Goal: Task Accomplishment & Management: Use online tool/utility

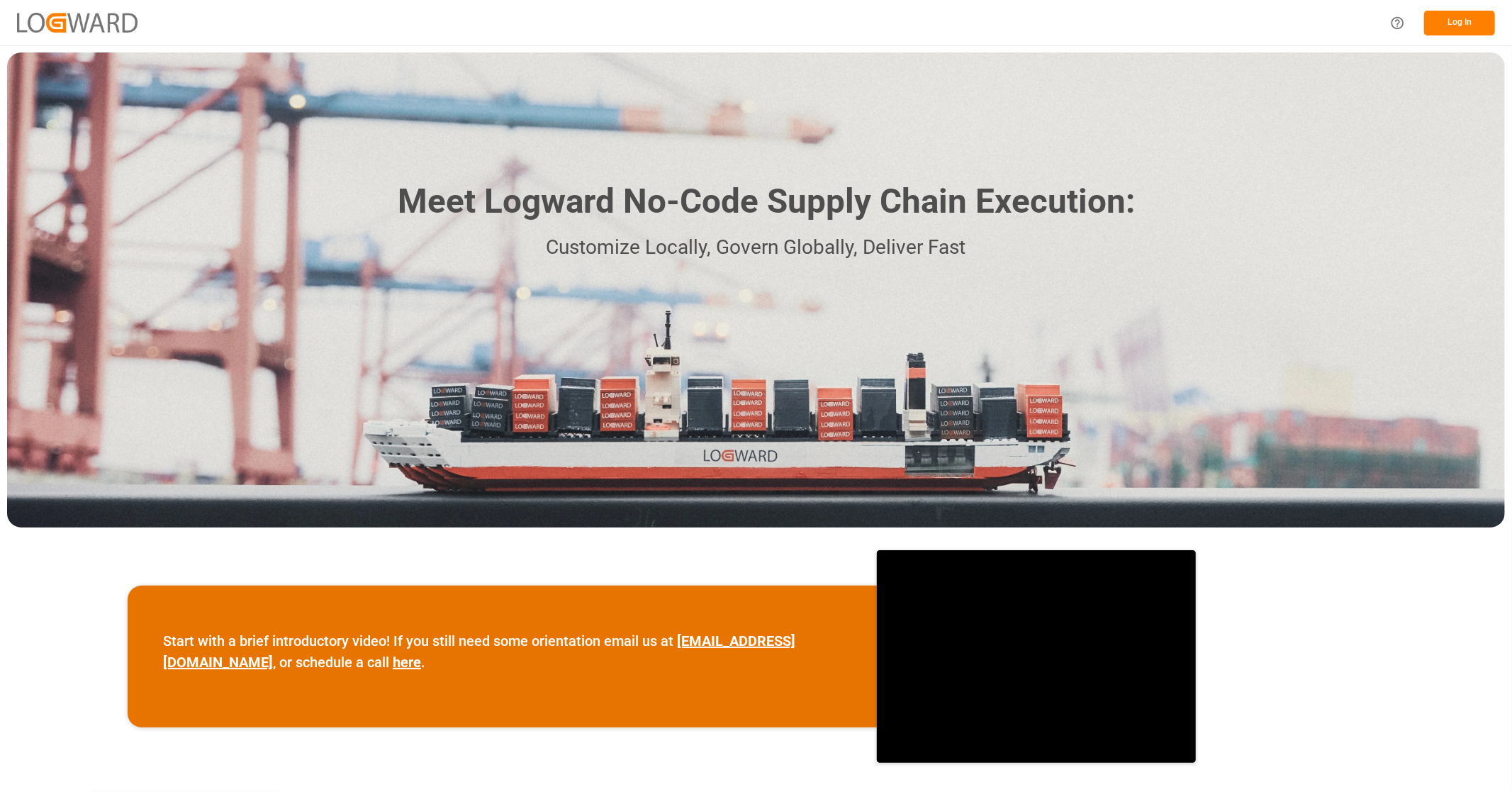
click at [1447, 31] on button "Log In" at bounding box center [1459, 23] width 71 height 25
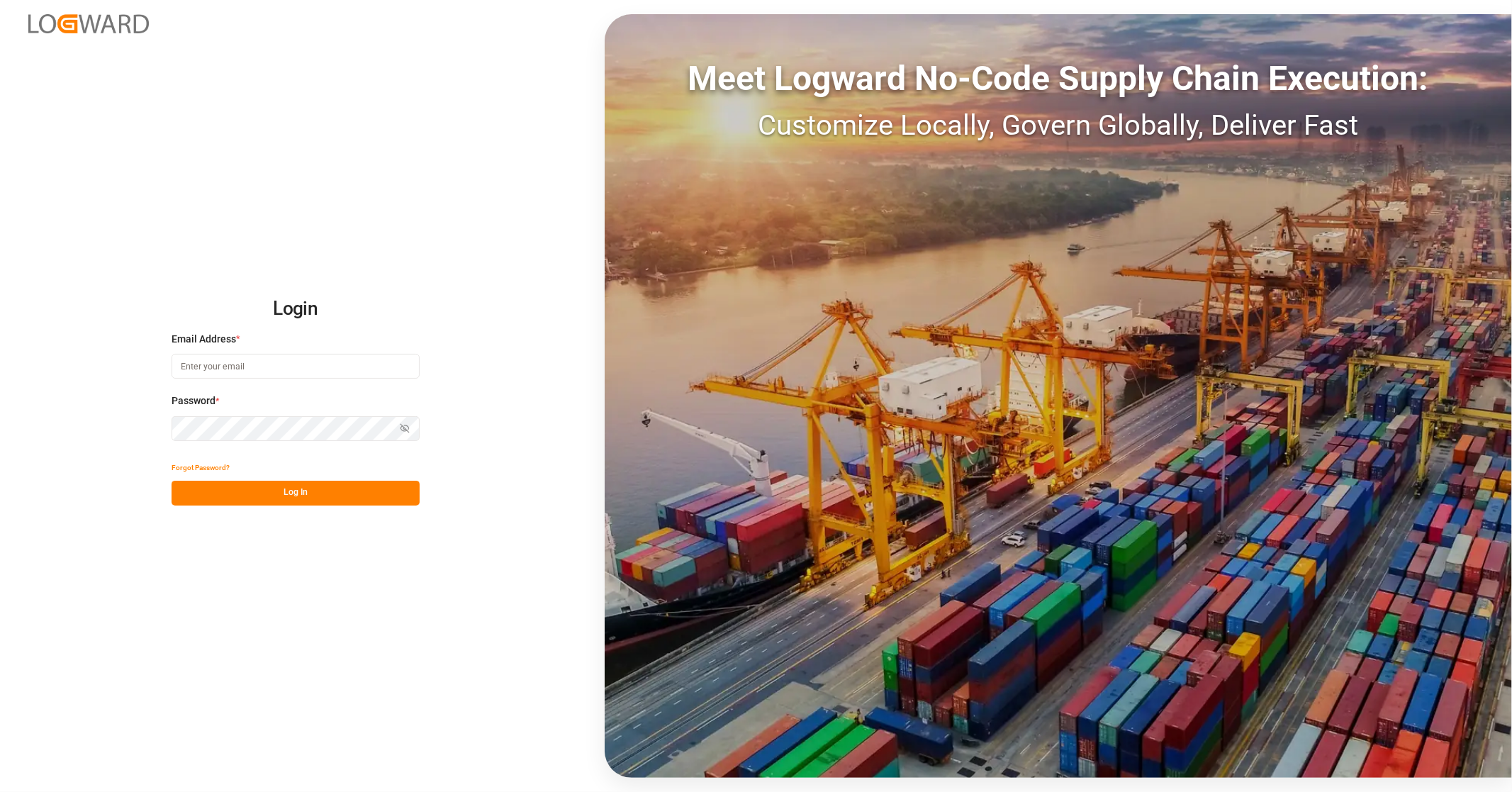
type input "Yves.Pomerleau@jamindustries.com"
click at [270, 496] on button "Log In" at bounding box center [296, 494] width 248 height 25
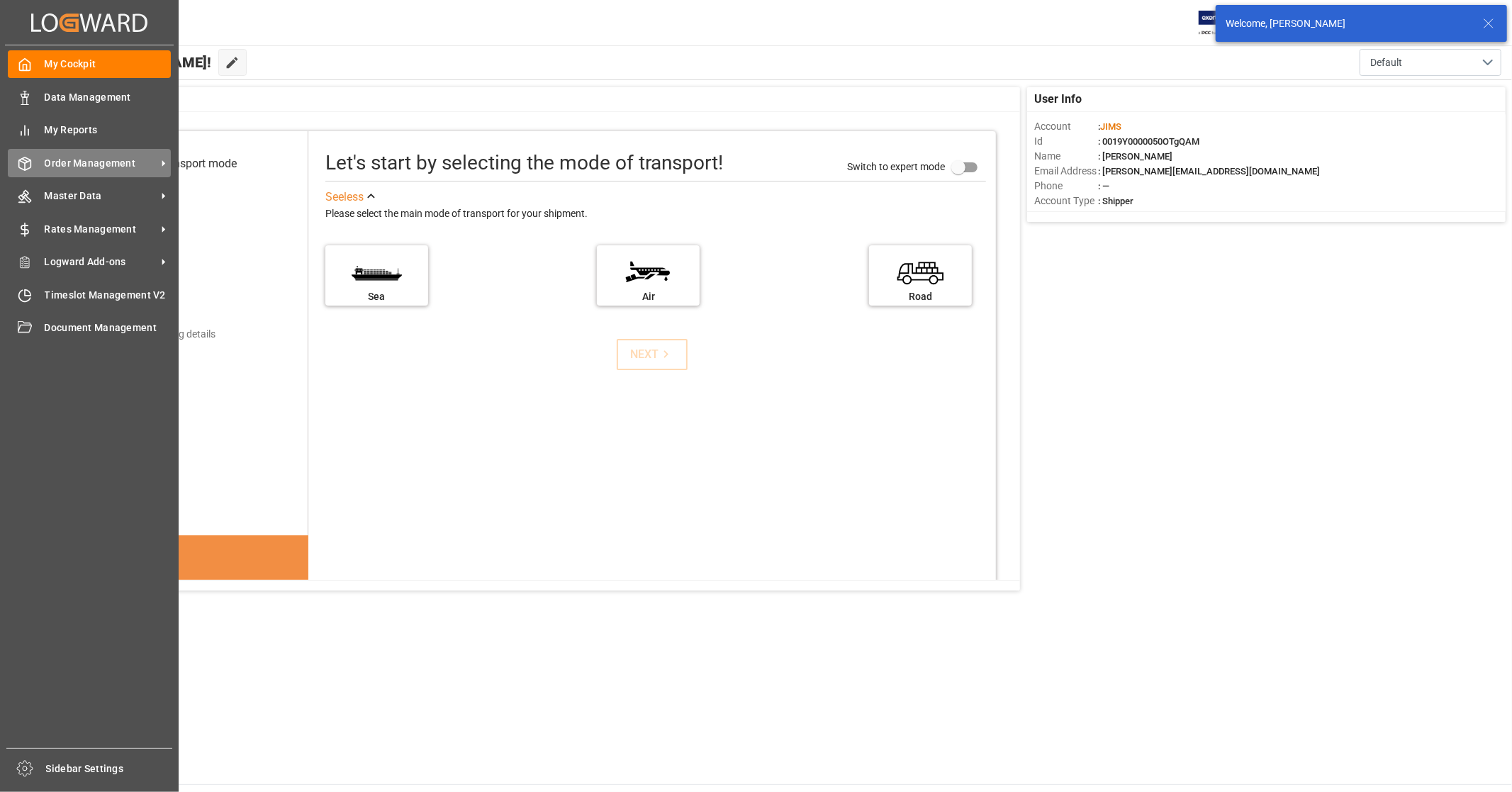
click at [113, 164] on span "Order Management" at bounding box center [100, 162] width 112 height 14
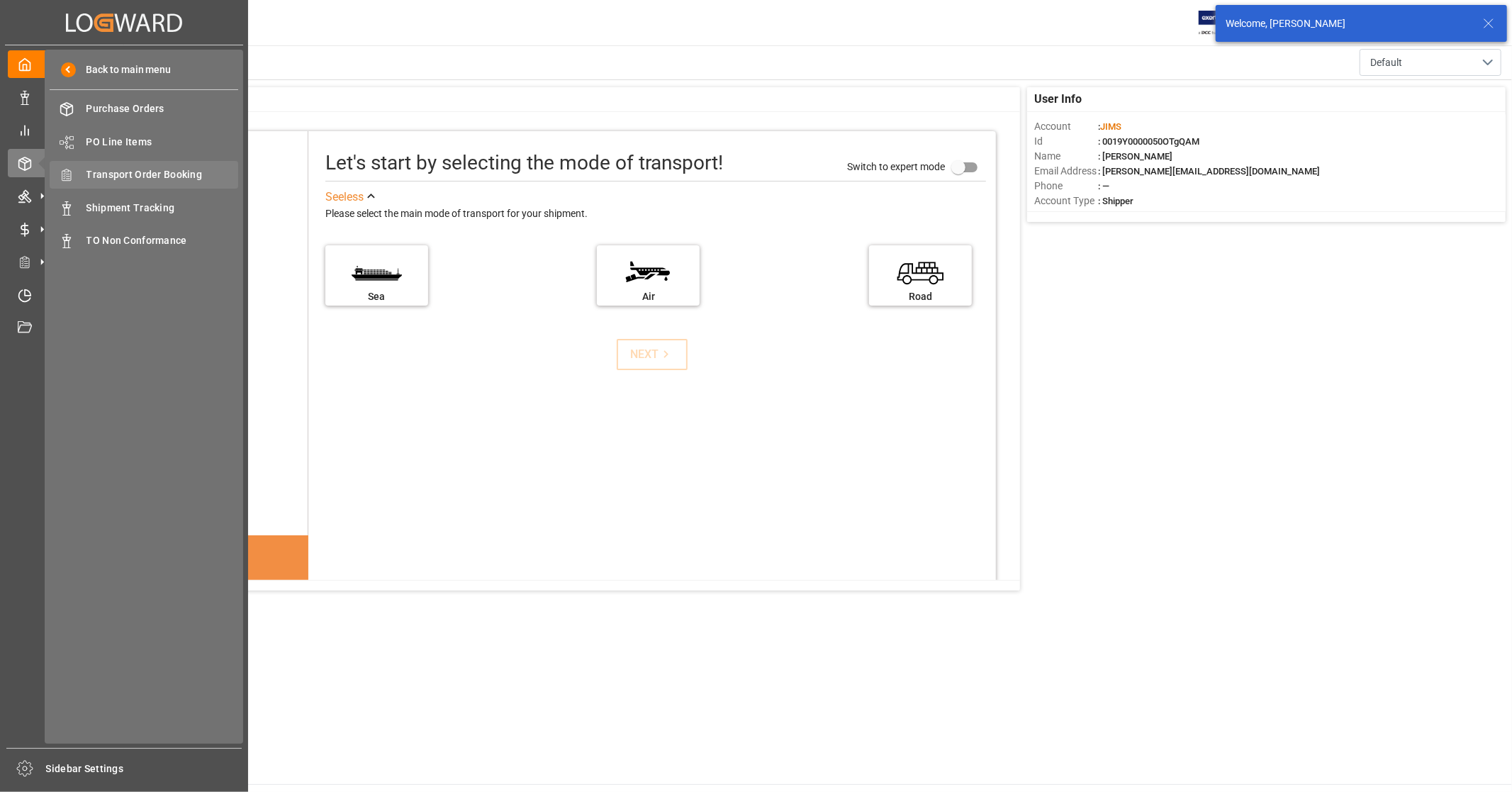
click at [154, 178] on span "Transport Order Booking" at bounding box center [163, 174] width 153 height 14
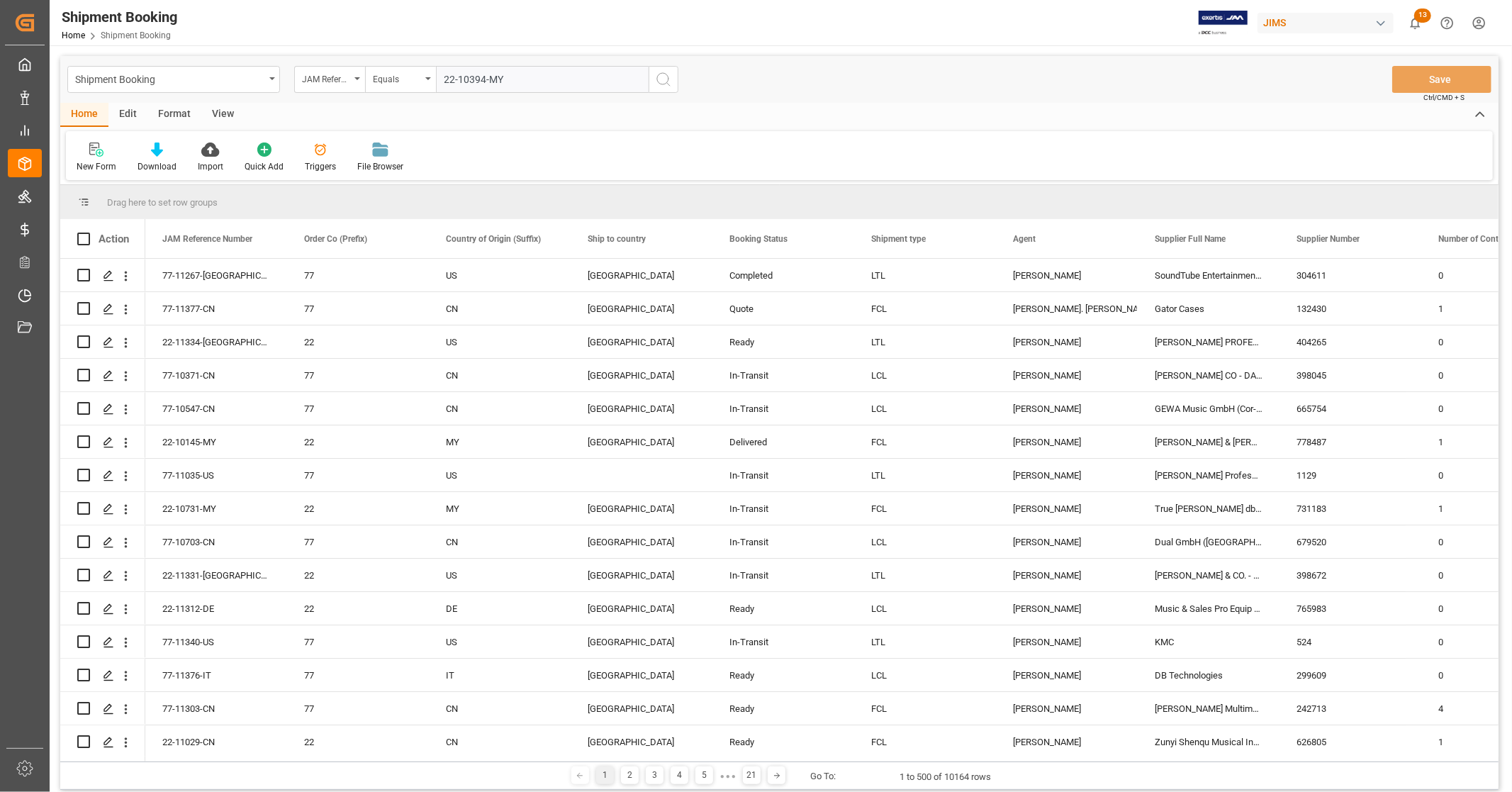
type input "22-10394-MY"
click at [669, 78] on circle "search button" at bounding box center [663, 79] width 12 height 12
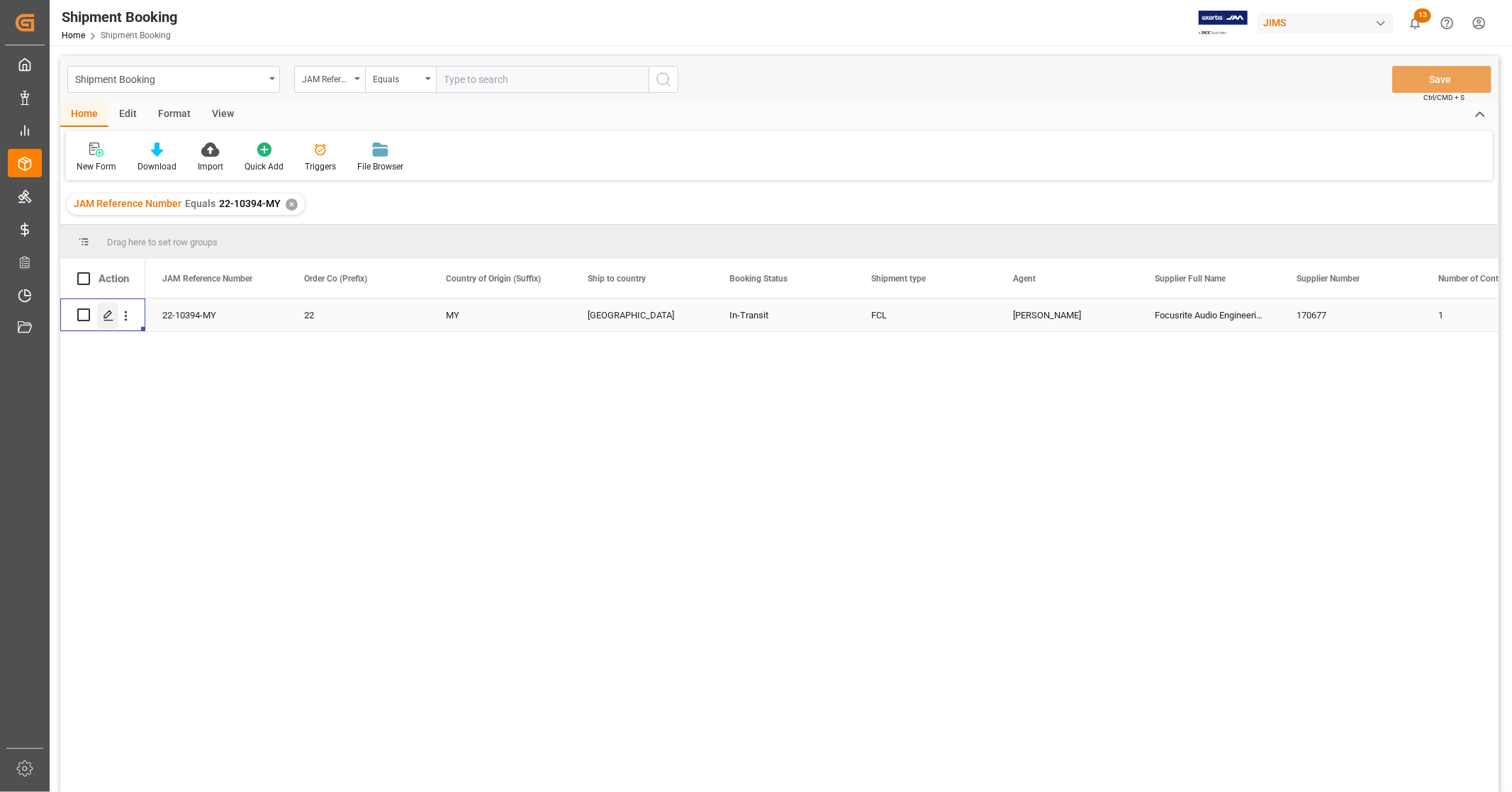
click at [108, 316] on icon "Press SPACE to select this row." at bounding box center [108, 316] width 12 height 12
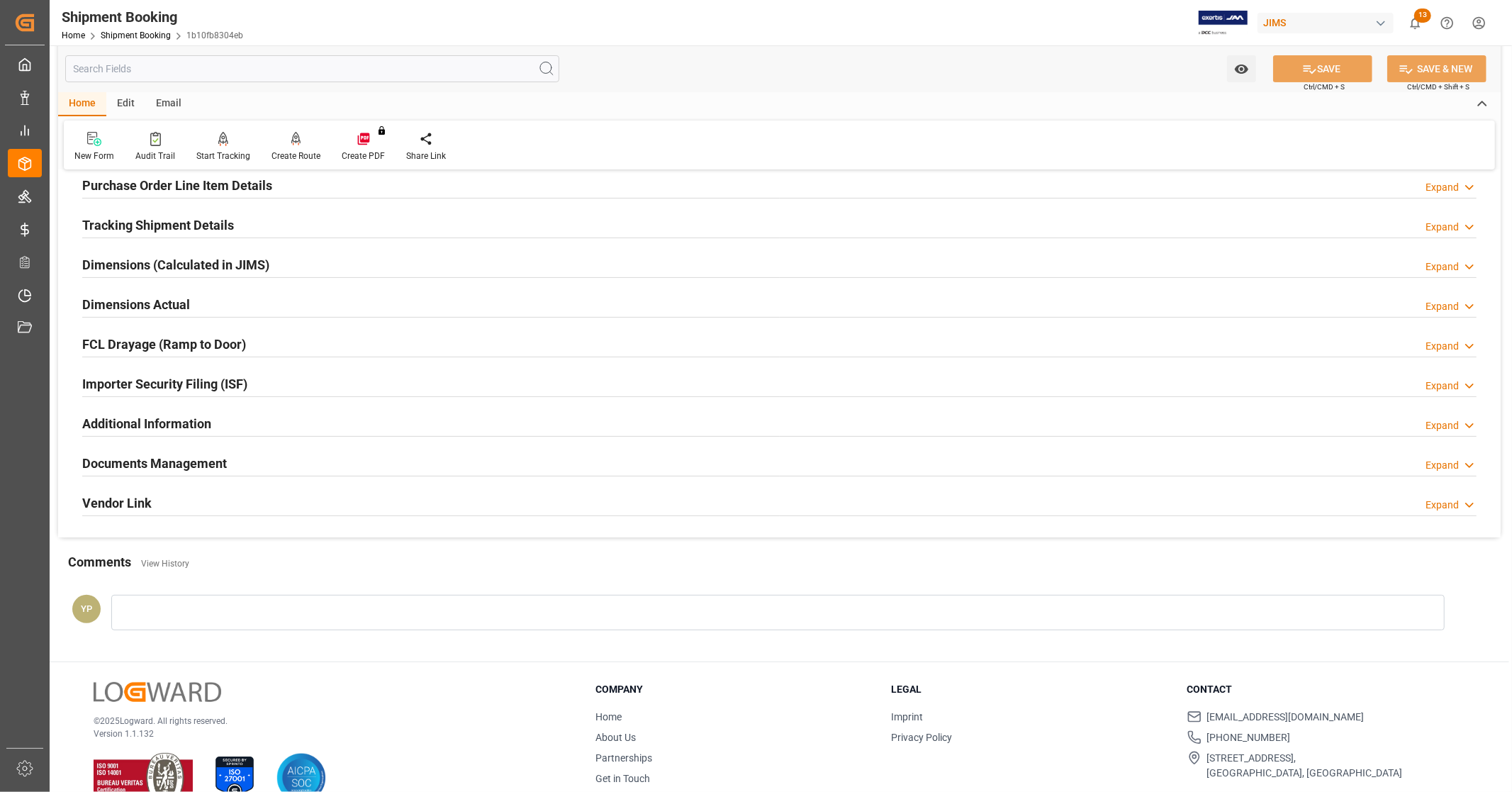
scroll to position [273, 0]
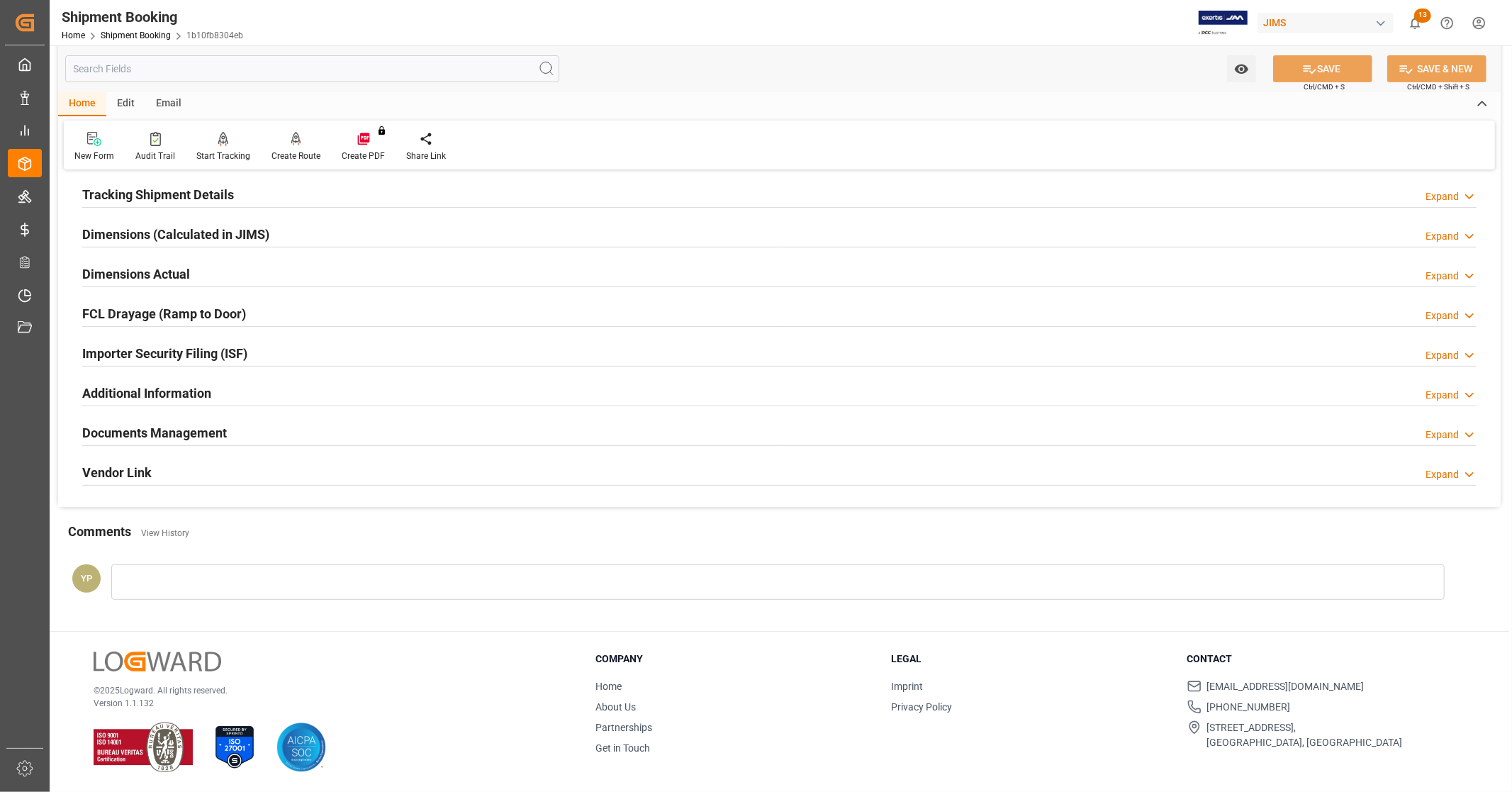
click at [254, 427] on div "Documents Management Expand" at bounding box center [779, 432] width 1394 height 27
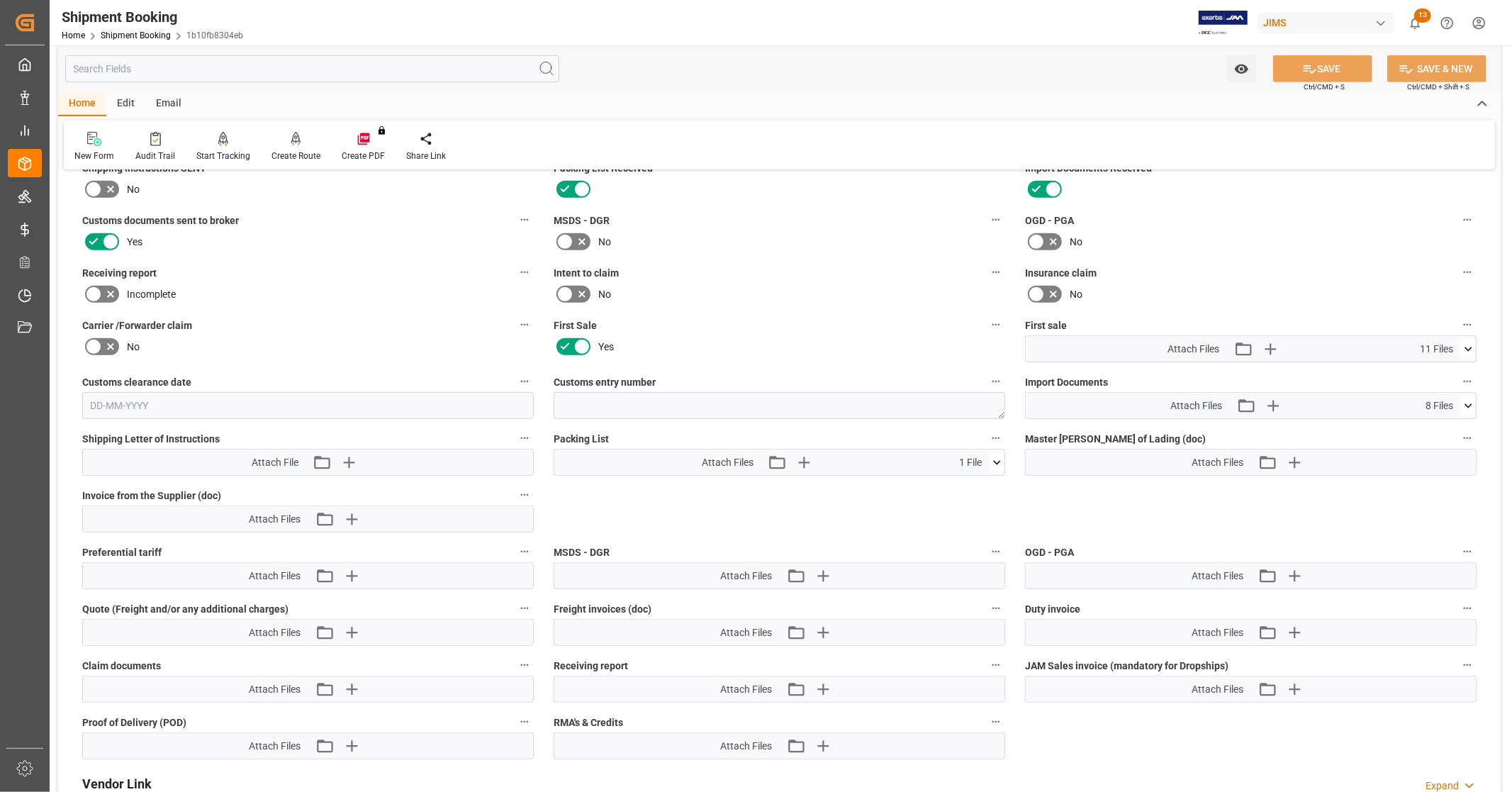
scroll to position [588, 0]
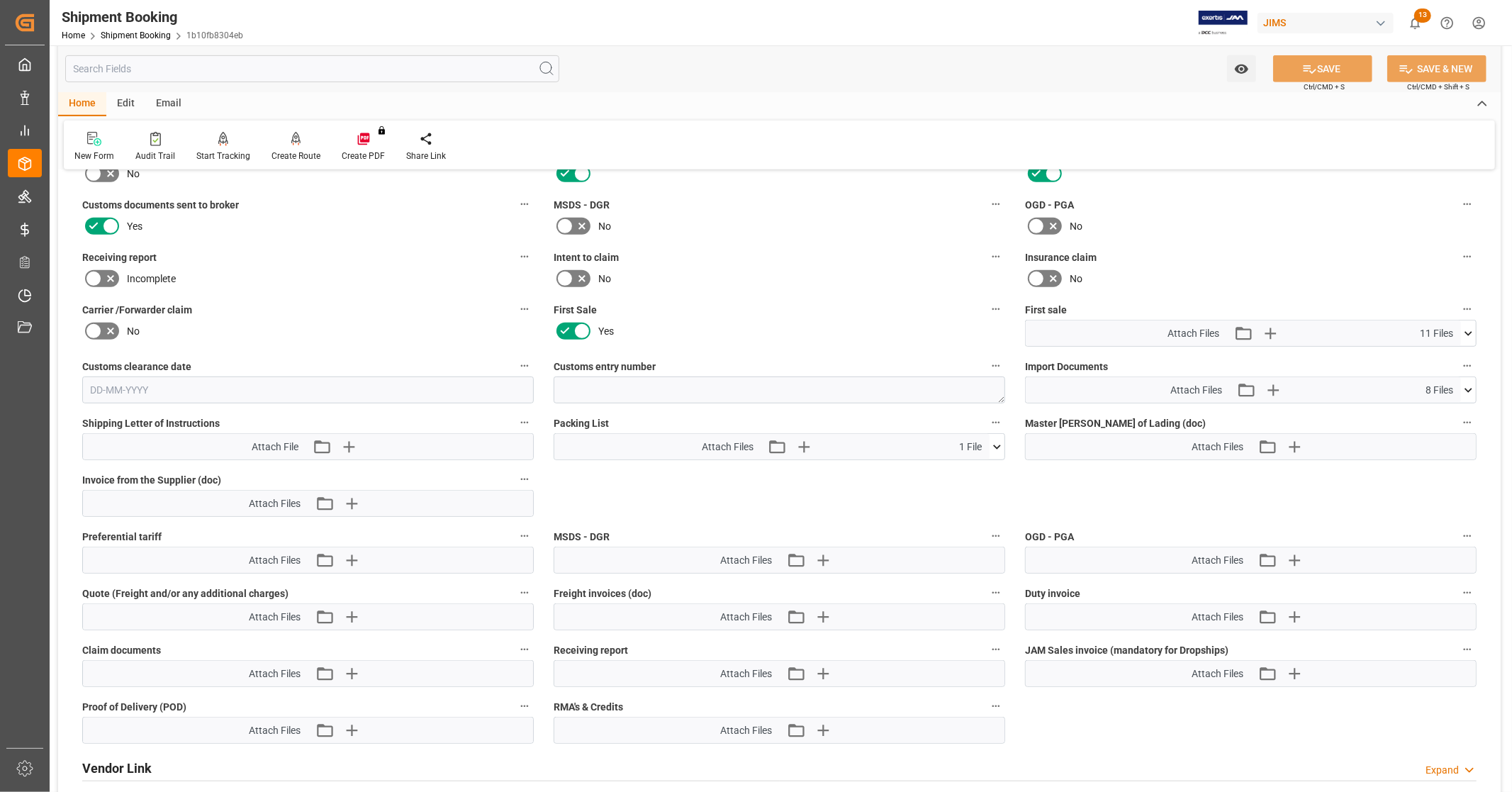
click at [1471, 327] on icon at bounding box center [1468, 333] width 14 height 14
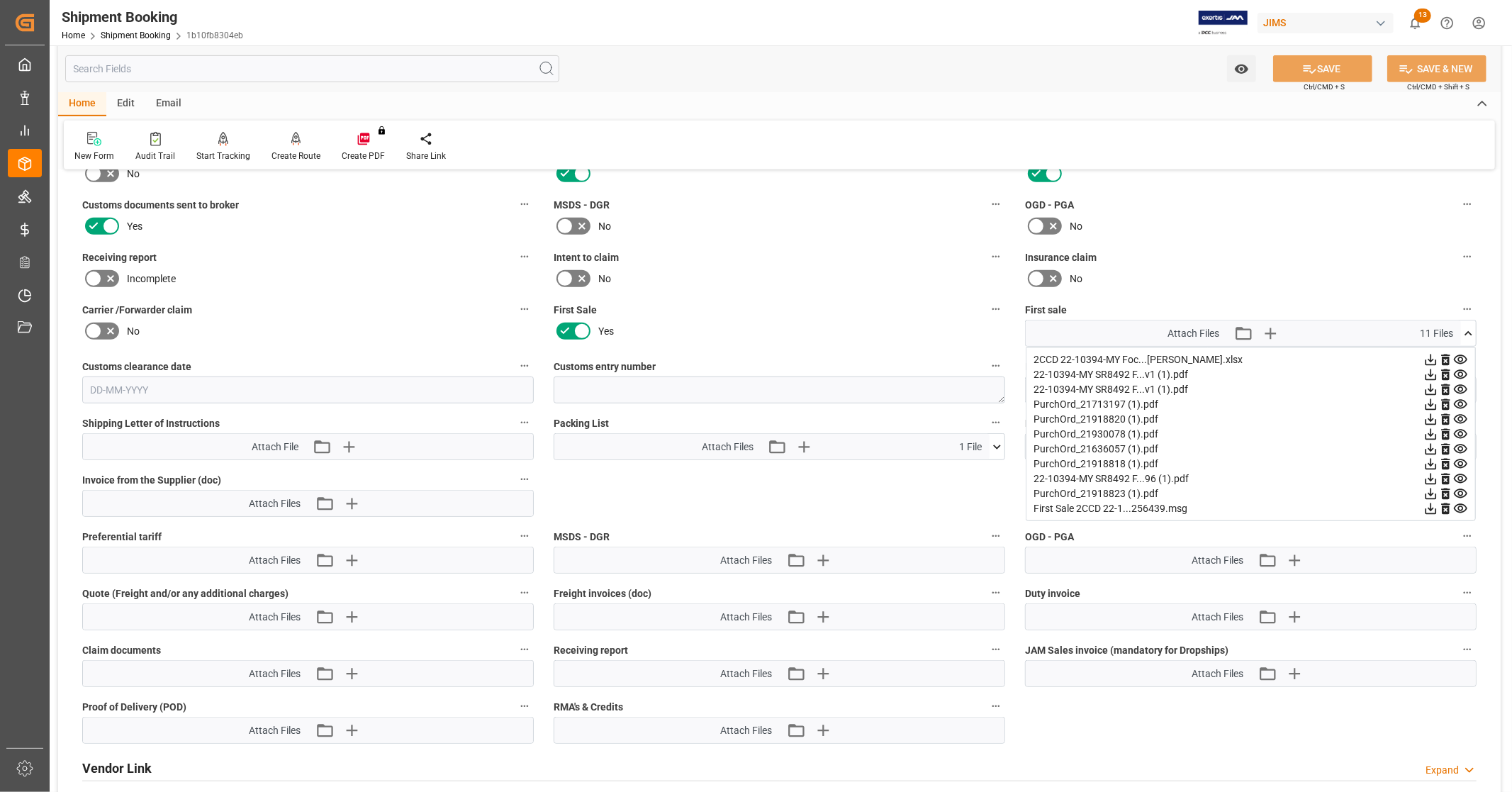
click at [1430, 355] on icon at bounding box center [1432, 360] width 12 height 12
click at [1463, 371] on icon at bounding box center [1461, 375] width 14 height 10
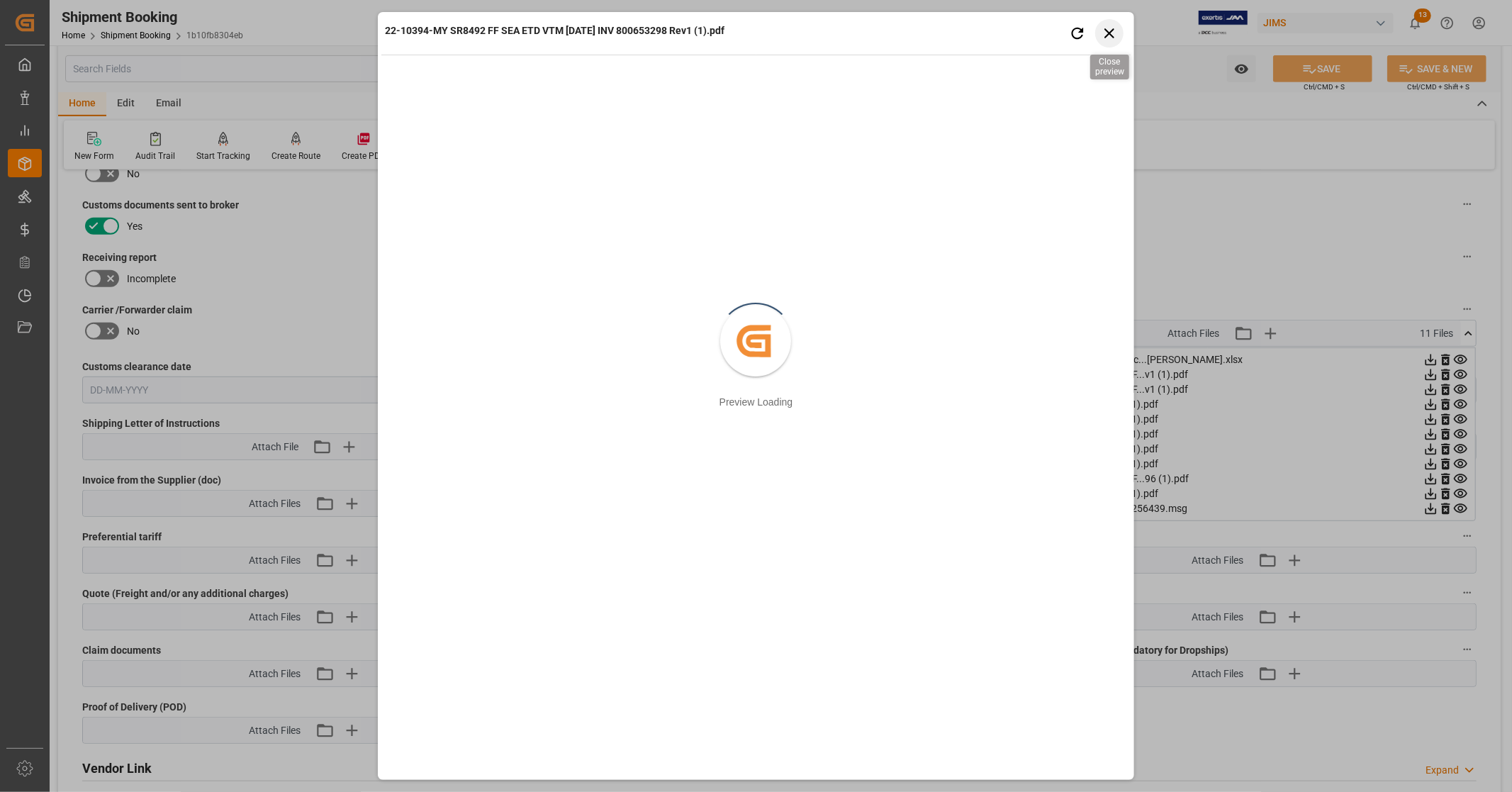
click at [1112, 33] on icon "button" at bounding box center [1109, 33] width 17 height 17
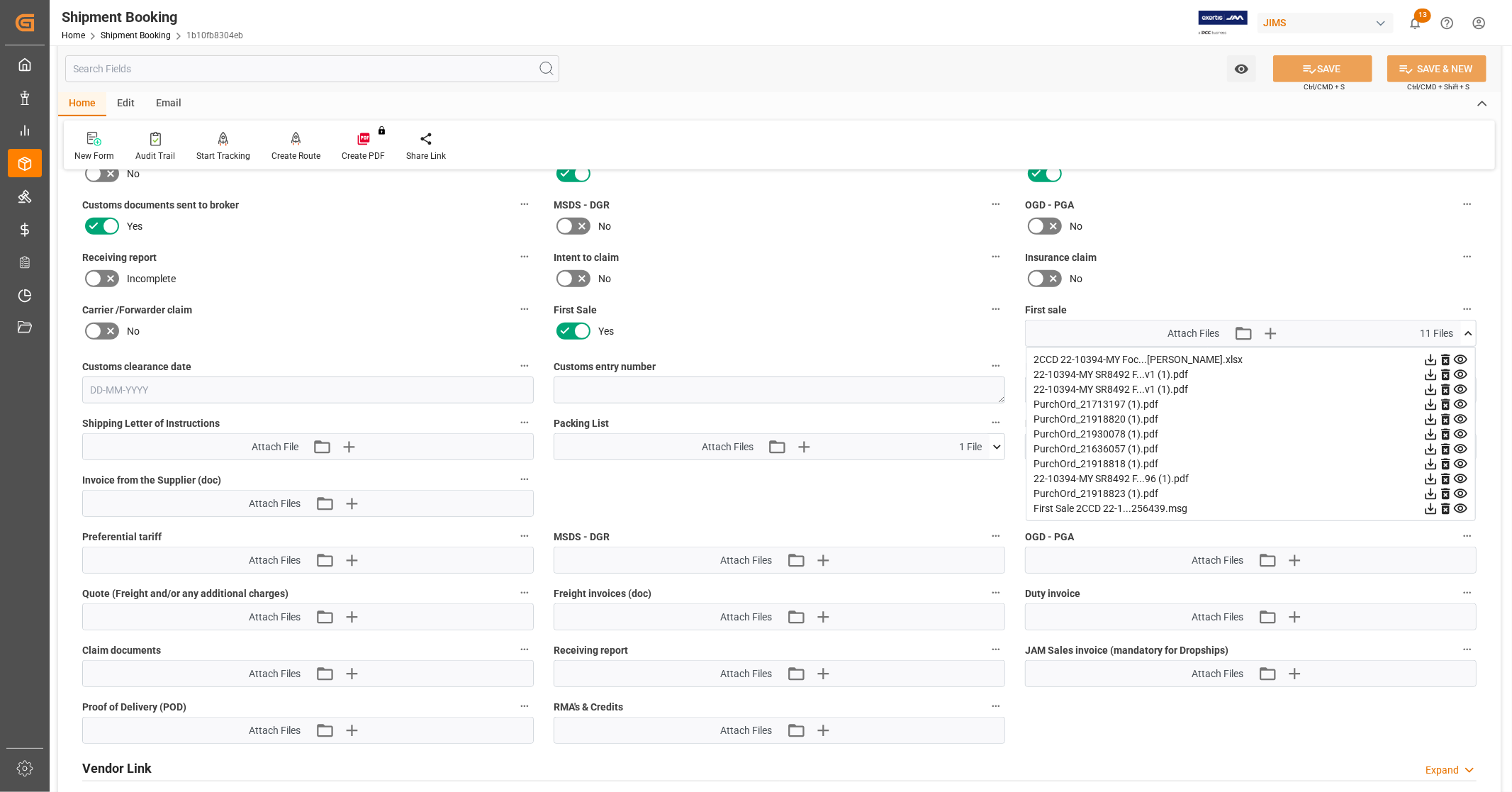
click at [1431, 371] on icon at bounding box center [1432, 375] width 12 height 12
click at [1431, 387] on icon at bounding box center [1432, 390] width 12 height 12
click at [1429, 475] on icon at bounding box center [1430, 478] width 14 height 14
click at [1471, 333] on icon at bounding box center [1468, 333] width 14 height 14
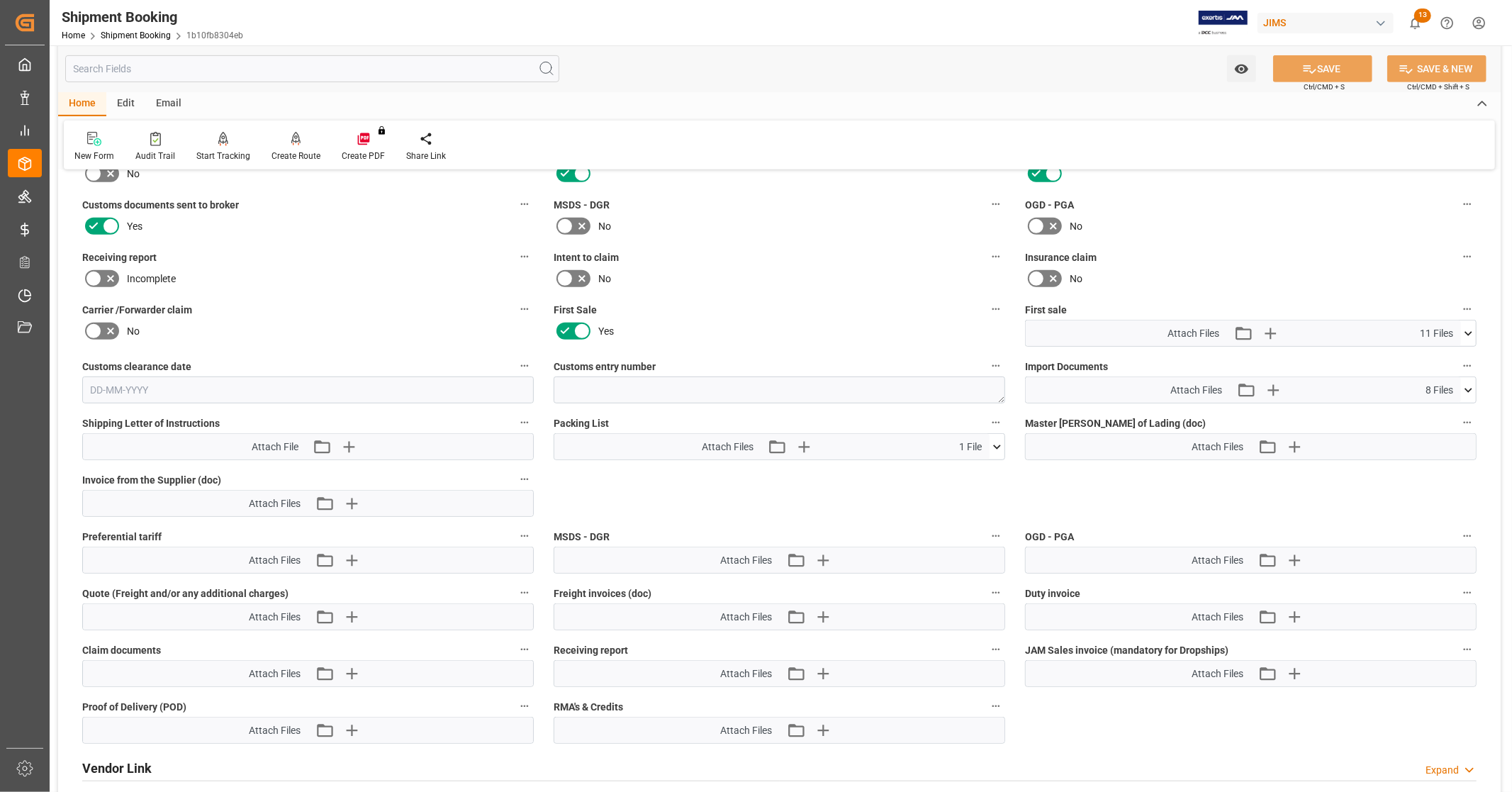
click at [1472, 390] on icon at bounding box center [1468, 389] width 14 height 14
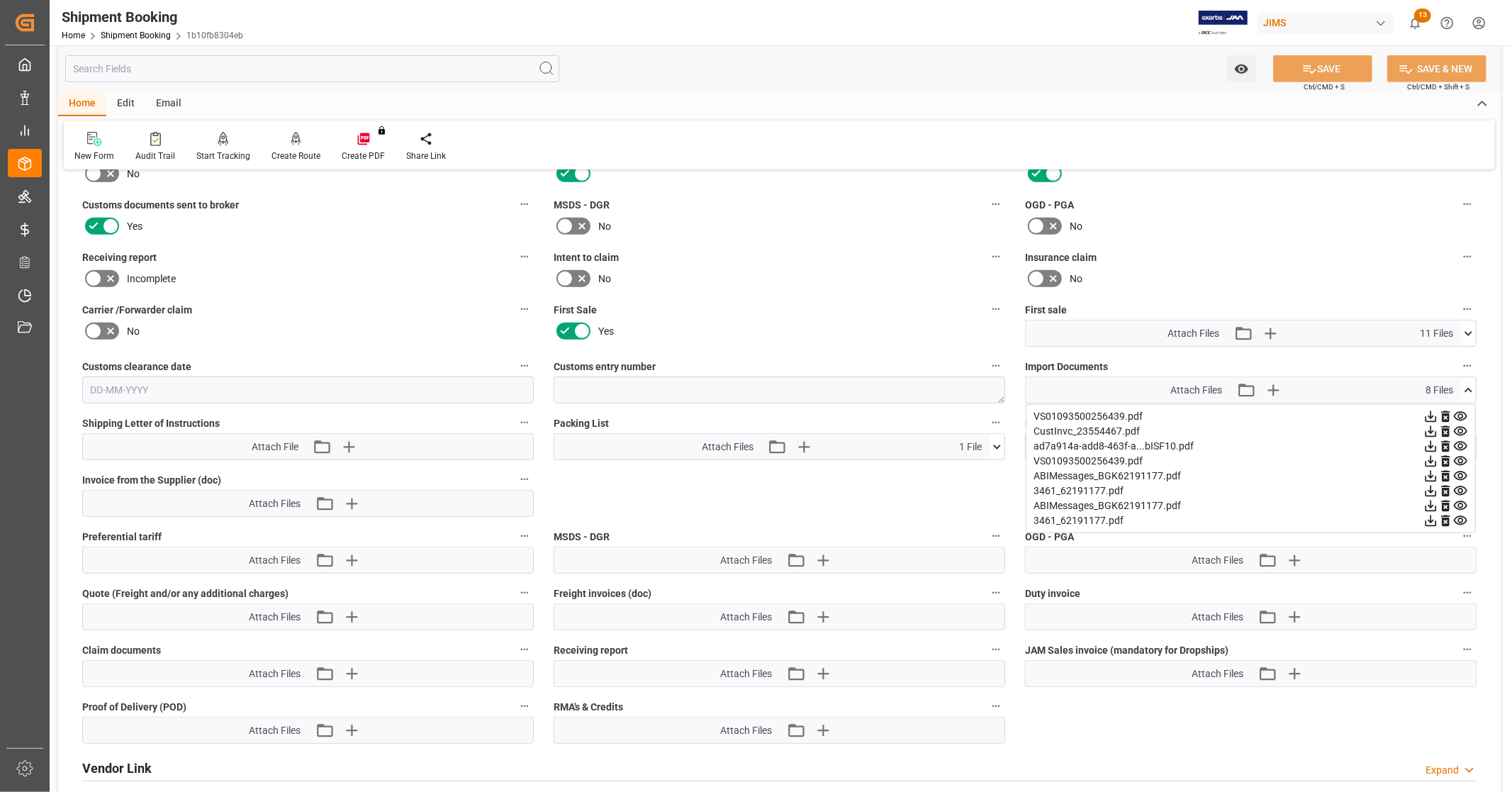
click at [1429, 411] on icon at bounding box center [1430, 415] width 14 height 14
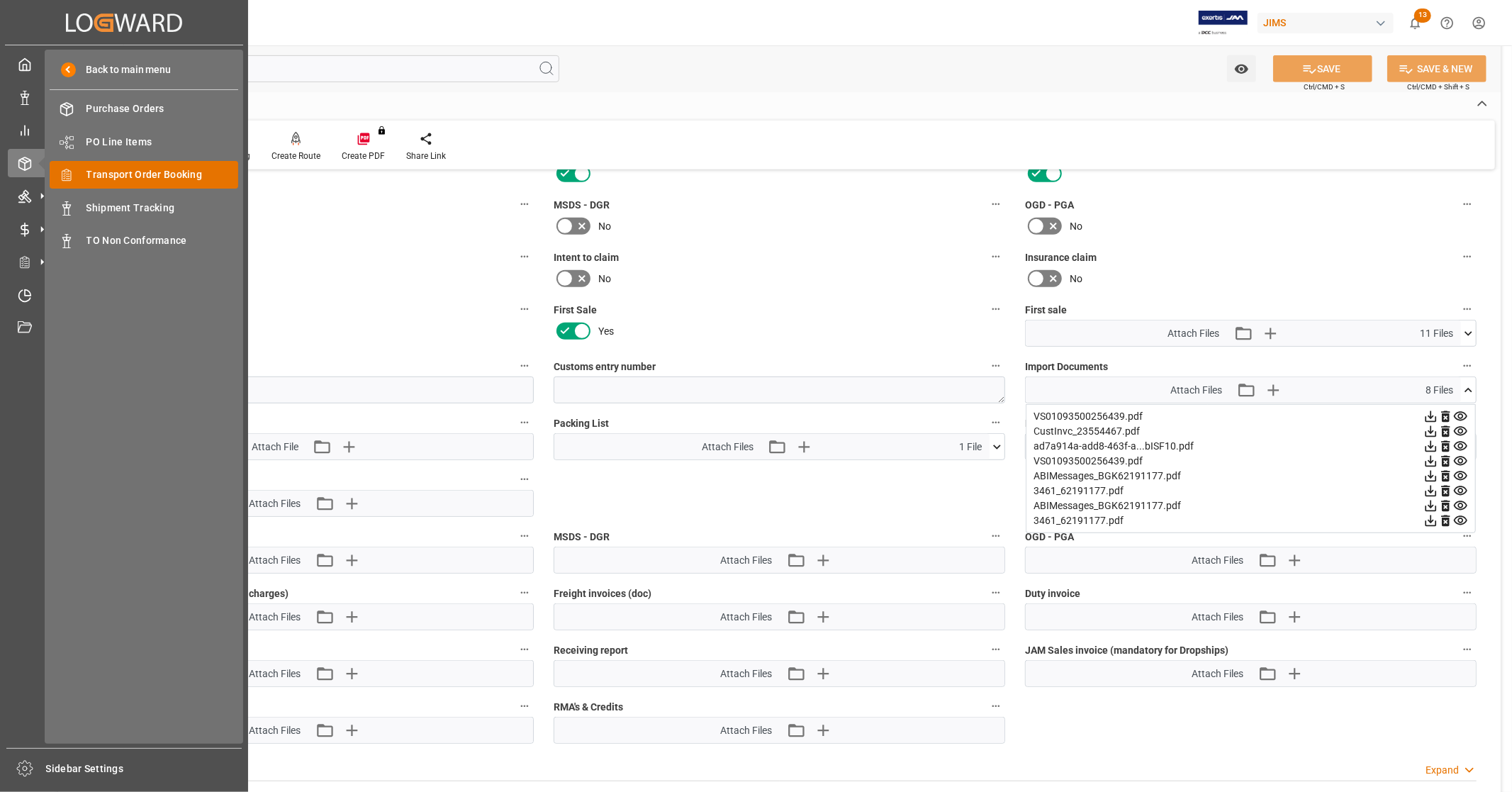
click at [193, 177] on span "Transport Order Booking" at bounding box center [163, 174] width 153 height 14
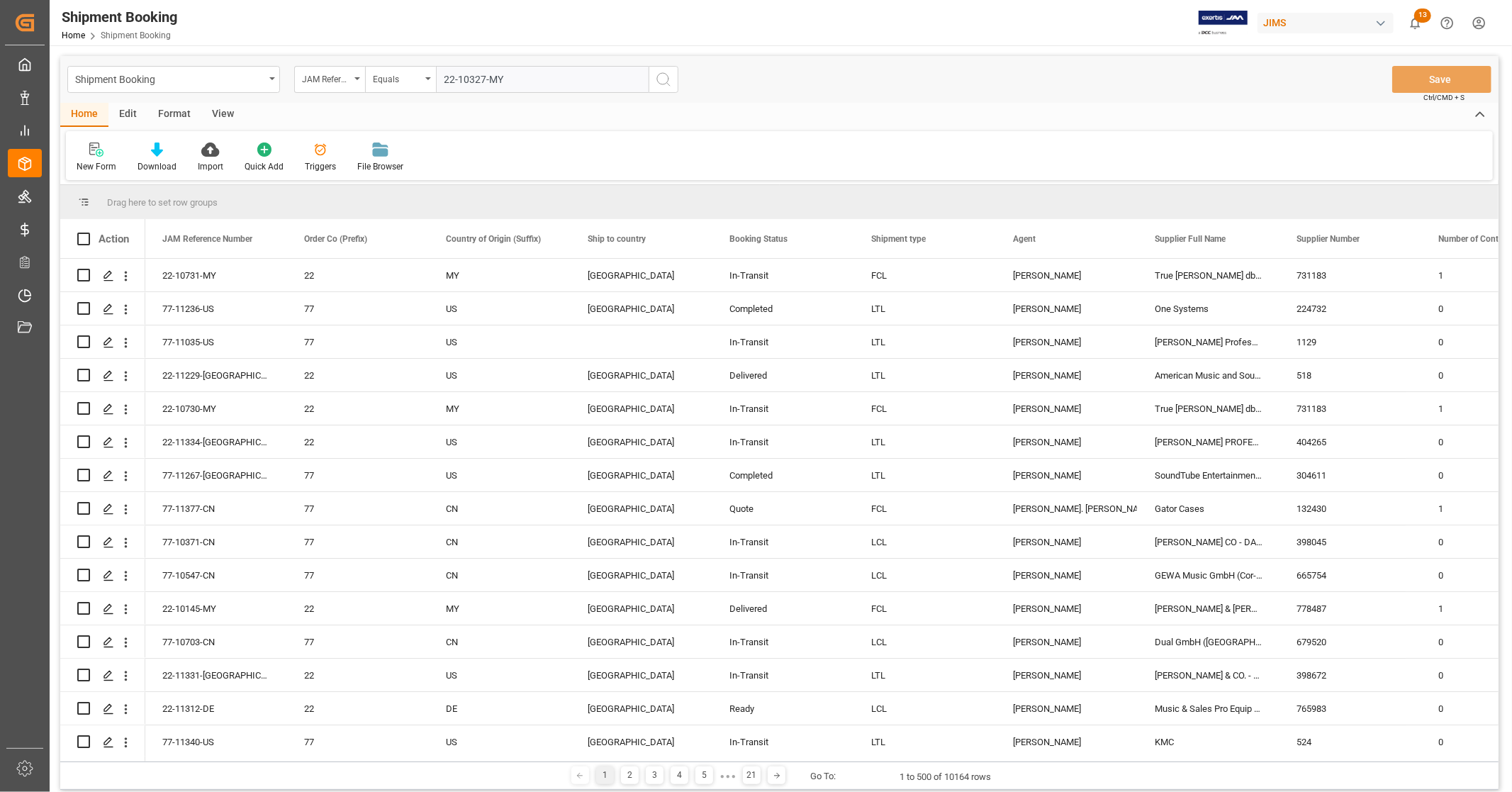
type input "22-10327-MY"
click at [656, 76] on icon "search button" at bounding box center [664, 79] width 17 height 17
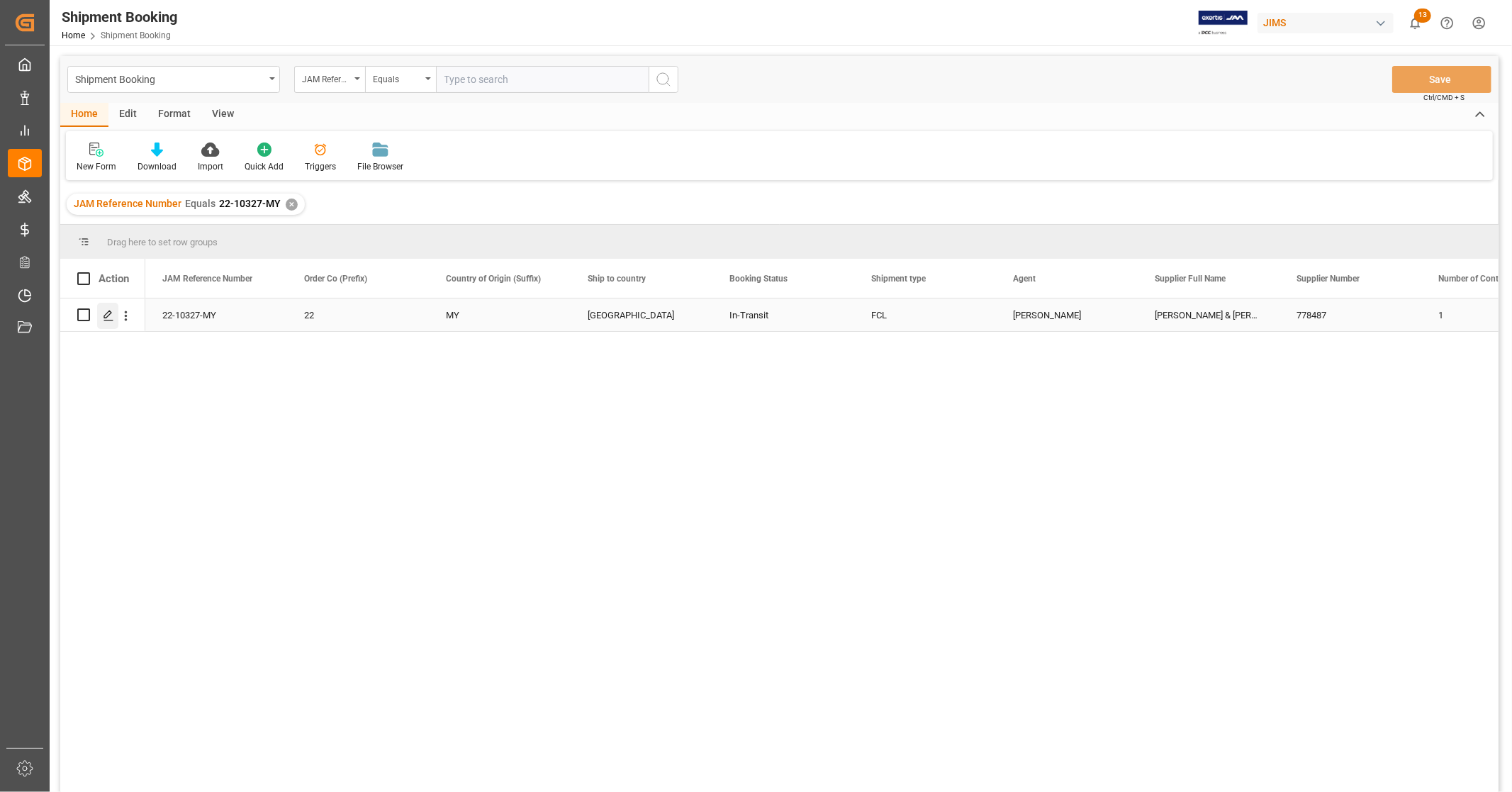
click at [113, 319] on icon "Press SPACE to select this row." at bounding box center [108, 316] width 12 height 12
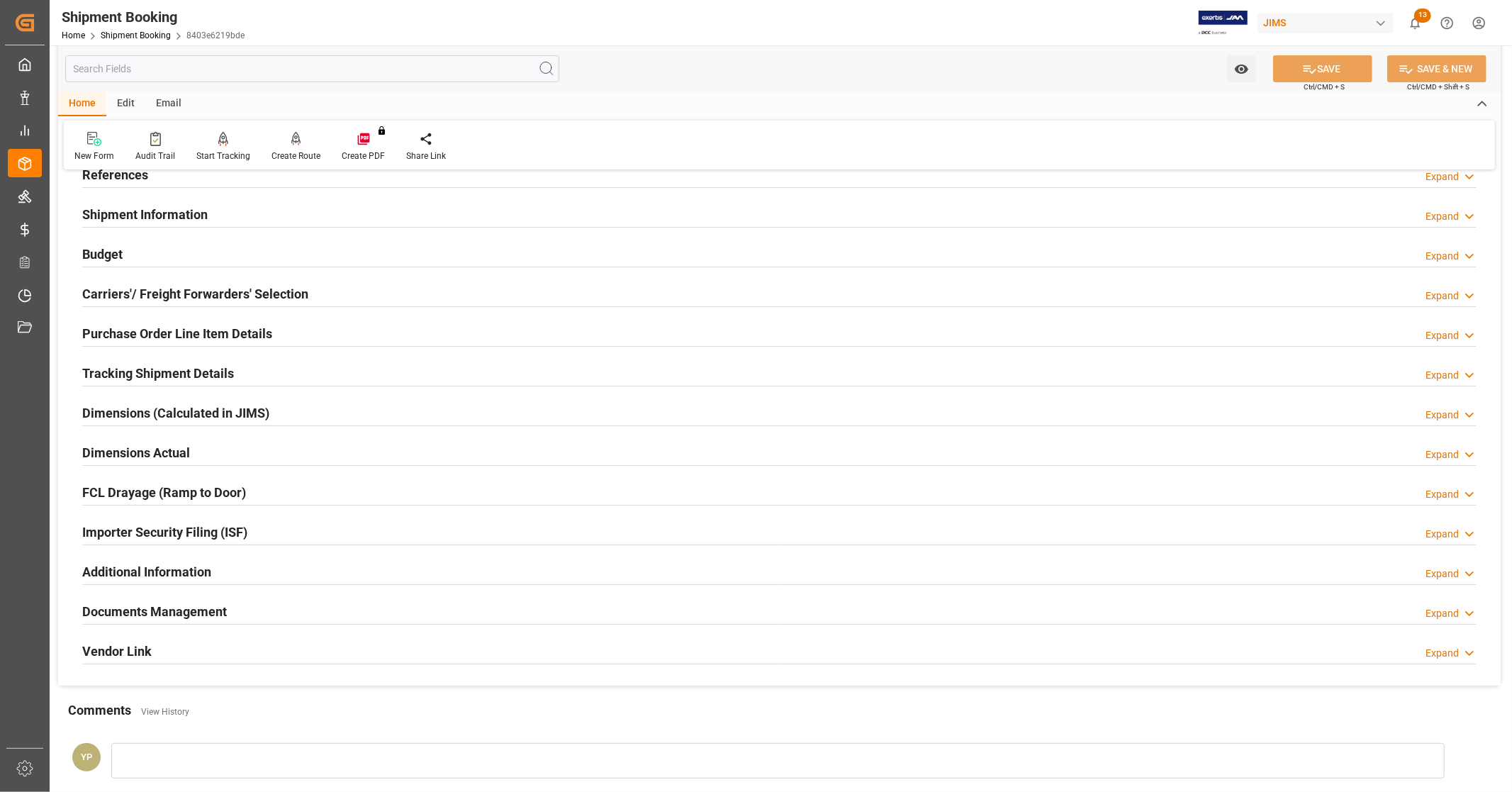
scroll to position [273, 0]
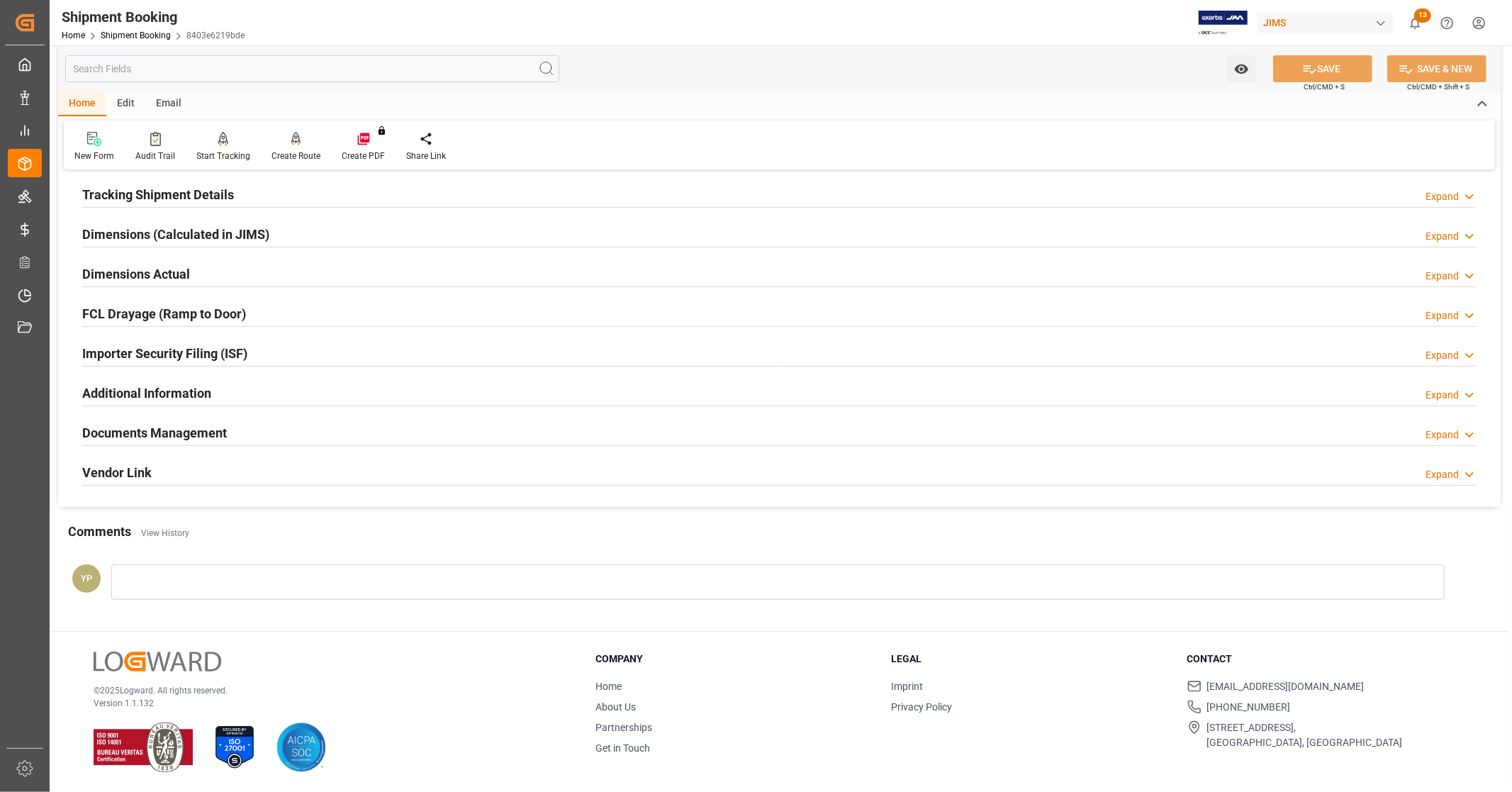
click at [214, 438] on h2 "Documents Management" at bounding box center [155, 433] width 145 height 19
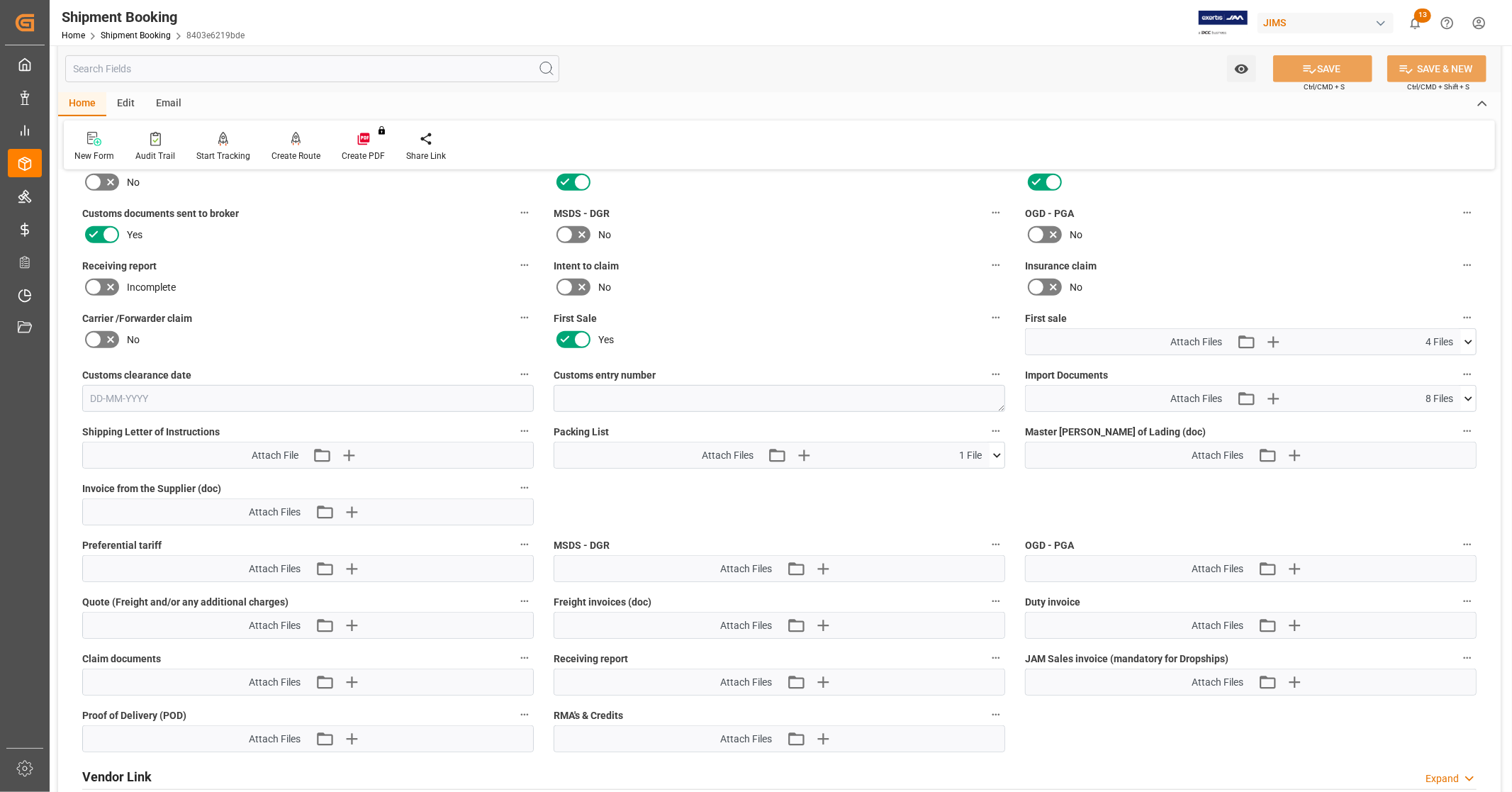
scroll to position [588, 0]
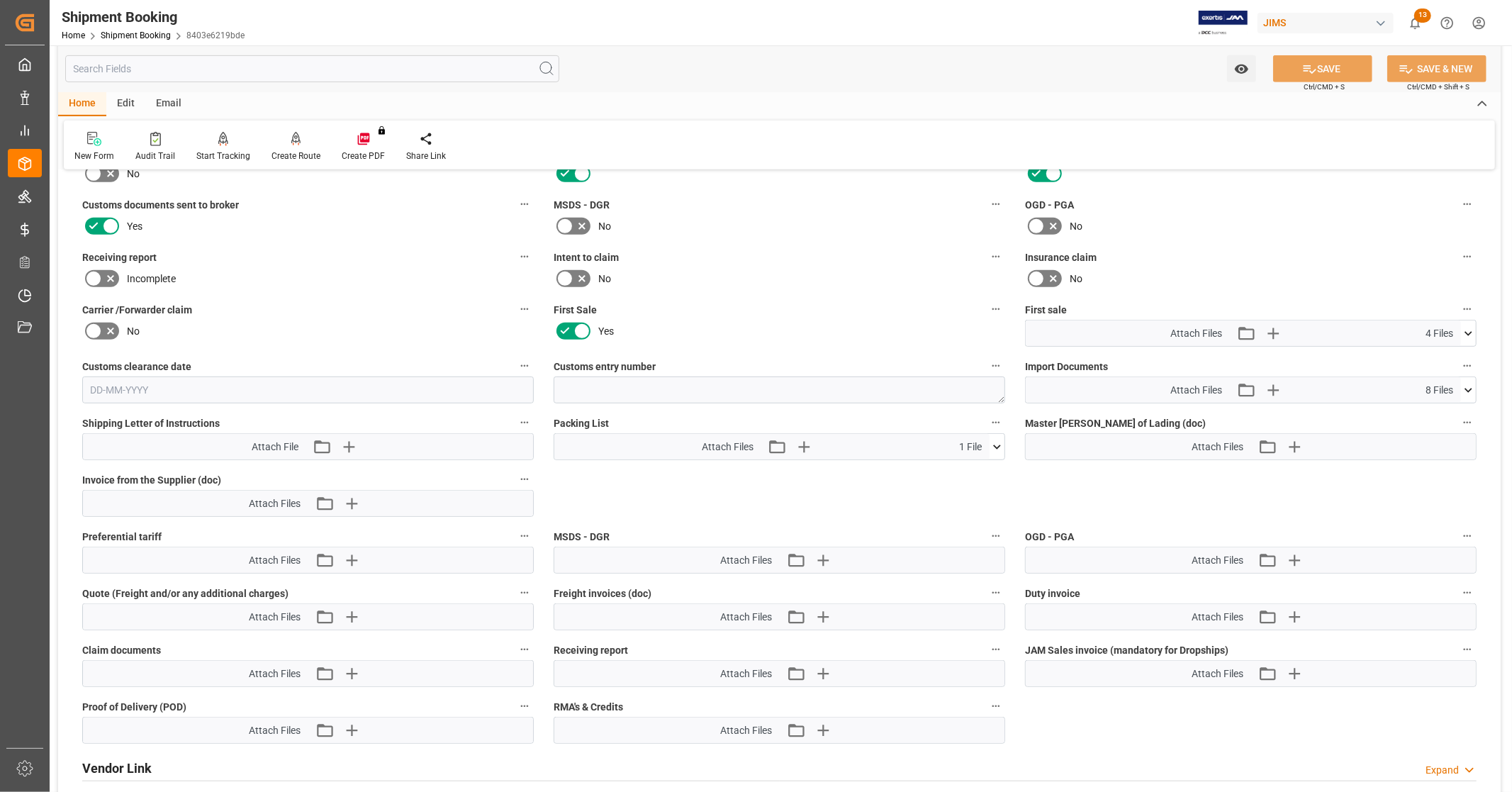
click at [1466, 335] on icon at bounding box center [1468, 333] width 14 height 14
click at [1428, 385] on icon at bounding box center [1430, 389] width 14 height 14
click at [1457, 370] on icon at bounding box center [1460, 374] width 14 height 14
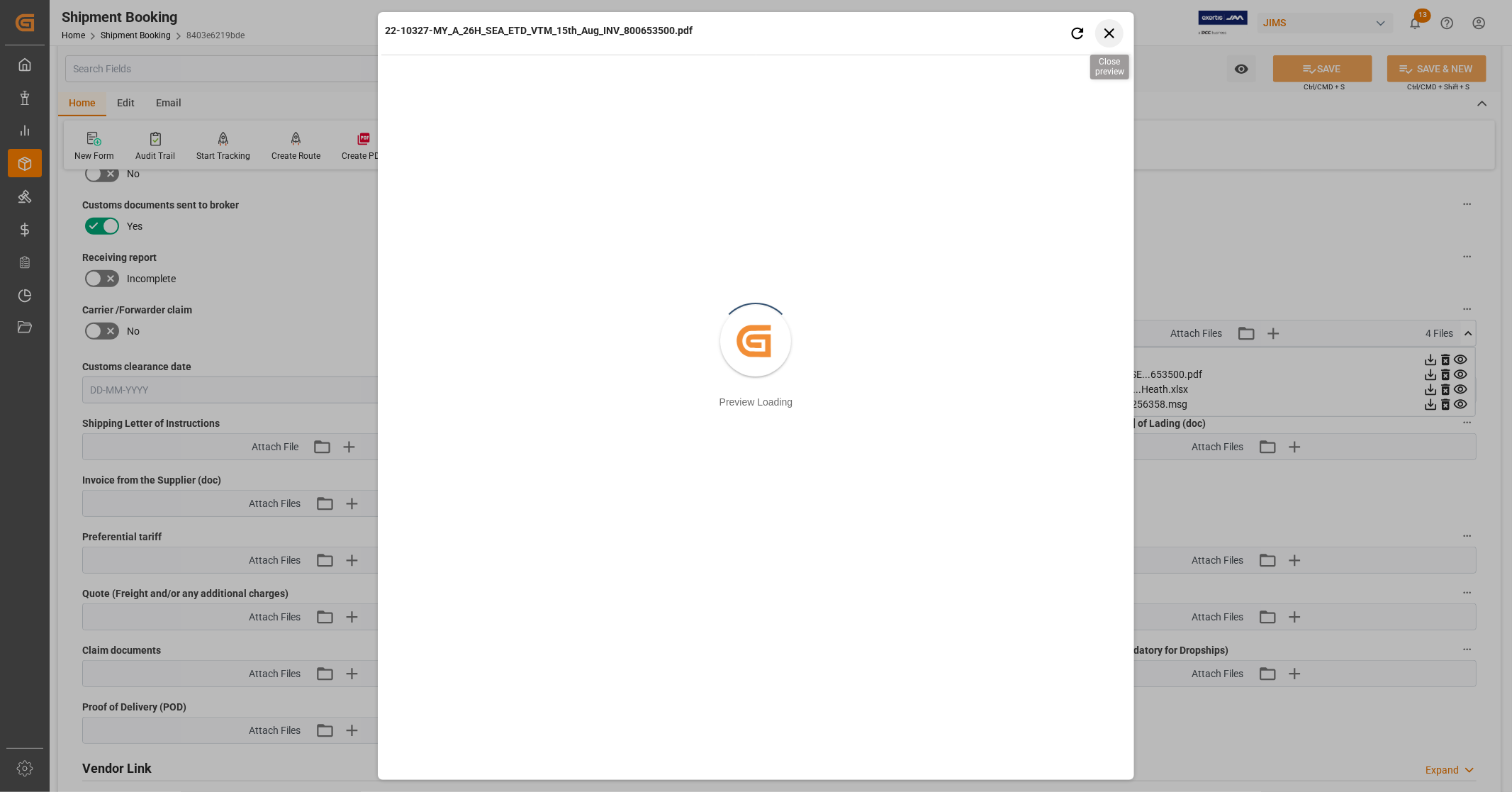
click at [1109, 27] on icon "button" at bounding box center [1109, 33] width 17 height 17
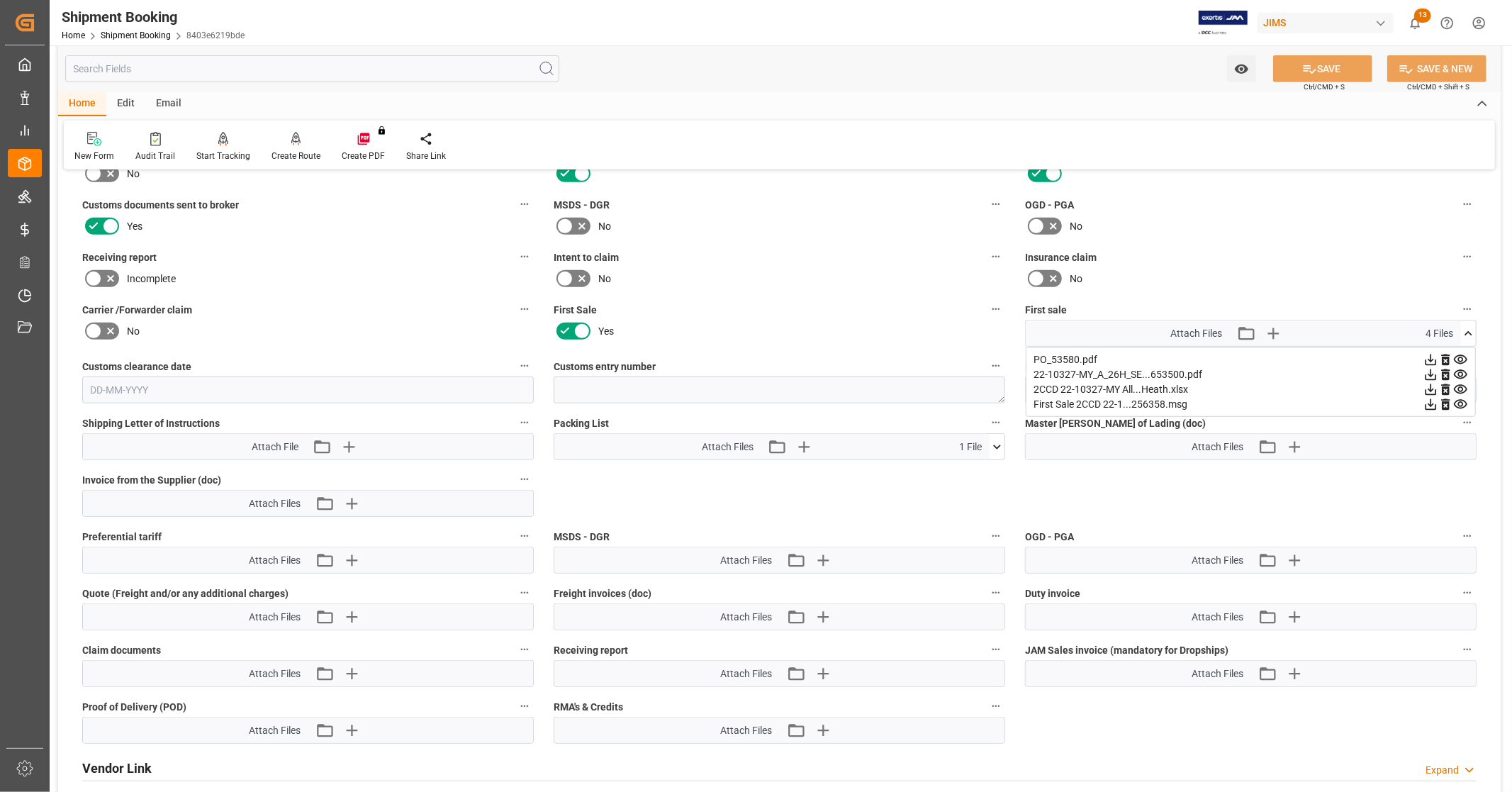
click at [1428, 372] on icon at bounding box center [1430, 374] width 14 height 14
click at [1471, 326] on icon at bounding box center [1468, 333] width 14 height 14
click at [1474, 390] on icon at bounding box center [1468, 389] width 14 height 14
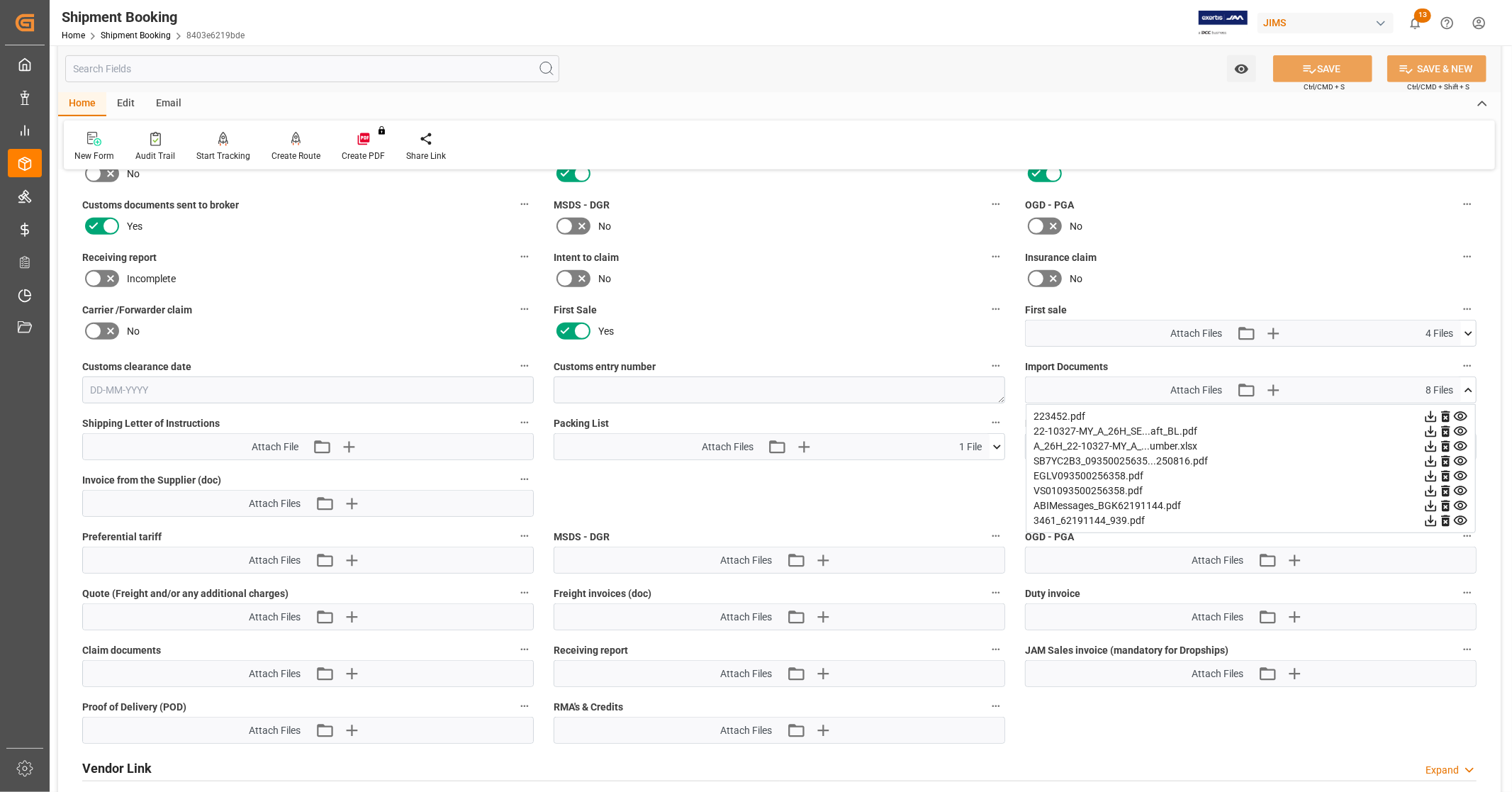
click at [1431, 471] on icon at bounding box center [1432, 476] width 12 height 12
click at [1430, 491] on icon at bounding box center [1430, 490] width 14 height 14
click at [1469, 391] on icon at bounding box center [1468, 389] width 14 height 14
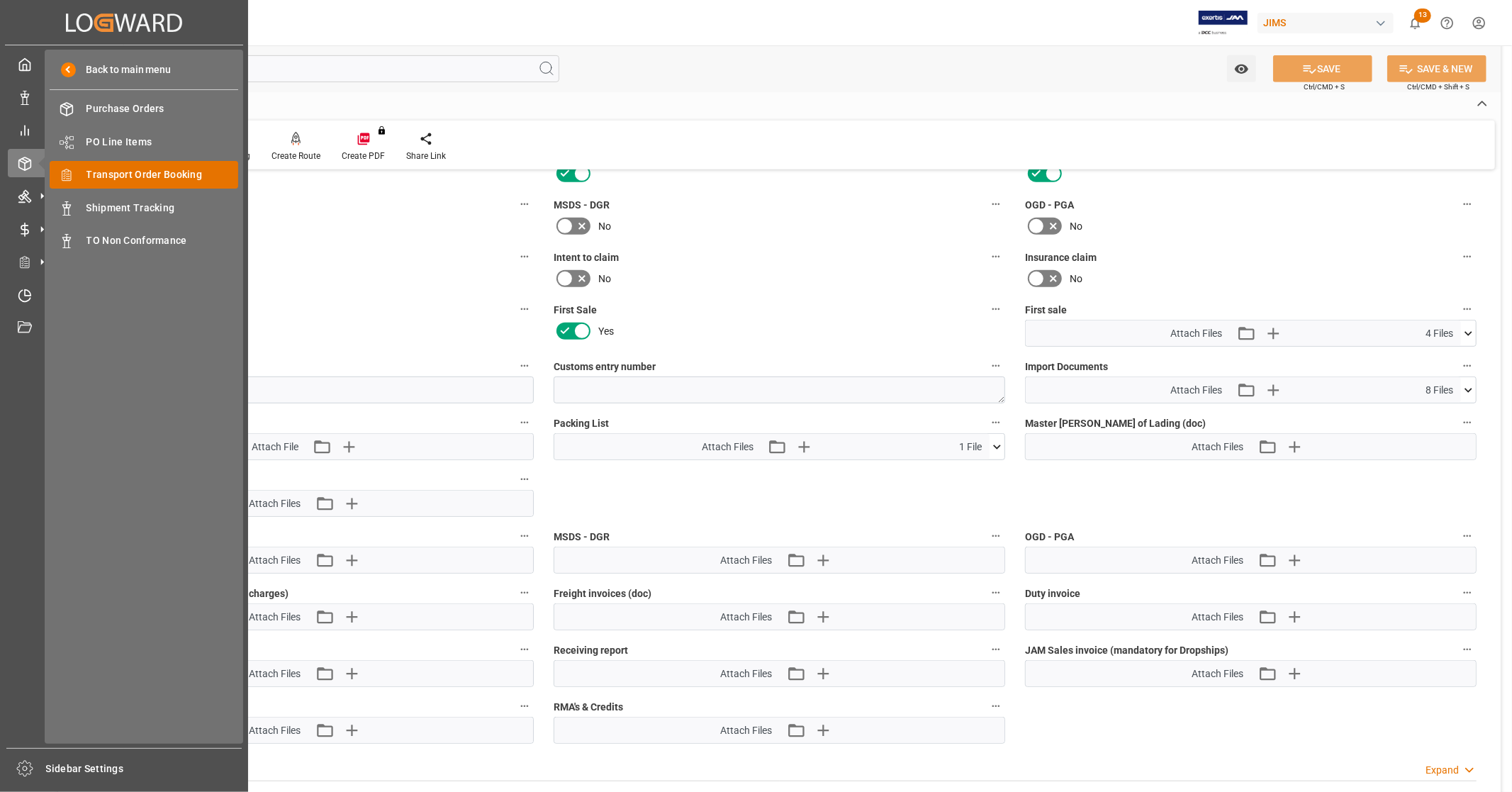
click at [190, 168] on span "Transport Order Booking" at bounding box center [163, 174] width 153 height 14
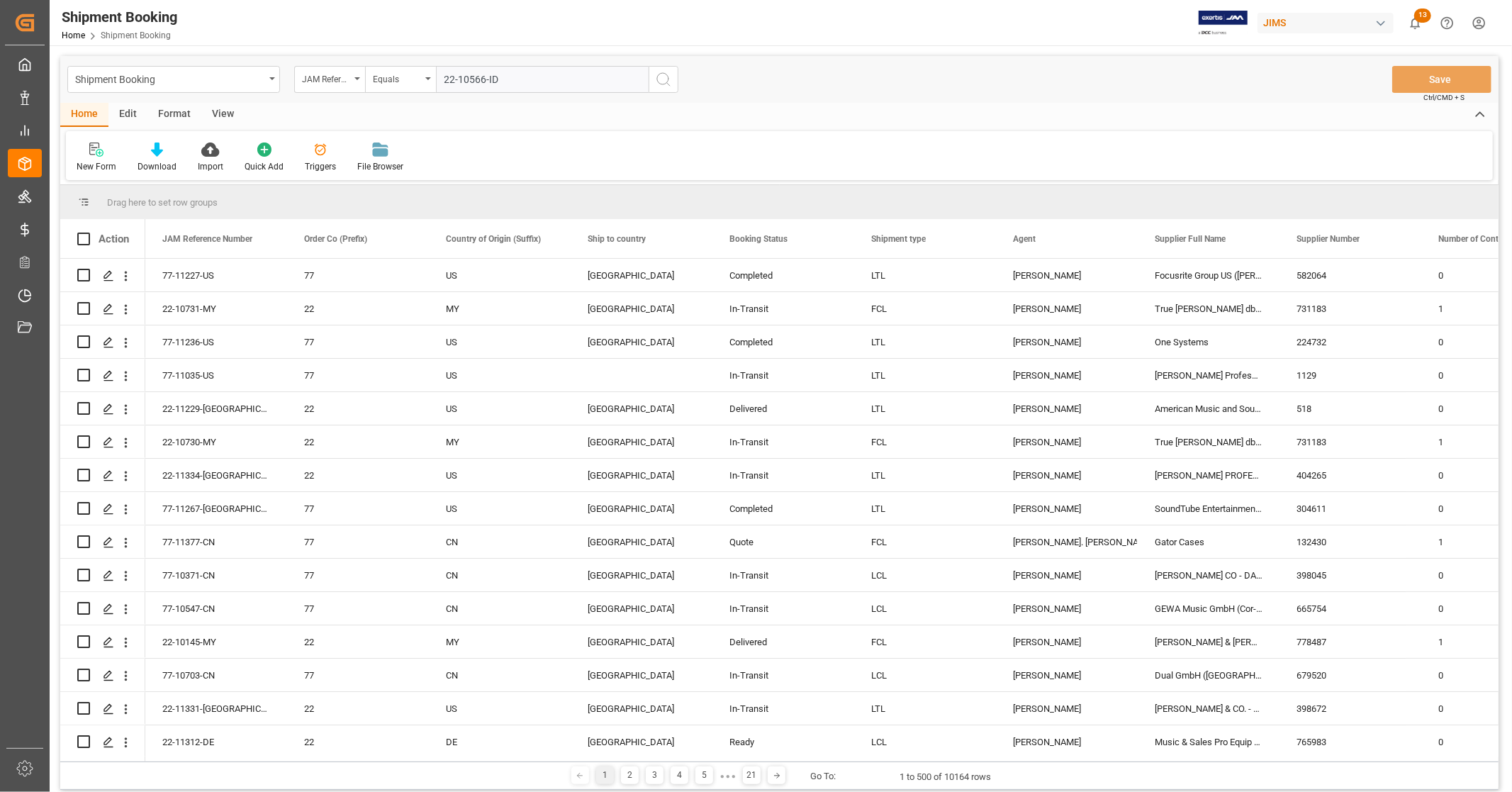
type input "22-10566-ID"
click at [667, 80] on icon "search button" at bounding box center [664, 79] width 17 height 17
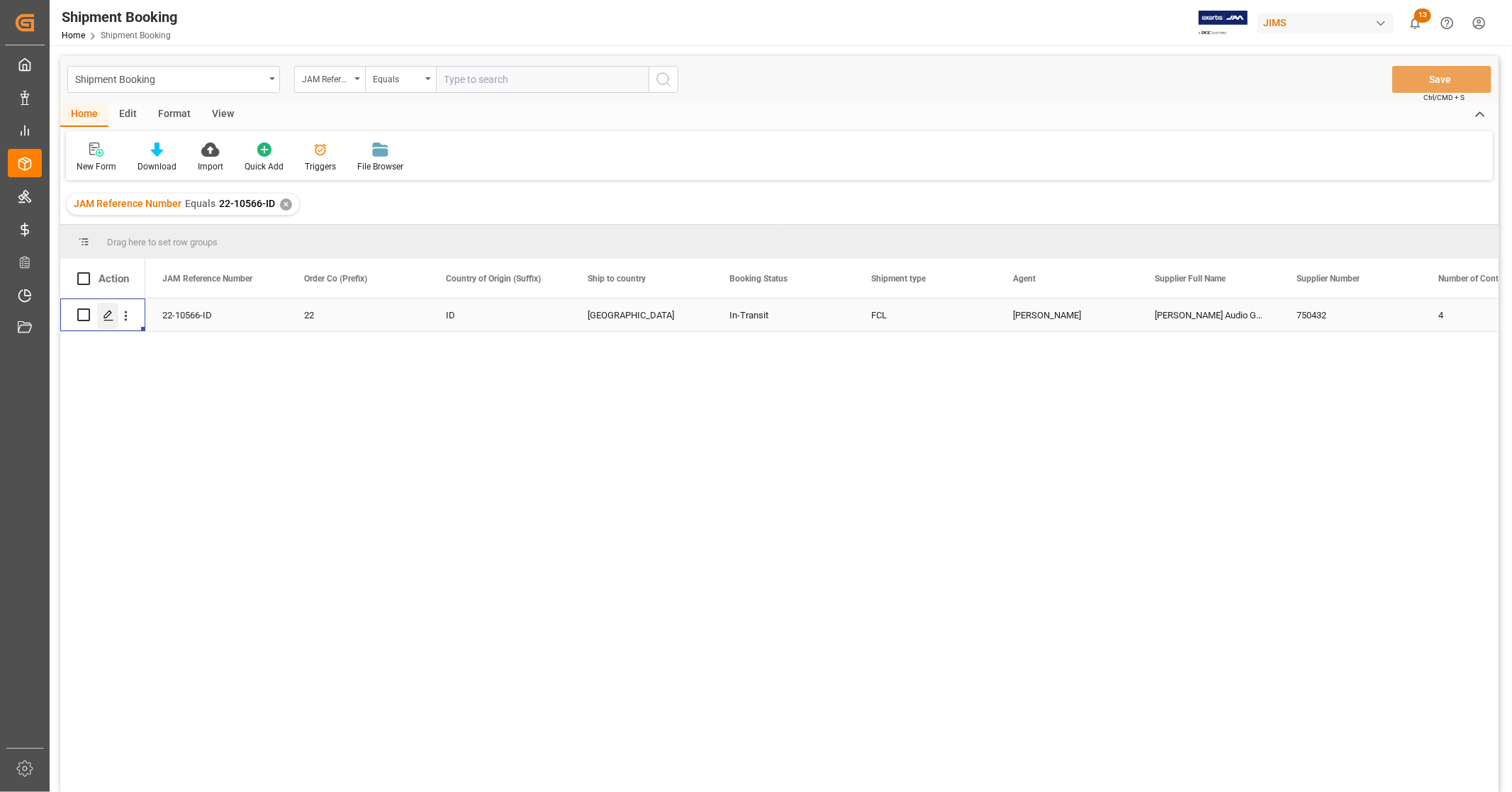
click at [109, 313] on icon "Press SPACE to select this row." at bounding box center [108, 316] width 12 height 12
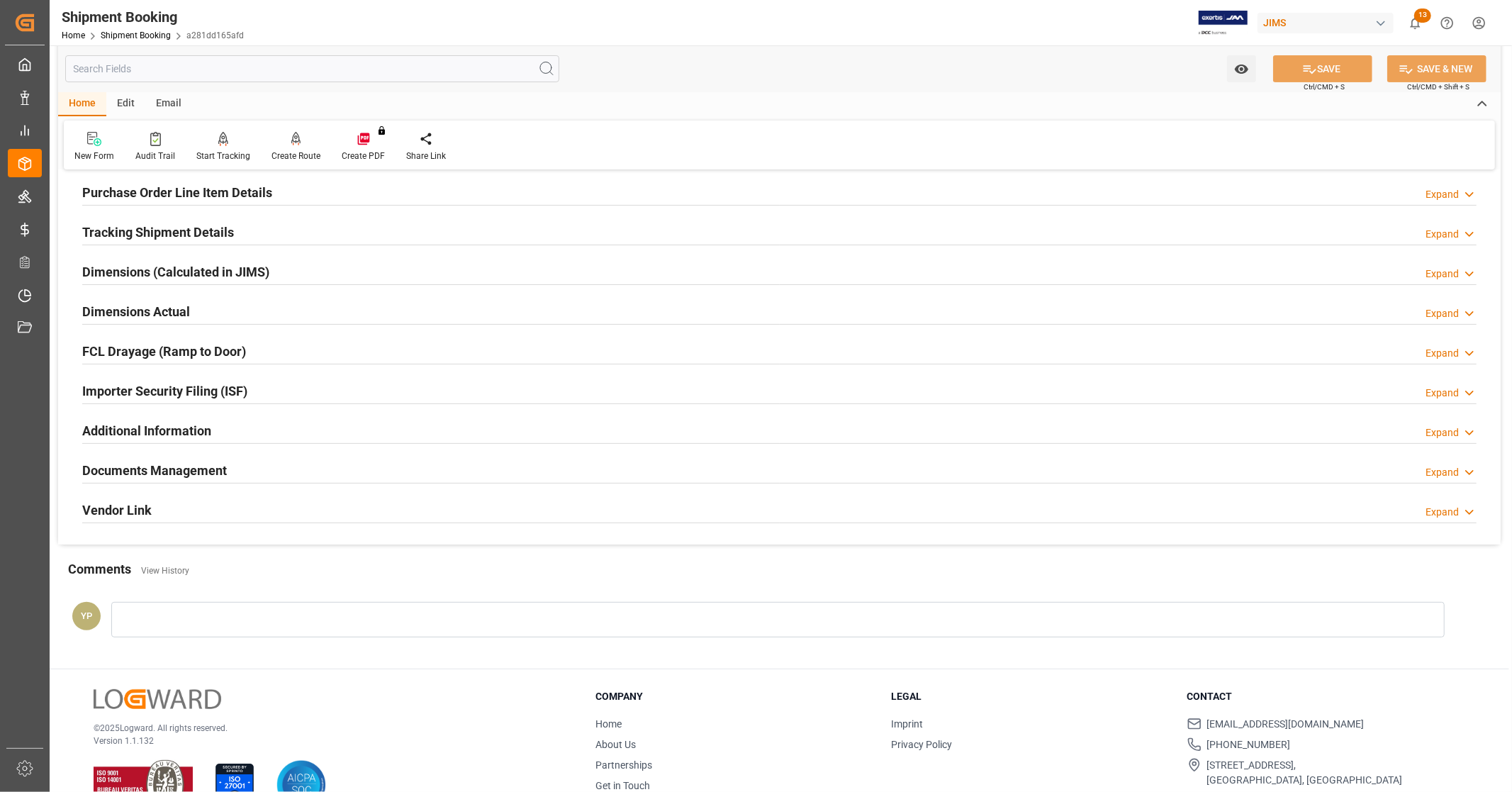
scroll to position [236, 0]
click at [188, 470] on h2 "Documents Management" at bounding box center [155, 469] width 145 height 19
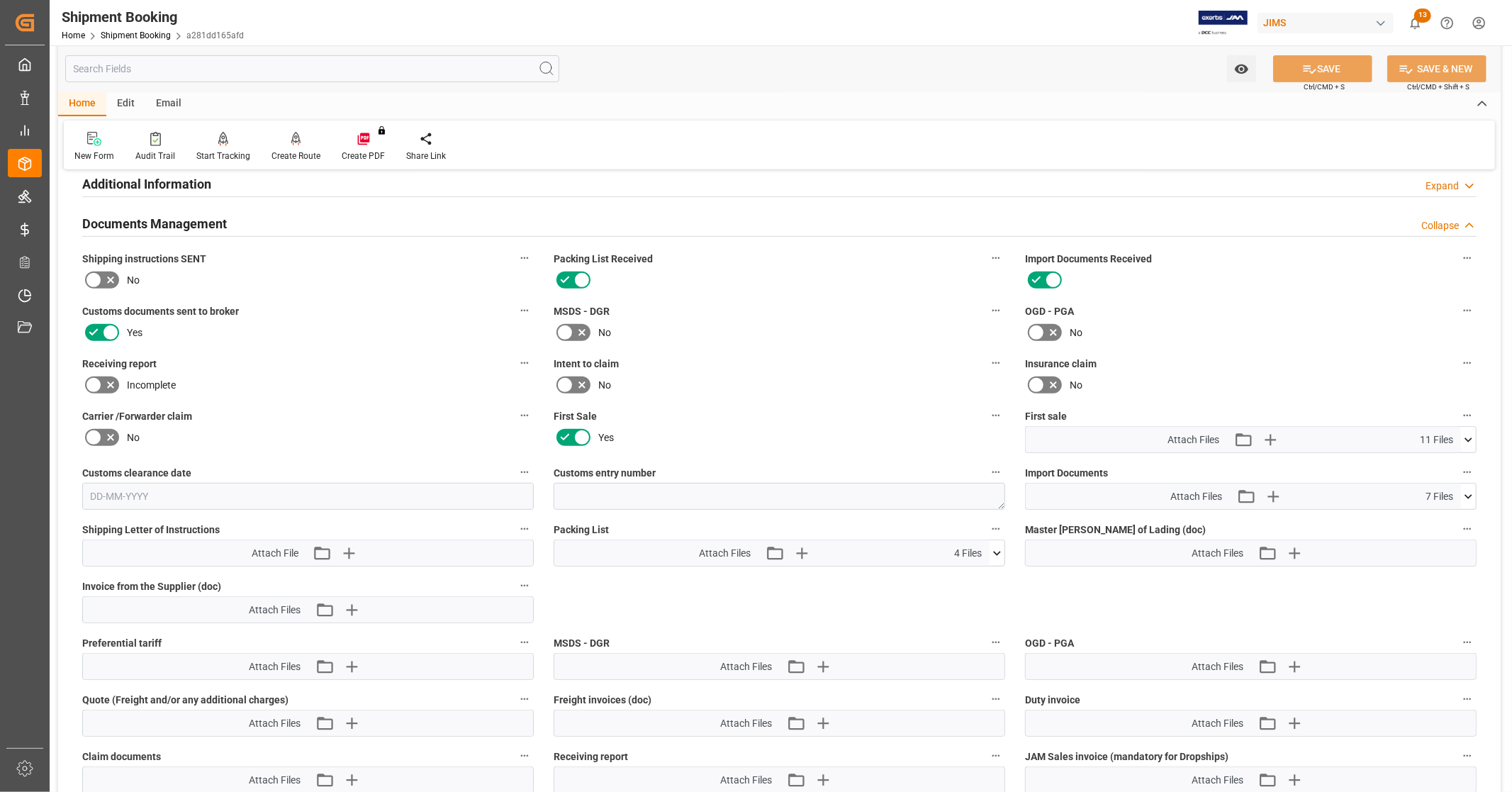
scroll to position [472, 0]
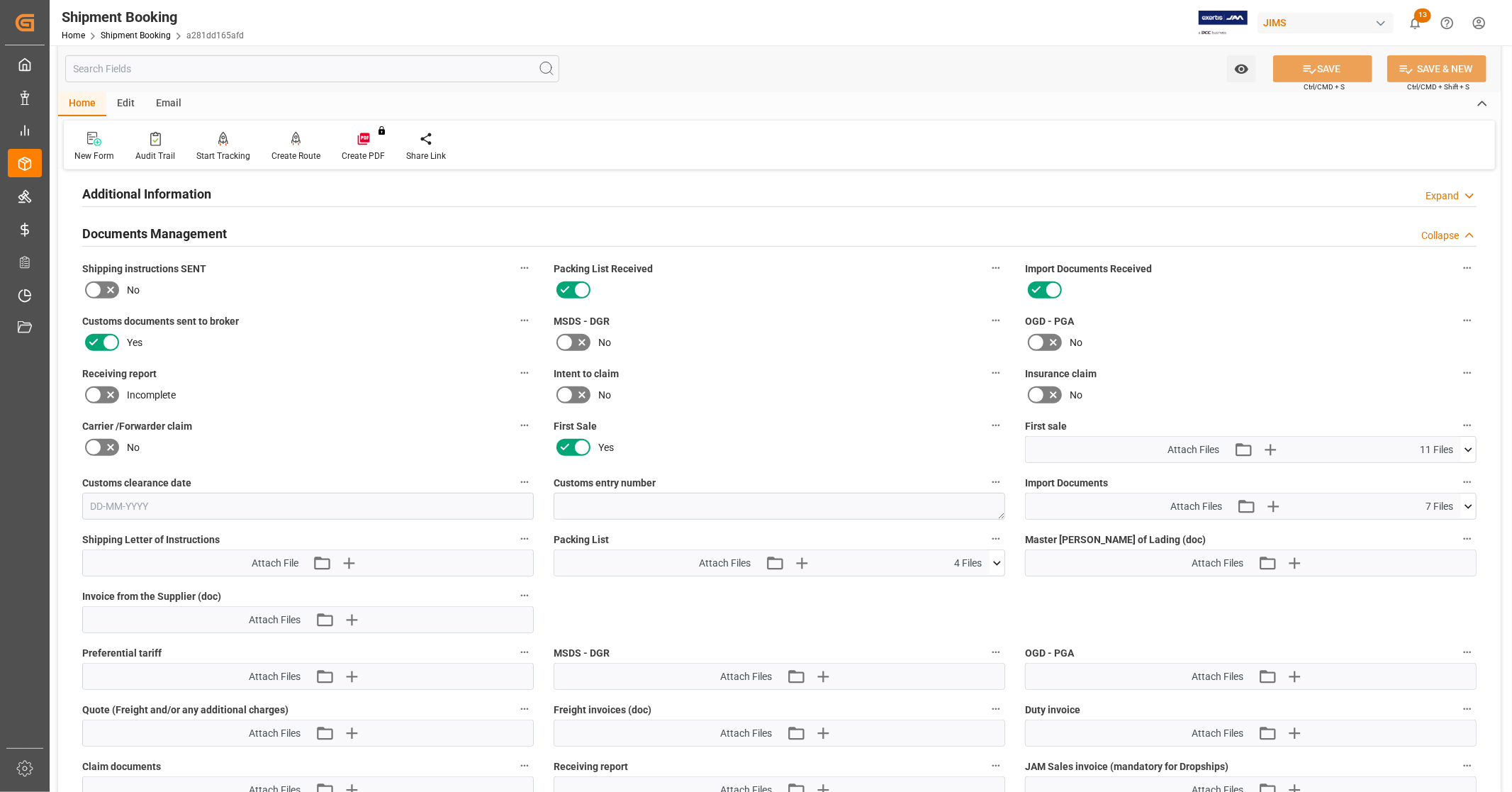
click at [1470, 447] on icon at bounding box center [1469, 449] width 8 height 4
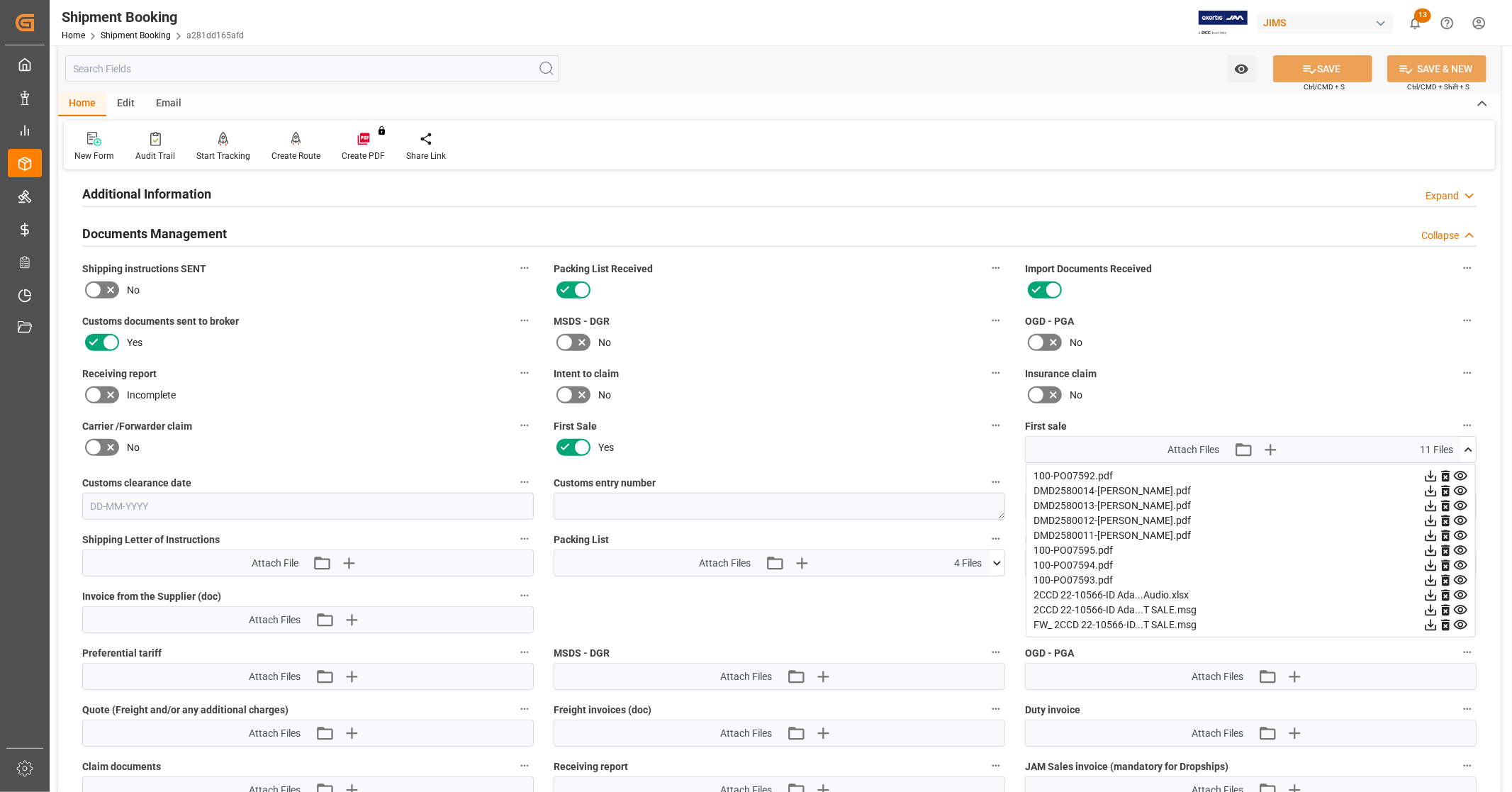
click at [1470, 447] on icon at bounding box center [1469, 449] width 8 height 4
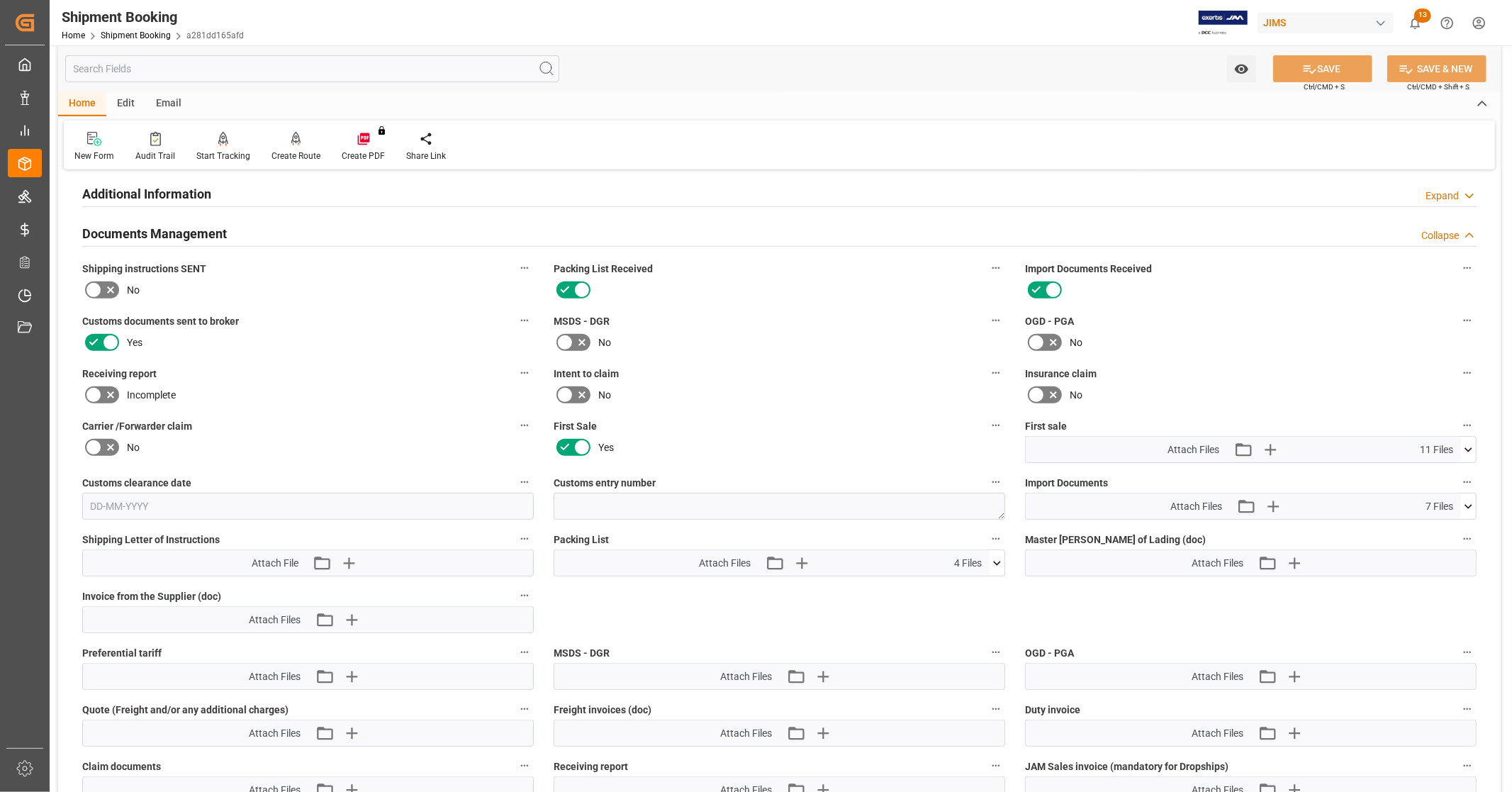
click at [1472, 507] on icon at bounding box center [1468, 506] width 14 height 14
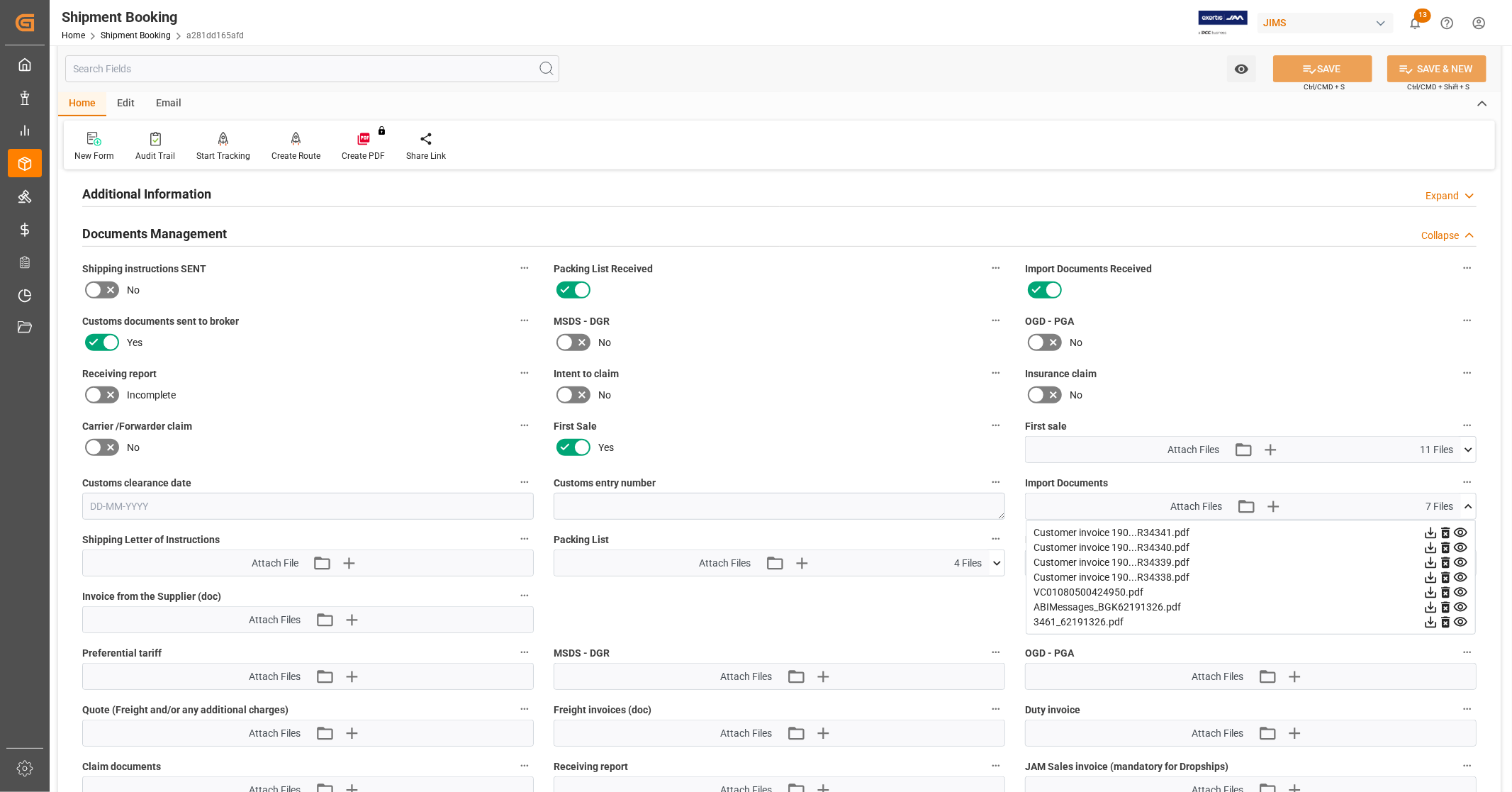
click at [1471, 503] on icon at bounding box center [1468, 506] width 14 height 14
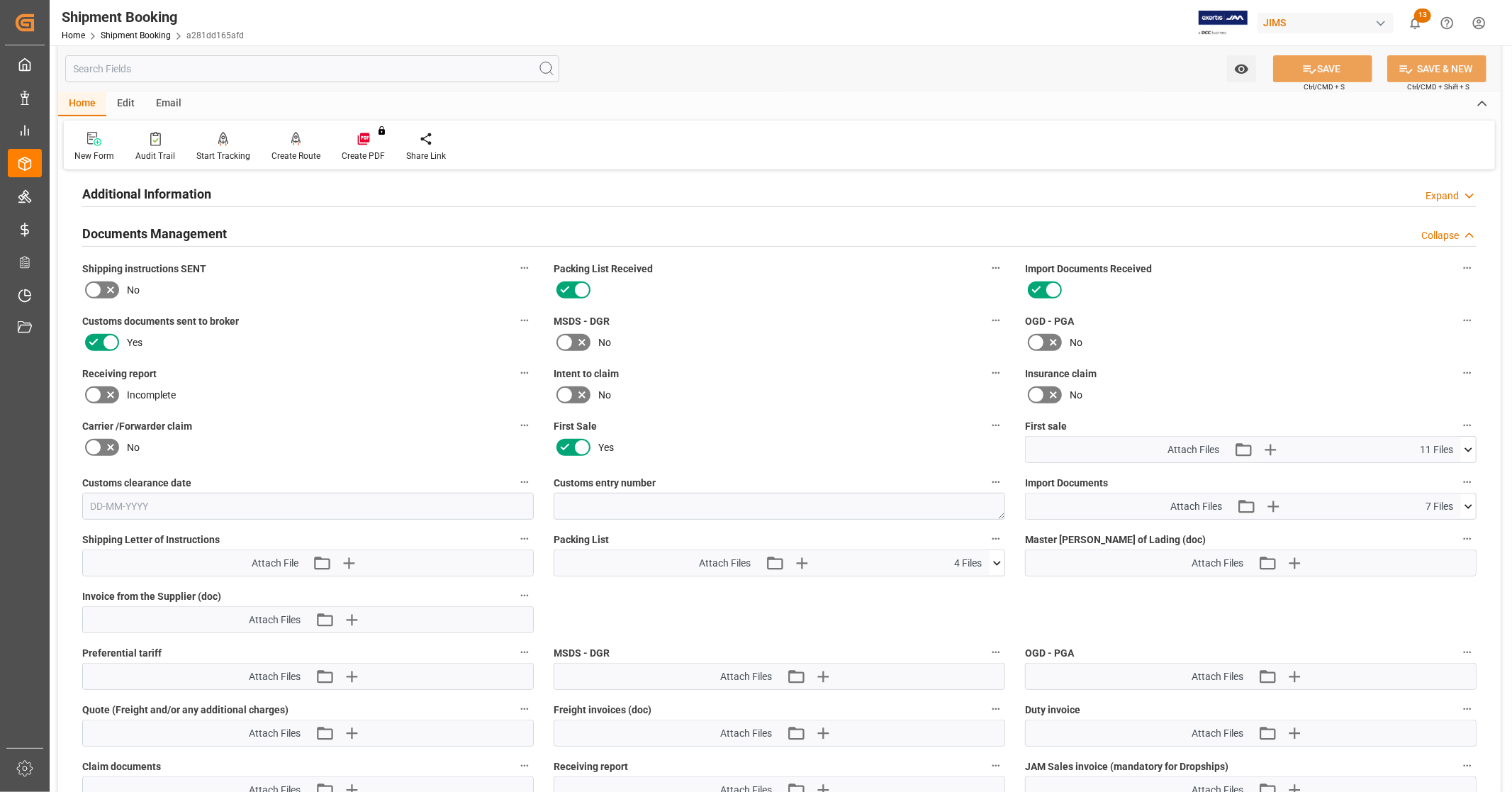
click at [1469, 448] on icon at bounding box center [1468, 449] width 14 height 14
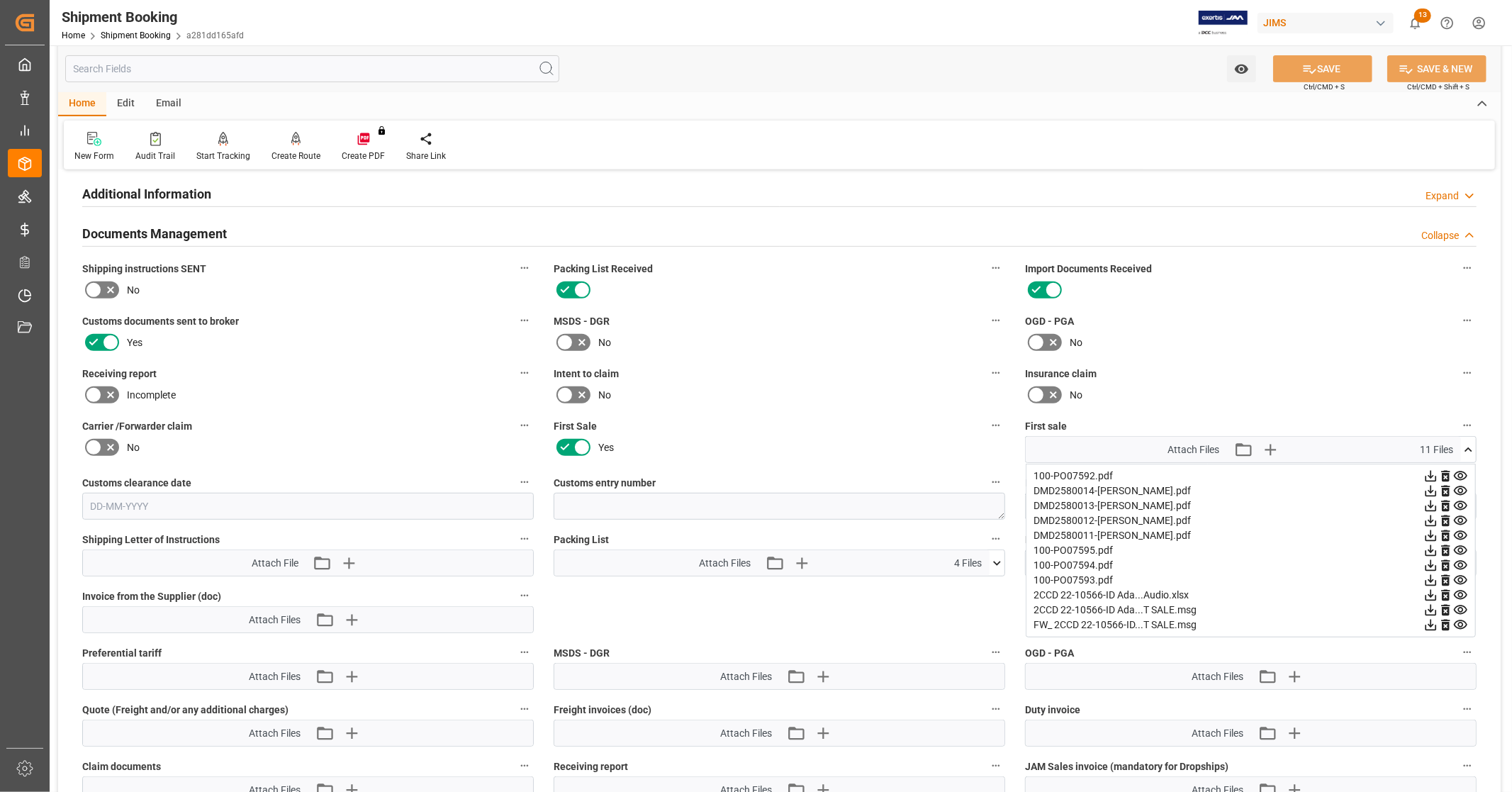
click at [1430, 590] on icon at bounding box center [1432, 596] width 12 height 12
click at [1458, 529] on icon at bounding box center [1460, 535] width 14 height 14
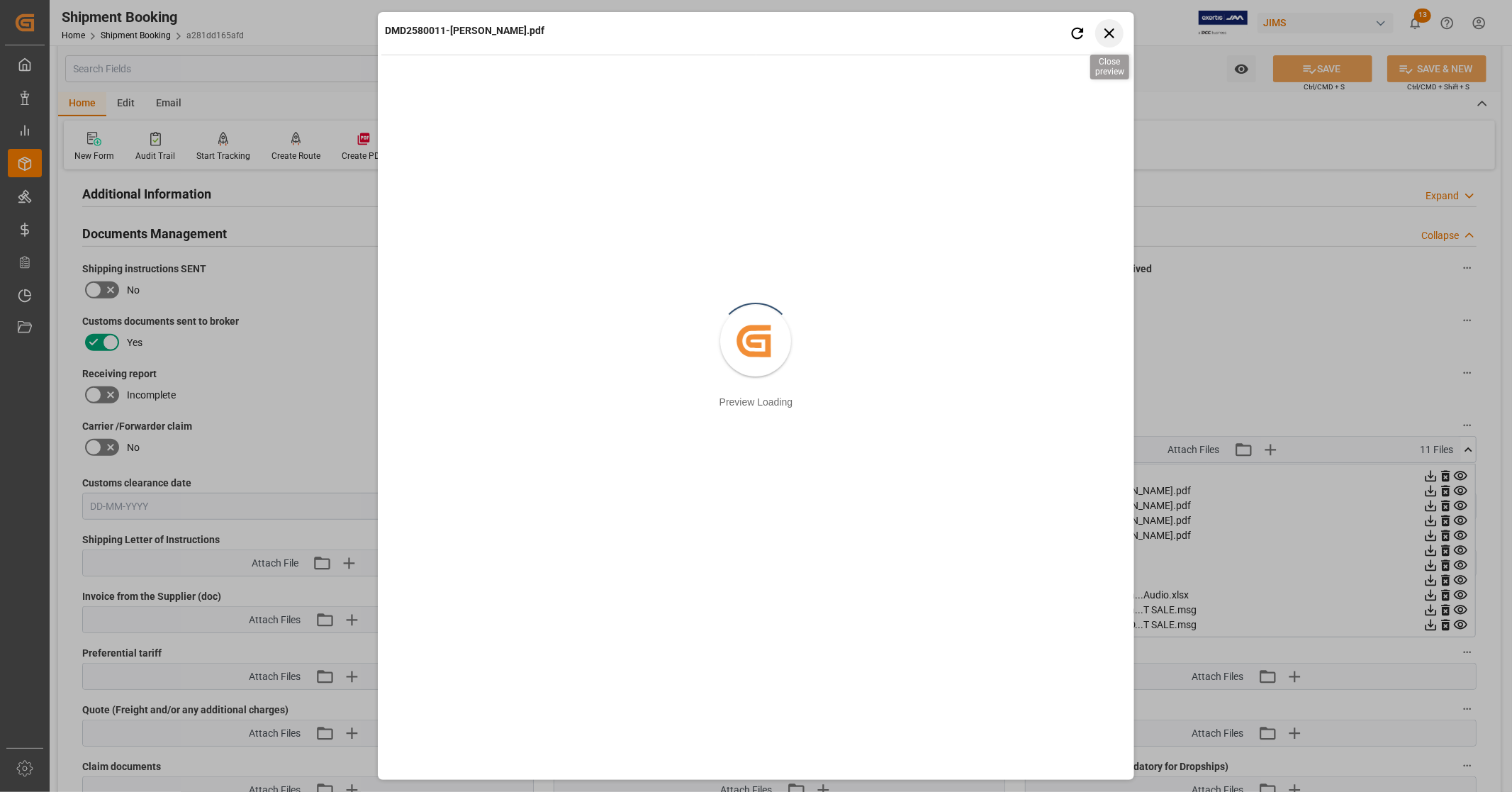
click at [1114, 30] on icon "button" at bounding box center [1109, 33] width 17 height 17
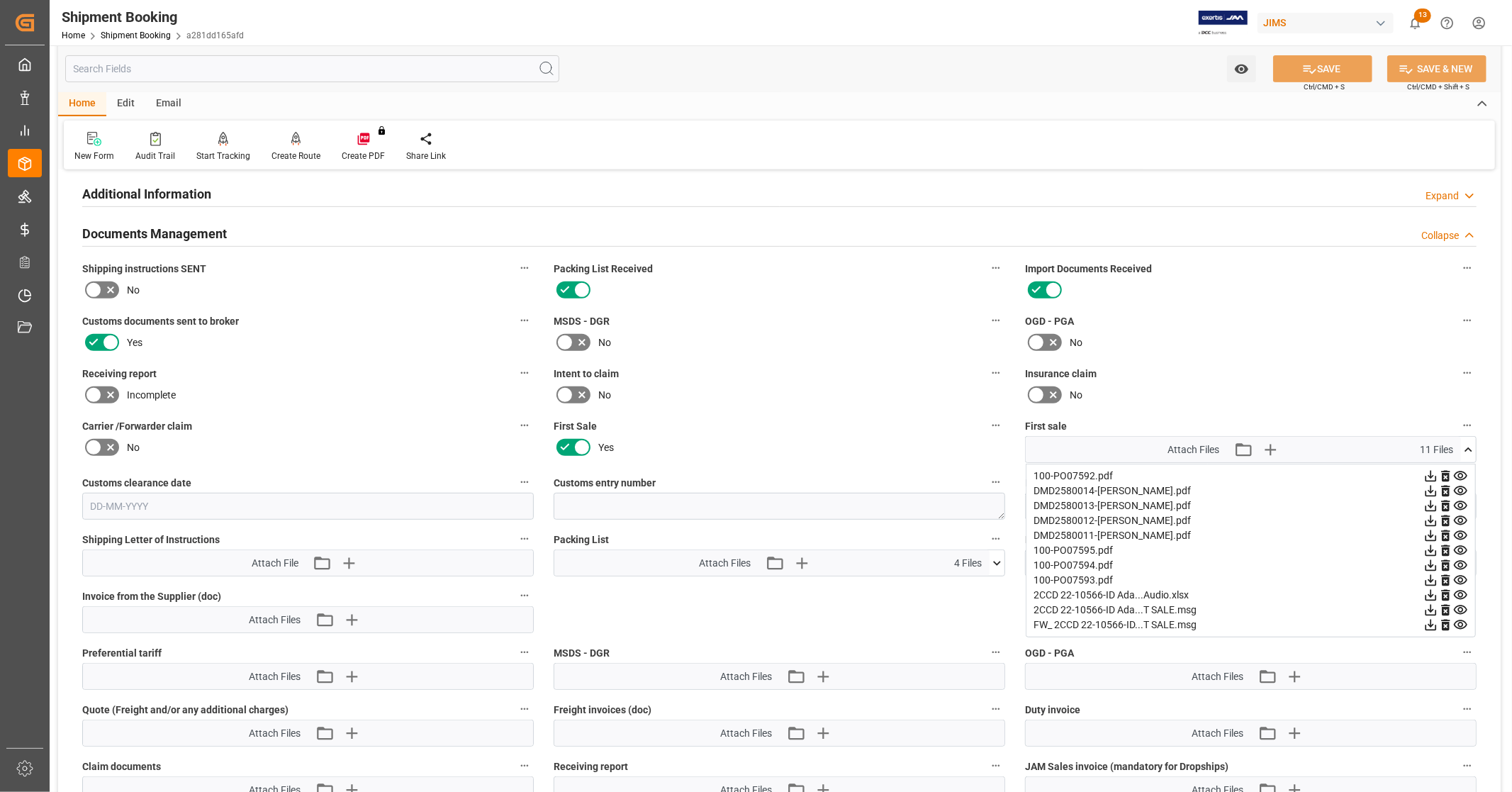
click at [1432, 533] on icon at bounding box center [1430, 535] width 14 height 14
click at [1431, 516] on icon at bounding box center [1432, 521] width 12 height 12
click at [1431, 502] on icon at bounding box center [1432, 506] width 12 height 12
click at [1430, 488] on icon at bounding box center [1432, 492] width 12 height 12
click at [1469, 447] on icon at bounding box center [1469, 449] width 8 height 4
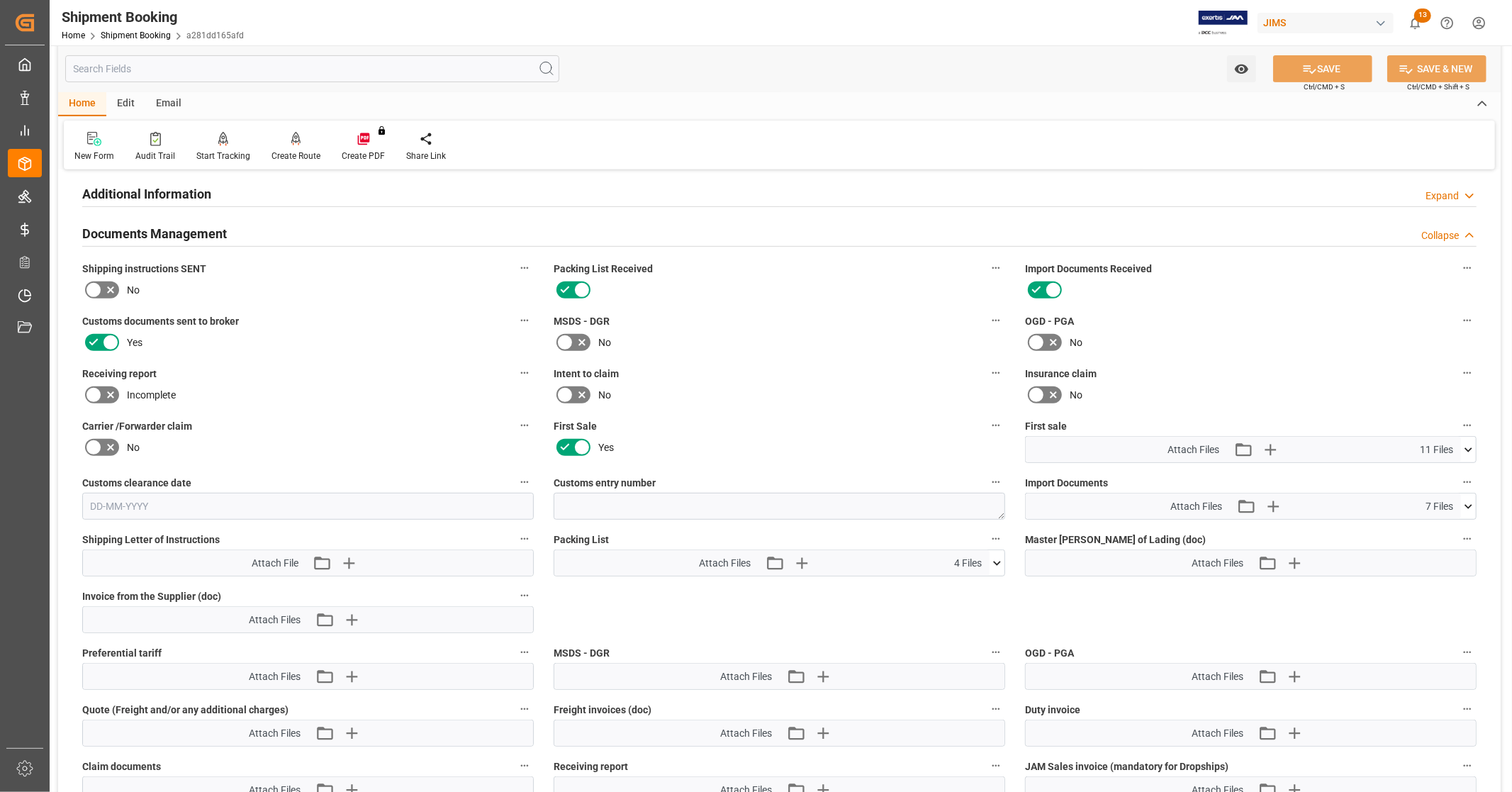
click at [1470, 503] on icon at bounding box center [1468, 506] width 14 height 14
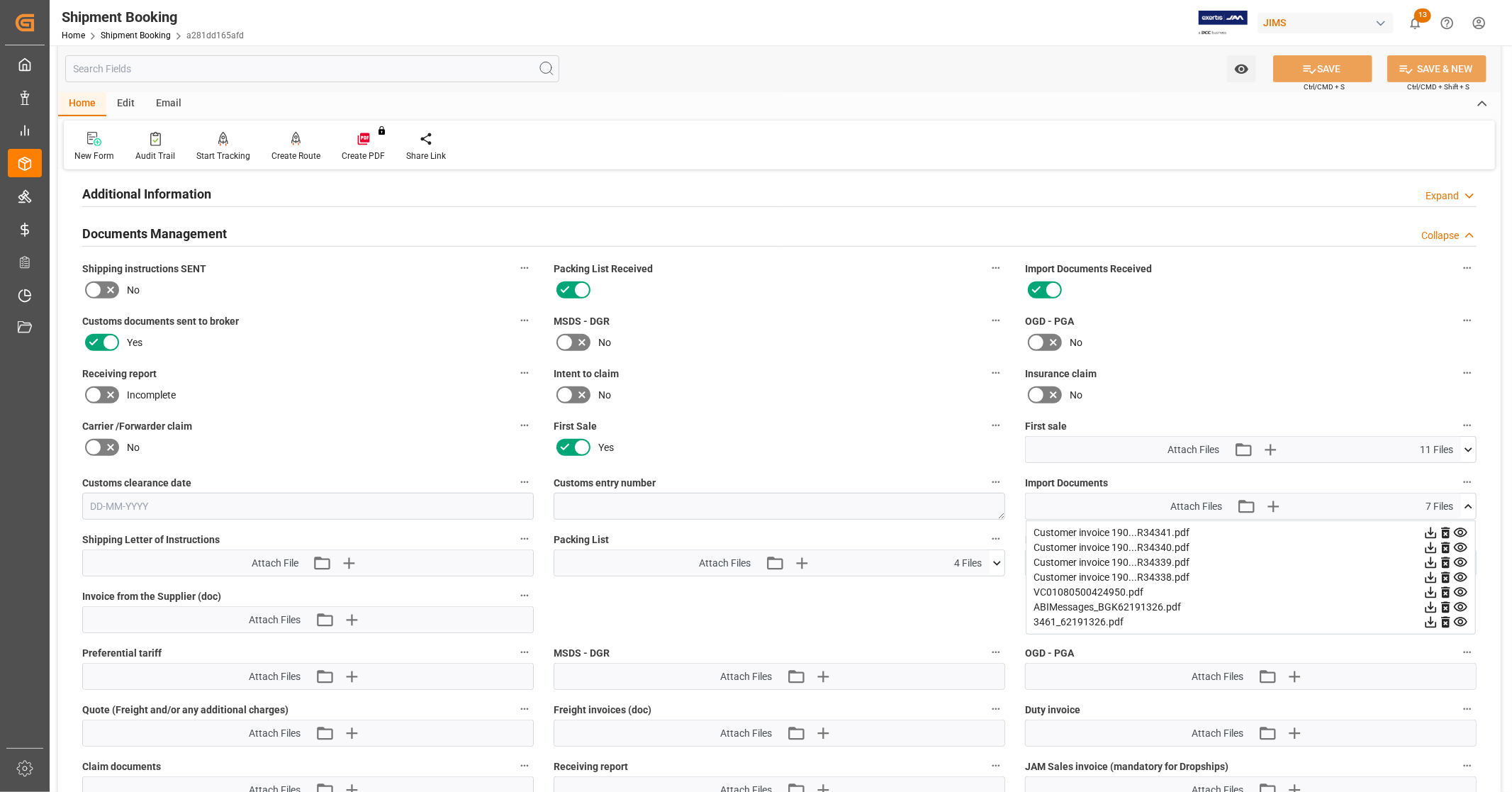
click at [1434, 589] on icon at bounding box center [1430, 591] width 14 height 14
click at [1470, 504] on icon at bounding box center [1468, 506] width 14 height 14
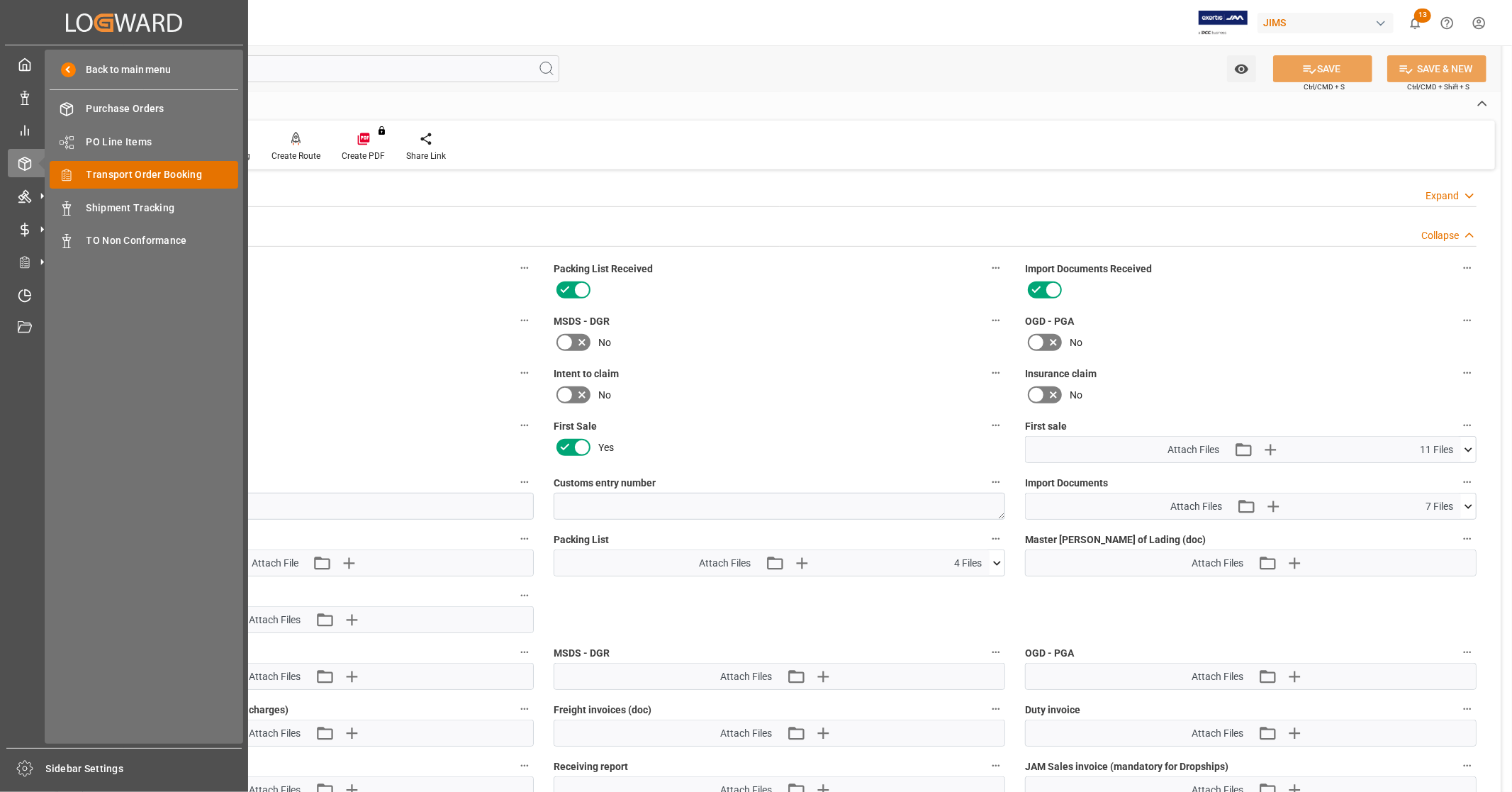
click at [173, 171] on span "Transport Order Booking" at bounding box center [163, 174] width 153 height 14
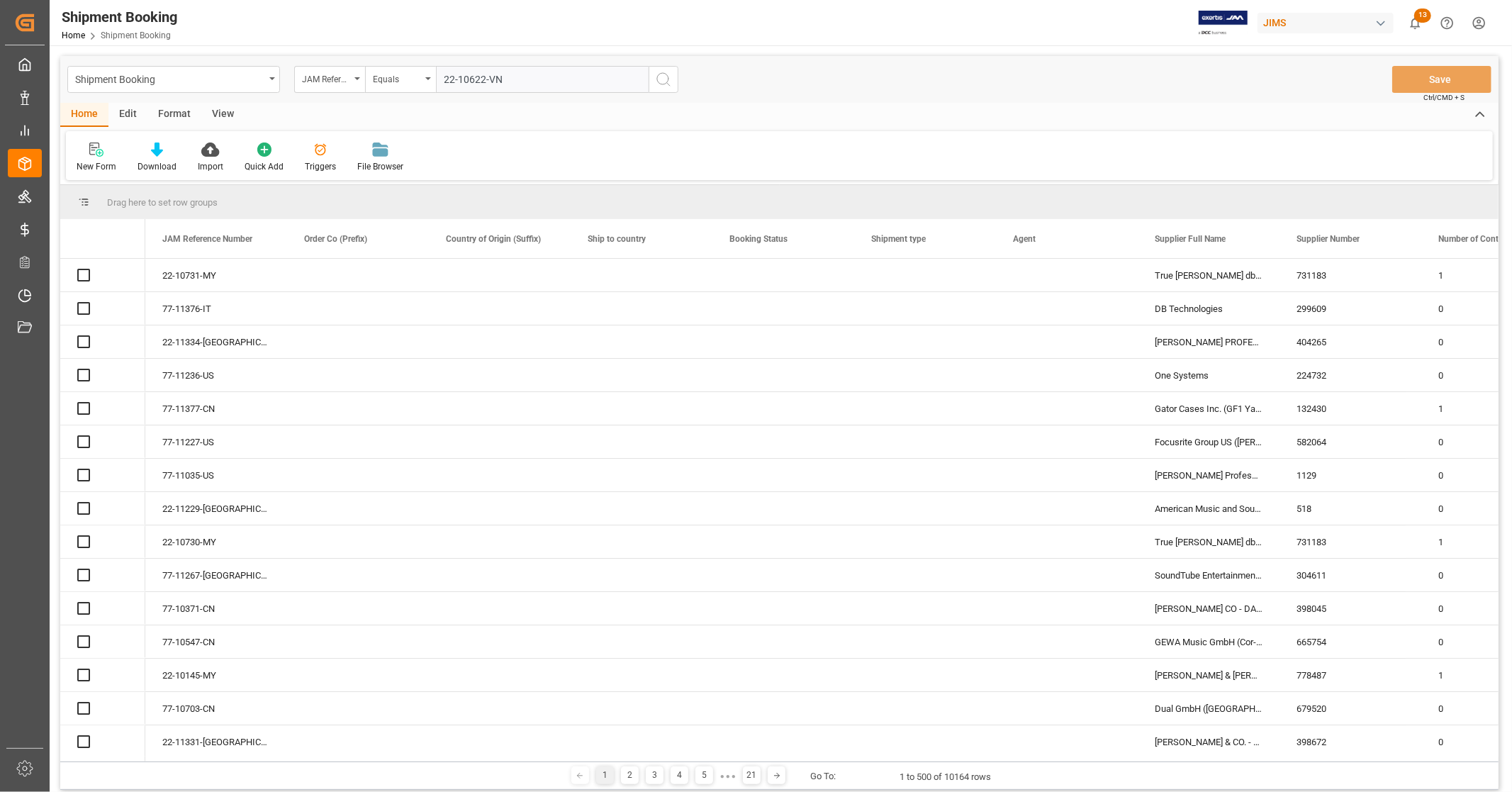
type input "22-10622-VN"
click at [658, 83] on icon "search button" at bounding box center [664, 79] width 17 height 17
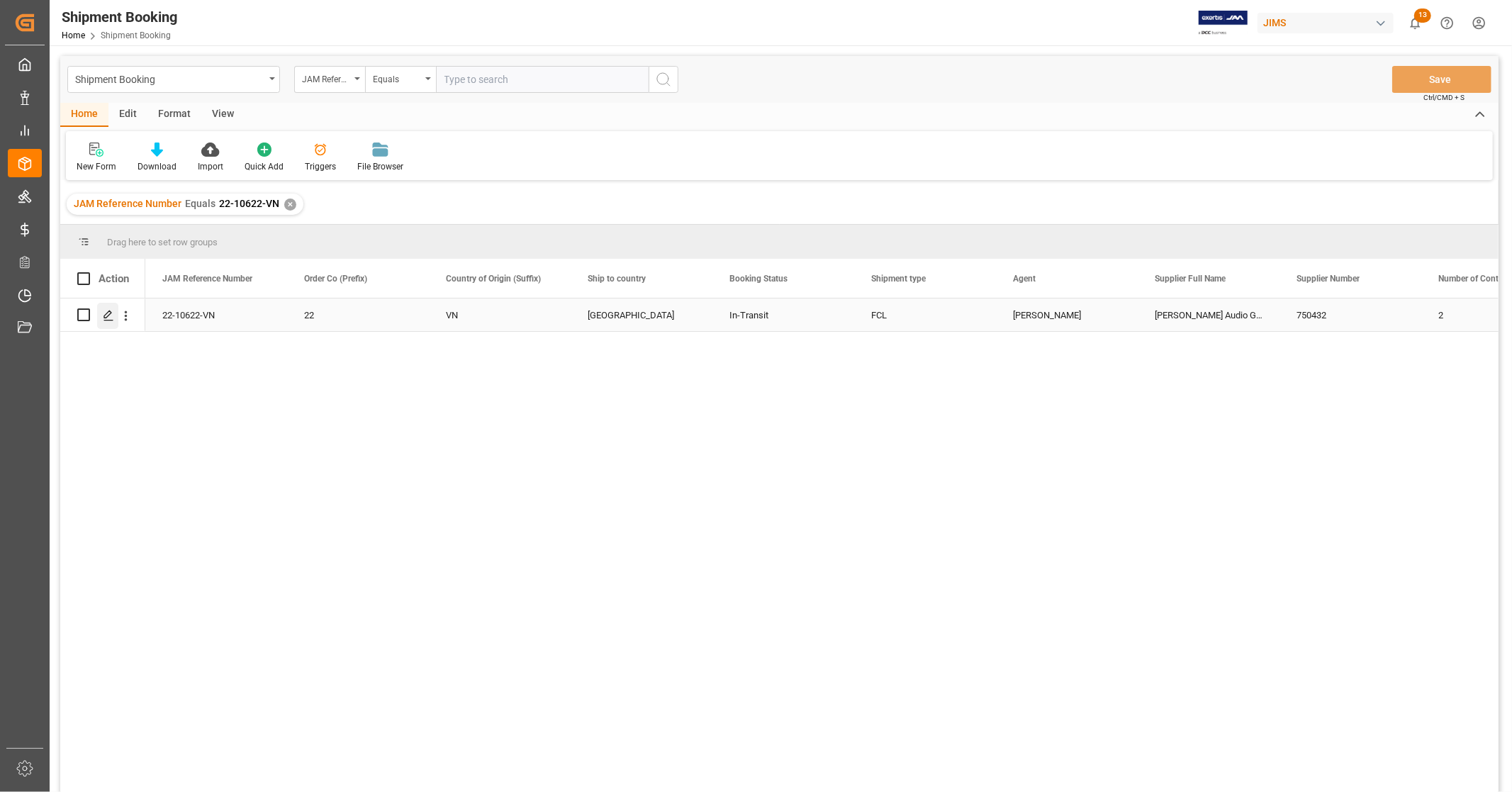
click at [110, 316] on icon "Press SPACE to select this row." at bounding box center [108, 316] width 12 height 12
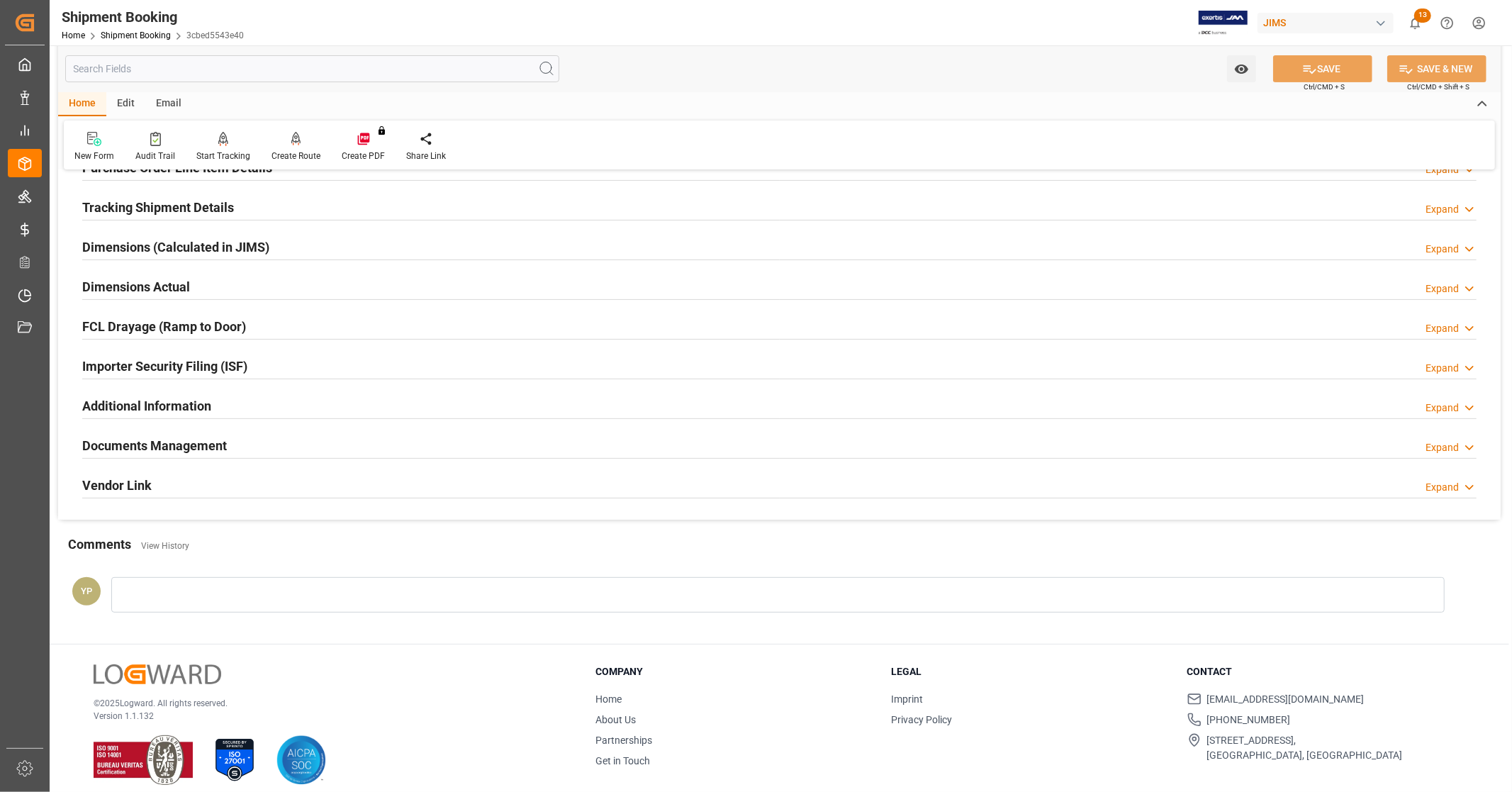
scroll to position [273, 0]
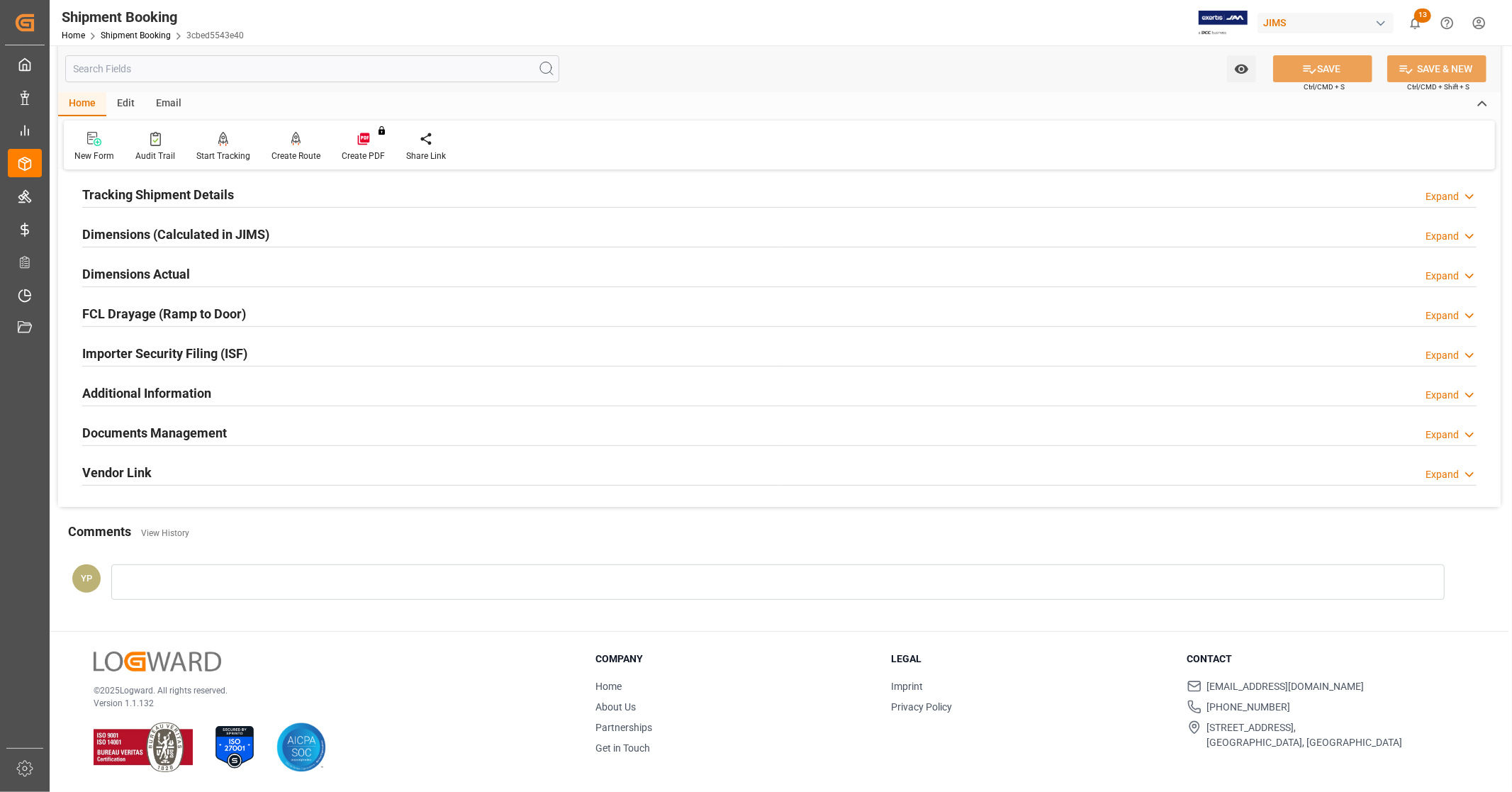
click at [224, 437] on h2 "Documents Management" at bounding box center [155, 433] width 145 height 19
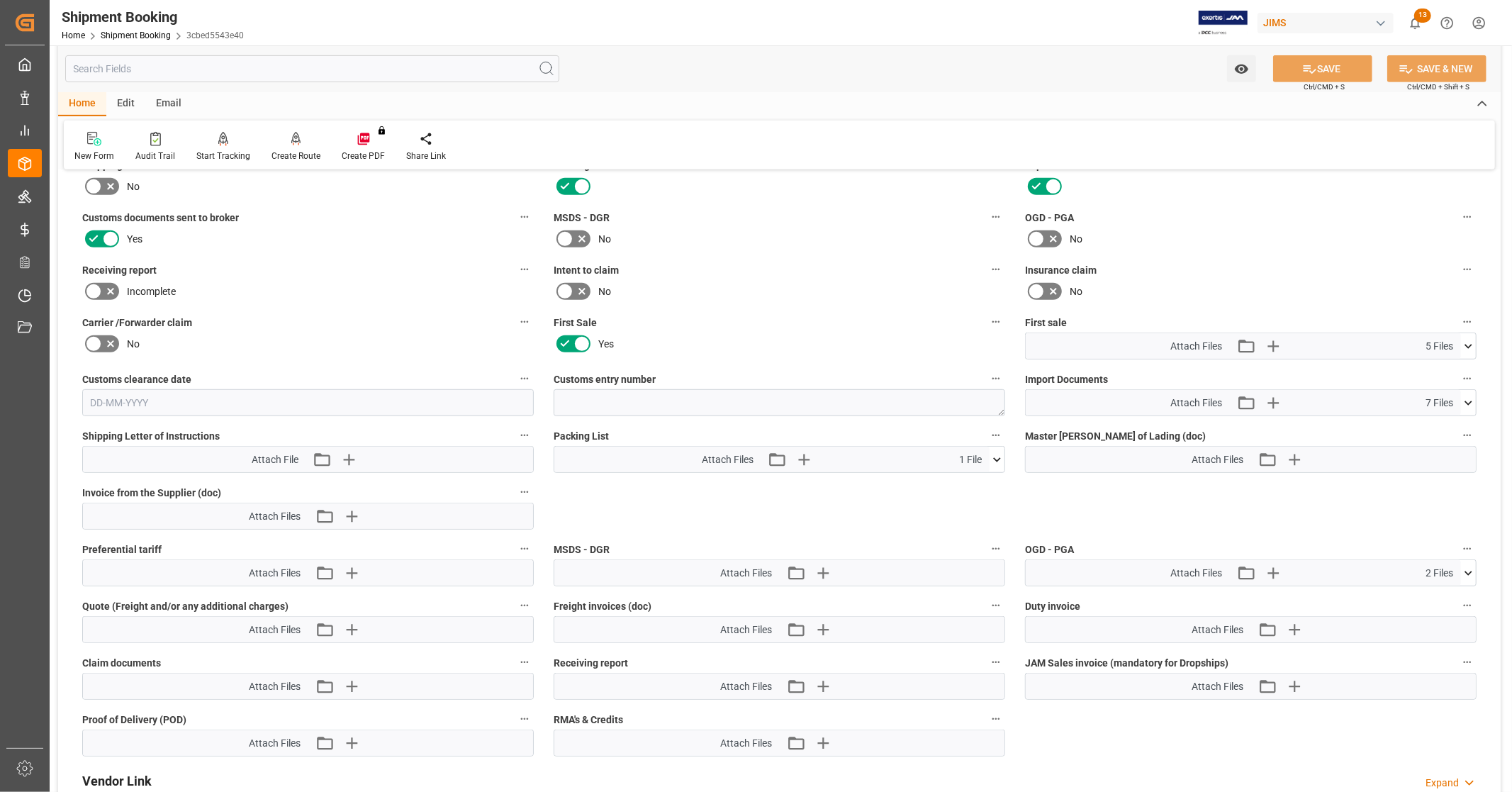
scroll to position [588, 0]
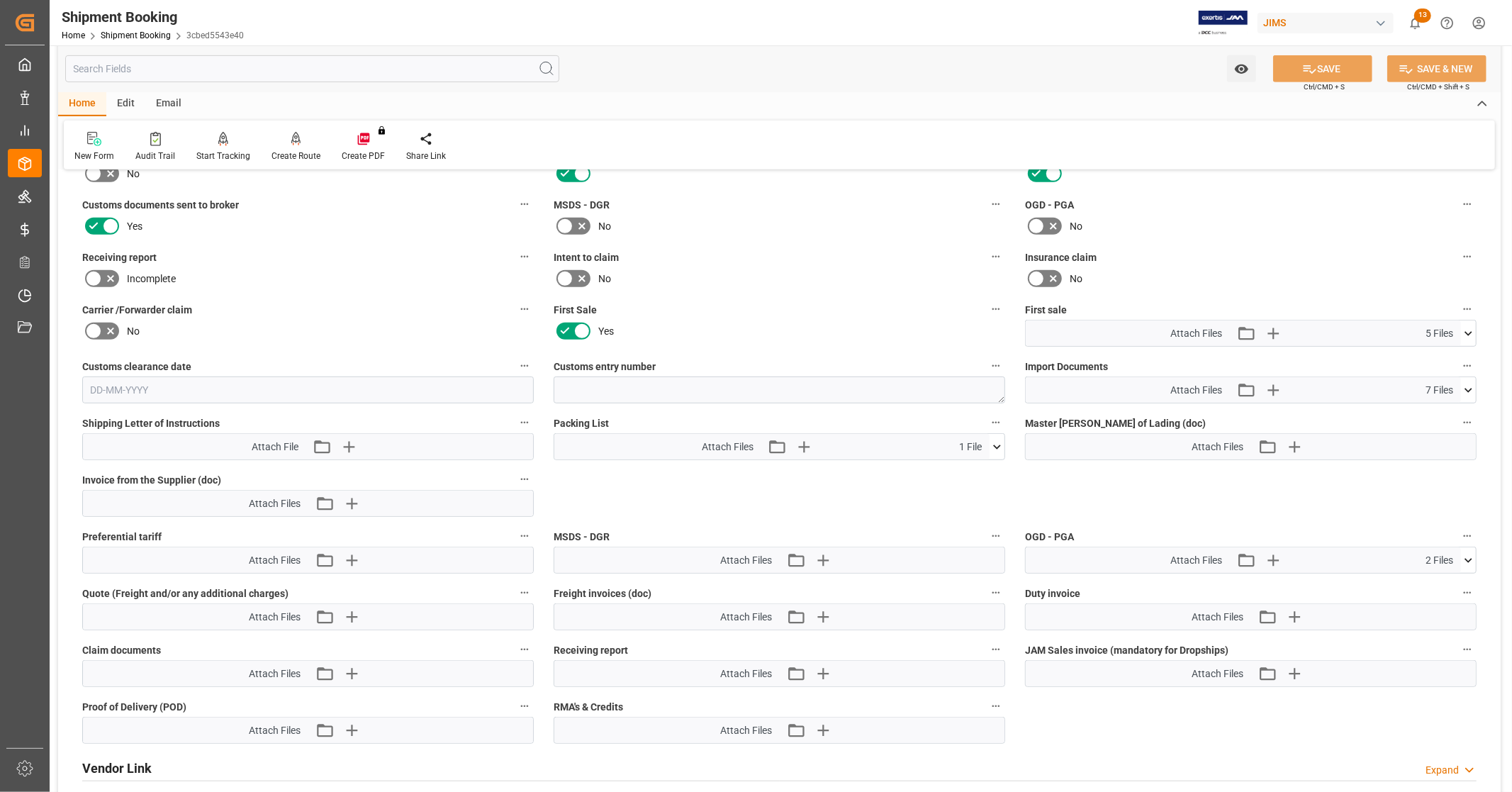
click at [1465, 330] on icon at bounding box center [1468, 333] width 14 height 14
click at [1429, 400] on icon at bounding box center [1430, 404] width 14 height 14
click at [1429, 387] on icon at bounding box center [1430, 389] width 14 height 14
click at [1429, 372] on icon at bounding box center [1432, 375] width 12 height 12
click at [1431, 355] on icon at bounding box center [1432, 360] width 12 height 12
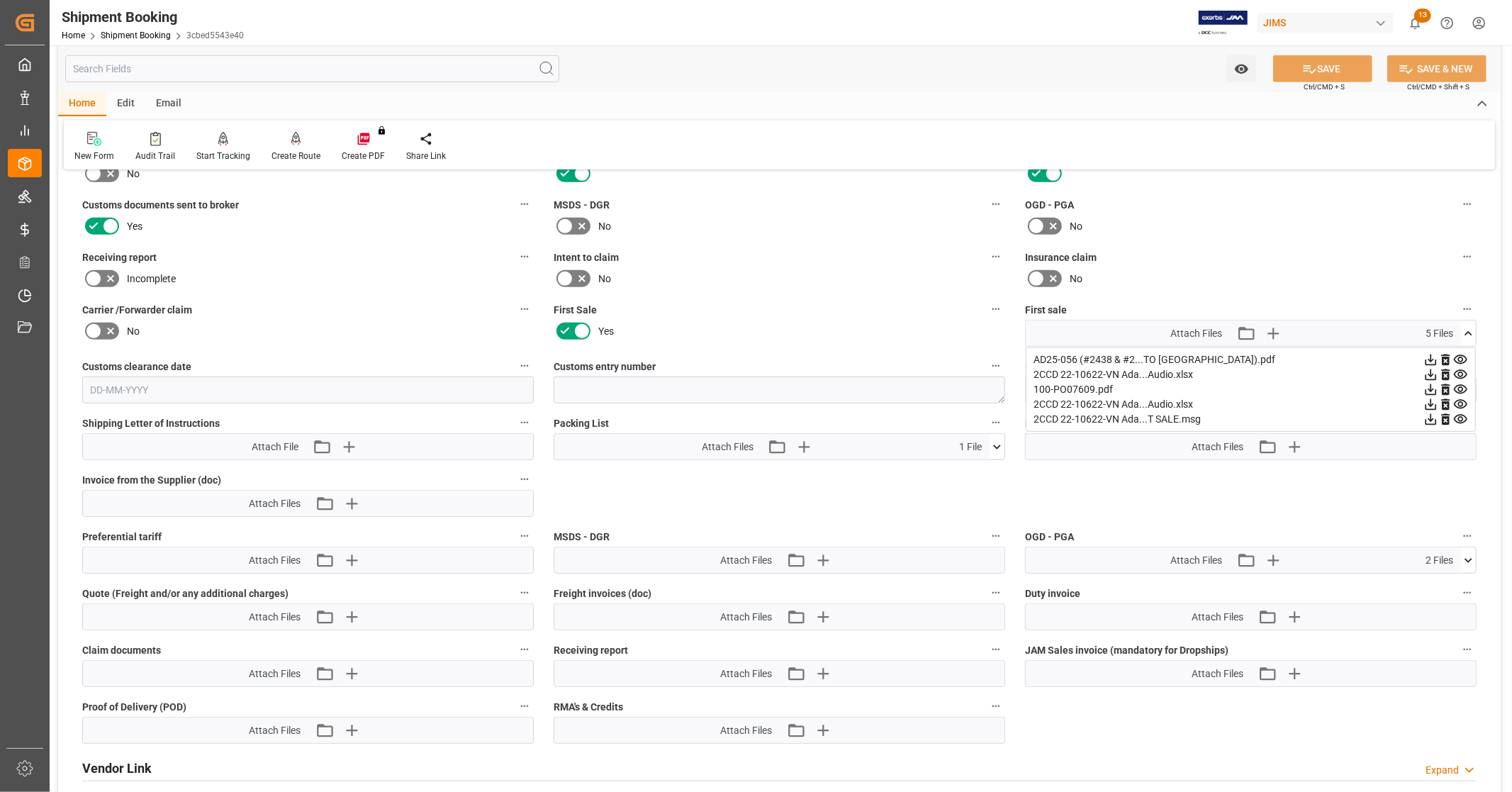
click at [1471, 326] on icon at bounding box center [1468, 333] width 14 height 14
click at [1470, 382] on icon at bounding box center [1468, 389] width 14 height 14
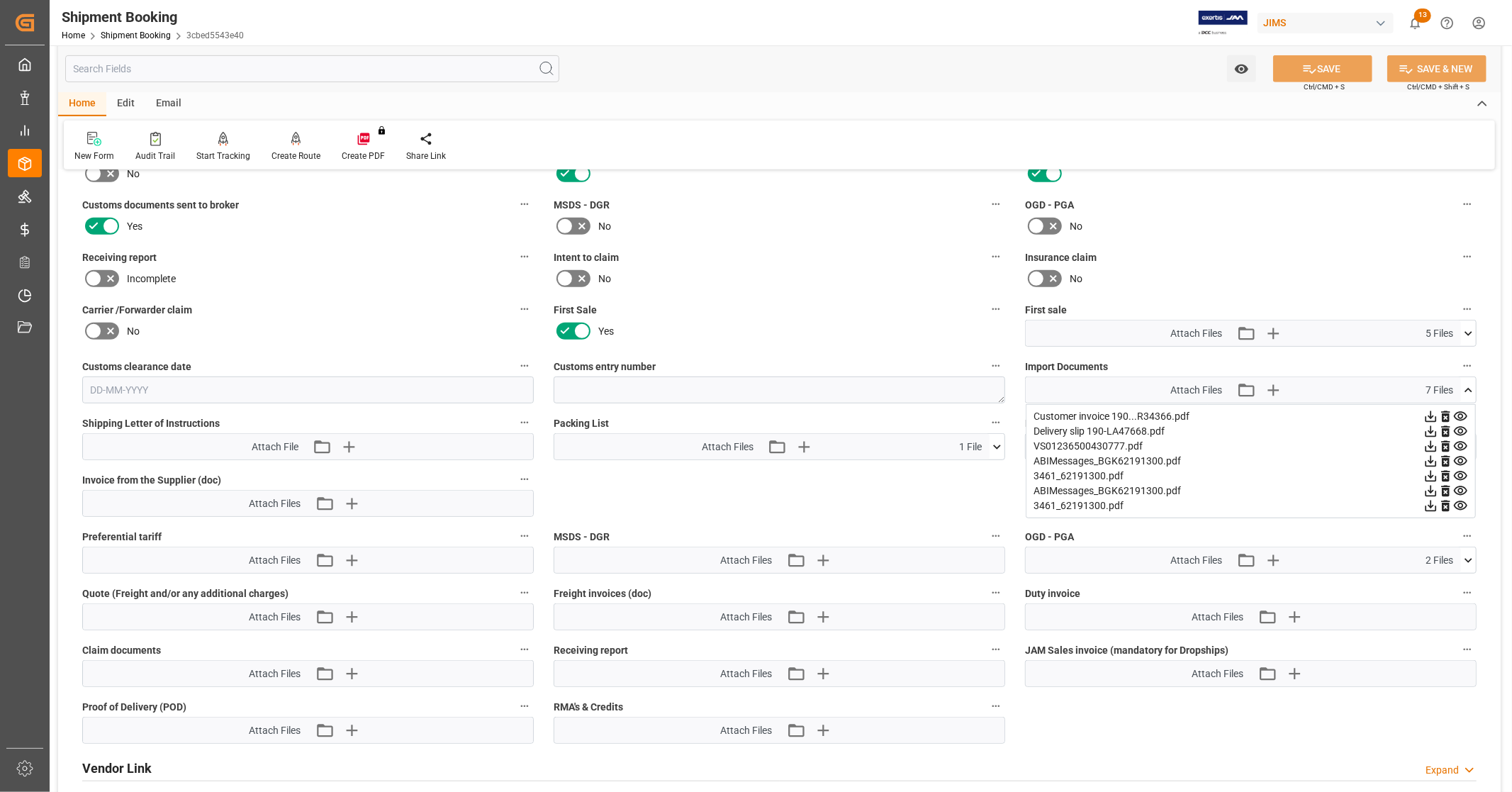
click at [1432, 441] on icon at bounding box center [1430, 445] width 14 height 14
click at [1469, 387] on icon at bounding box center [1468, 389] width 14 height 14
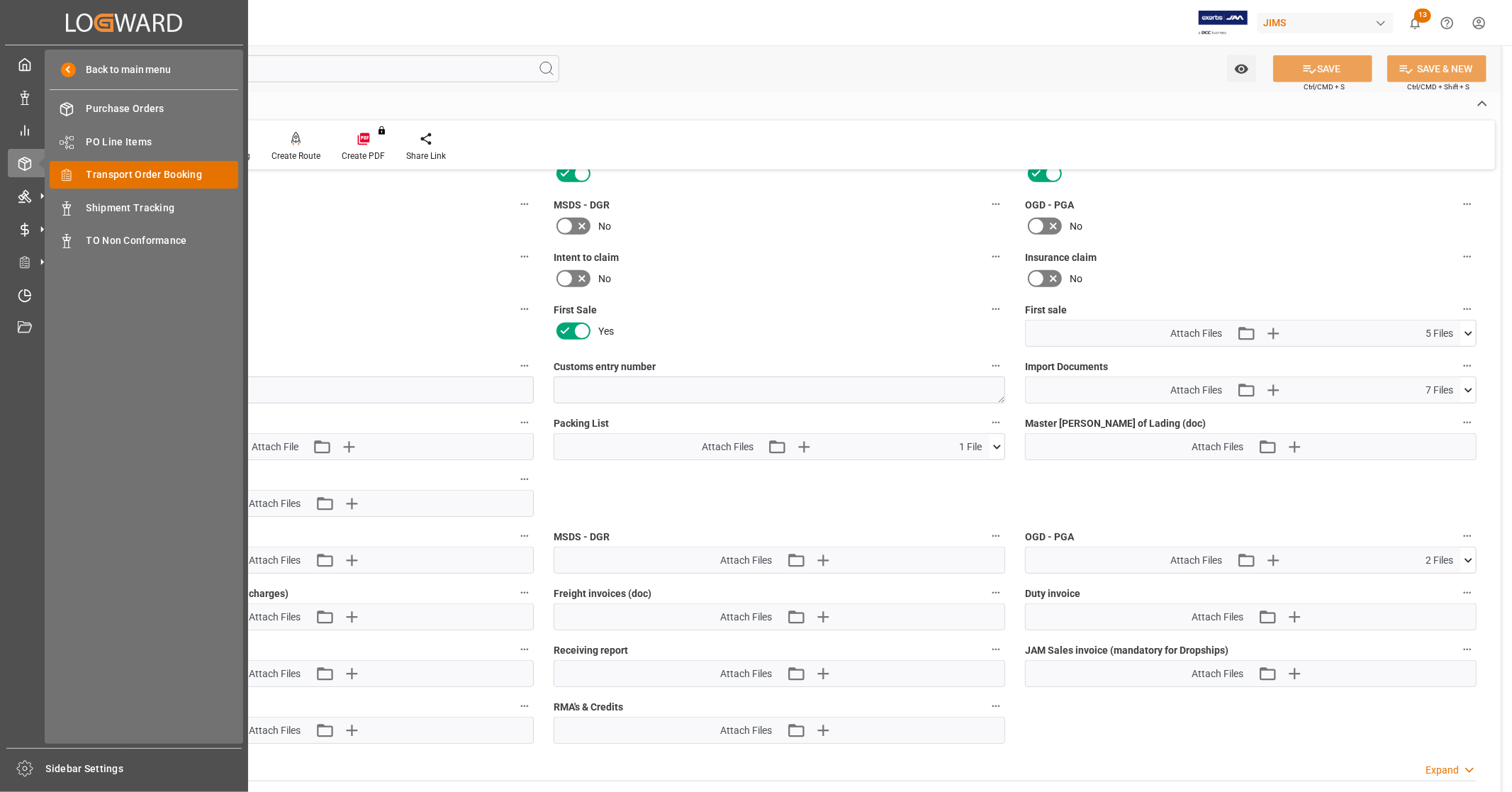
click at [158, 172] on span "Transport Order Booking" at bounding box center [163, 174] width 153 height 14
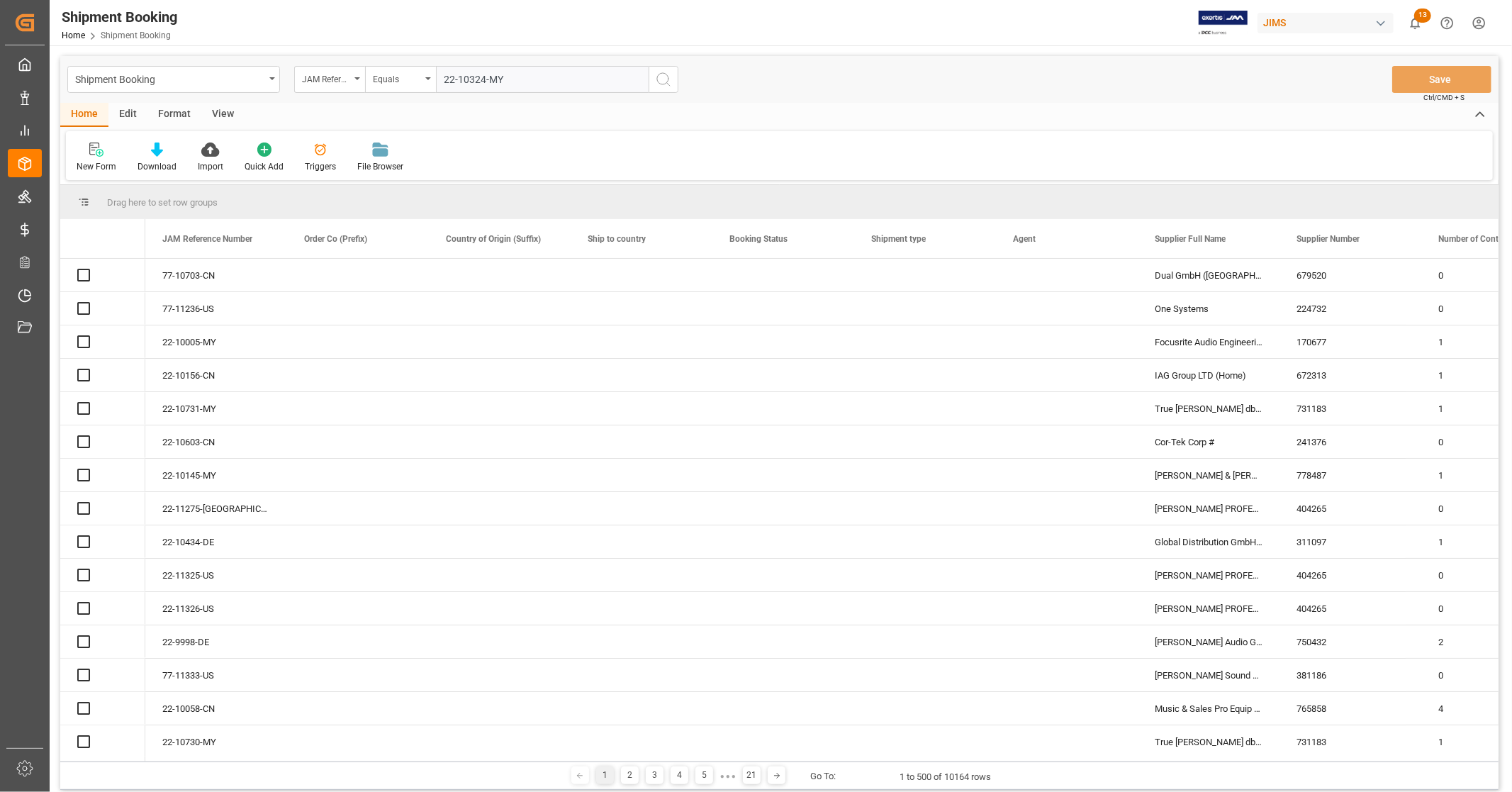
type input "22-10324-MY"
click at [662, 79] on icon "search button" at bounding box center [664, 79] width 17 height 17
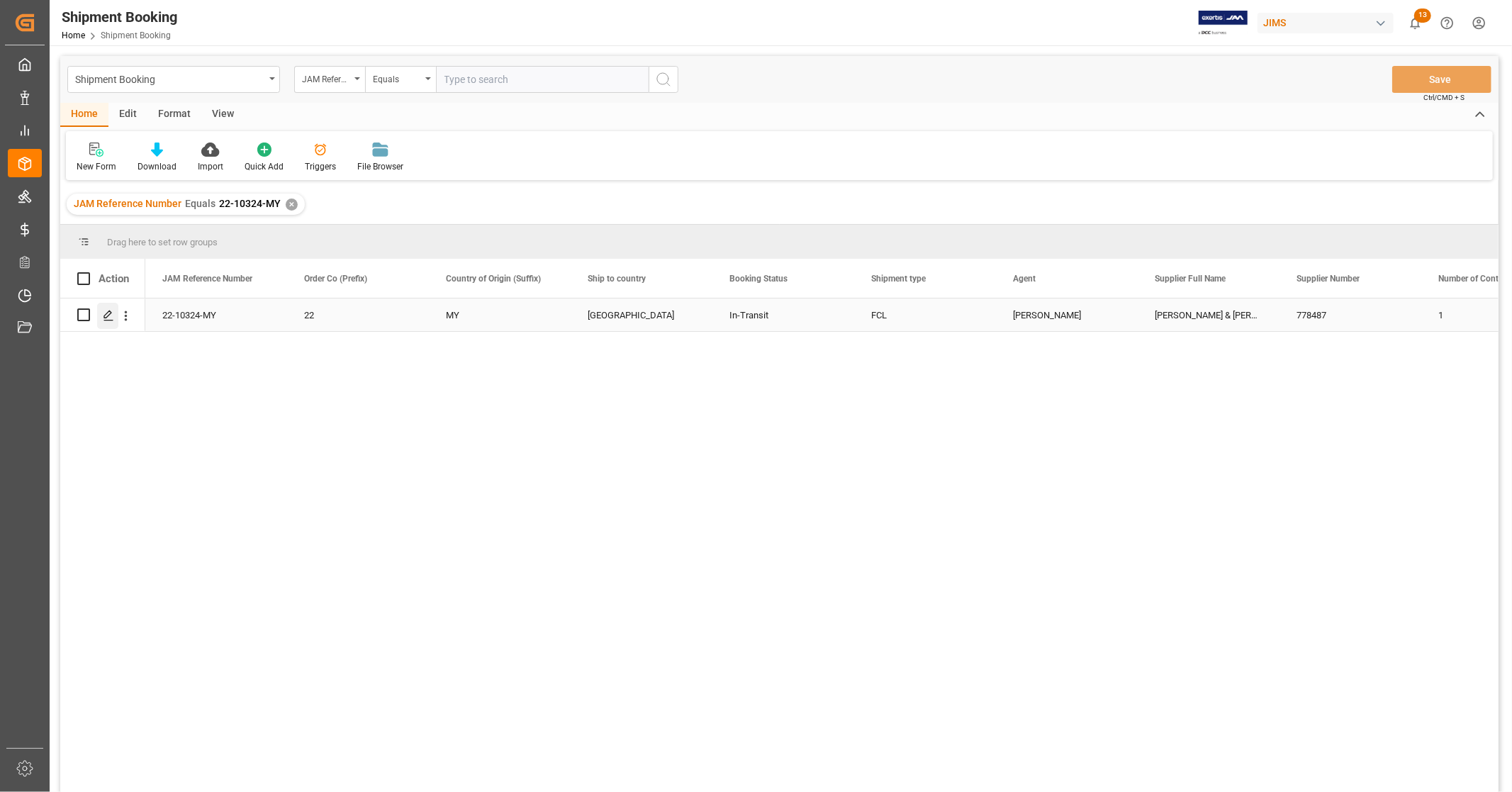
click at [110, 320] on line "Press SPACE to select this row." at bounding box center [108, 320] width 9 height 0
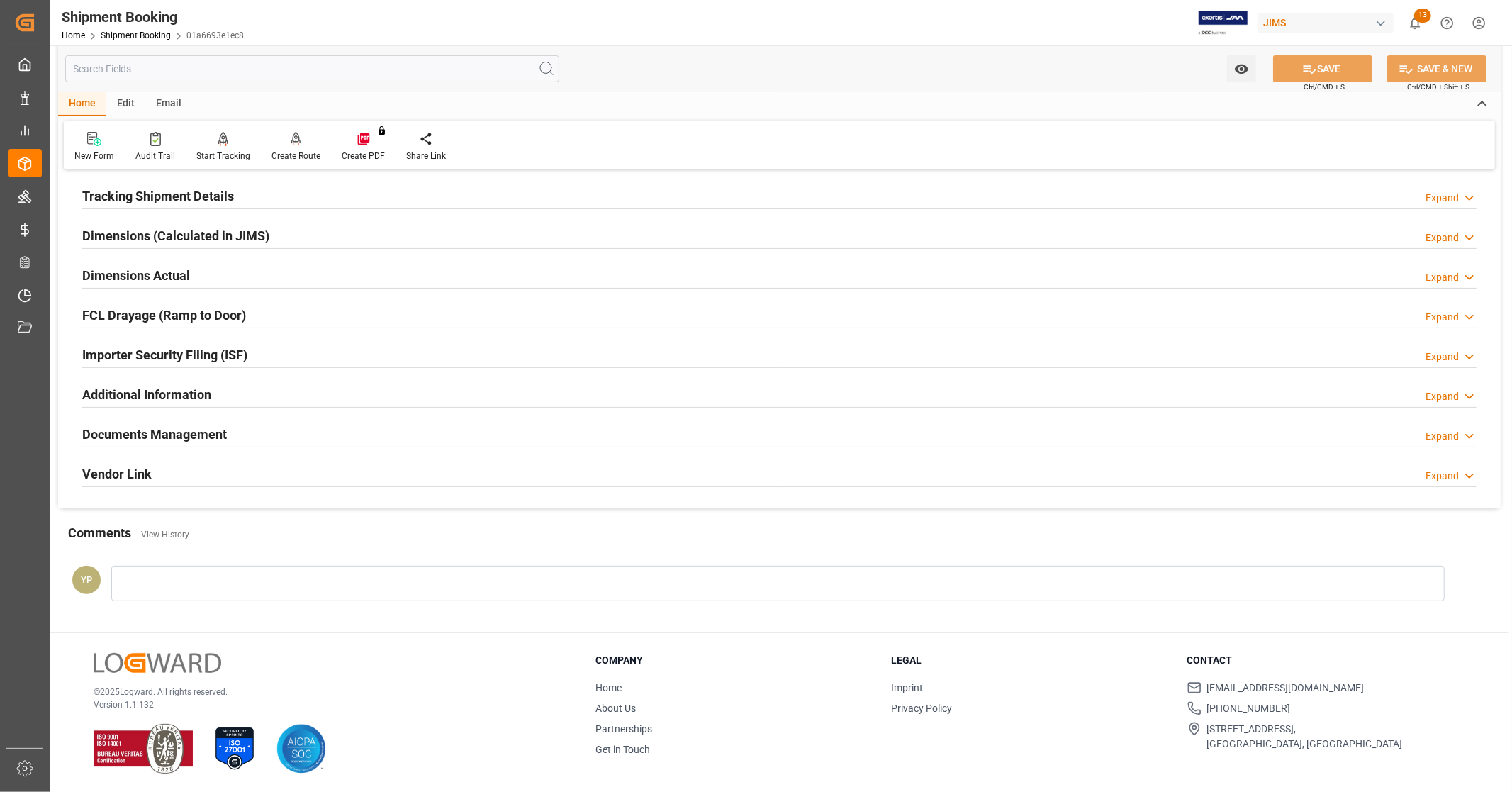
scroll to position [273, 0]
click at [225, 427] on h2 "Documents Management" at bounding box center [155, 433] width 145 height 19
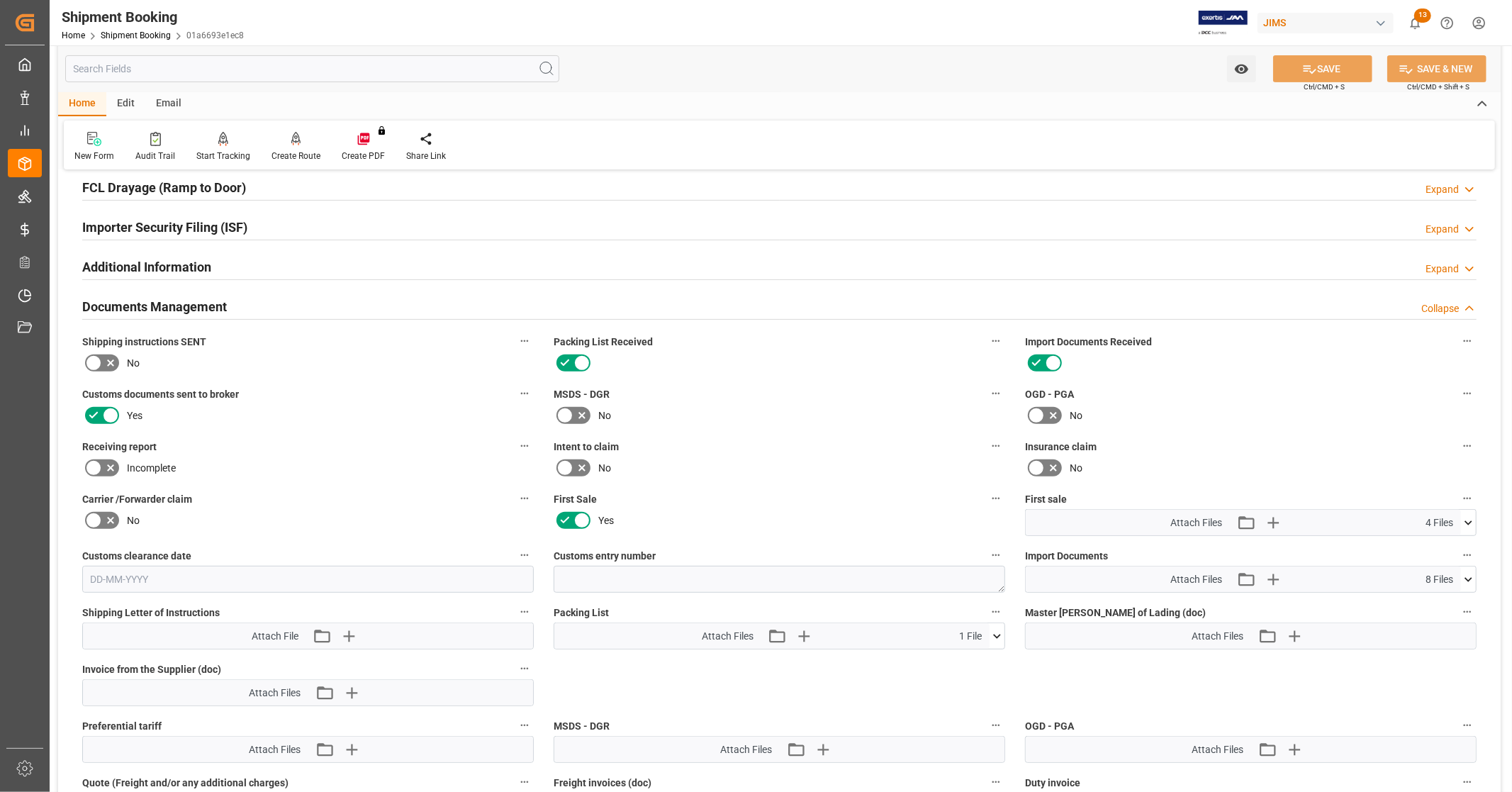
scroll to position [666, 0]
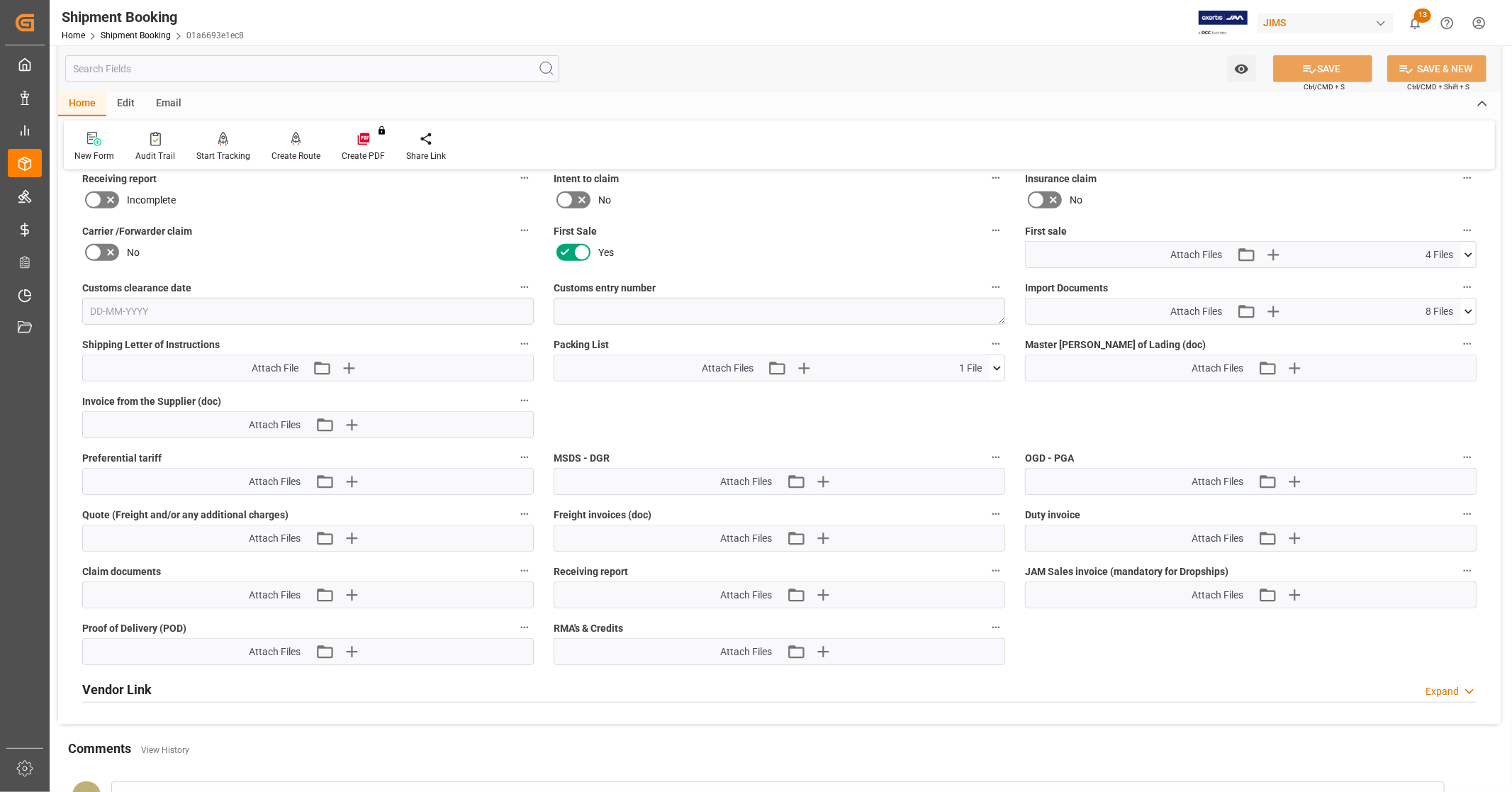
click at [1469, 249] on icon at bounding box center [1468, 254] width 14 height 14
click at [1430, 307] on icon at bounding box center [1432, 311] width 12 height 12
click at [1431, 292] on icon at bounding box center [1432, 297] width 12 height 12
click at [1437, 273] on icon at bounding box center [1430, 280] width 14 height 14
click at [1468, 249] on icon at bounding box center [1468, 254] width 14 height 14
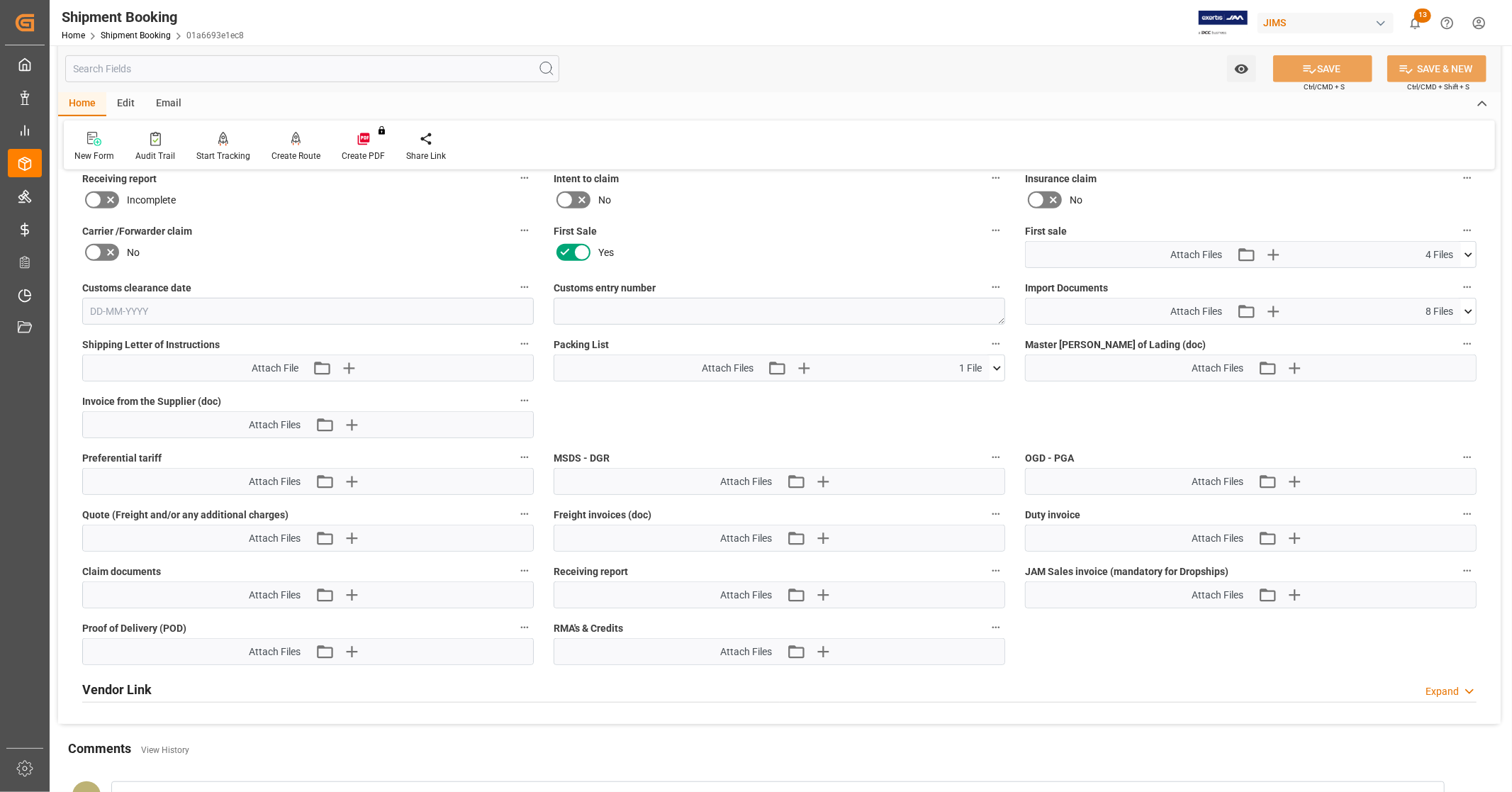
click at [1470, 305] on icon at bounding box center [1468, 311] width 14 height 14
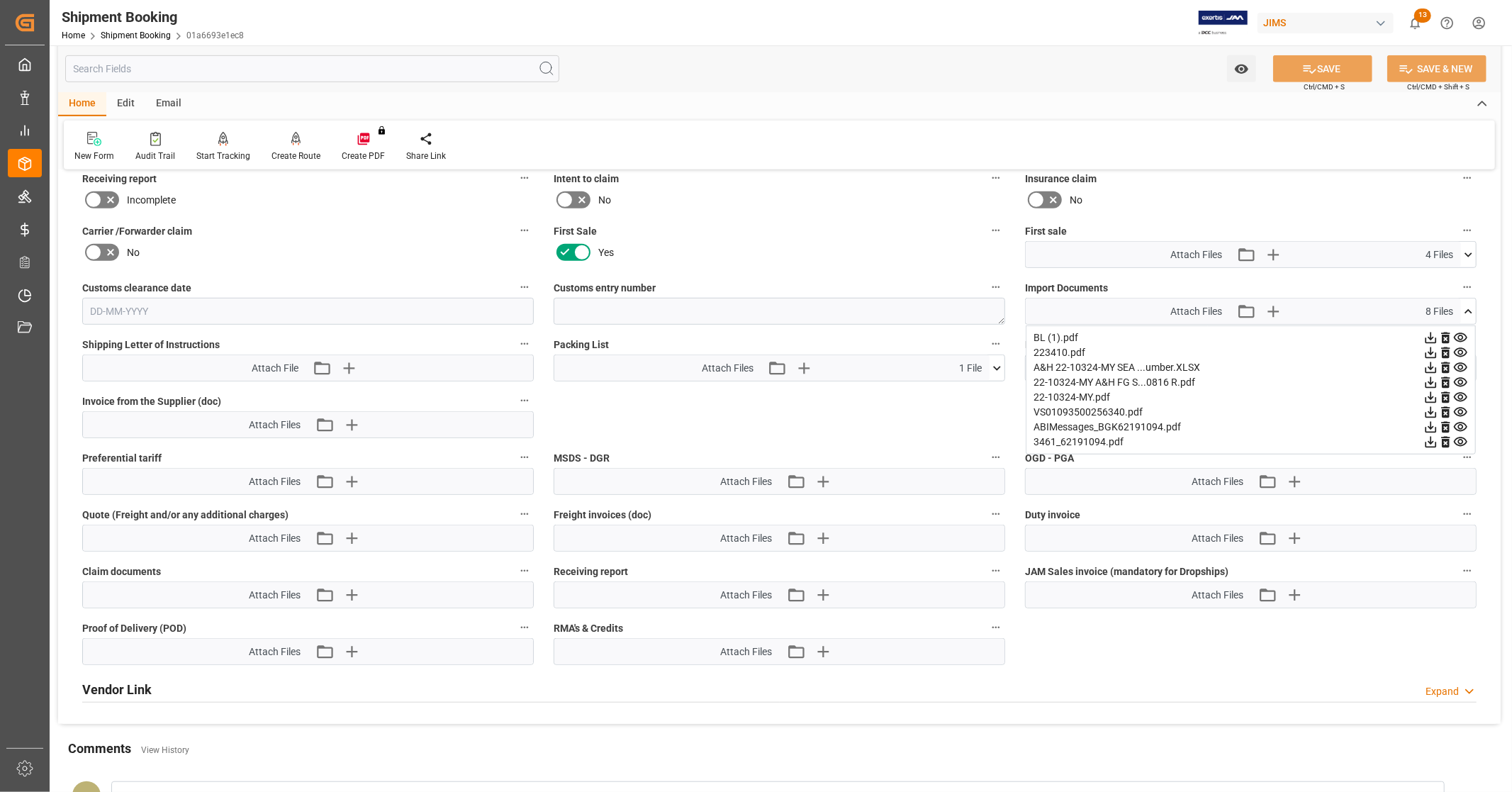
click at [1429, 407] on icon at bounding box center [1430, 411] width 14 height 14
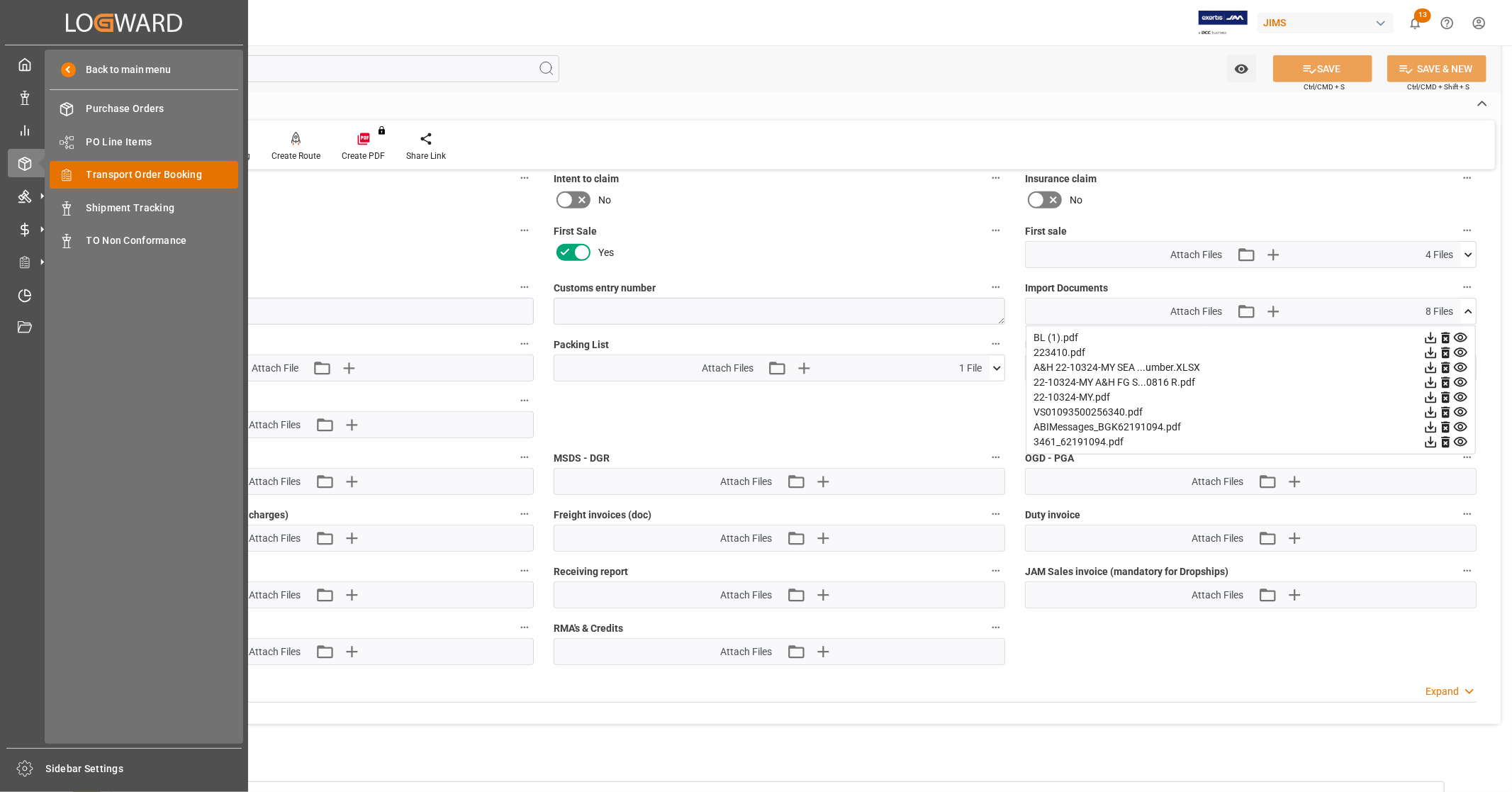
click at [142, 172] on span "Transport Order Booking" at bounding box center [163, 174] width 153 height 14
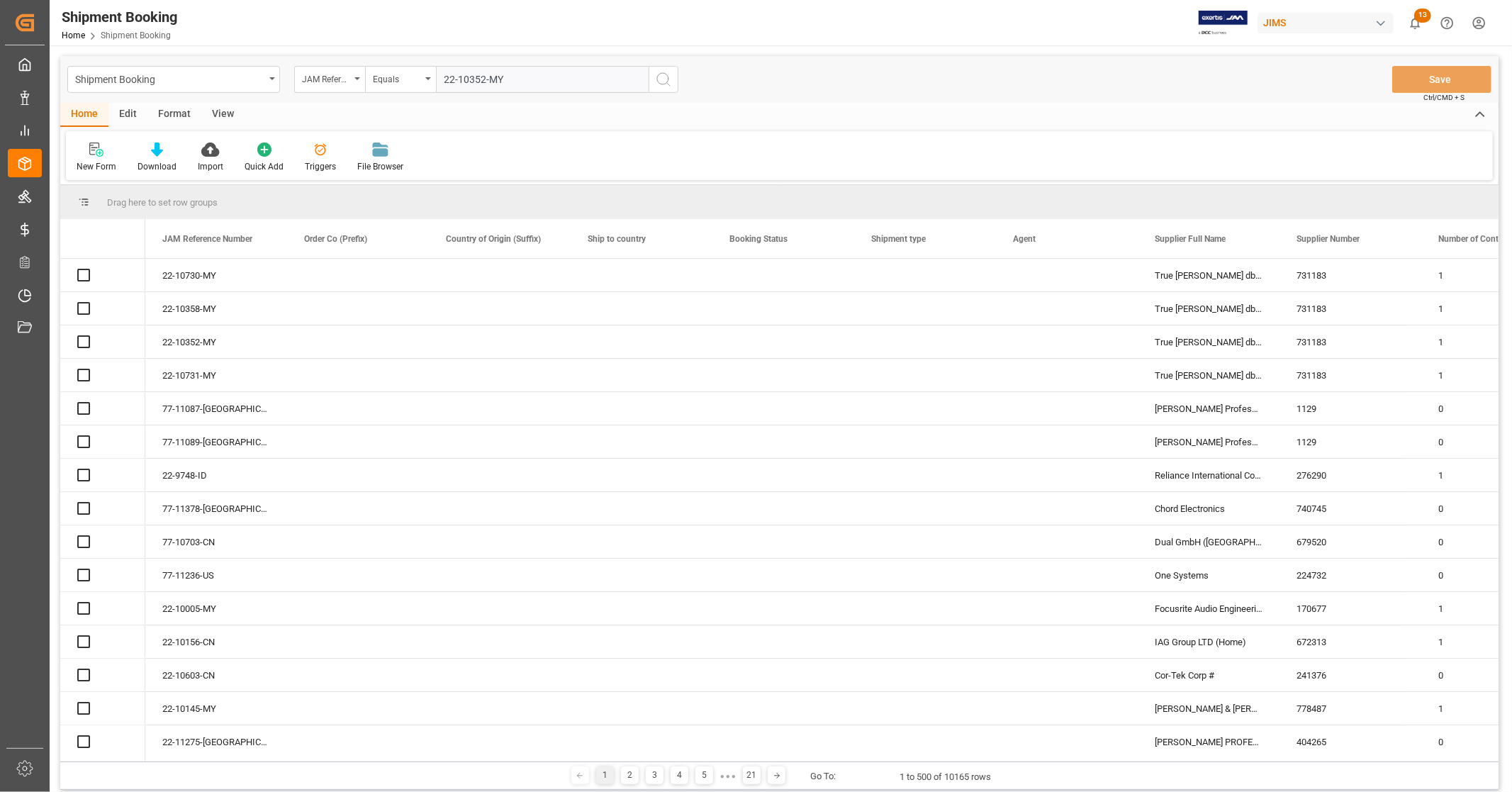
click at [503, 81] on input "22-10352-MY" at bounding box center [542, 79] width 213 height 27
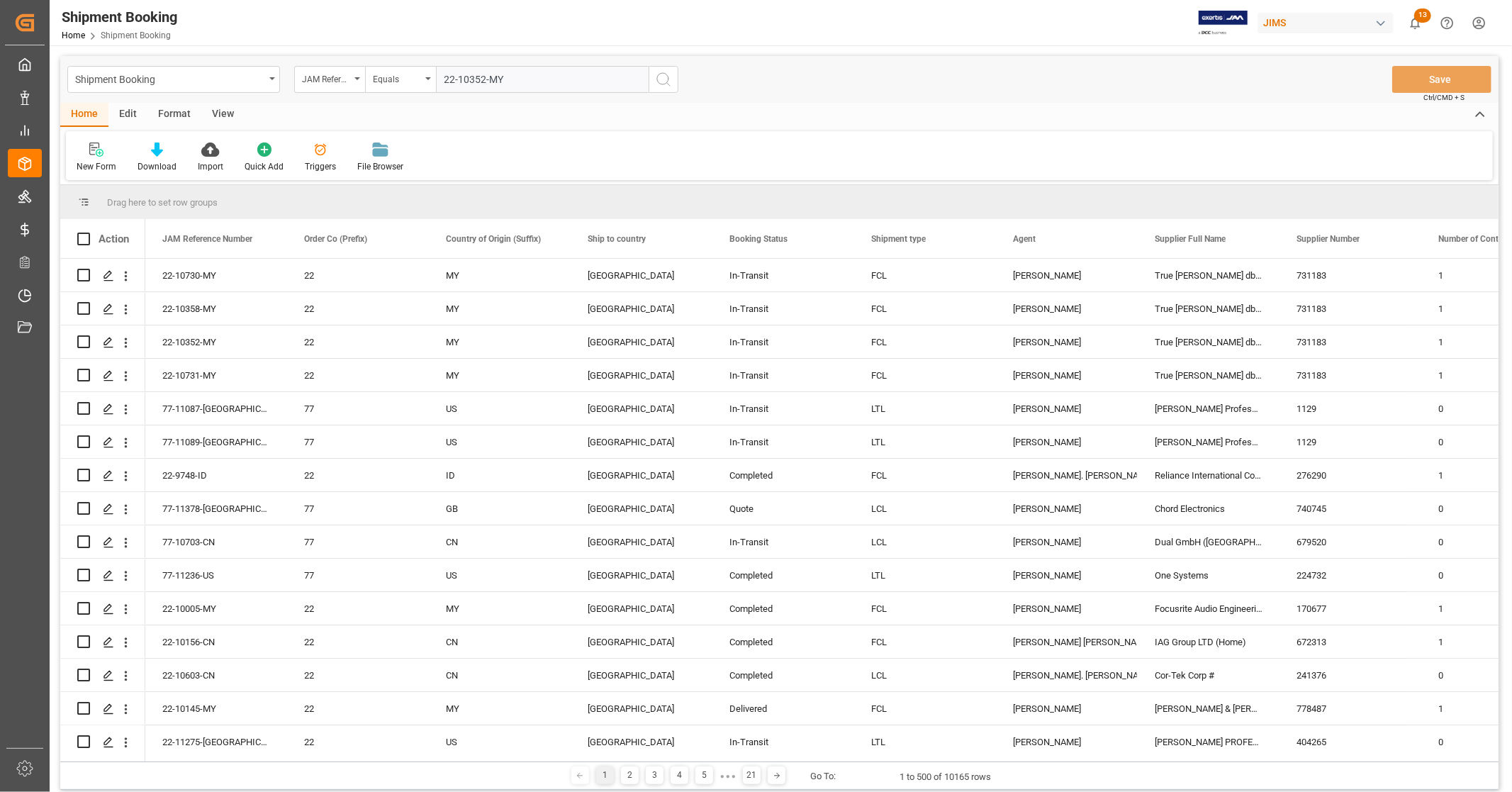
type input "22-10352-MY"
click at [662, 80] on icon "search button" at bounding box center [664, 79] width 17 height 17
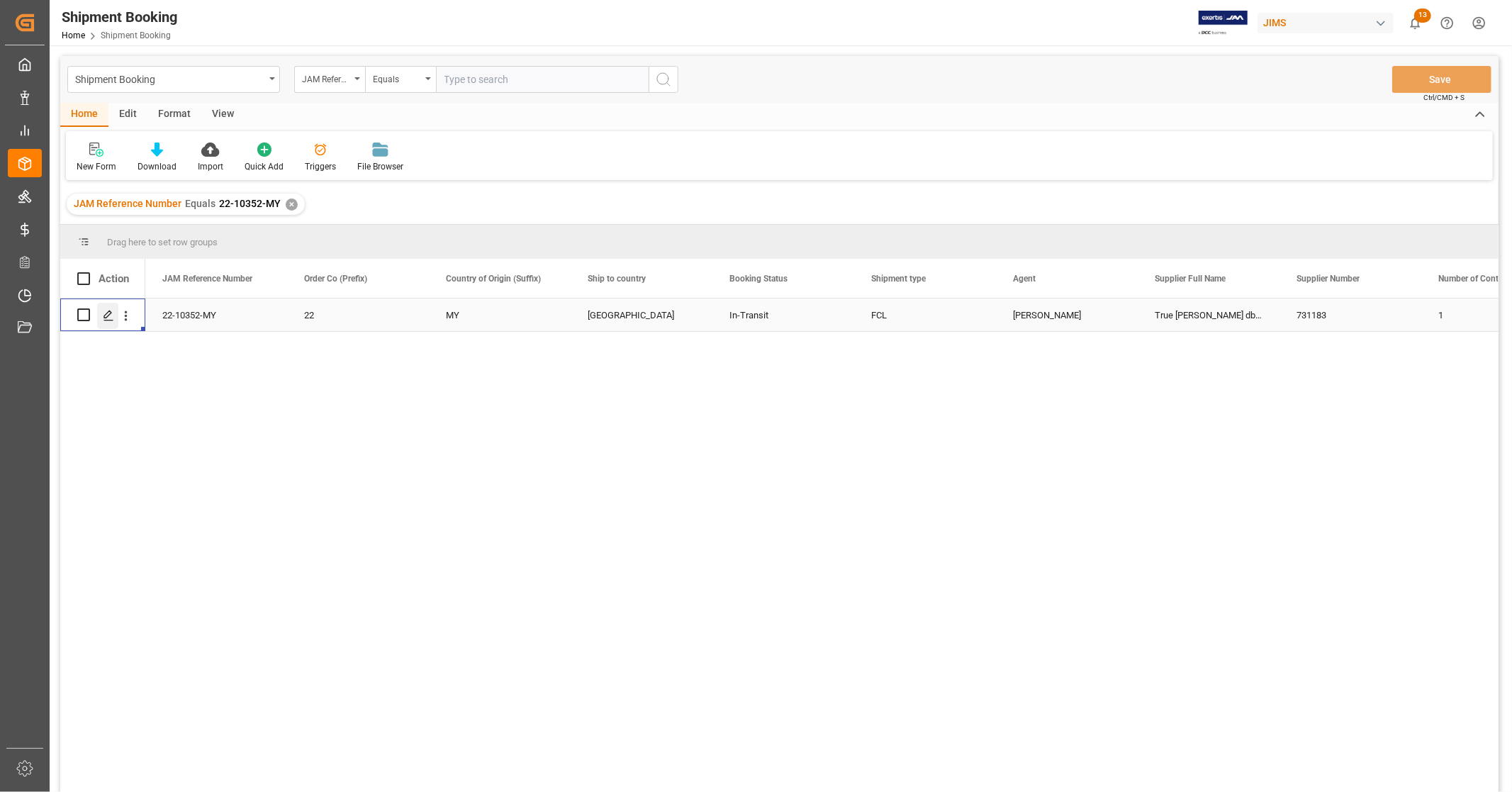
click at [105, 318] on icon "Press SPACE to select this row." at bounding box center [108, 316] width 12 height 12
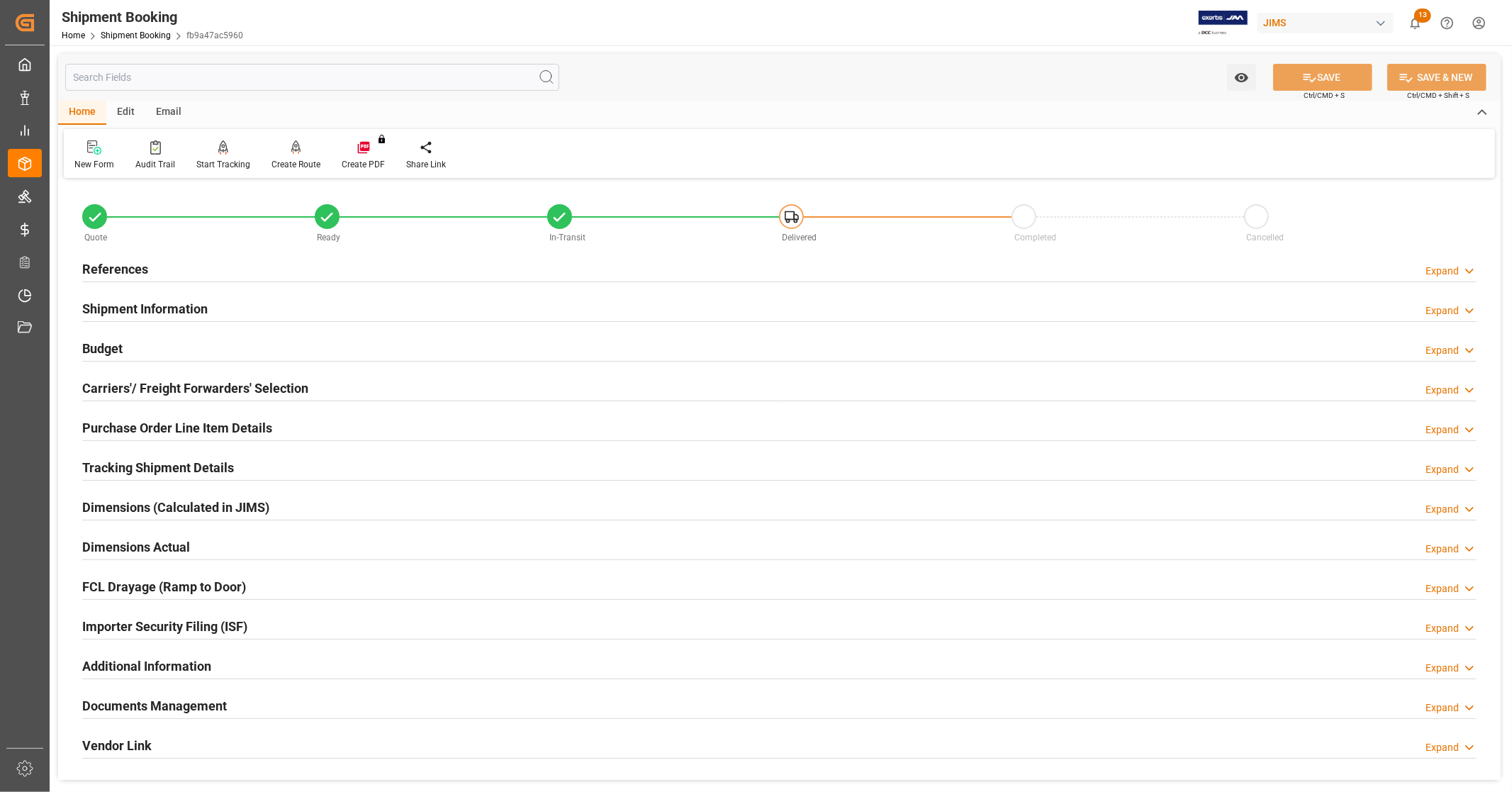
click at [682, 123] on div "Home Edit Email" at bounding box center [779, 112] width 1442 height 24
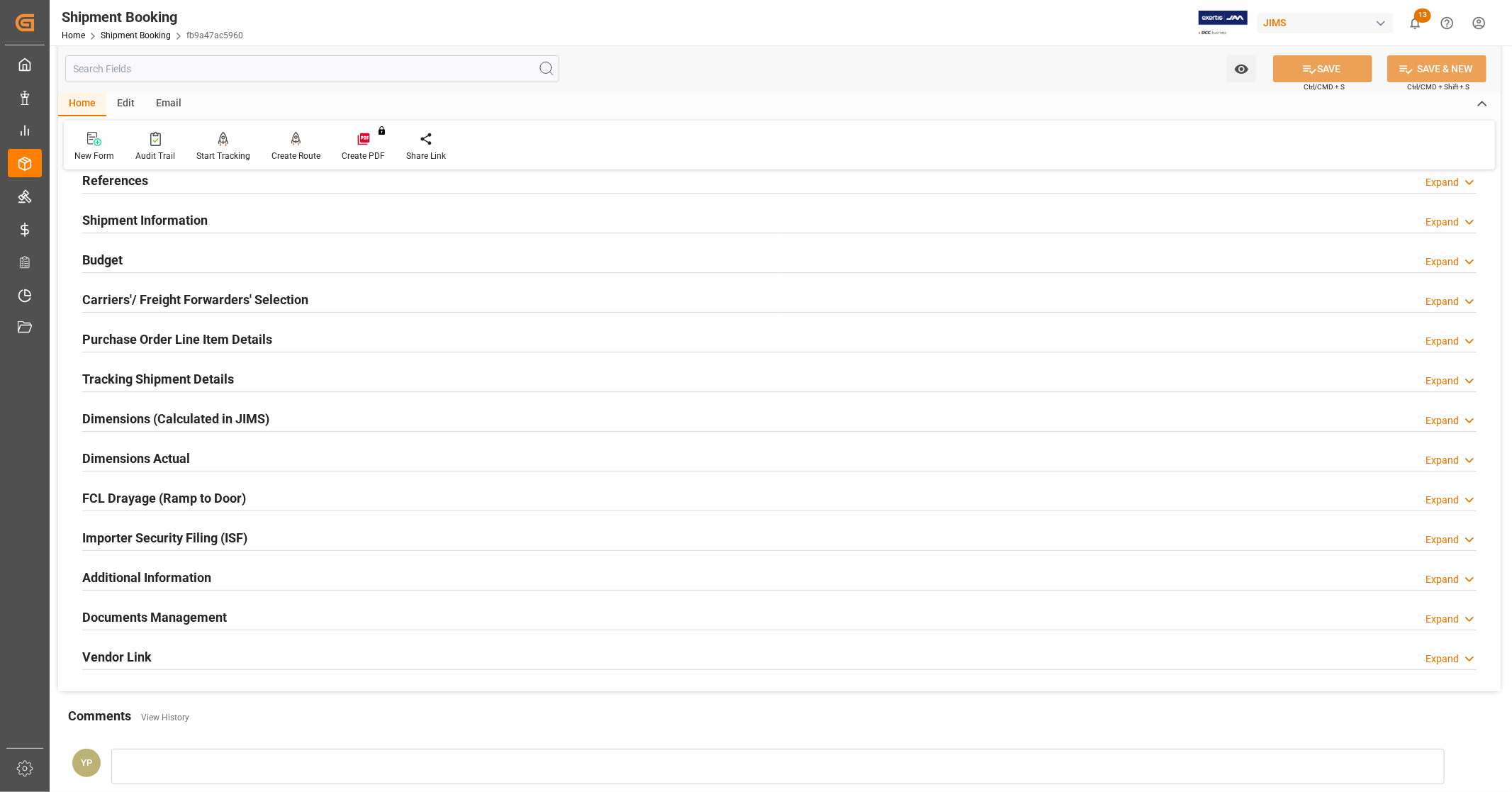
scroll to position [236, 0]
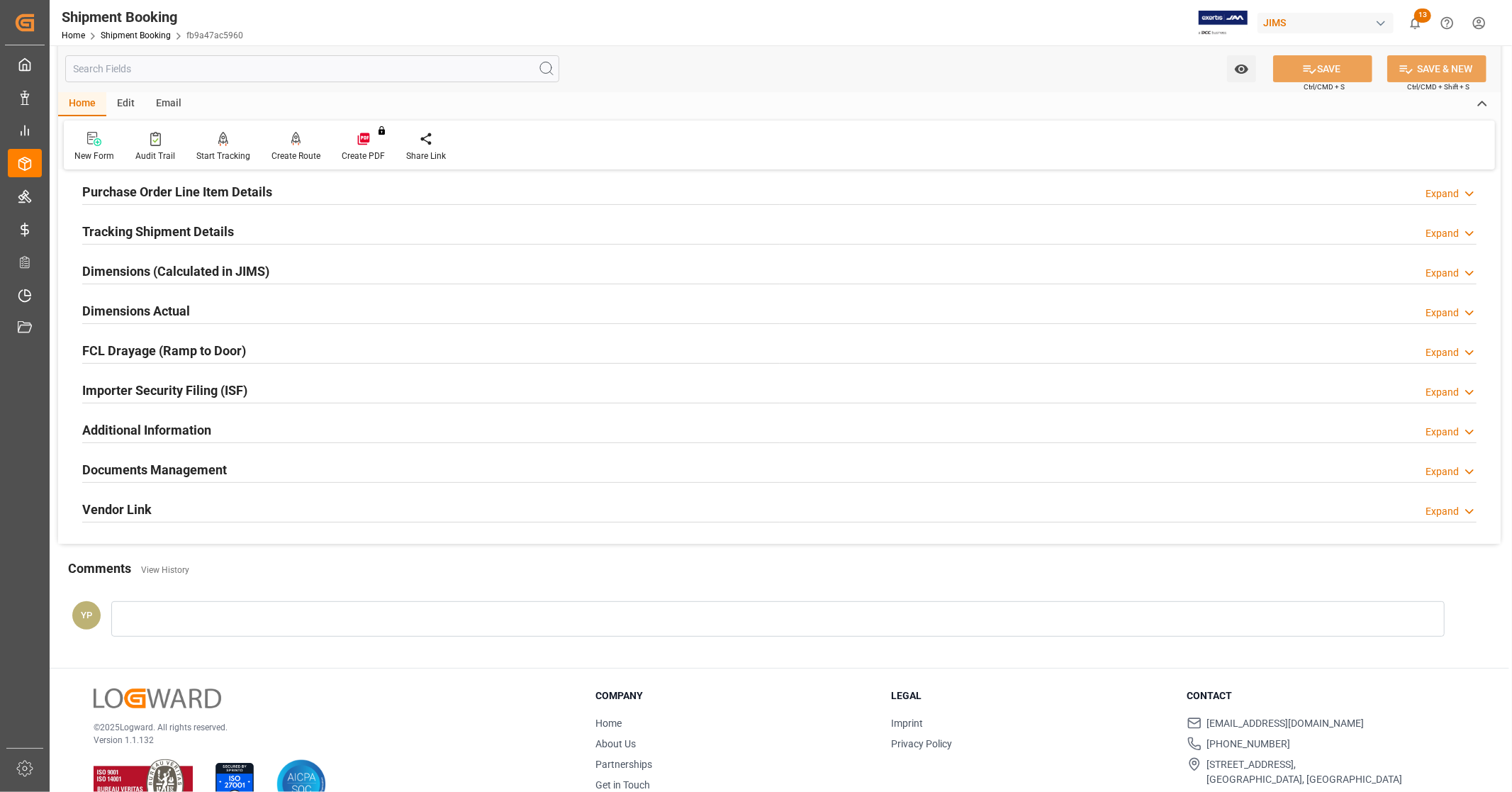
drag, startPoint x: 174, startPoint y: 475, endPoint x: 373, endPoint y: 390, distance: 216.4
click at [174, 475] on h2 "Documents Management" at bounding box center [155, 469] width 145 height 19
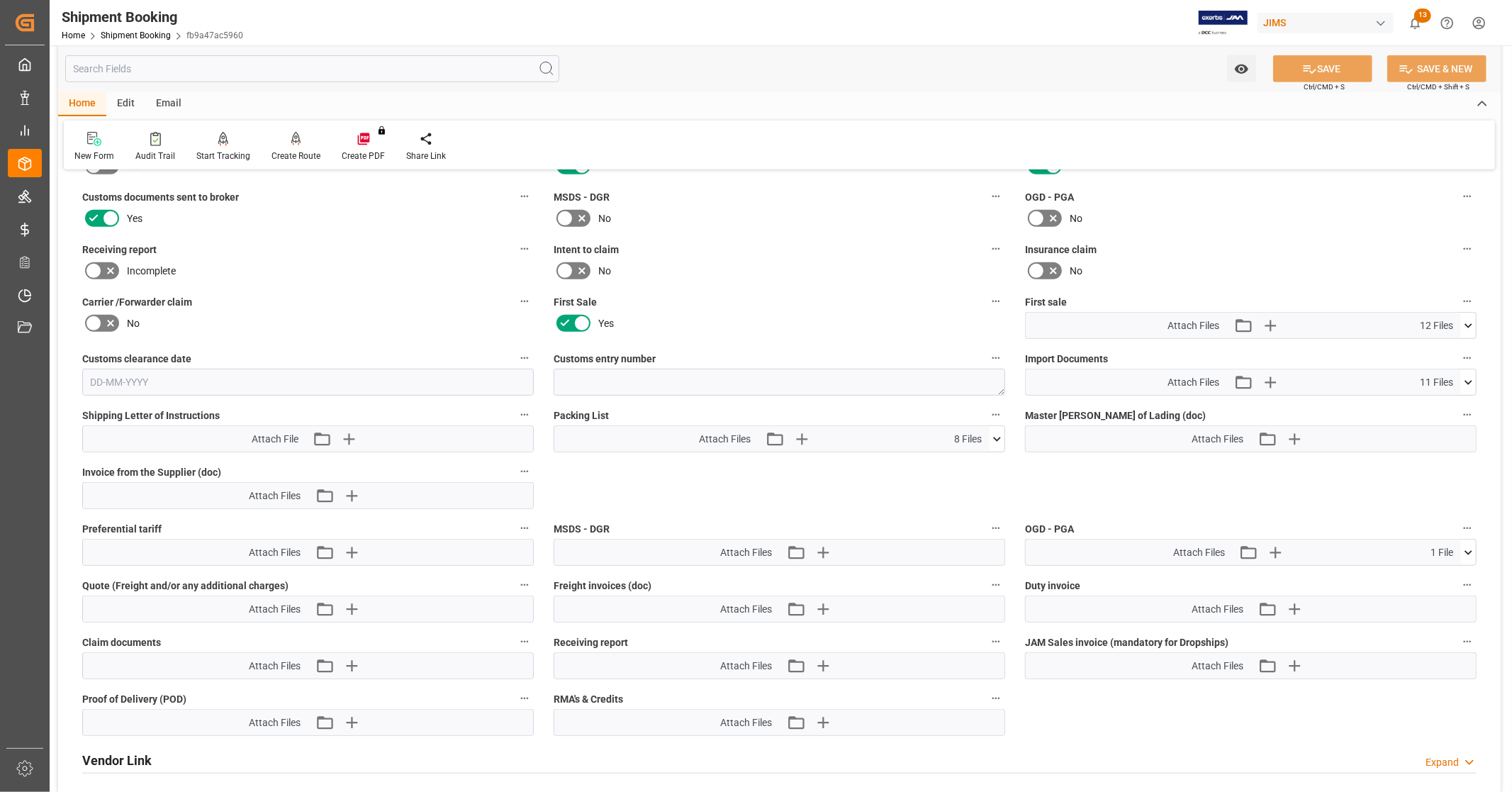
scroll to position [630, 0]
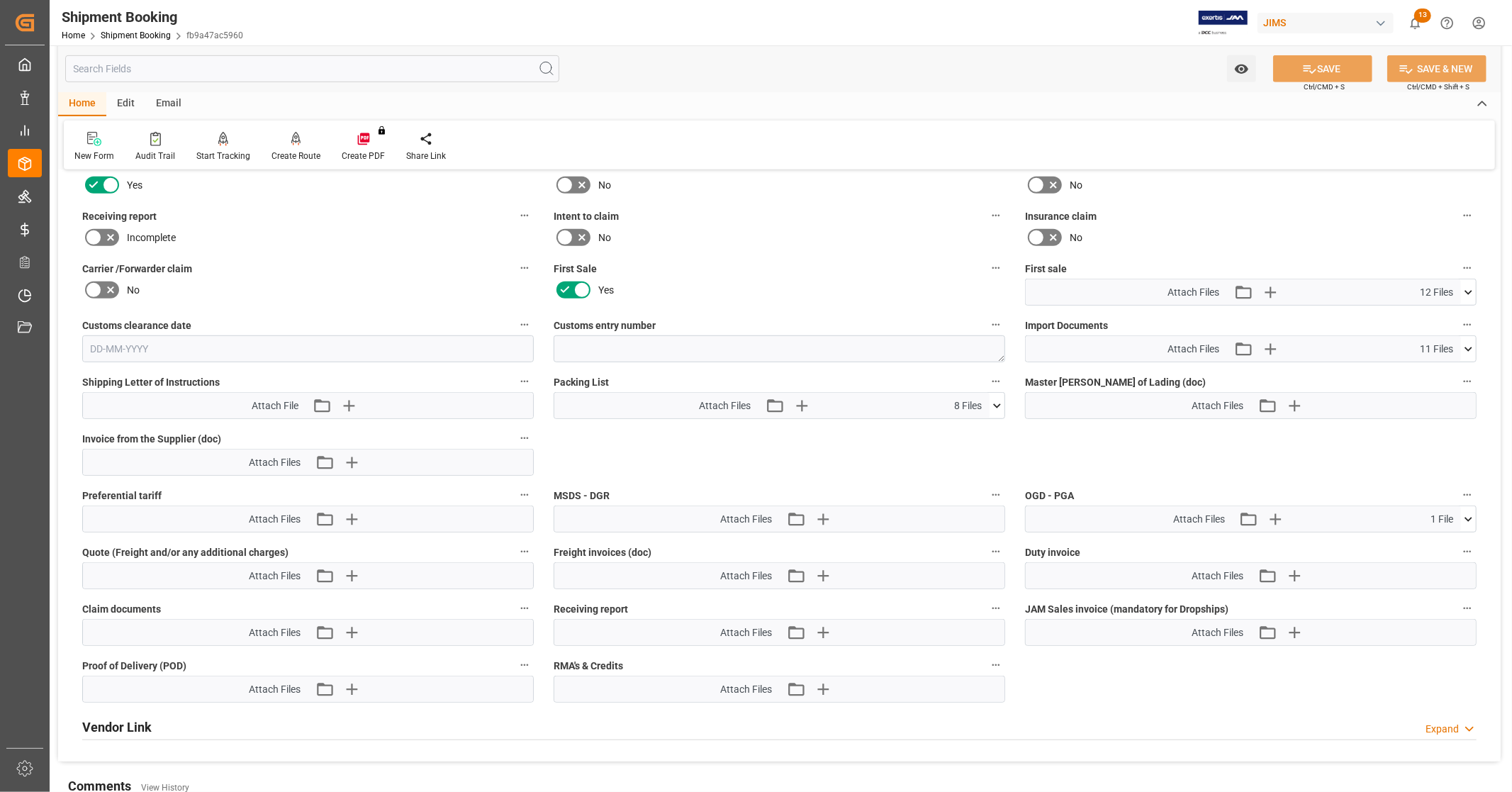
click at [1498, 299] on div "Quote Ready In-Transit Delivered Completed Cancelled References Expand JAM Refe…" at bounding box center [779, 156] width 1442 height 1208
click at [1468, 285] on icon at bounding box center [1468, 292] width 14 height 14
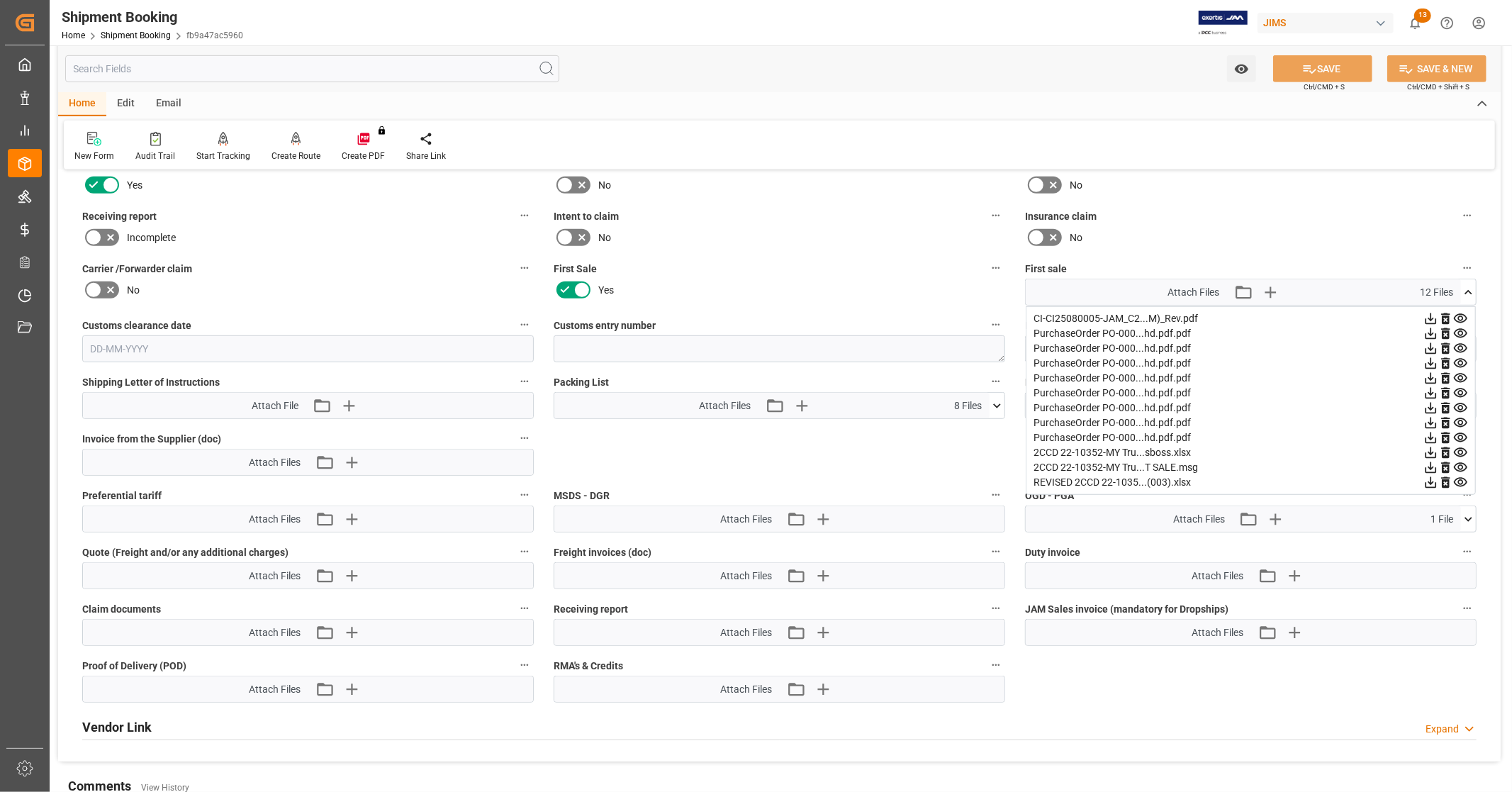
click at [1468, 285] on icon at bounding box center [1468, 292] width 14 height 14
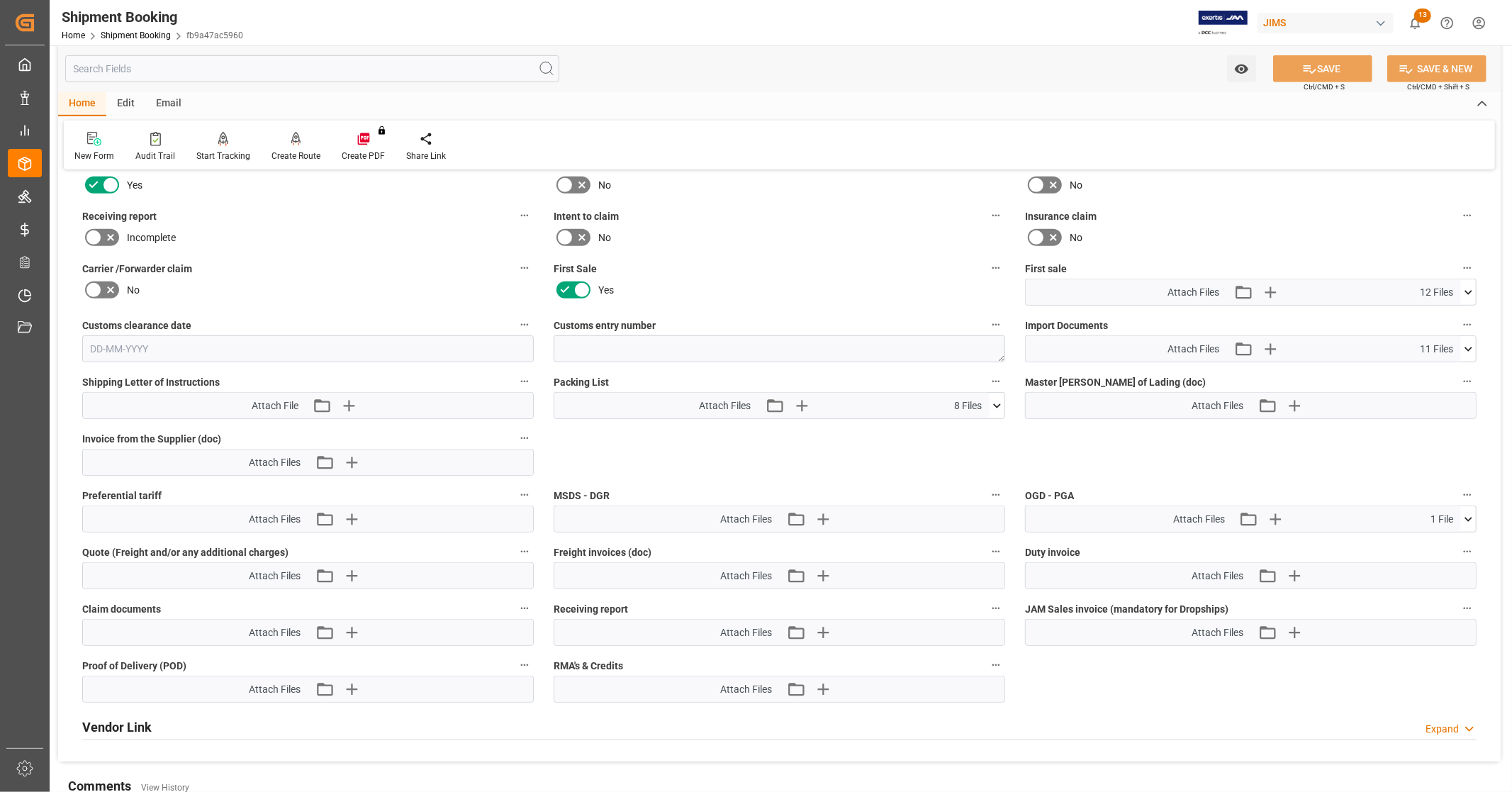
click at [1471, 345] on icon at bounding box center [1468, 349] width 14 height 14
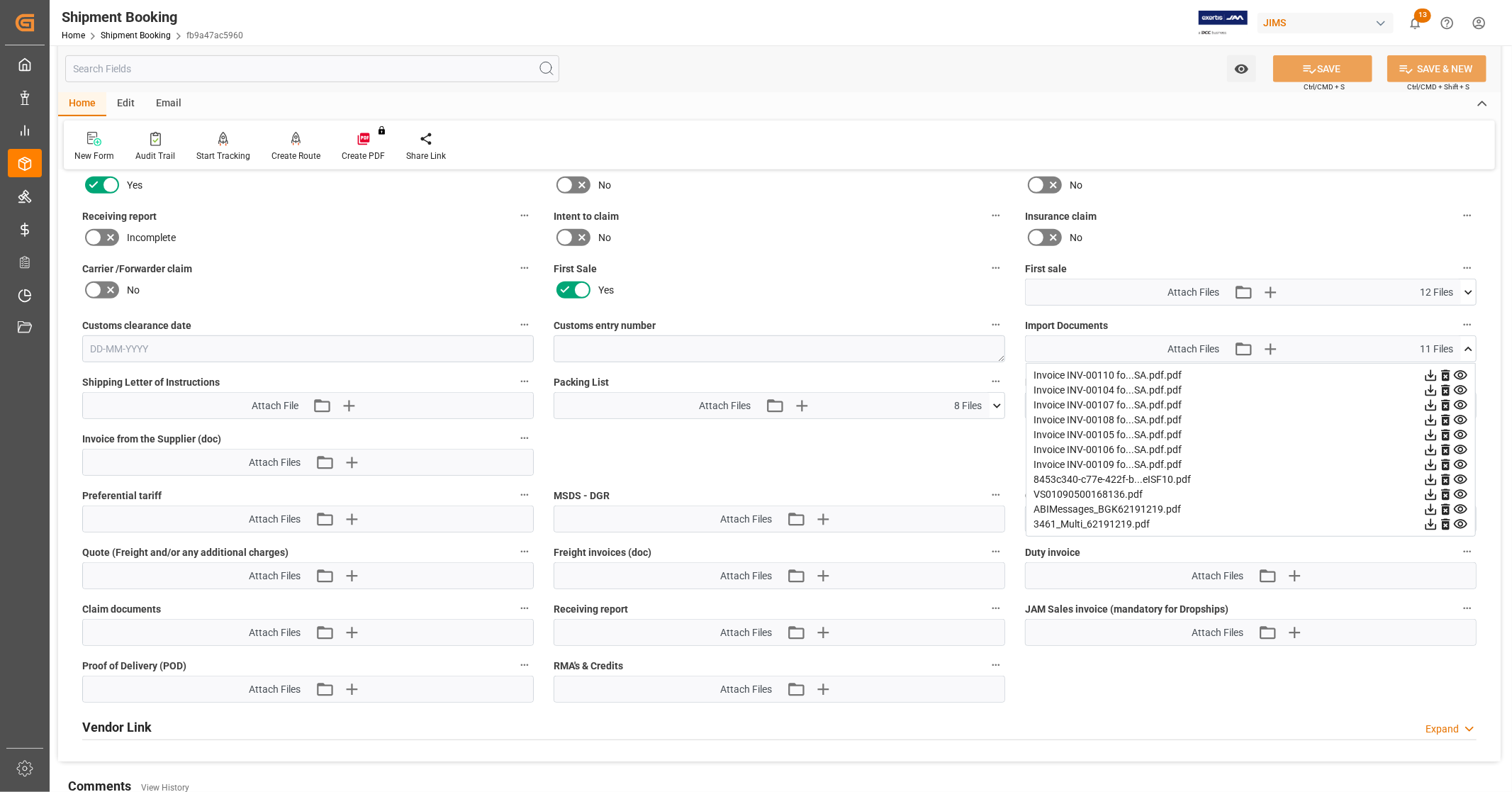
click at [1471, 345] on icon at bounding box center [1468, 349] width 14 height 14
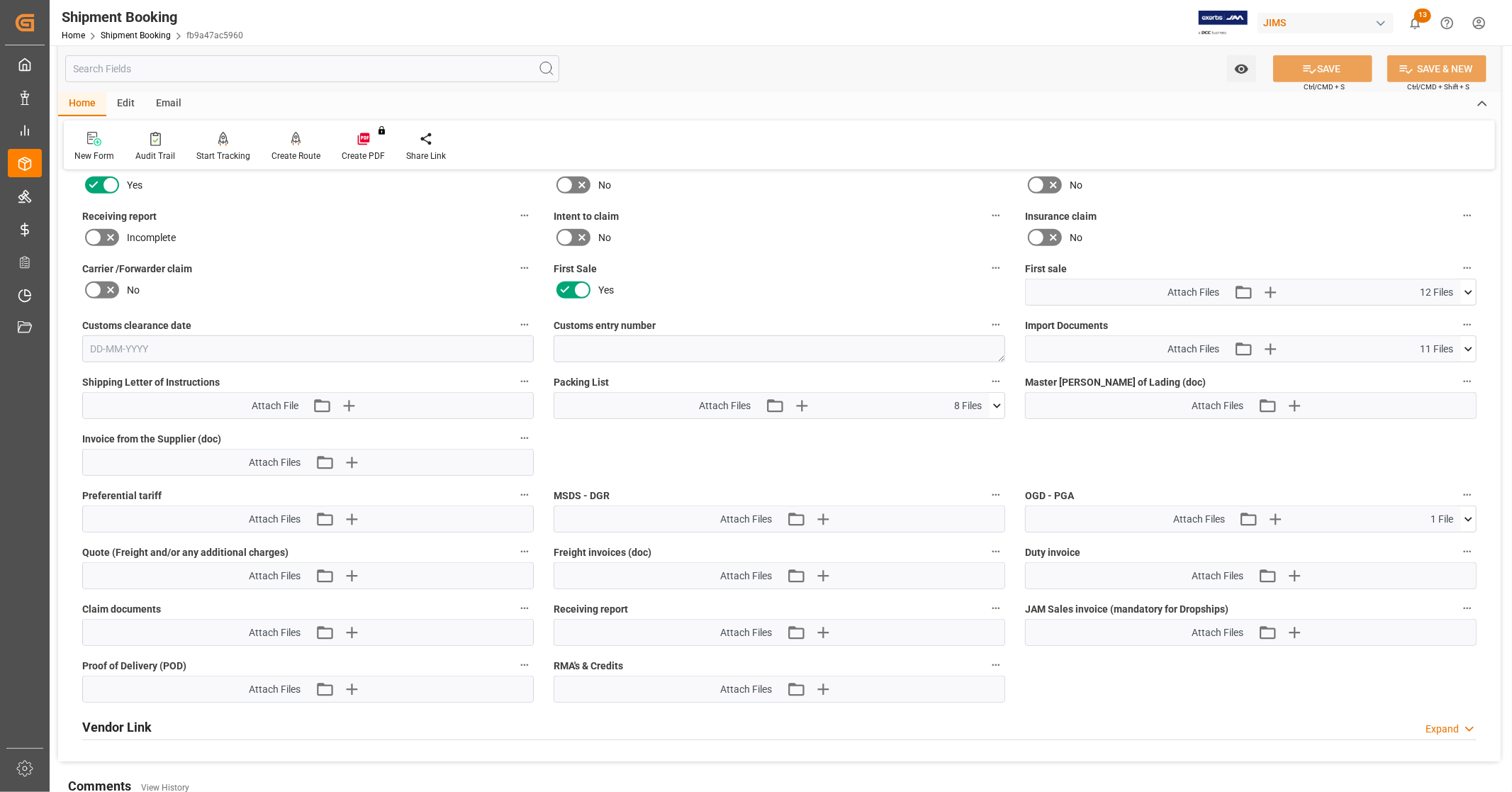
click at [1469, 287] on icon at bounding box center [1468, 292] width 14 height 14
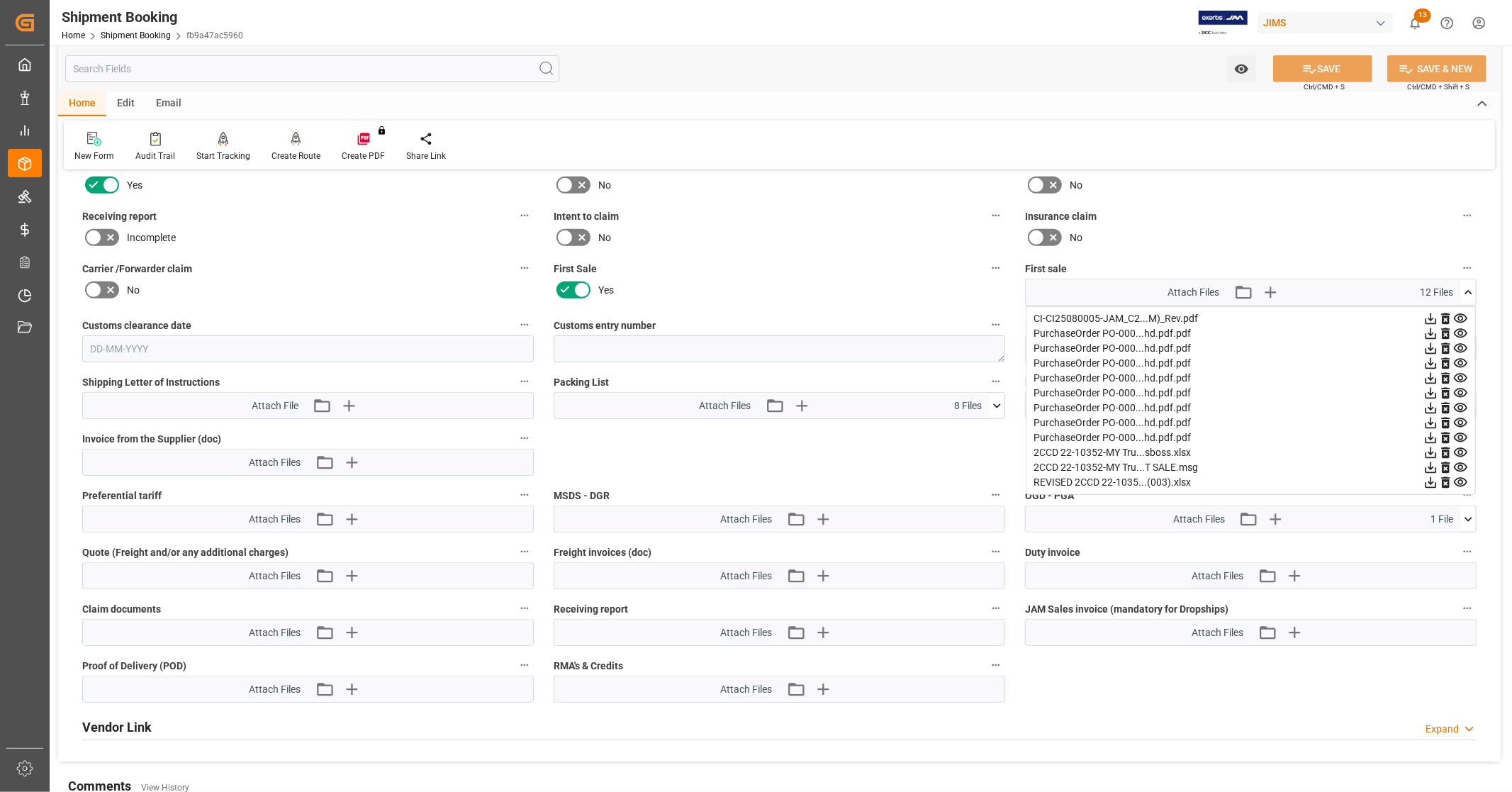
click at [1432, 479] on icon at bounding box center [1432, 483] width 12 height 12
click at [1462, 315] on icon at bounding box center [1460, 318] width 14 height 14
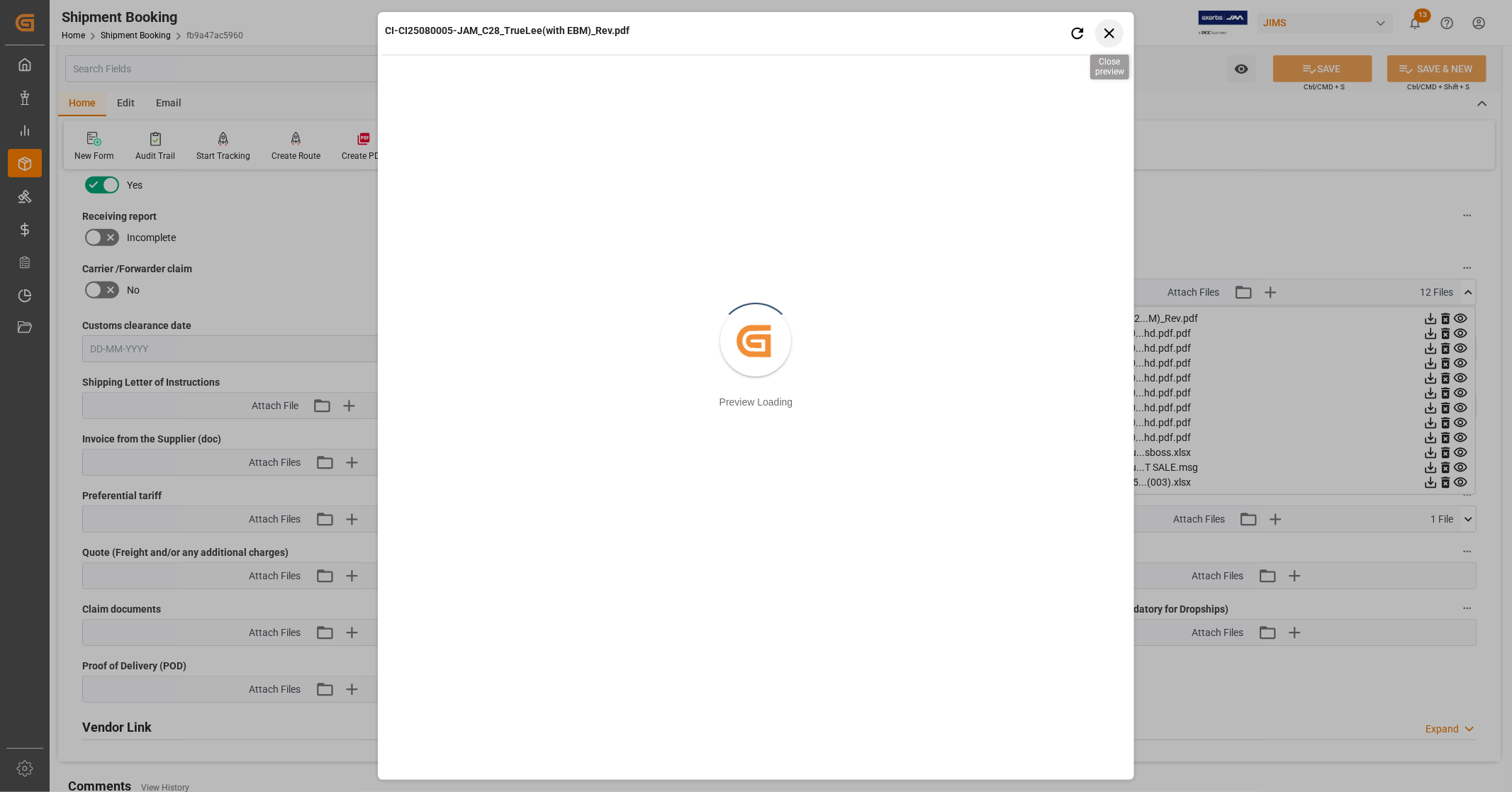
click at [1109, 31] on icon "button" at bounding box center [1109, 33] width 17 height 17
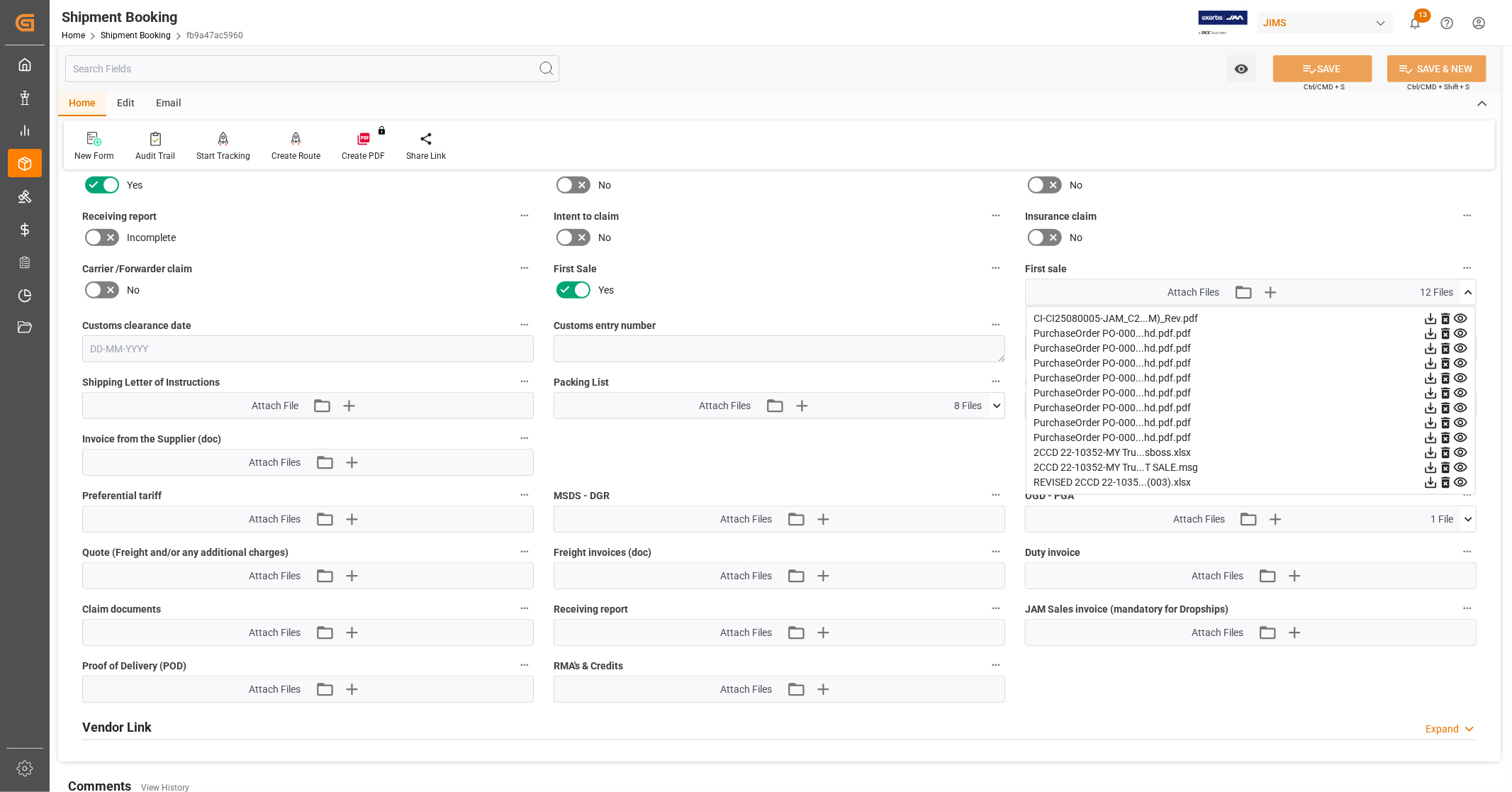
click at [1461, 328] on icon at bounding box center [1461, 333] width 14 height 10
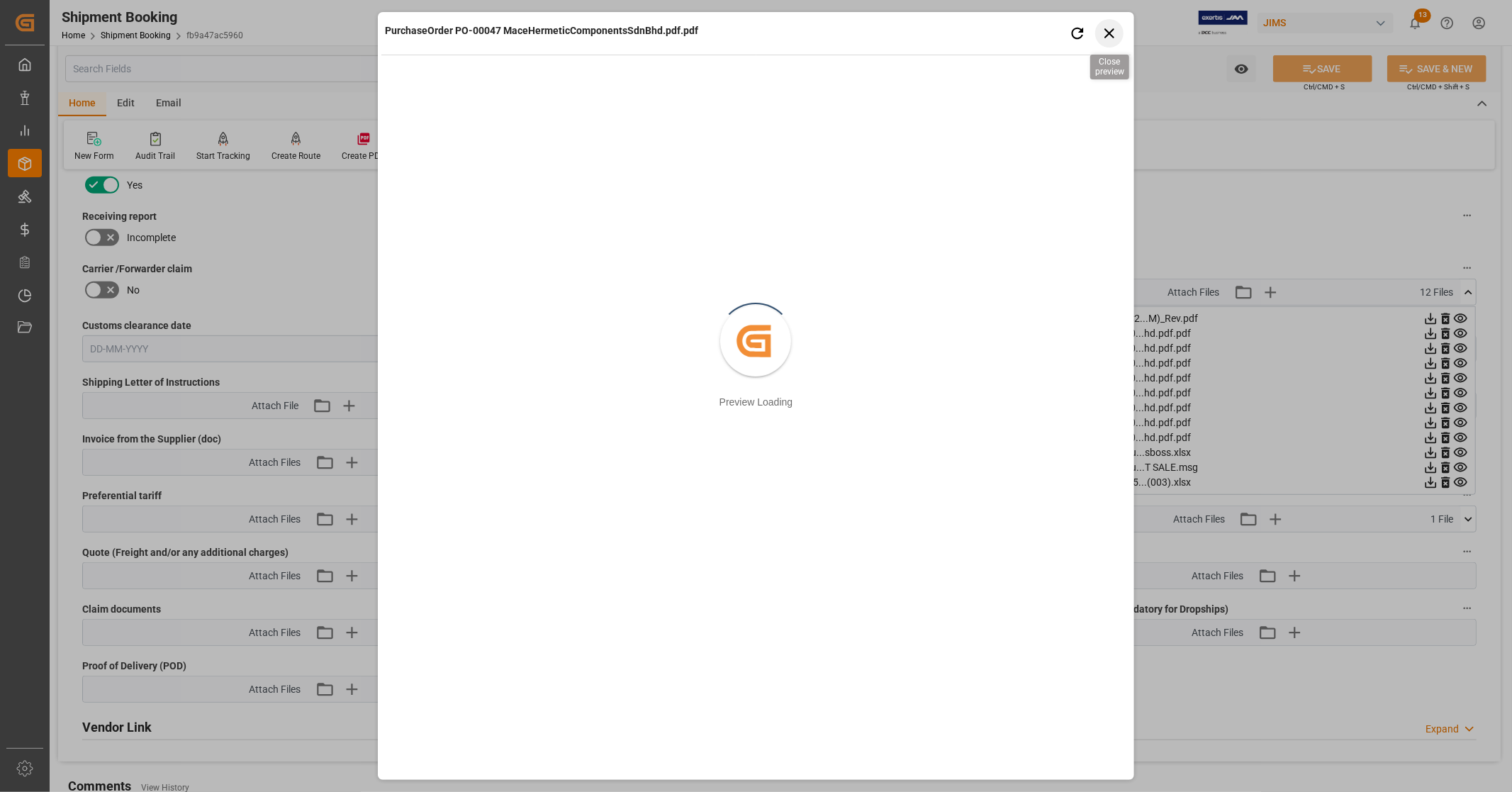
click at [1112, 33] on icon "button" at bounding box center [1109, 33] width 17 height 17
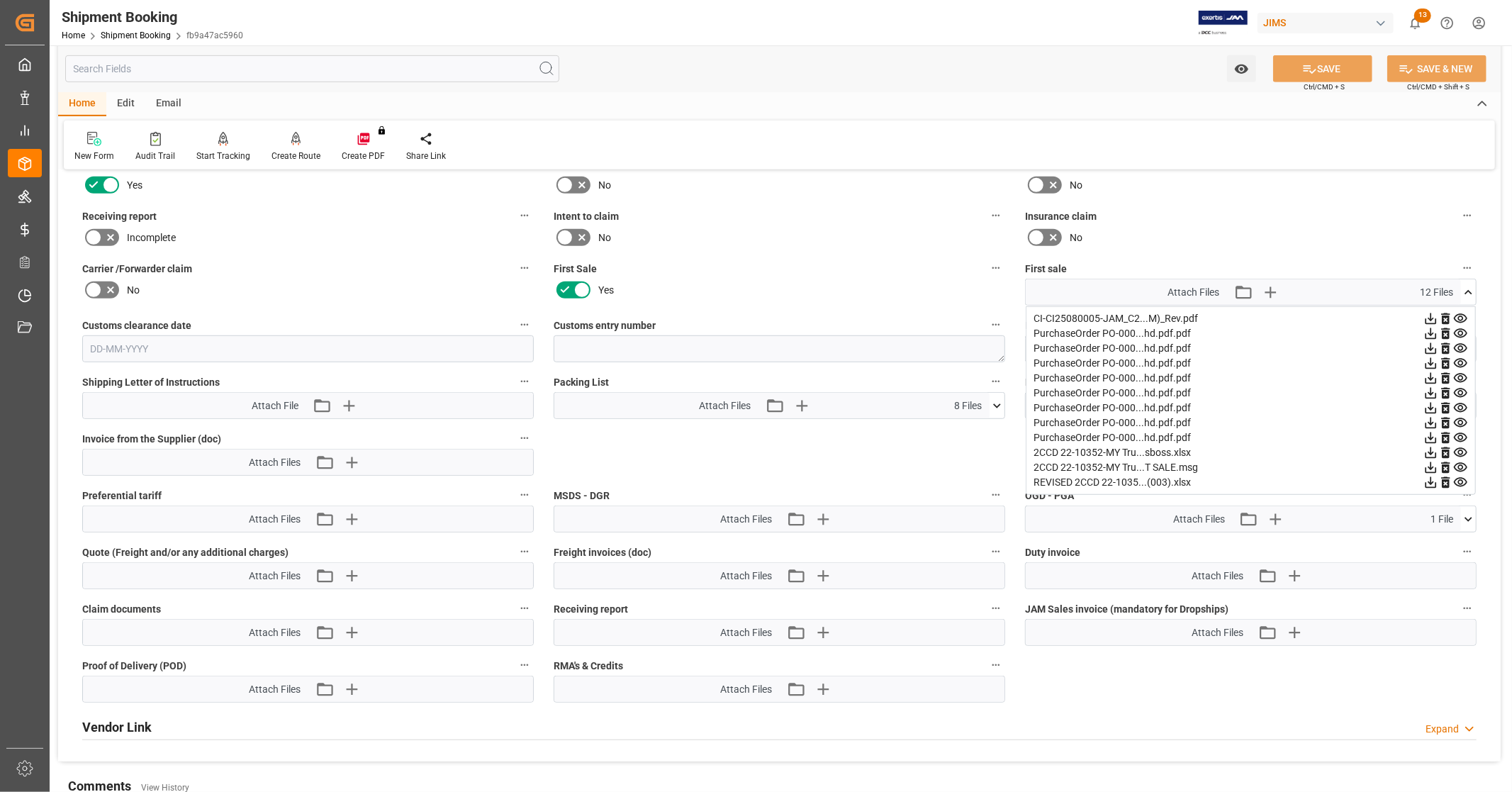
click at [1431, 314] on icon at bounding box center [1432, 319] width 12 height 12
click at [1470, 292] on icon at bounding box center [1468, 292] width 14 height 14
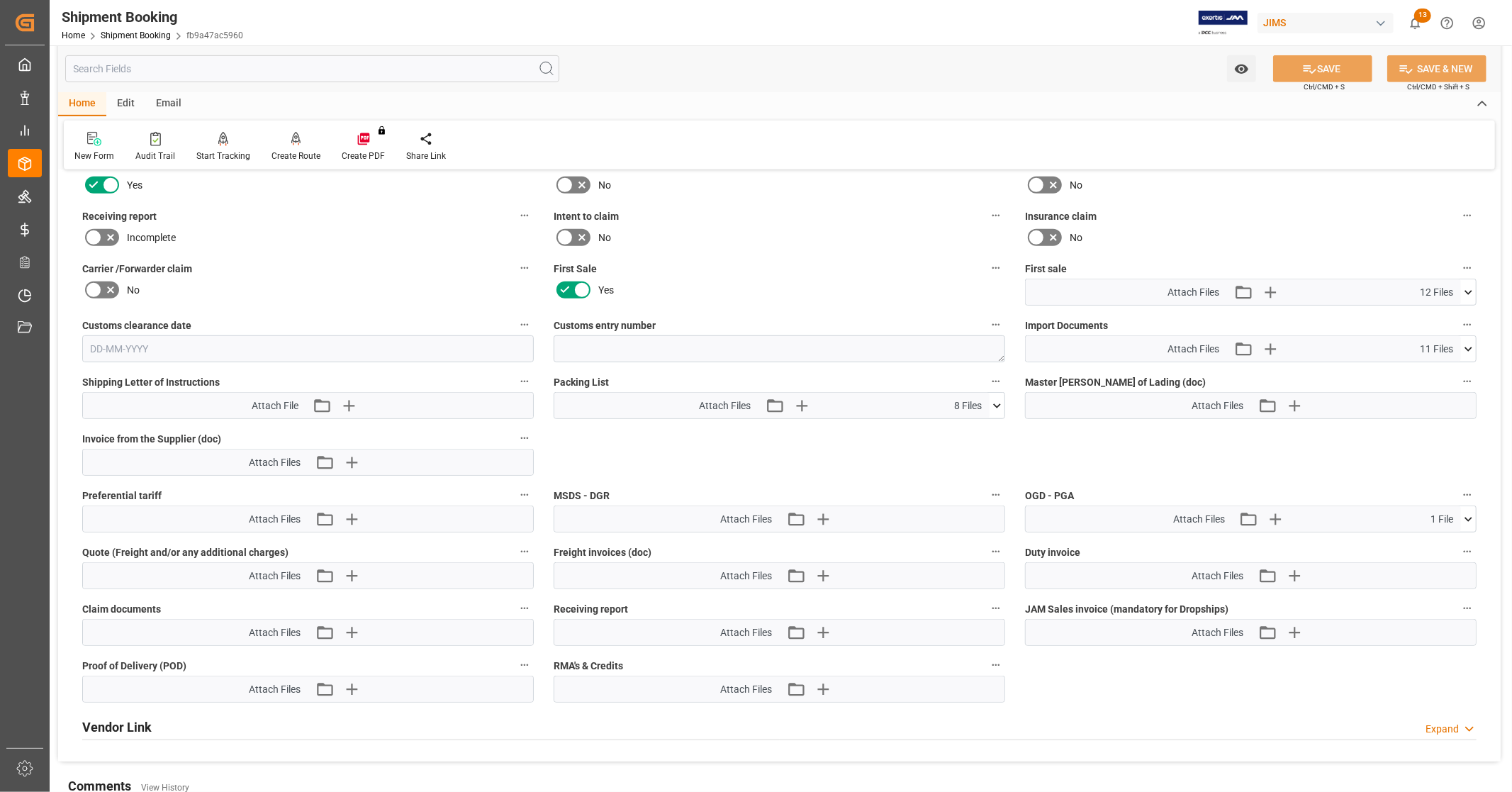
click at [1468, 344] on icon at bounding box center [1468, 349] width 14 height 14
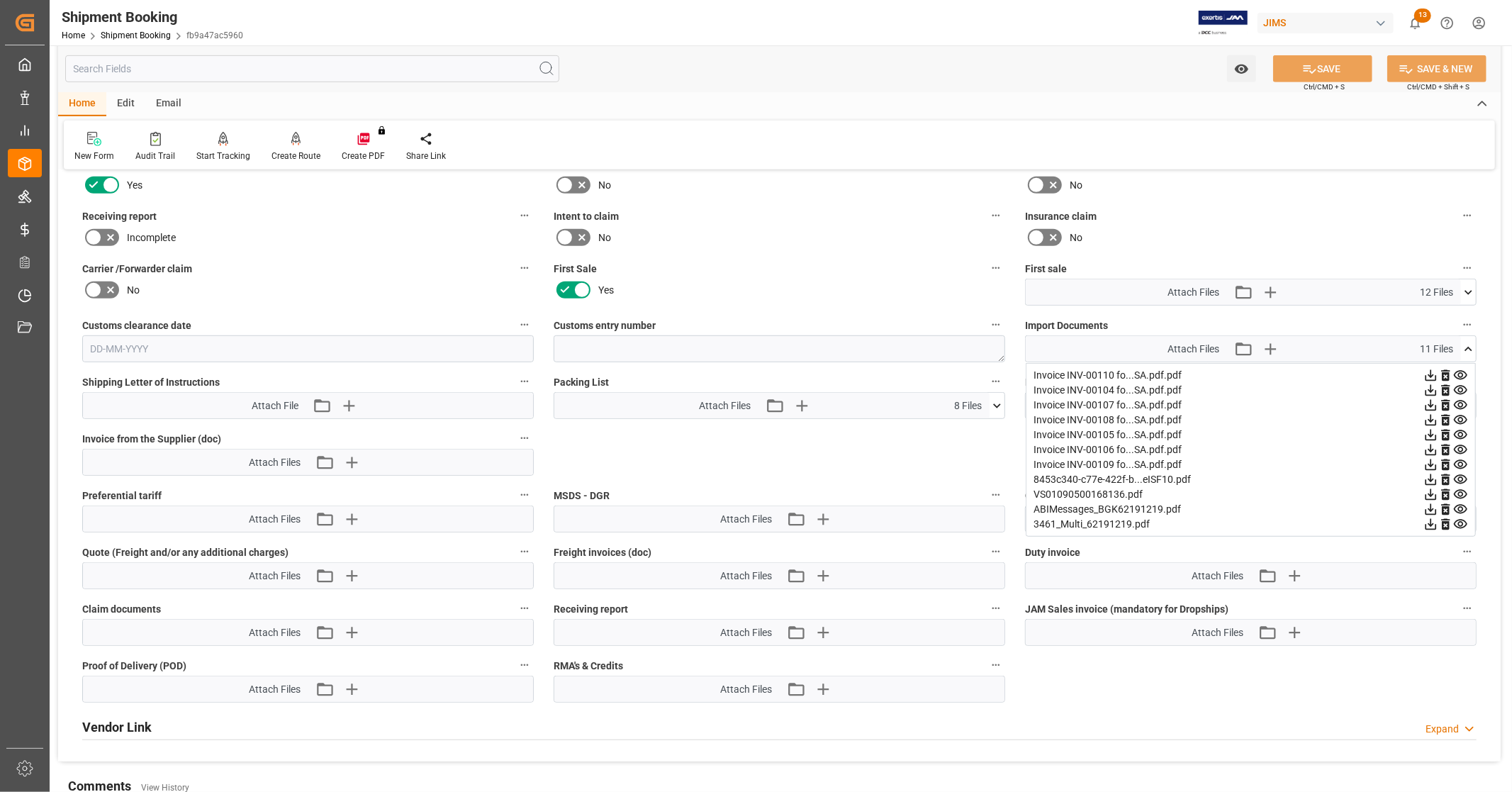
click at [1431, 490] on icon at bounding box center [1432, 495] width 12 height 12
click at [1469, 345] on icon at bounding box center [1468, 349] width 14 height 14
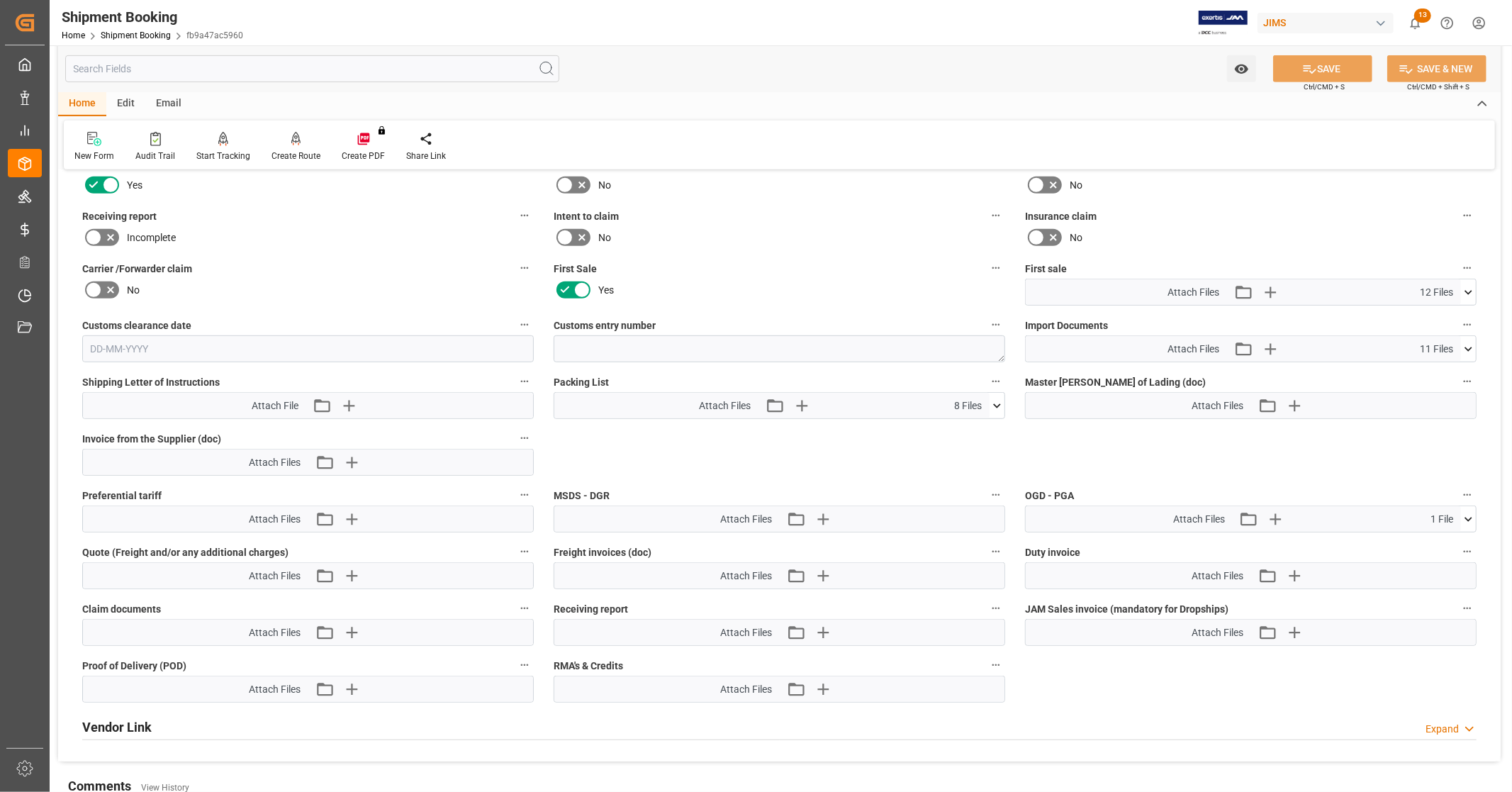
click at [1472, 289] on icon at bounding box center [1468, 292] width 14 height 14
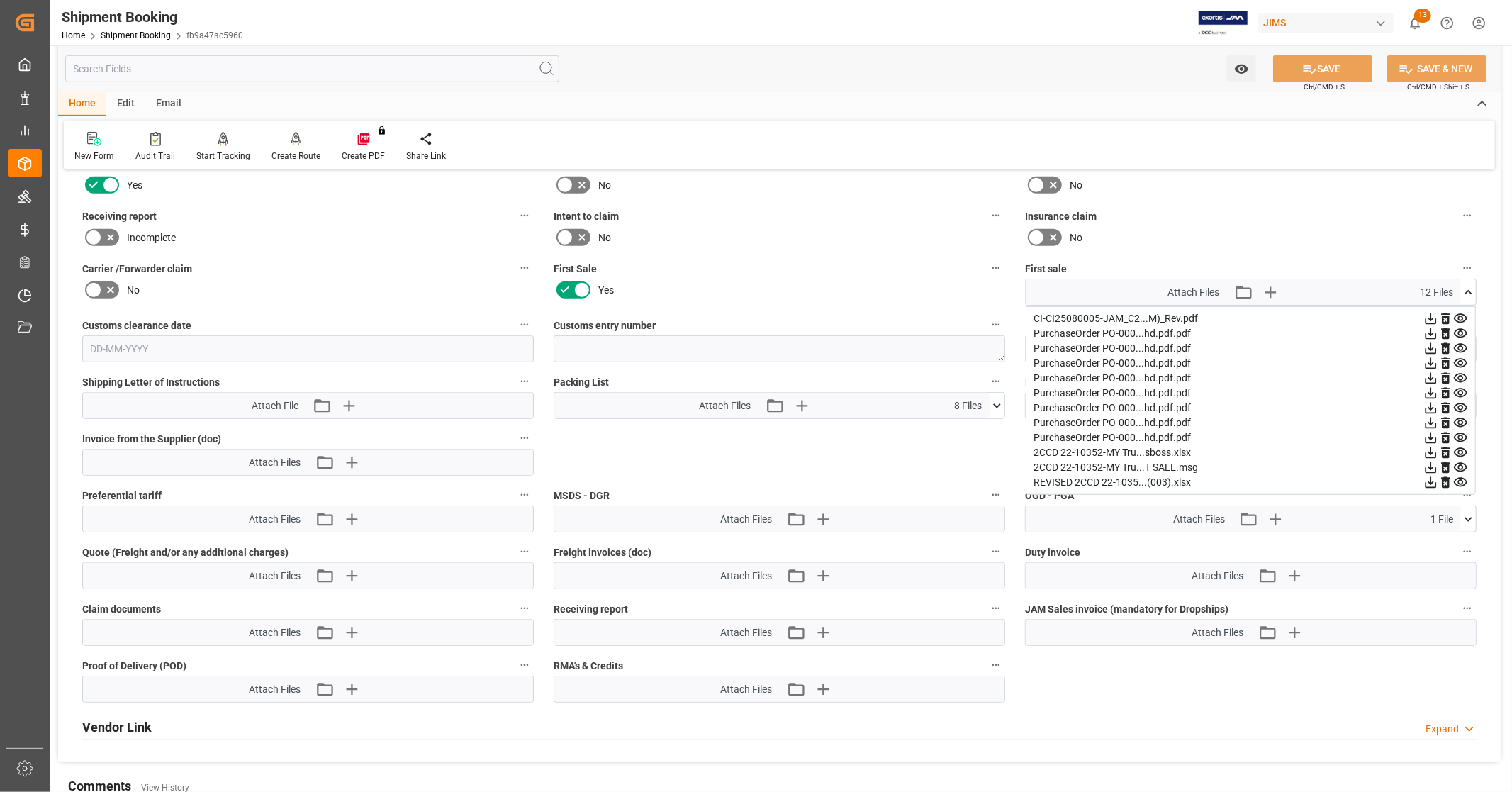
click at [1461, 330] on icon at bounding box center [1460, 333] width 14 height 14
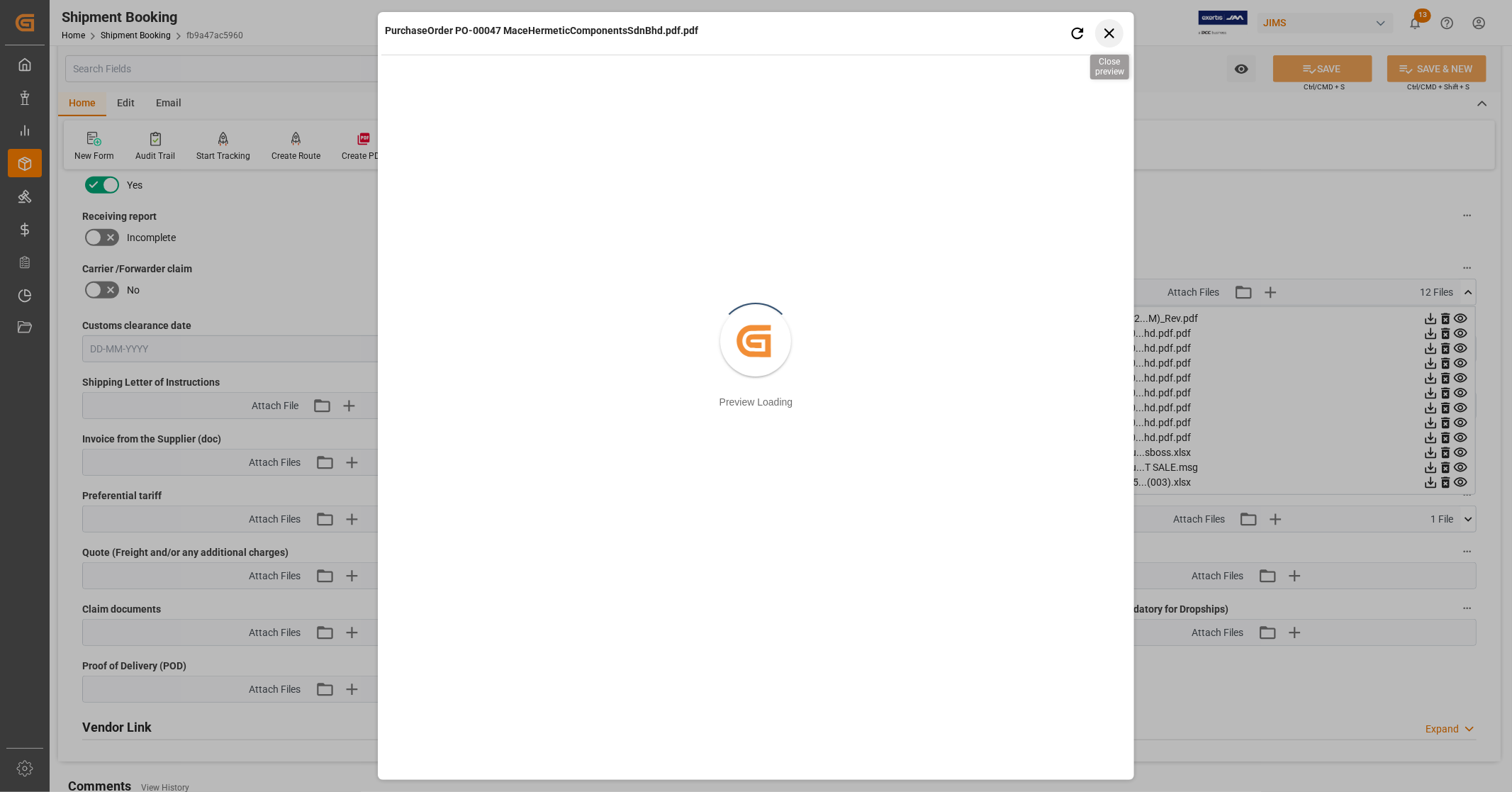
click at [1111, 36] on icon "button" at bounding box center [1109, 33] width 17 height 17
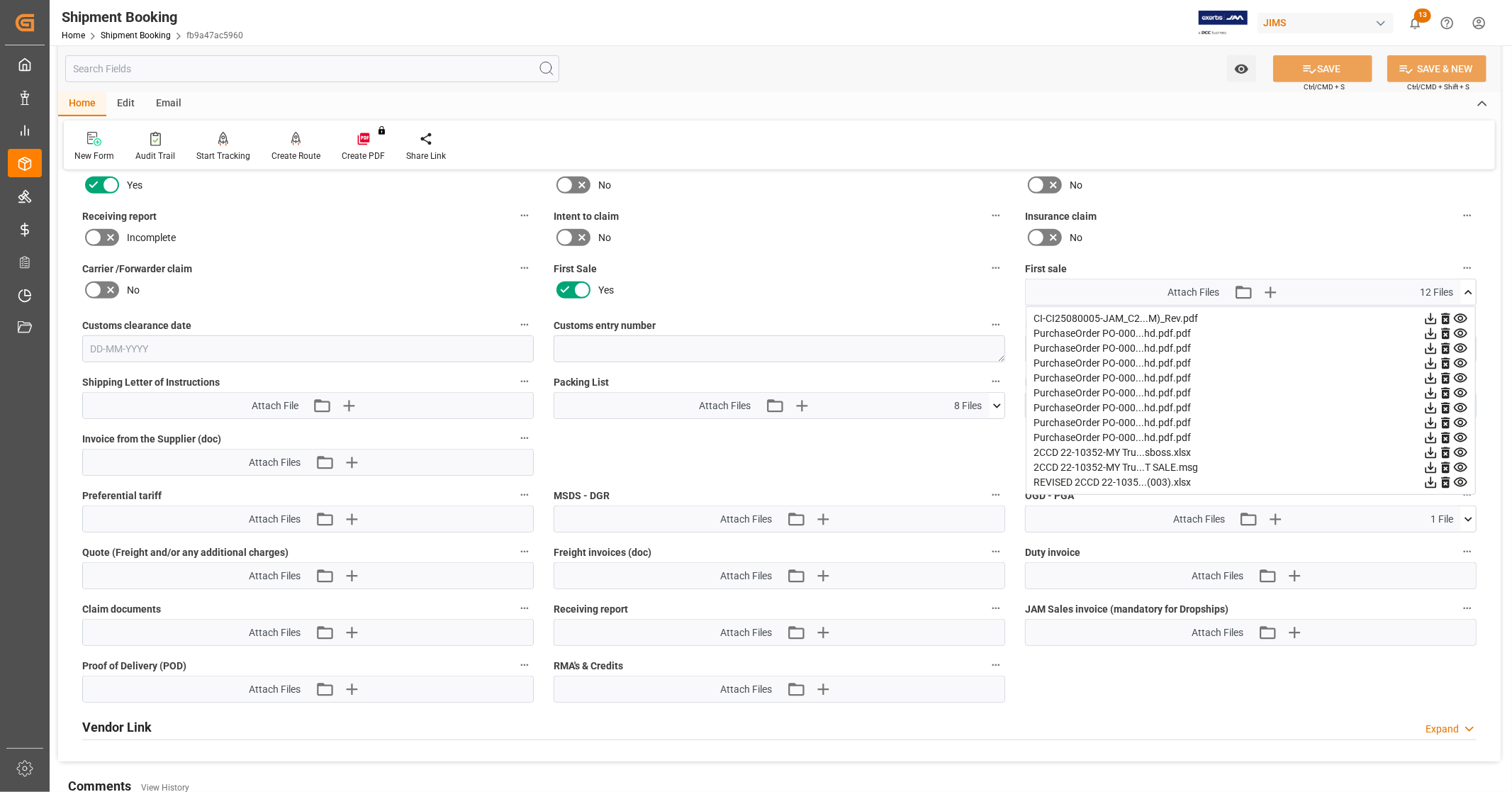
click at [1463, 345] on icon at bounding box center [1461, 349] width 14 height 10
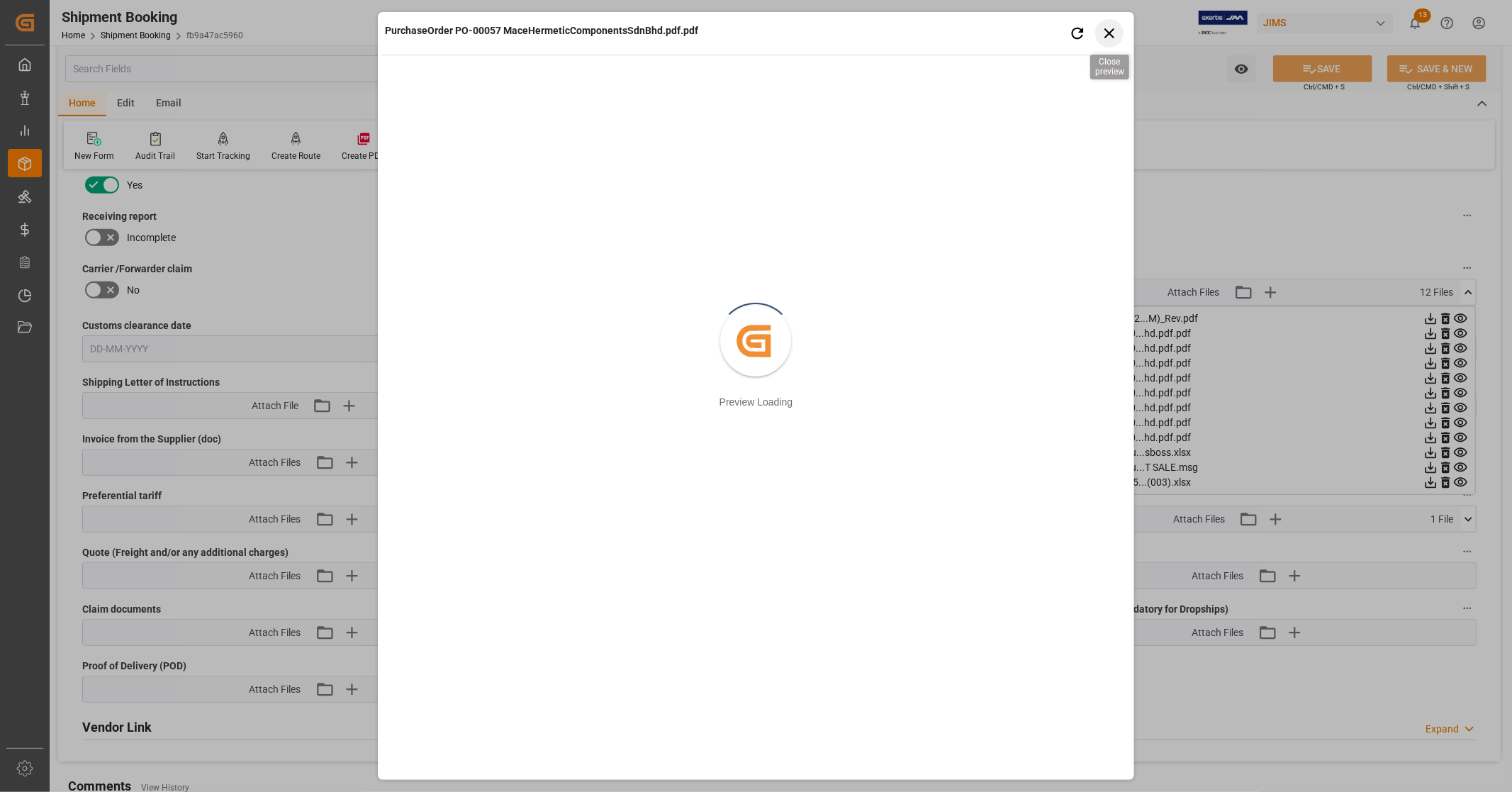
click at [1106, 39] on icon "button" at bounding box center [1109, 33] width 17 height 17
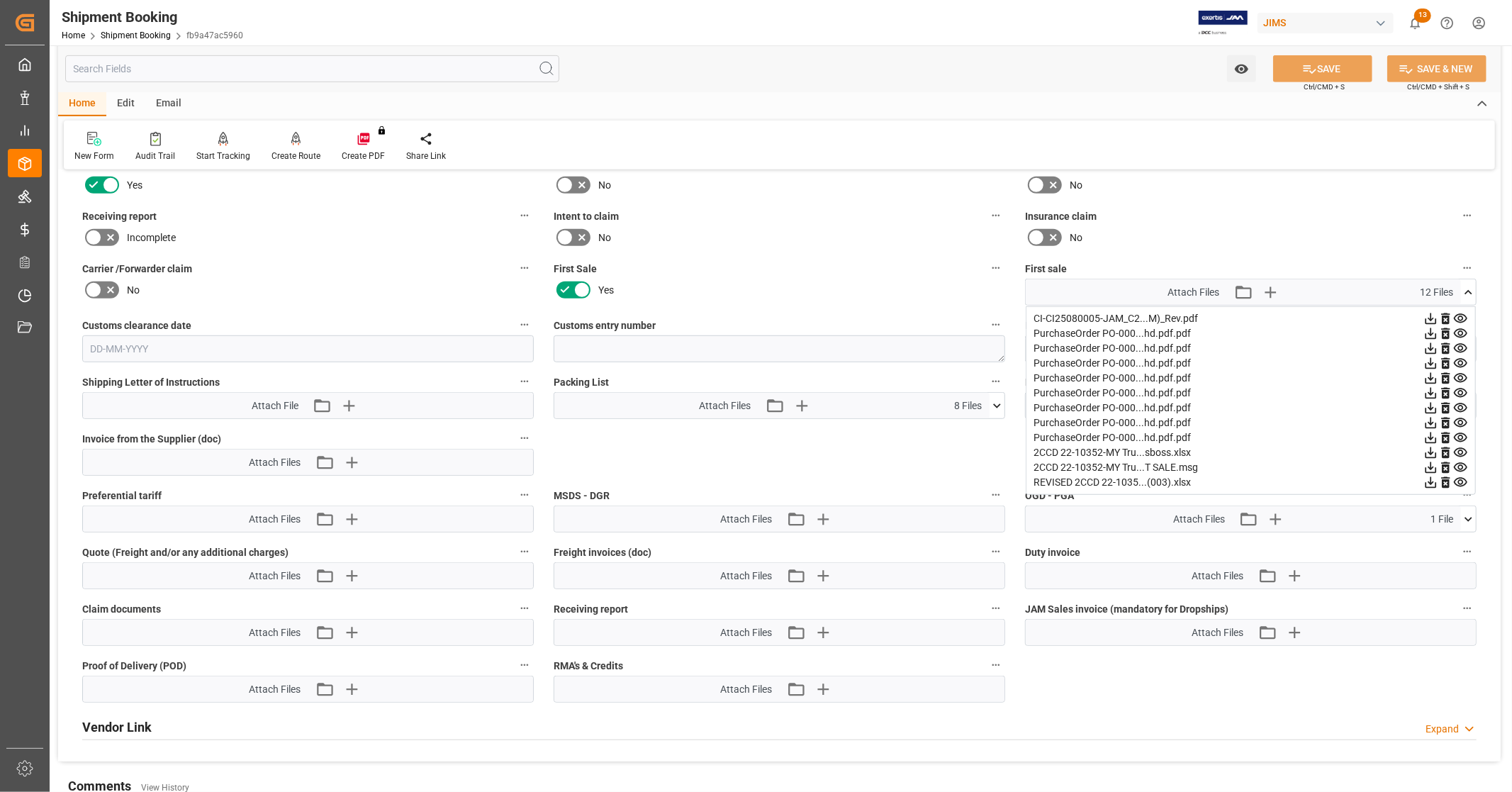
click at [1461, 359] on icon at bounding box center [1460, 362] width 14 height 14
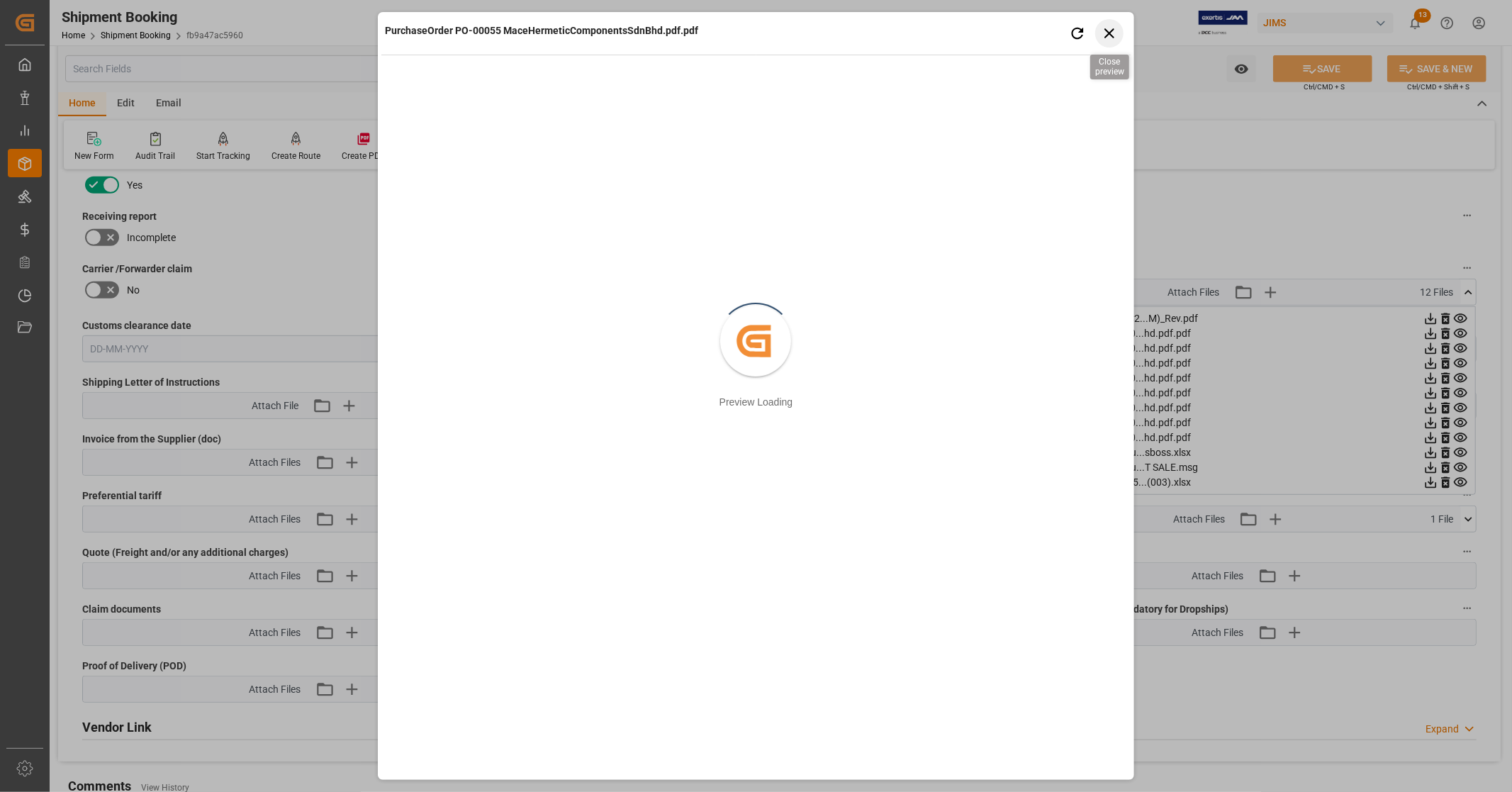
click at [1109, 34] on icon "button" at bounding box center [1109, 33] width 17 height 17
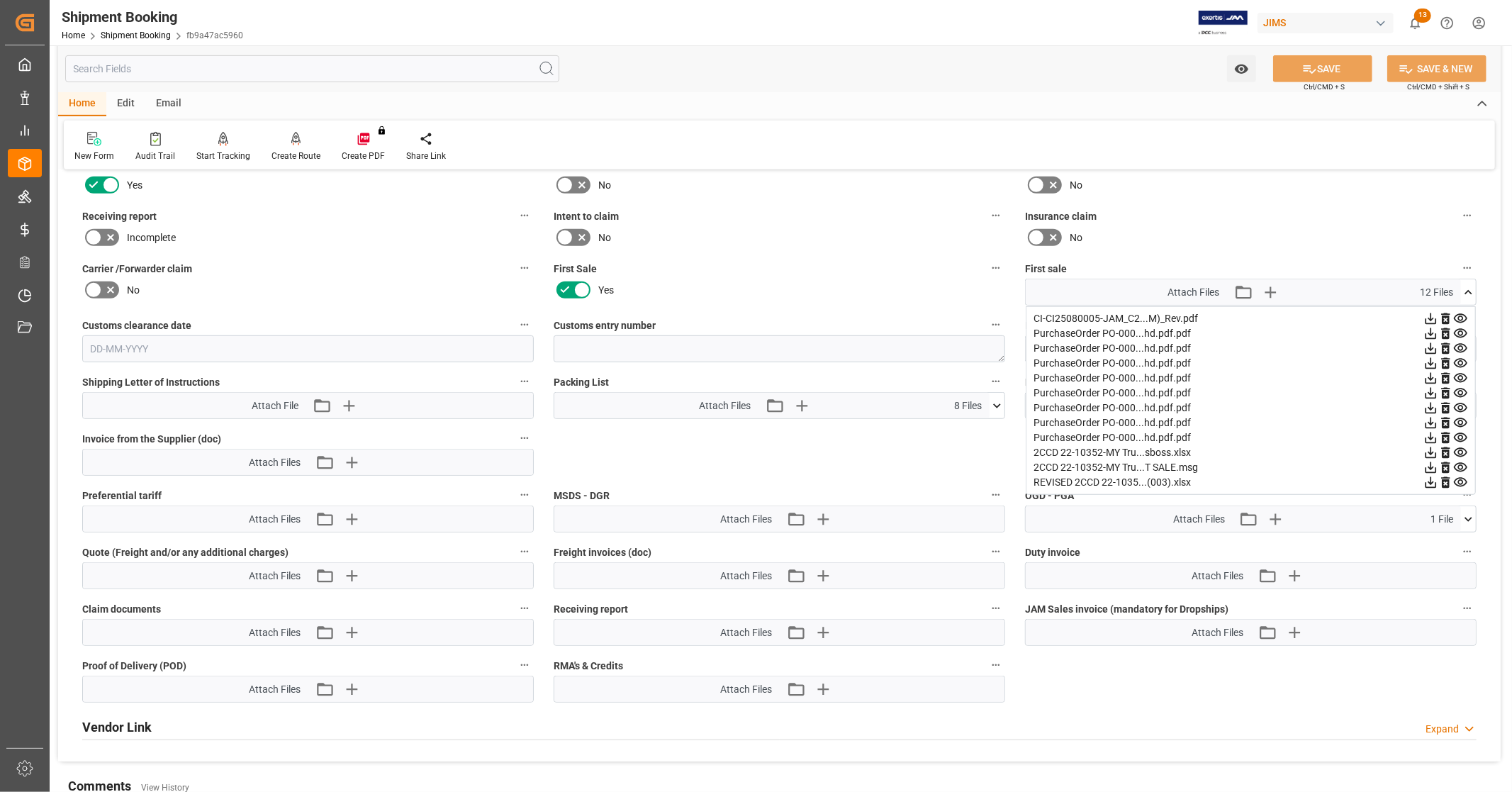
click at [1432, 329] on icon at bounding box center [1432, 334] width 12 height 12
click at [1434, 345] on icon at bounding box center [1430, 348] width 14 height 14
click at [1434, 360] on icon at bounding box center [1430, 362] width 14 height 14
click at [1432, 377] on icon at bounding box center [1430, 378] width 14 height 14
click at [1430, 391] on icon at bounding box center [1432, 393] width 12 height 12
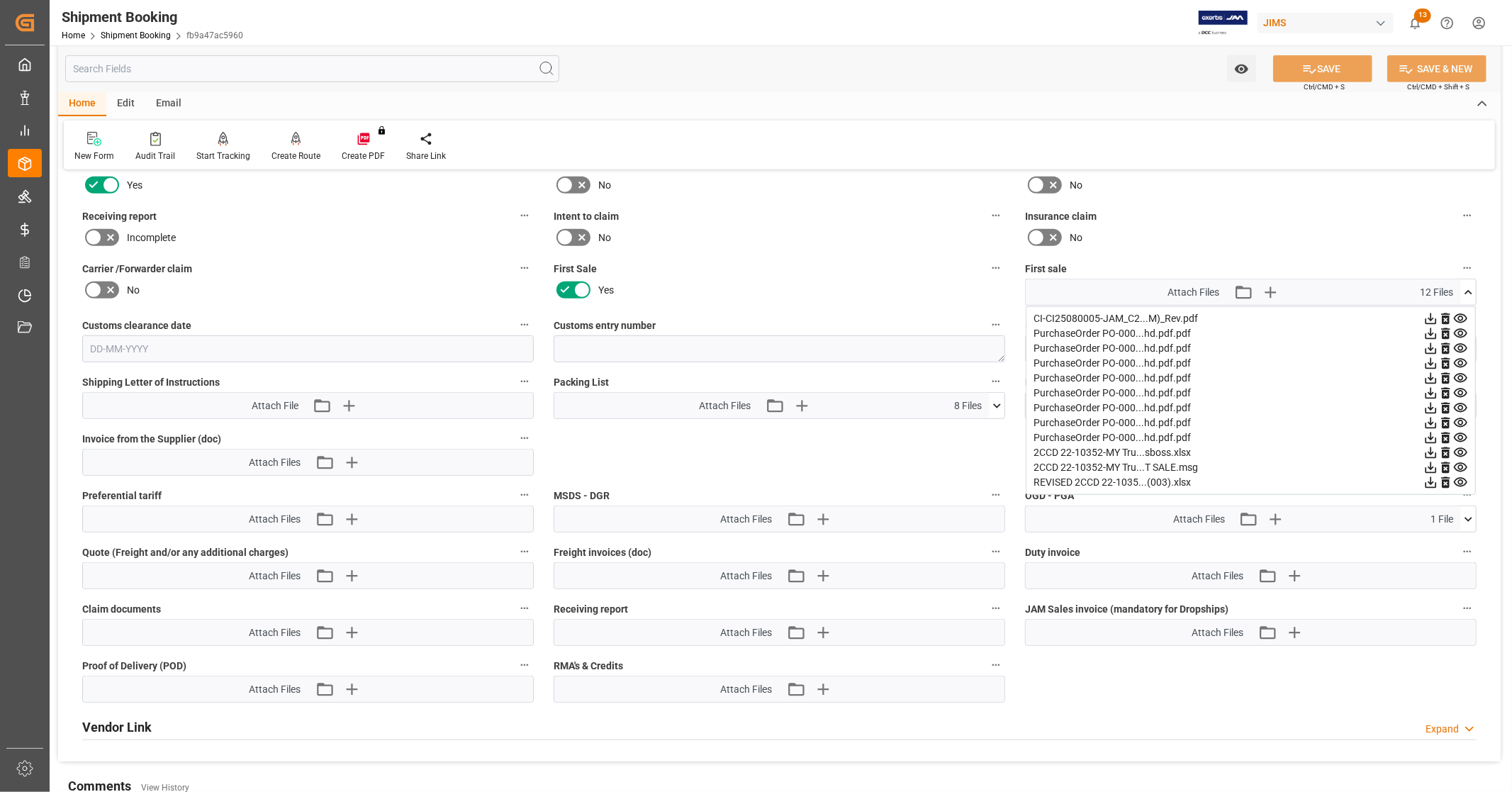
click at [1429, 408] on icon at bounding box center [1430, 408] width 14 height 14
click at [1430, 420] on icon at bounding box center [1432, 423] width 12 height 12
click at [1431, 435] on icon at bounding box center [1432, 438] width 12 height 12
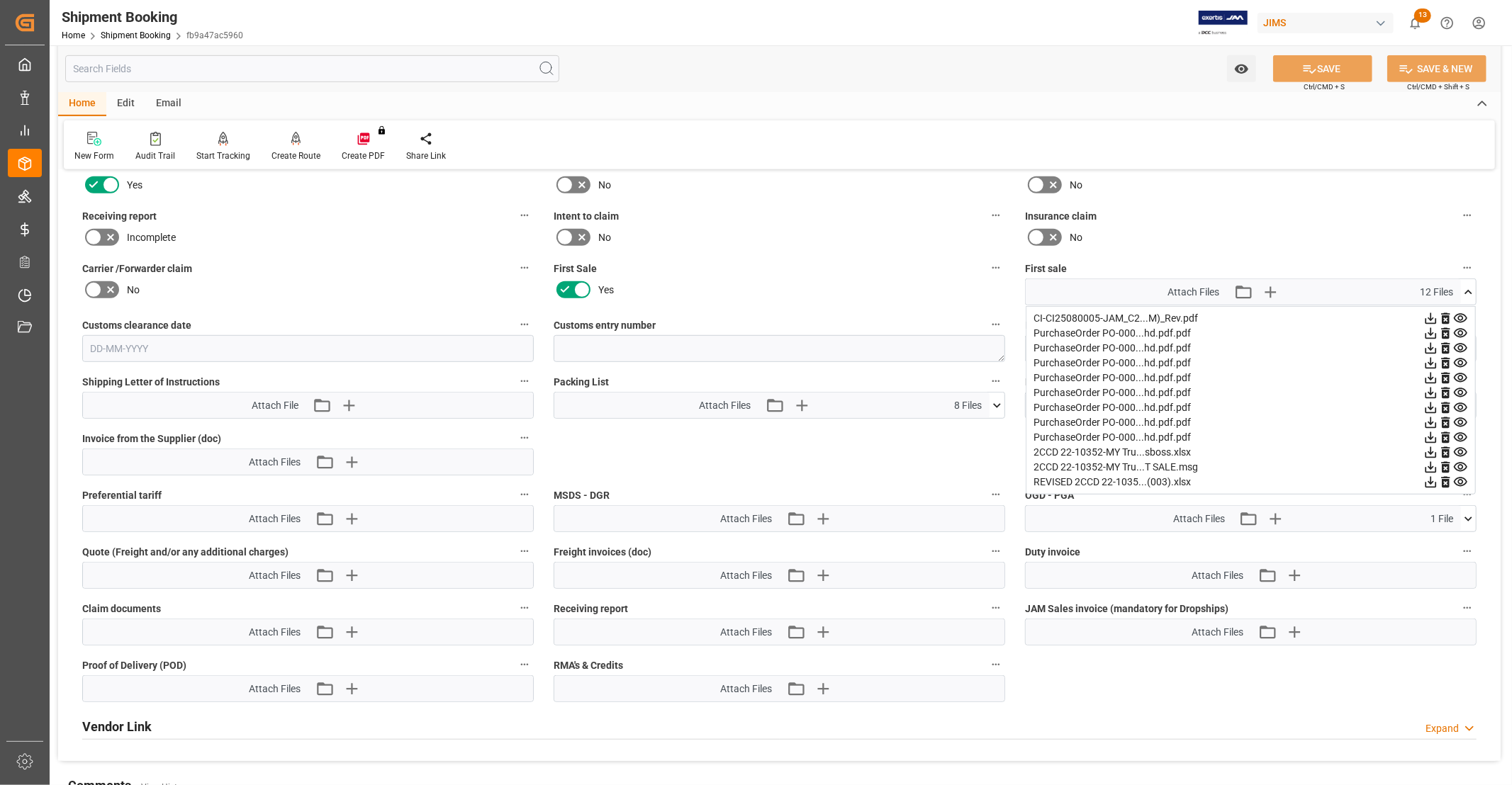
click at [558, 588] on div "Freight invoices (doc) Attach Files Attach existing file Upload new file" at bounding box center [780, 565] width 471 height 57
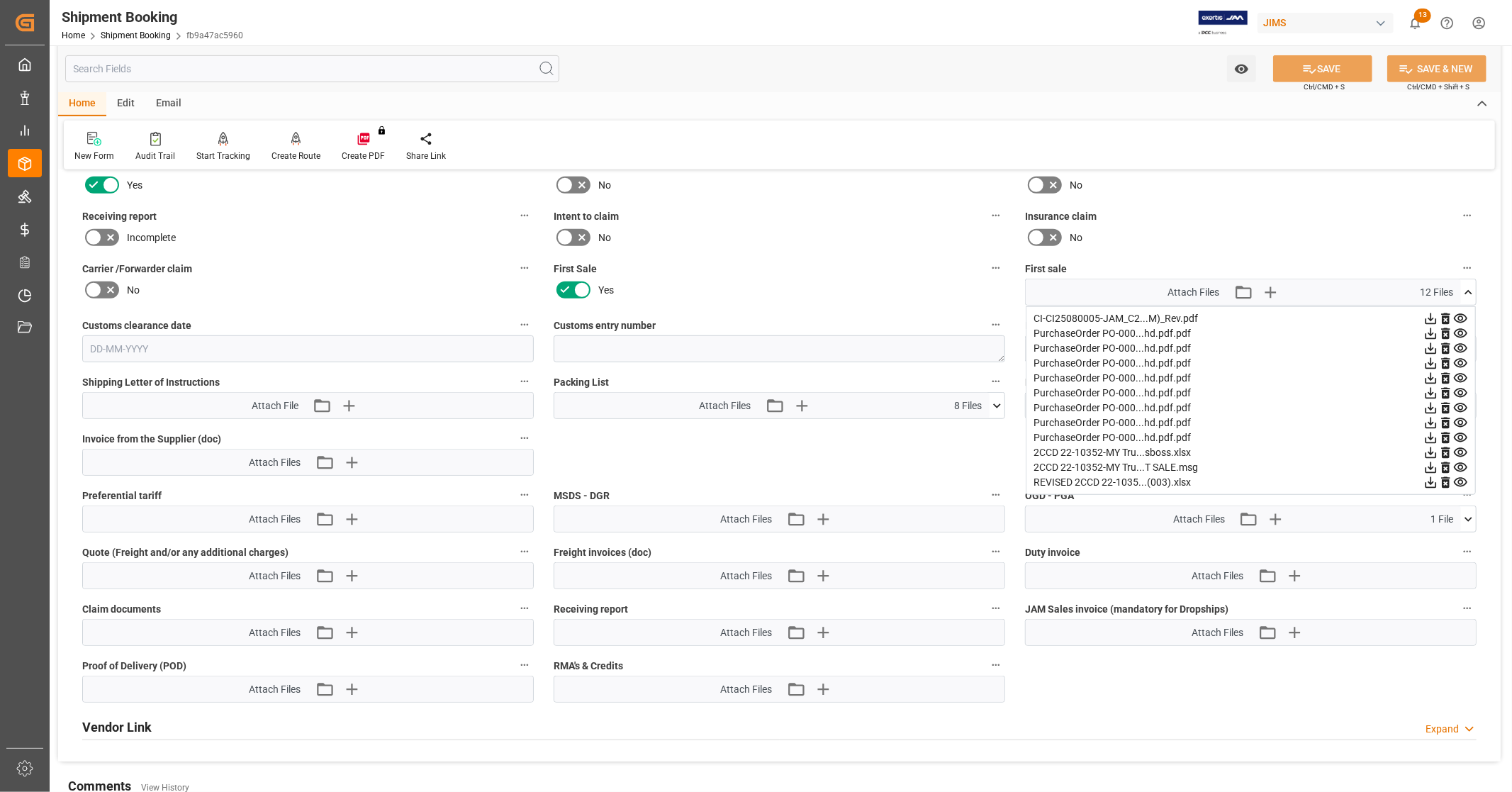
click at [1429, 448] on icon at bounding box center [1432, 453] width 12 height 12
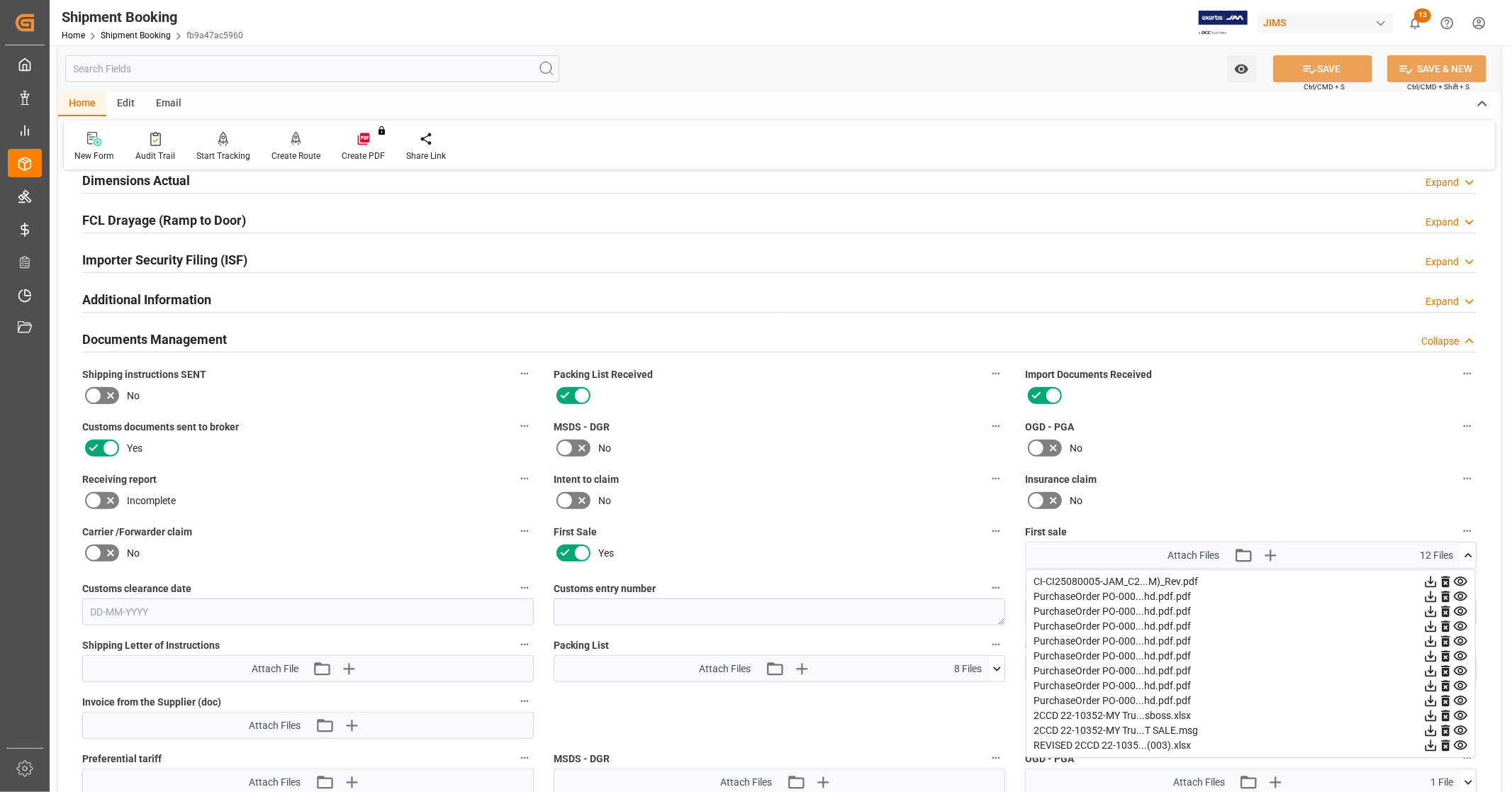
scroll to position [0, 0]
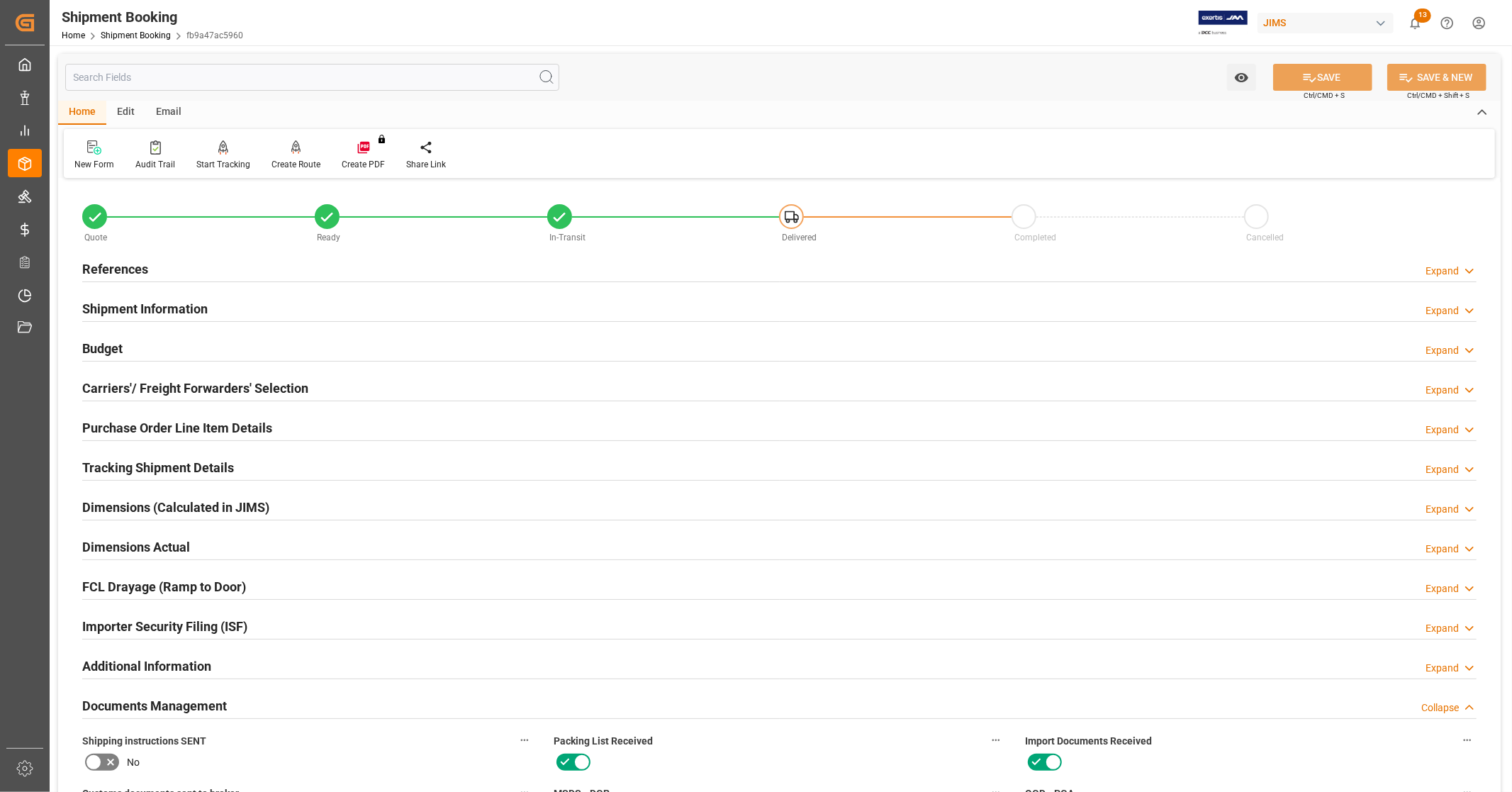
click at [168, 263] on div "References Expand" at bounding box center [779, 268] width 1394 height 27
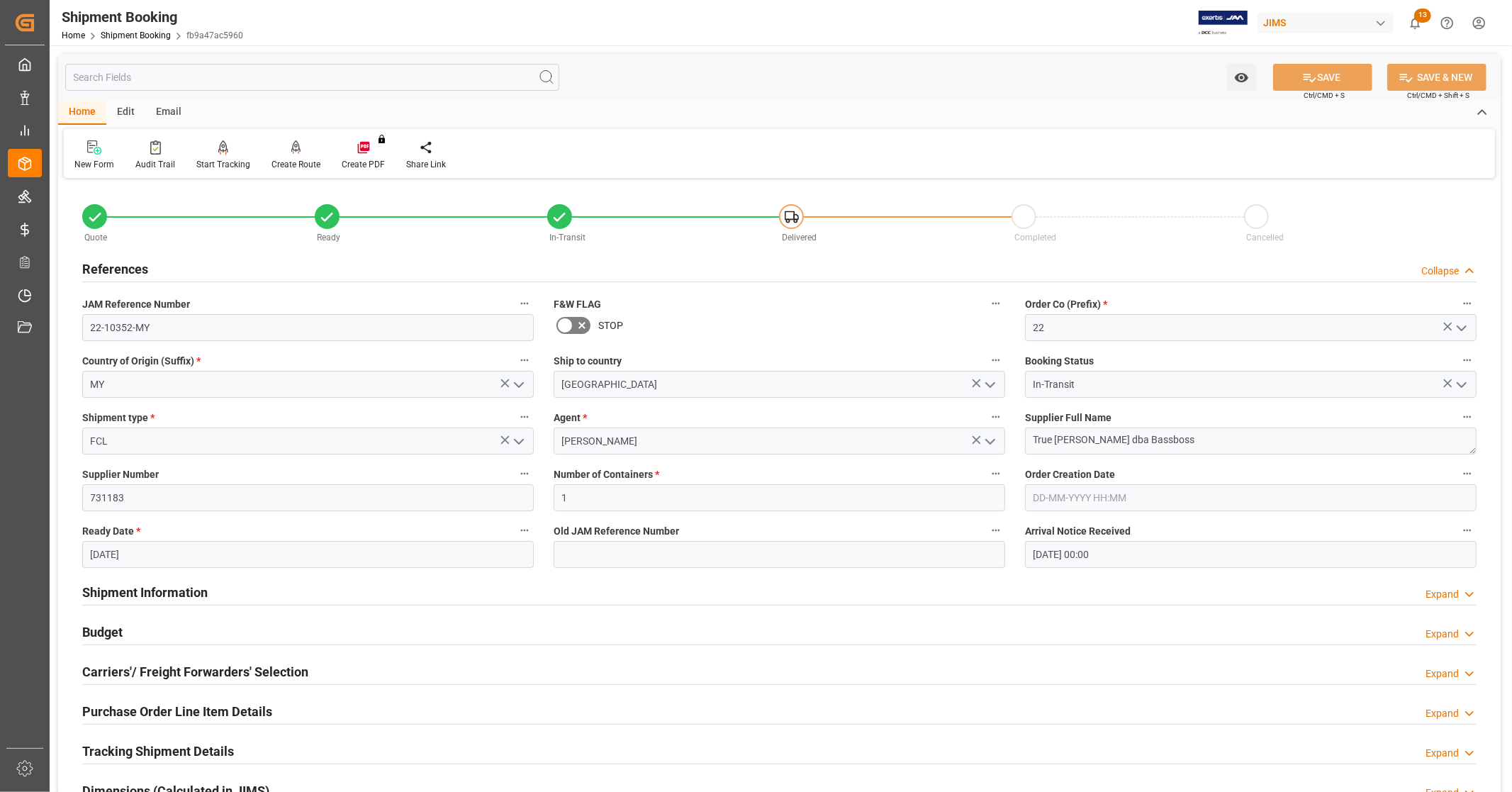
click at [168, 263] on div "References Collapse" at bounding box center [779, 268] width 1394 height 27
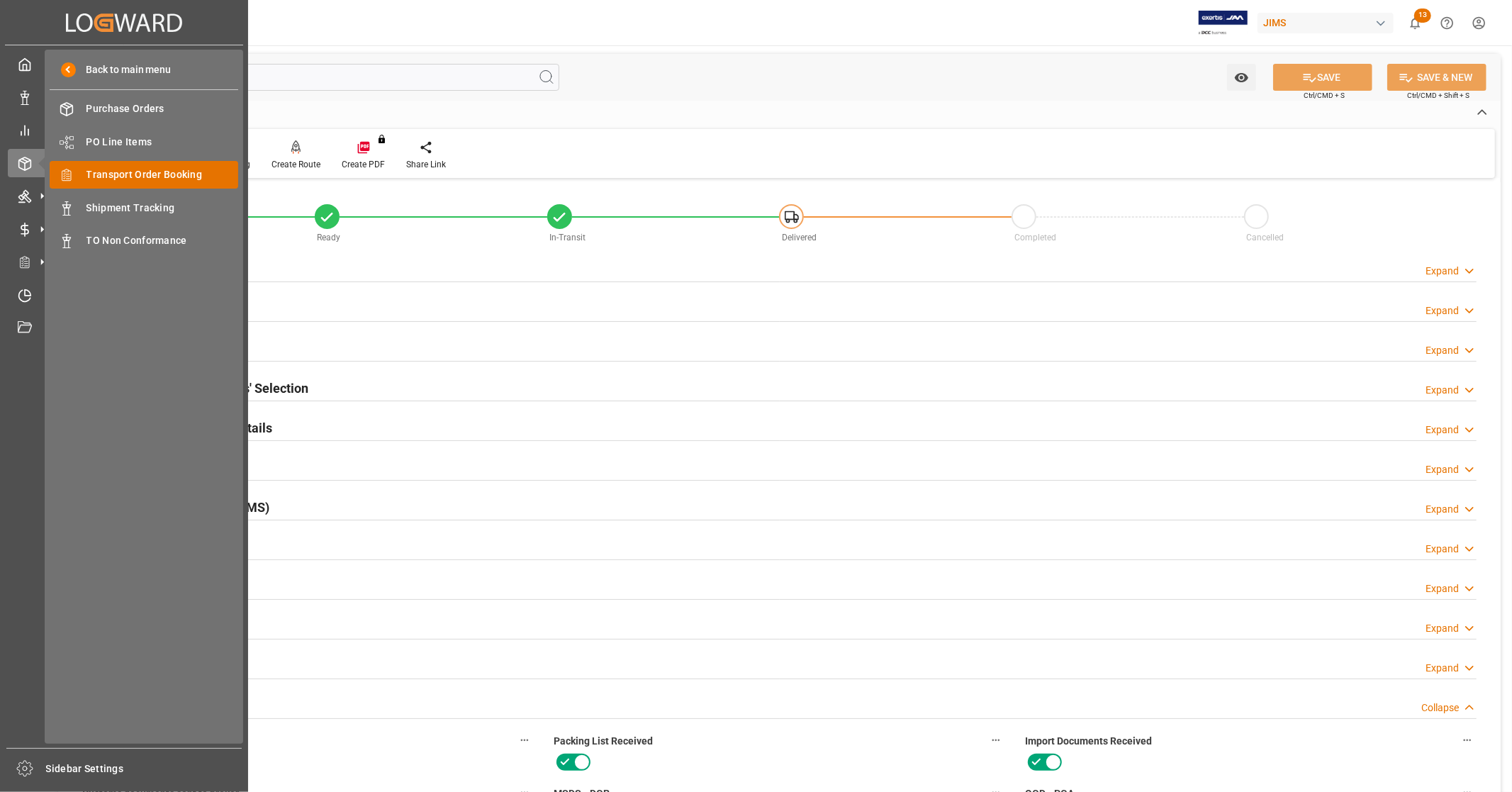
click at [175, 170] on span "Transport Order Booking" at bounding box center [163, 174] width 153 height 14
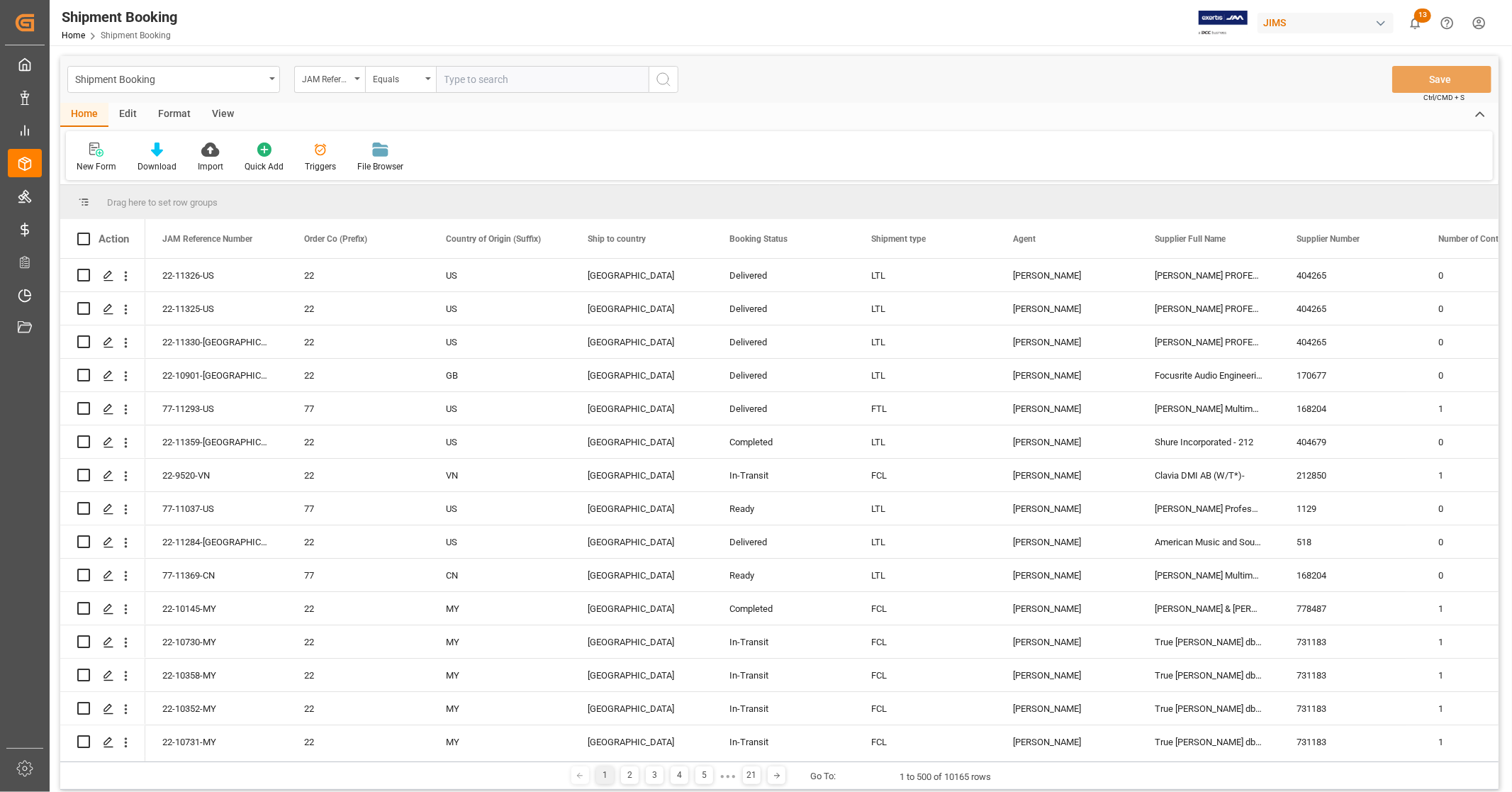
click at [212, 116] on div "View" at bounding box center [222, 114] width 43 height 24
click at [95, 157] on div "Default" at bounding box center [90, 157] width 49 height 31
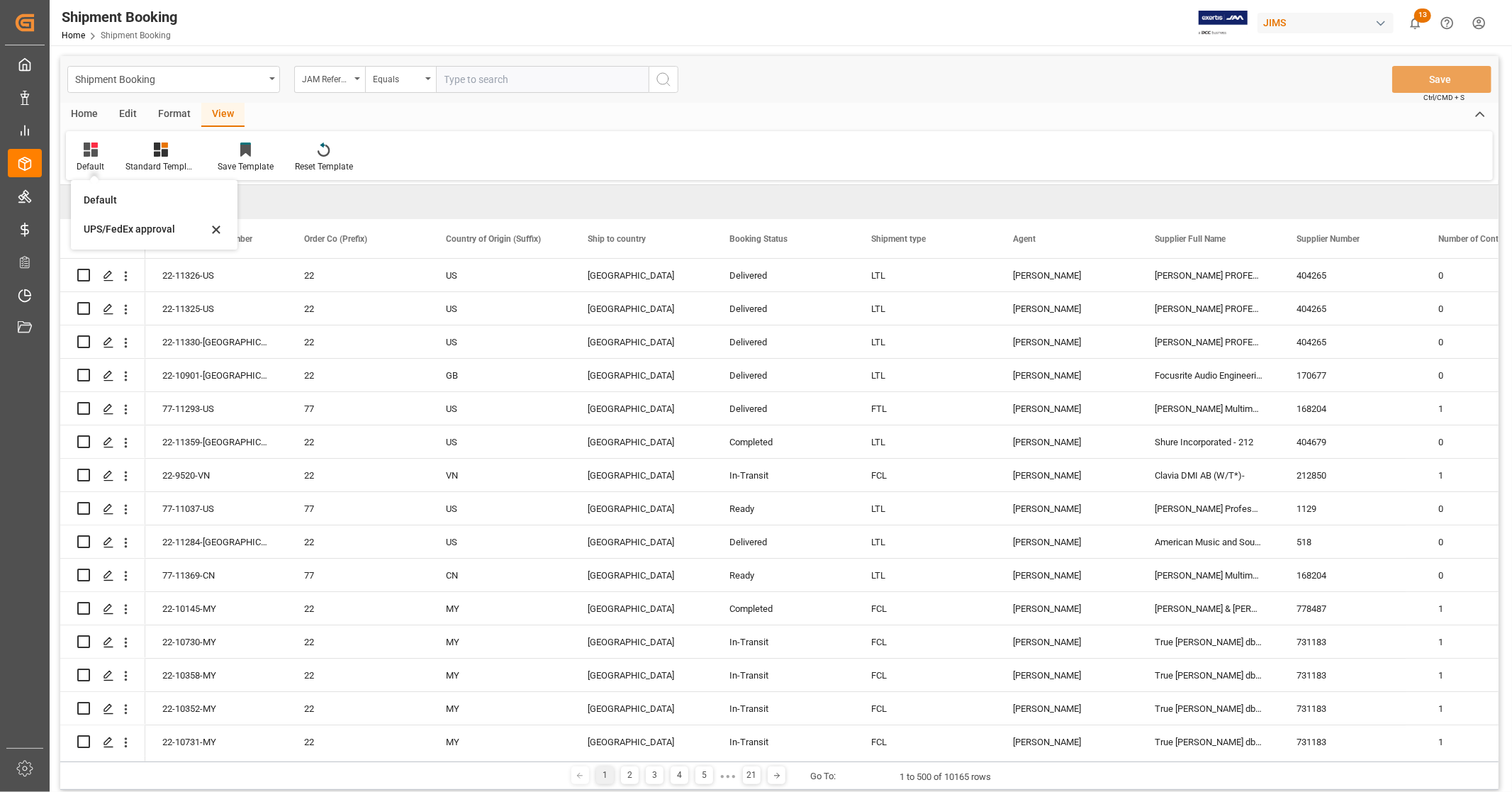
click at [112, 230] on div "UPS/FedEx approval" at bounding box center [146, 229] width 124 height 14
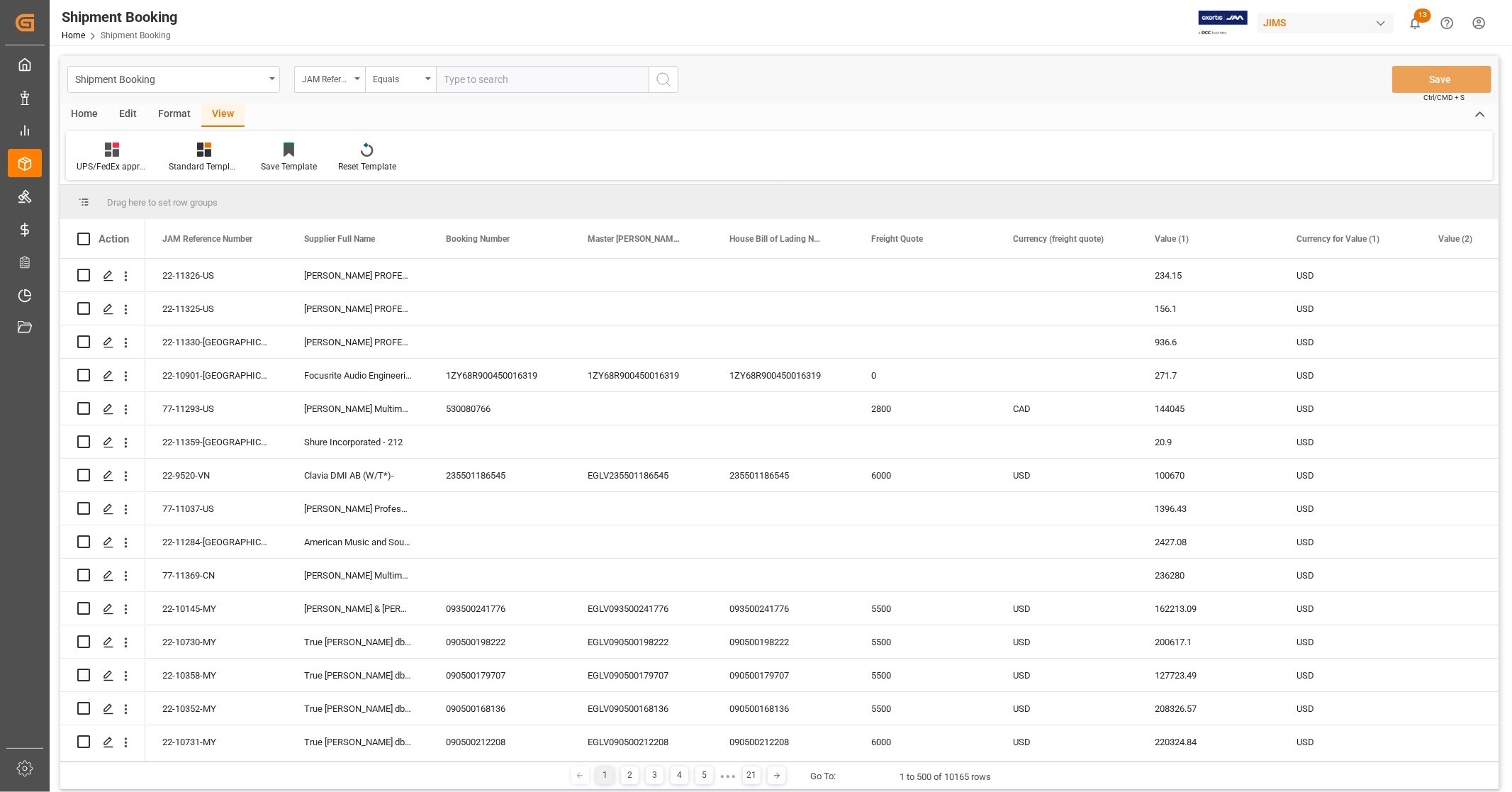
click at [89, 110] on div "Home" at bounding box center [84, 114] width 48 height 24
click at [157, 155] on icon at bounding box center [157, 149] width 12 height 14
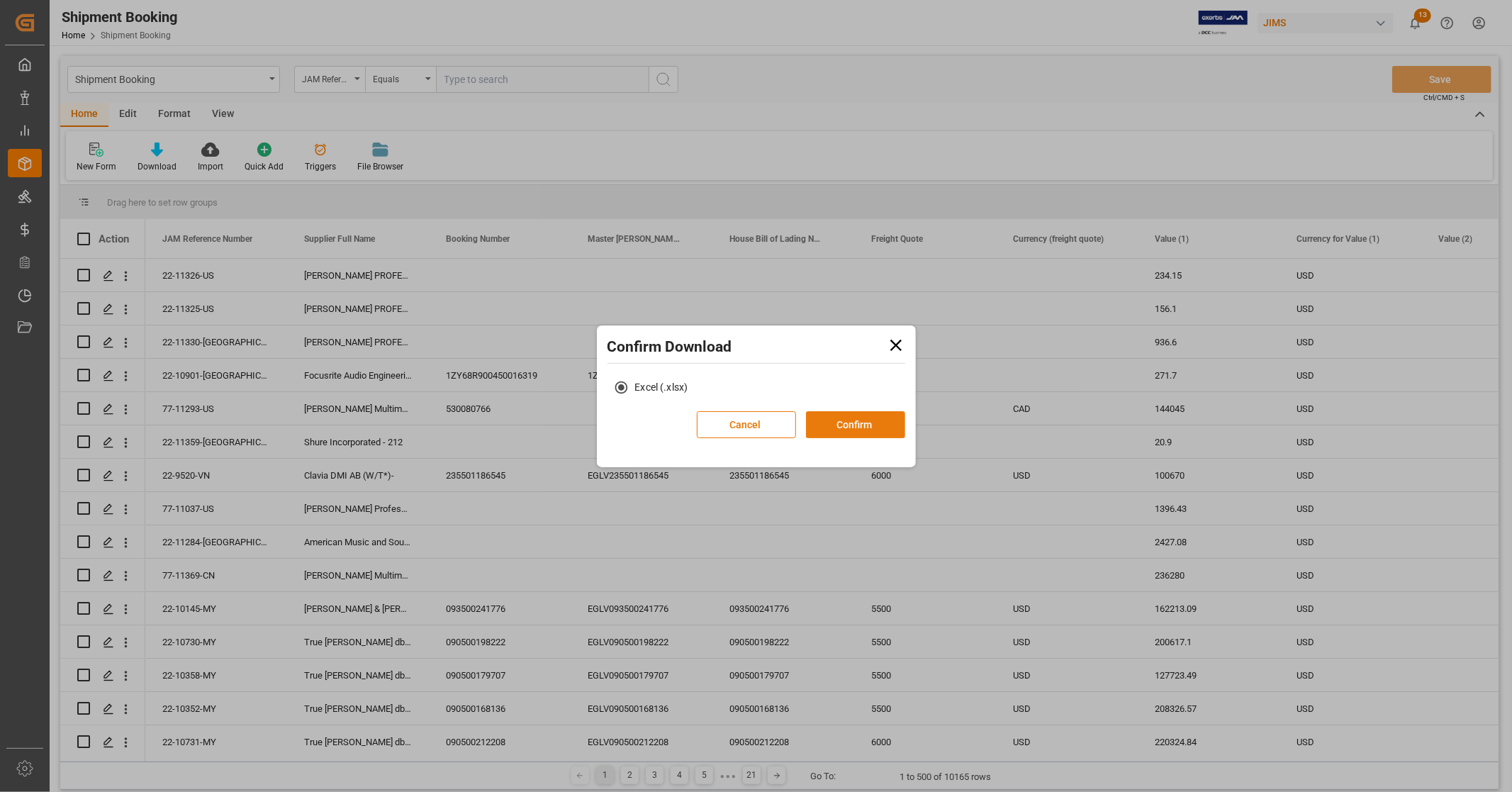
click at [842, 429] on button "Confirm" at bounding box center [855, 425] width 100 height 27
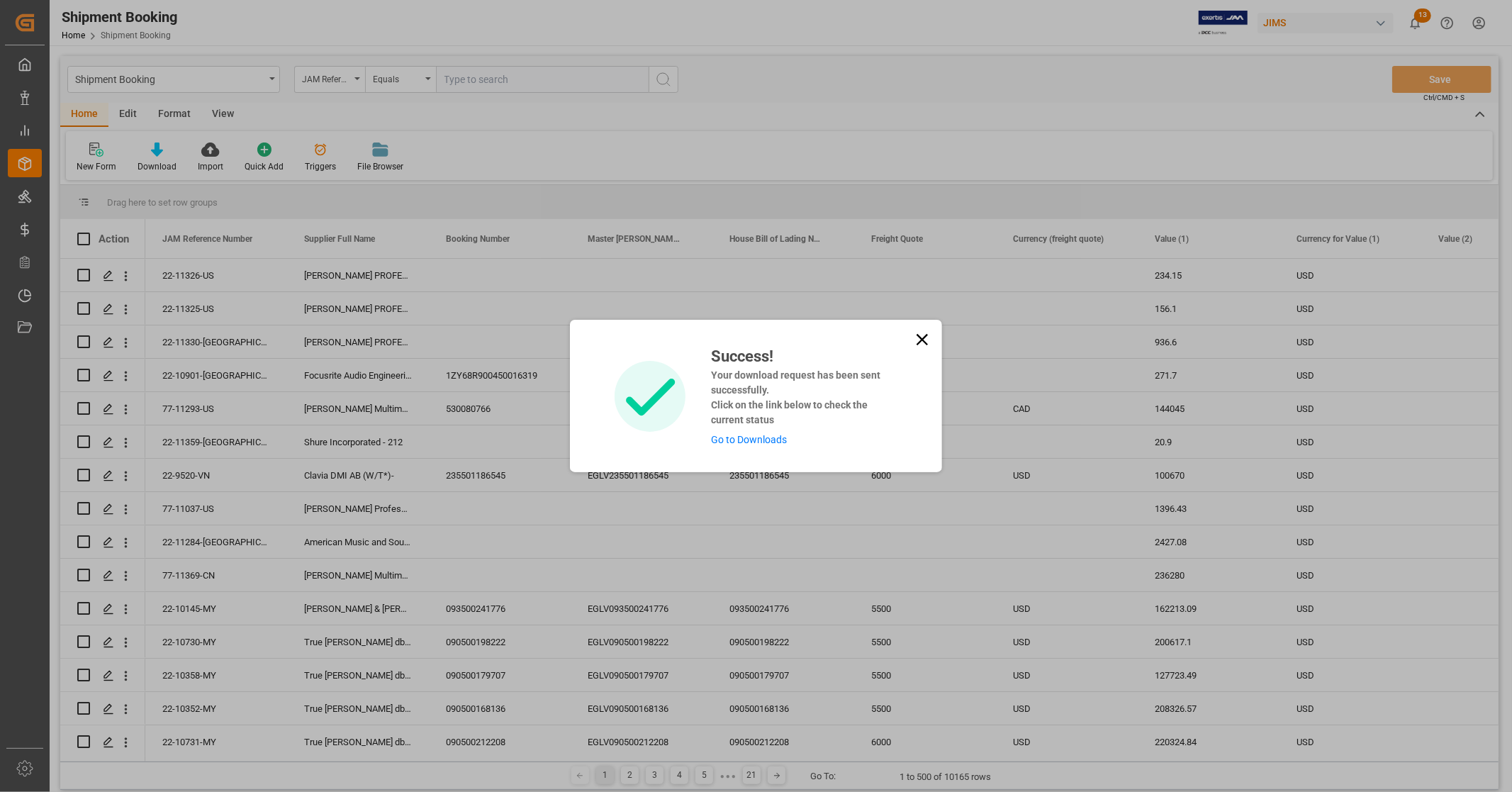
click at [756, 440] on link "Go to Downloads" at bounding box center [749, 439] width 76 height 12
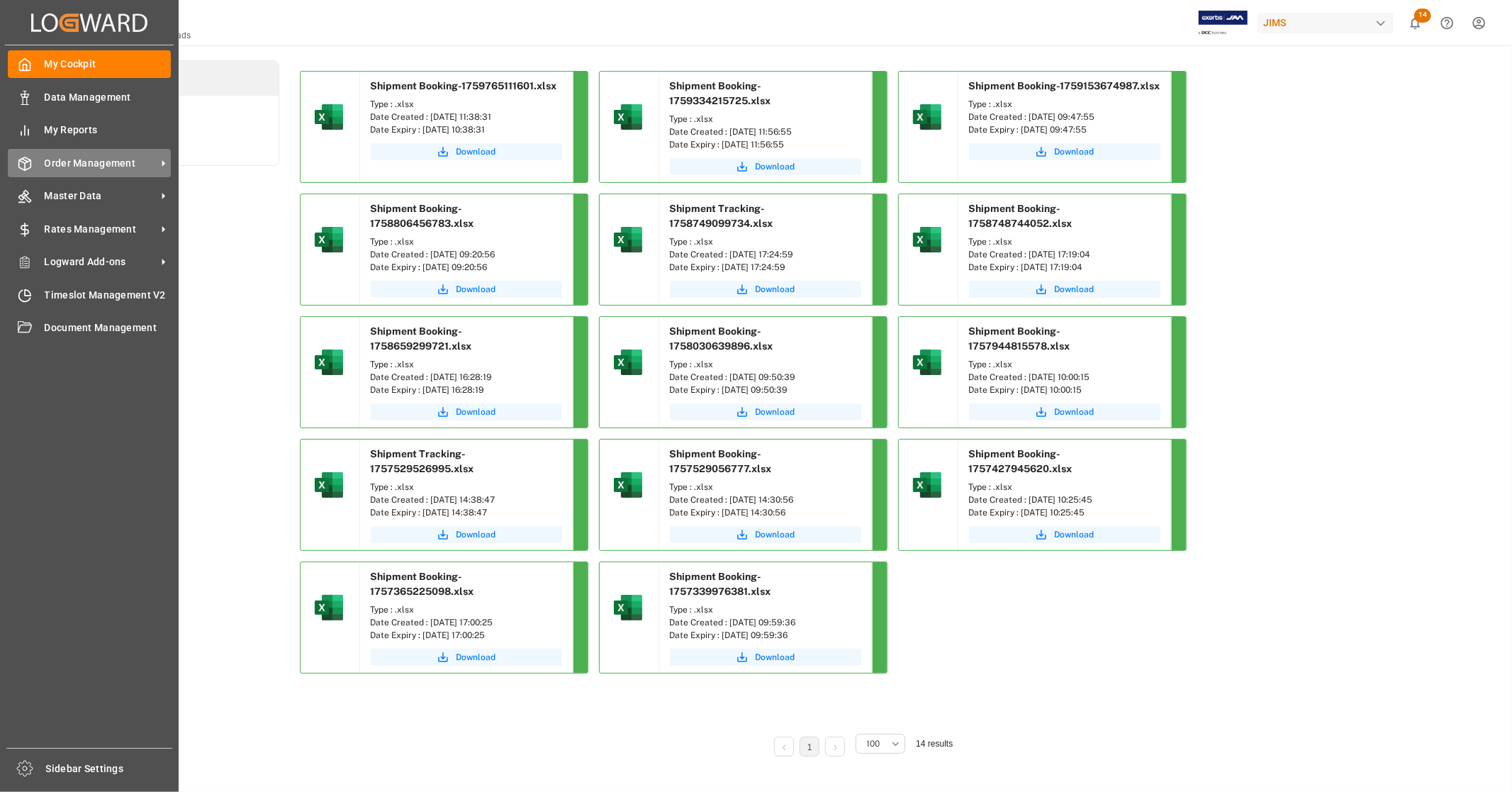
click at [103, 164] on span "Order Management" at bounding box center [100, 162] width 112 height 14
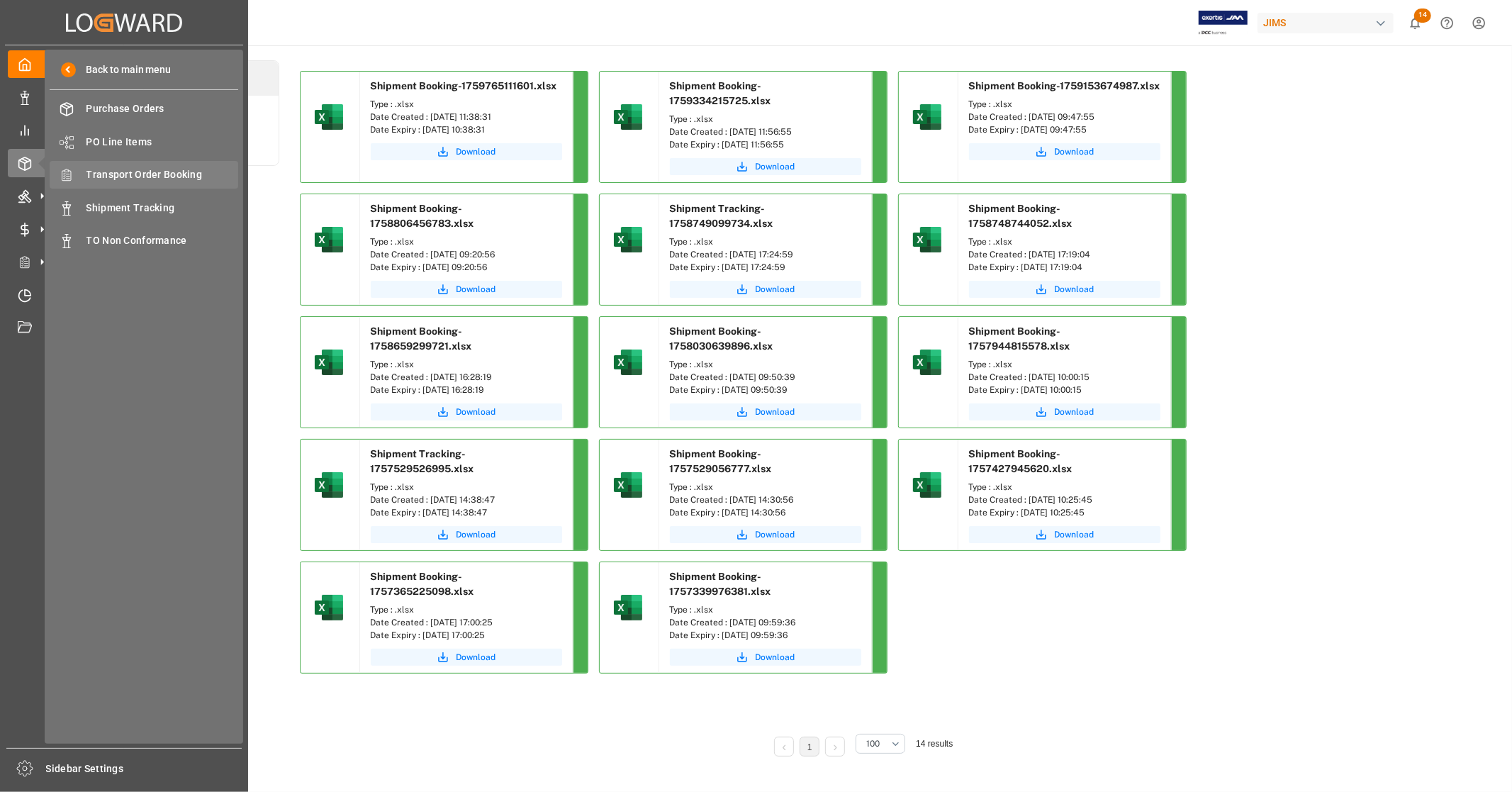
click at [174, 176] on span "Transport Order Booking" at bounding box center [163, 174] width 153 height 14
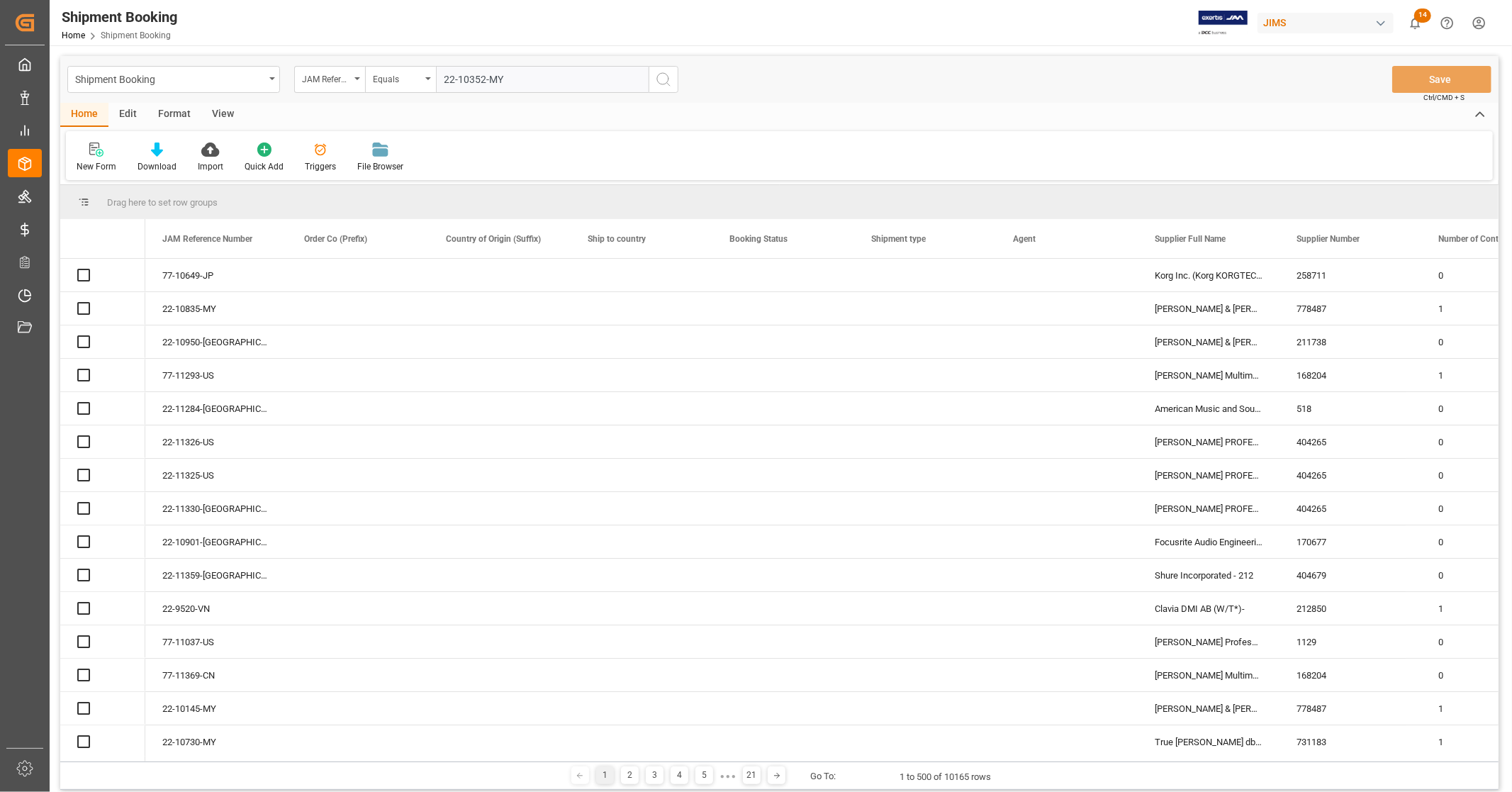
type input "22-10352-MY"
click at [667, 78] on icon "search button" at bounding box center [664, 79] width 17 height 17
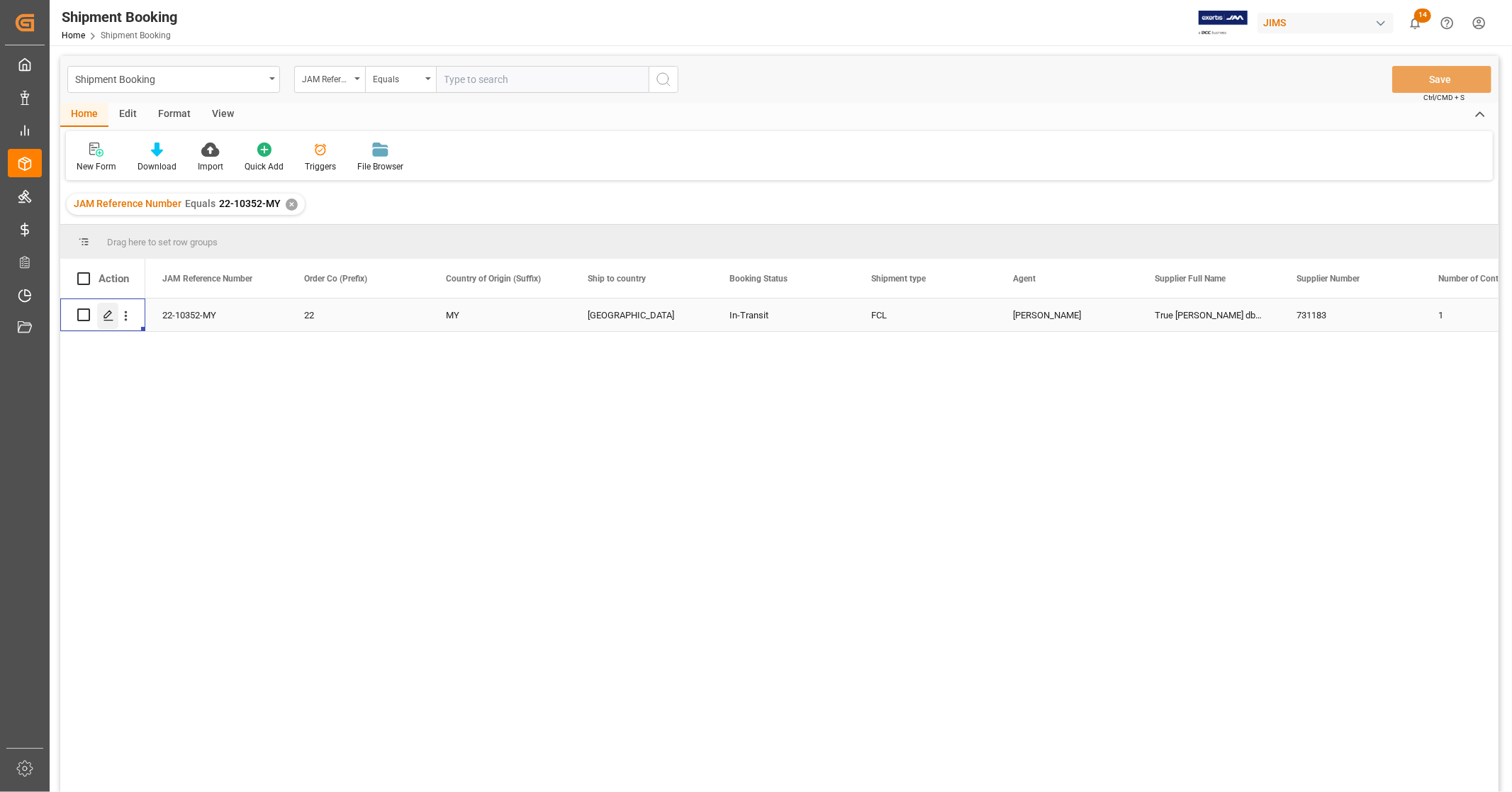
click at [110, 314] on icon "Press SPACE to select this row." at bounding box center [108, 316] width 12 height 12
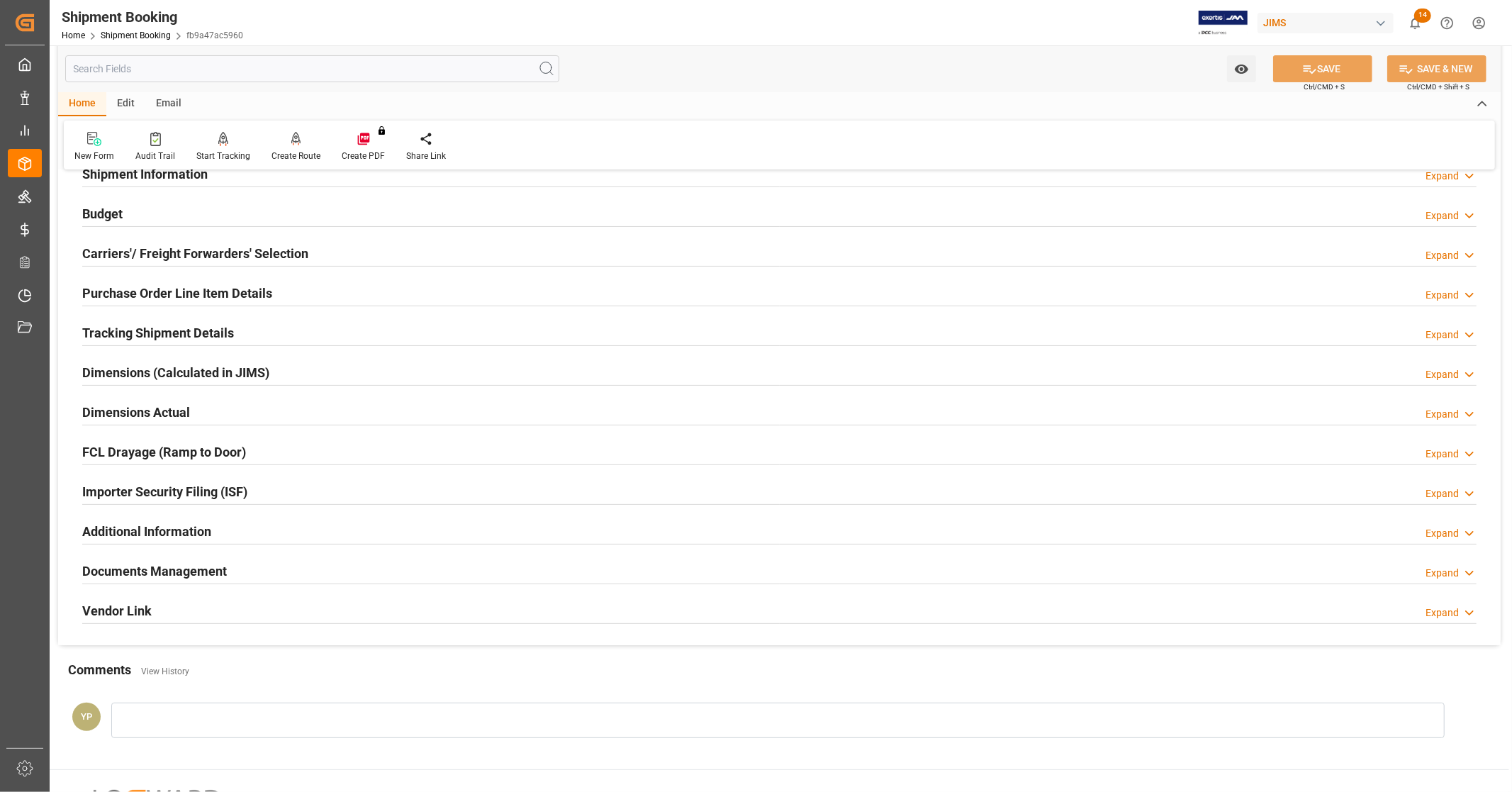
scroll to position [236, 0]
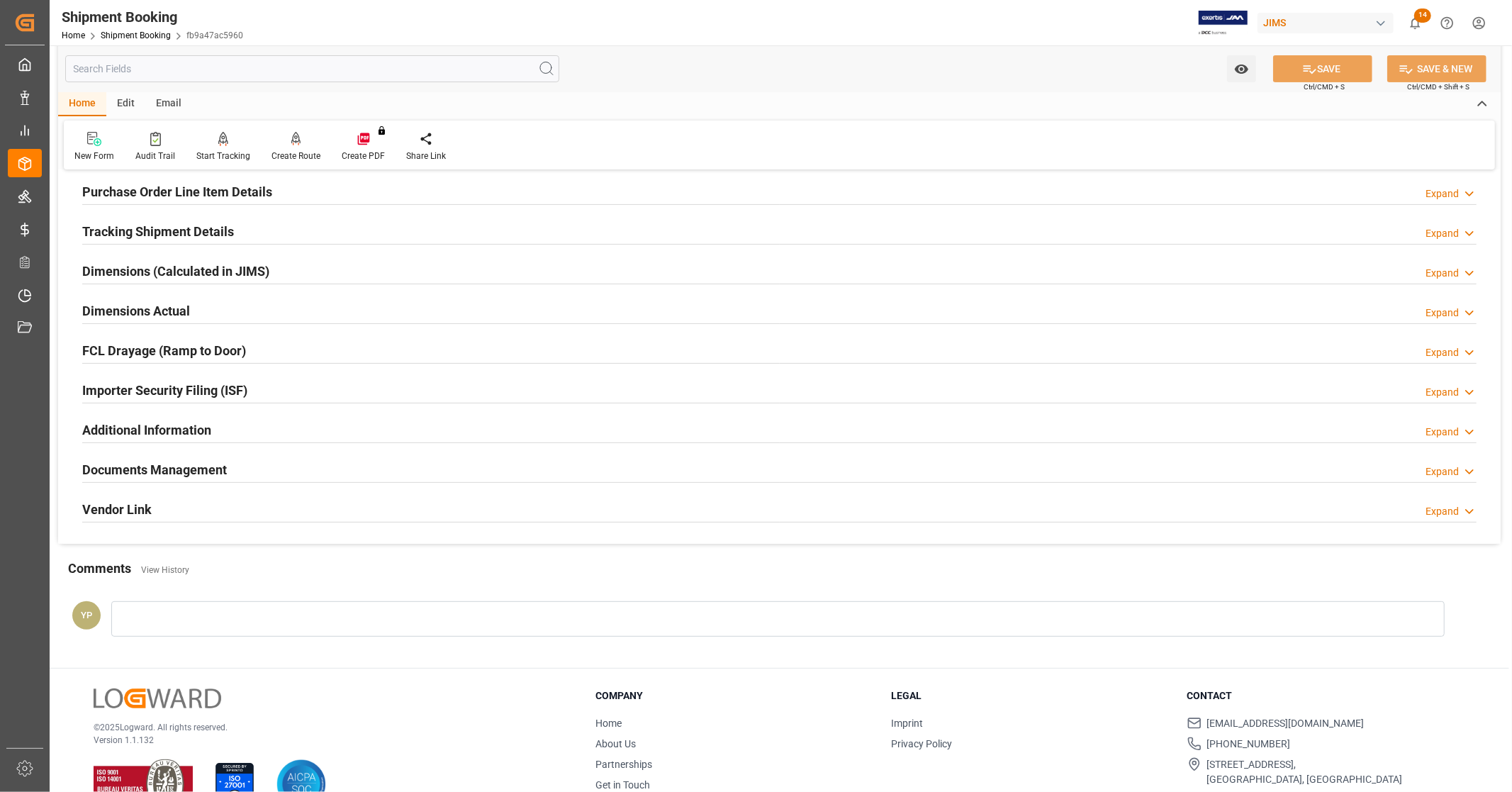
click at [238, 461] on div "Documents Management Expand" at bounding box center [779, 468] width 1394 height 27
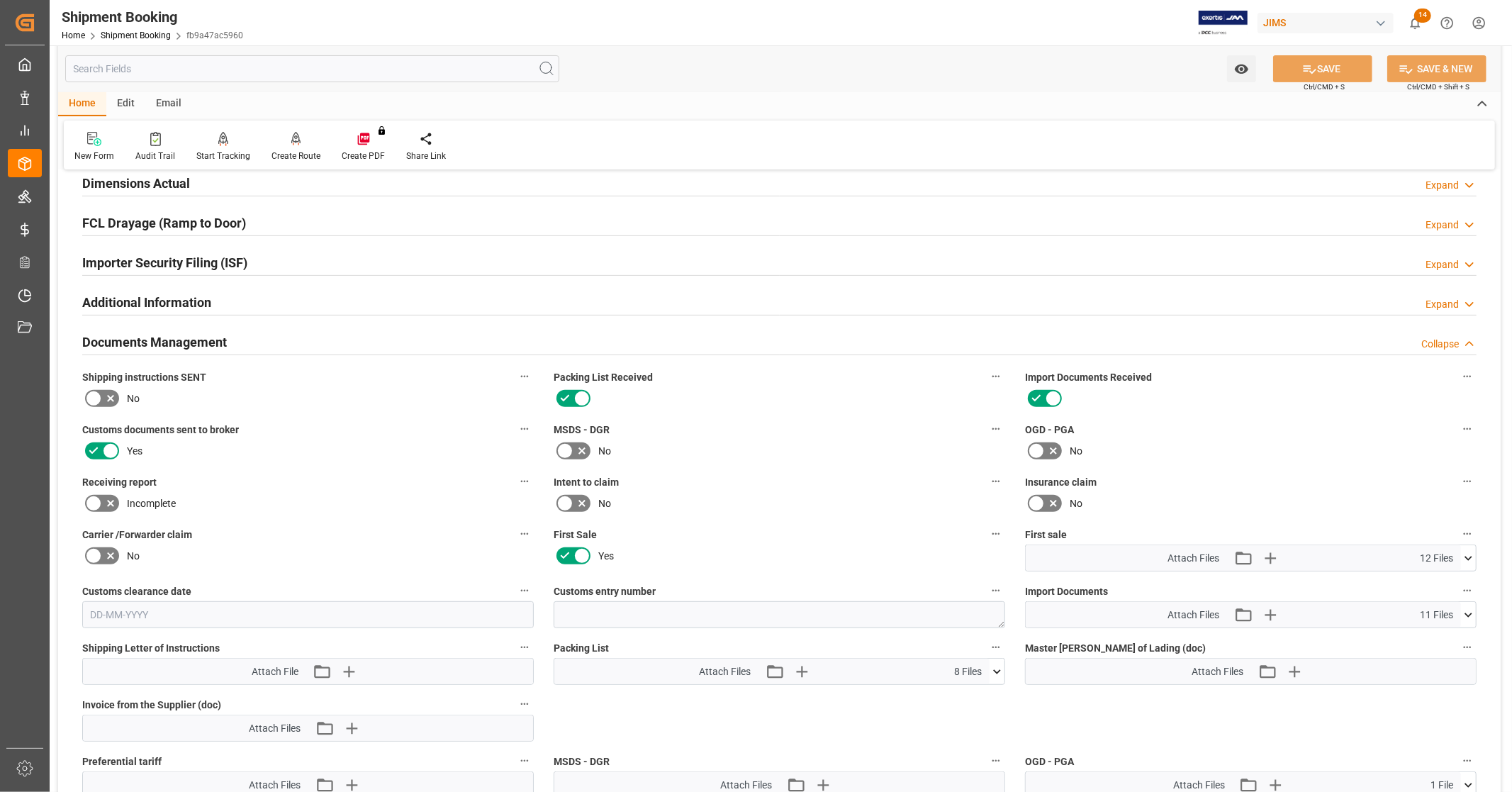
scroll to position [551, 0]
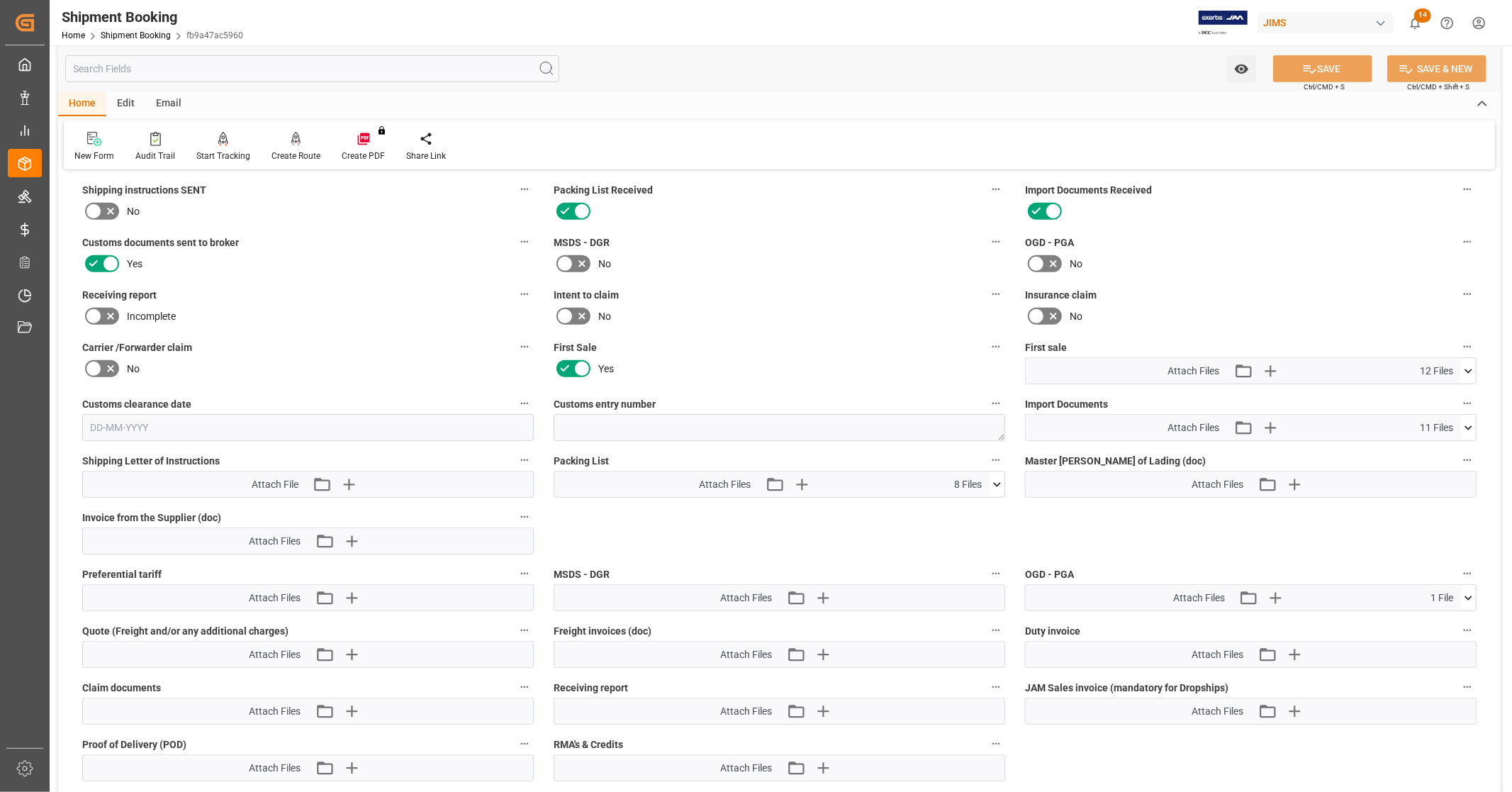
click at [1469, 372] on icon at bounding box center [1468, 370] width 14 height 14
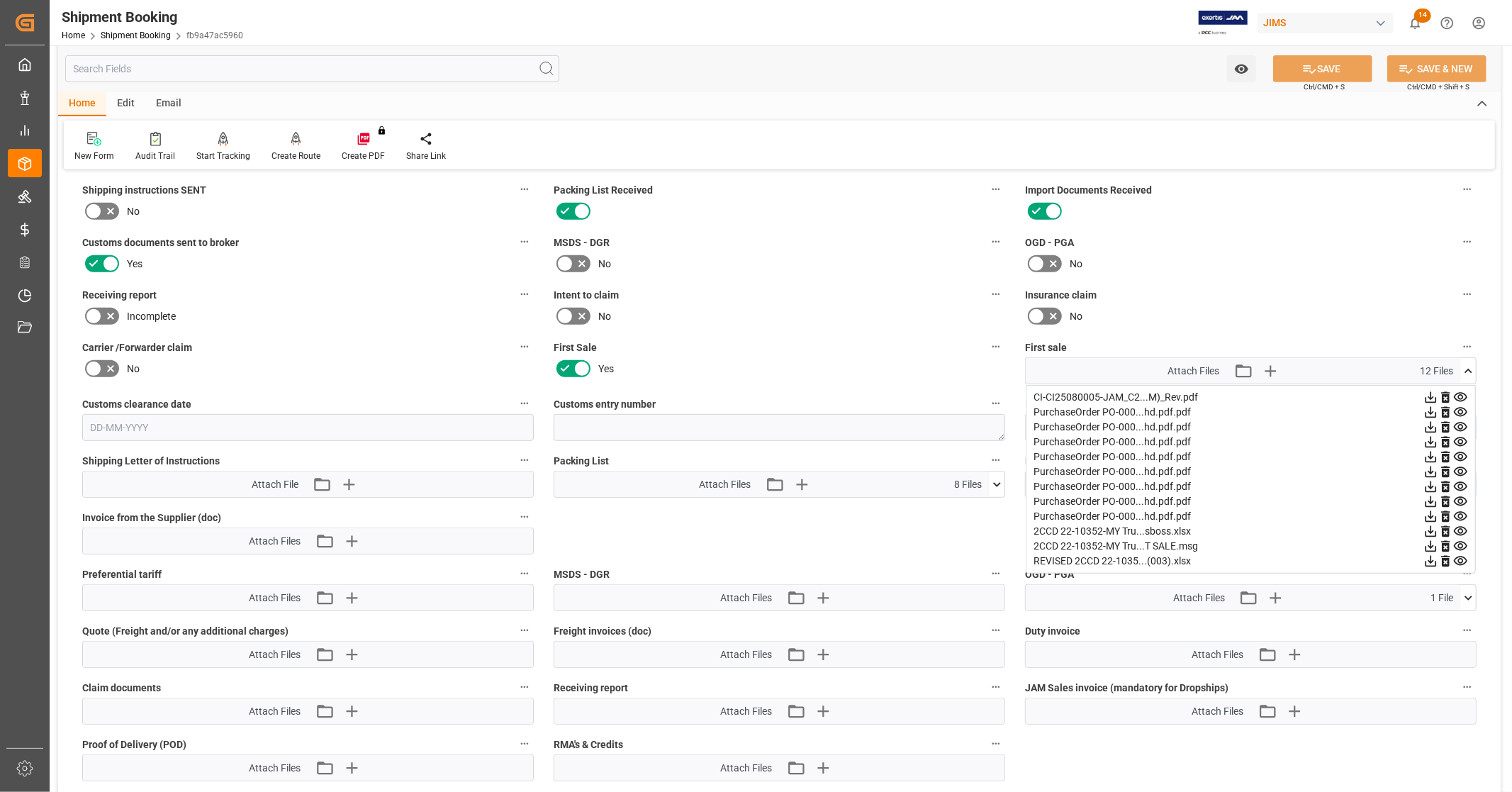
click at [1469, 370] on icon at bounding box center [1468, 370] width 14 height 14
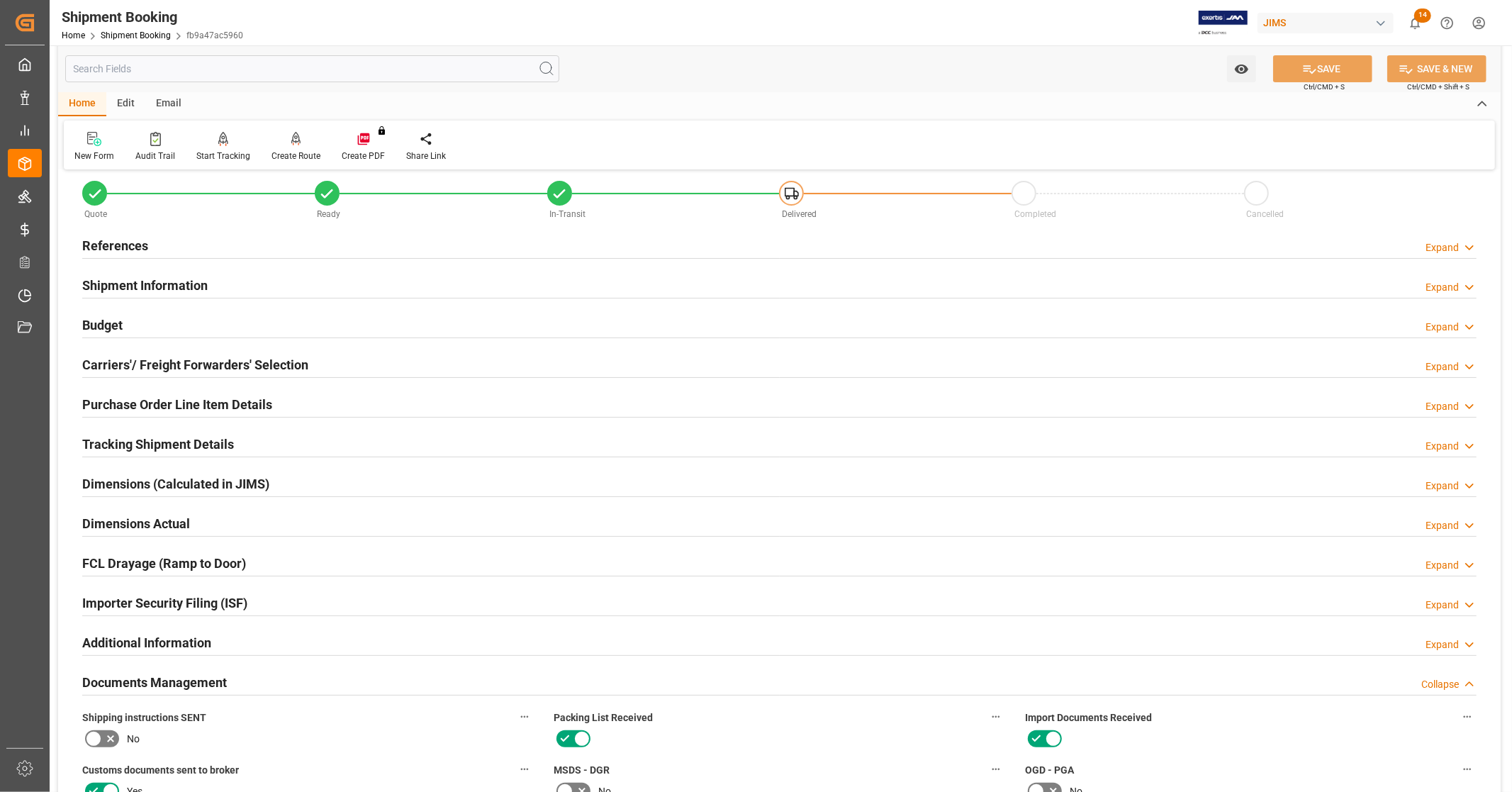
scroll to position [0, 0]
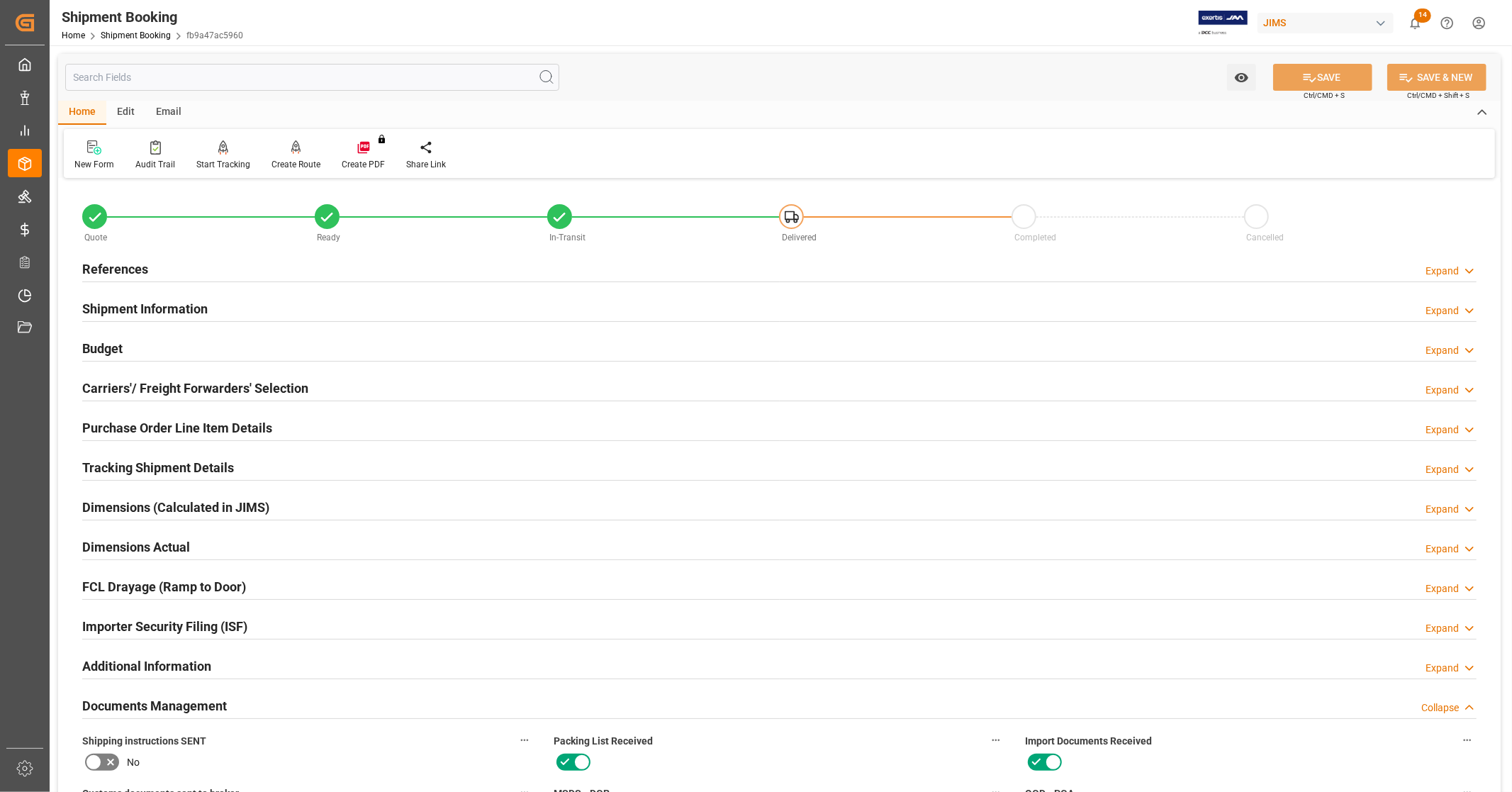
click at [133, 264] on h2 "References" at bounding box center [115, 269] width 66 height 19
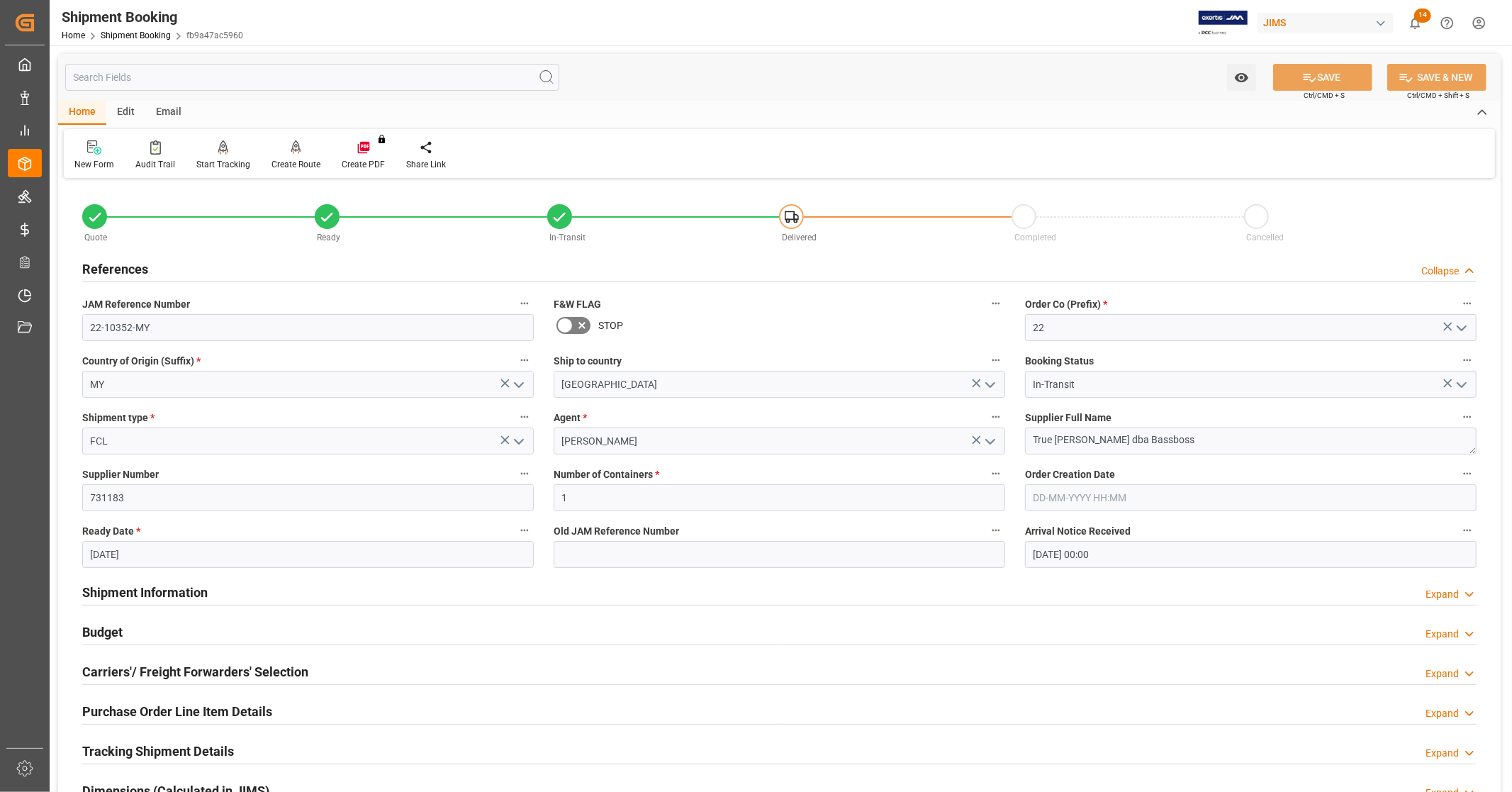
click at [133, 266] on h2 "References" at bounding box center [115, 269] width 66 height 19
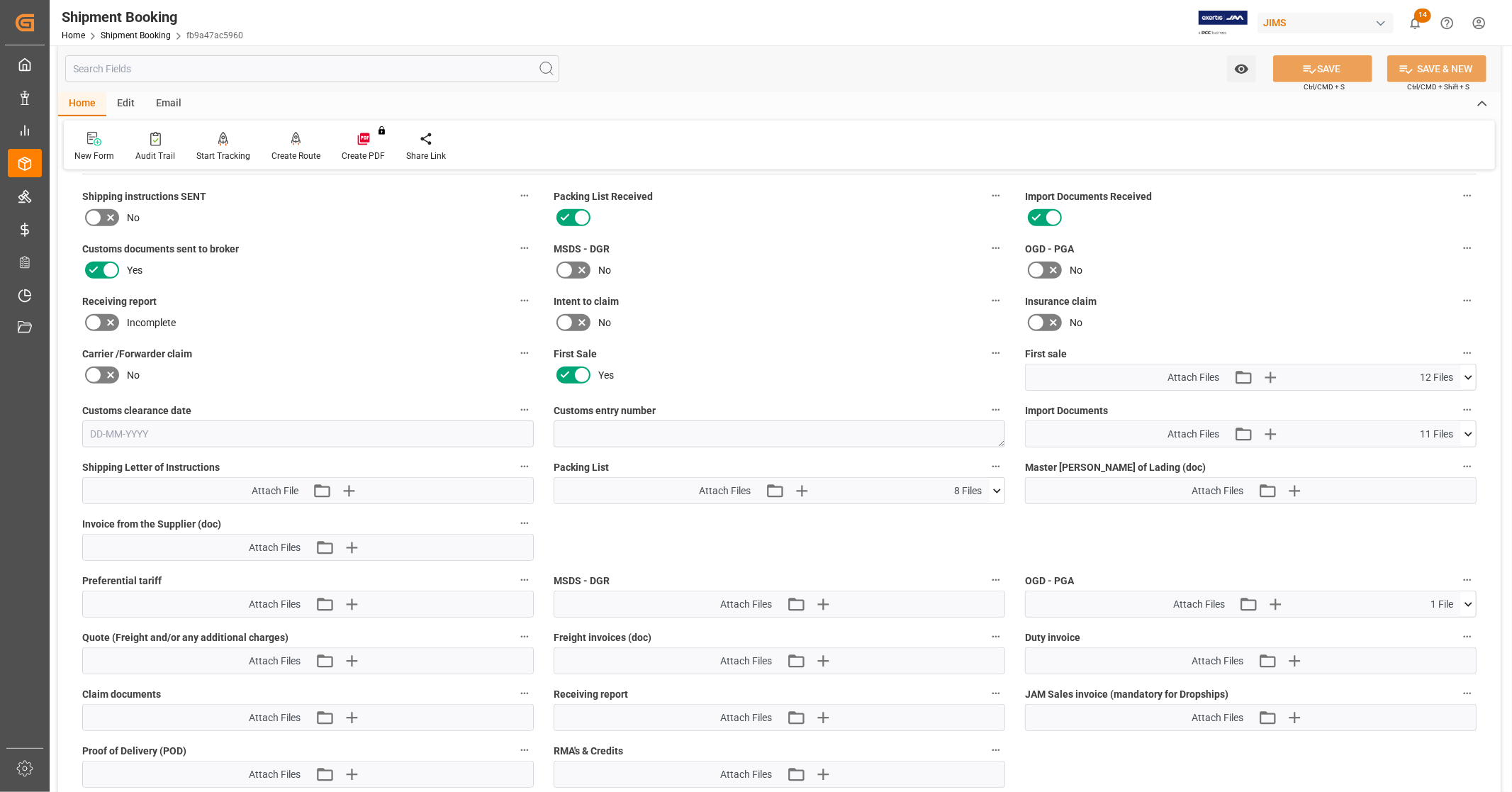
scroll to position [551, 0]
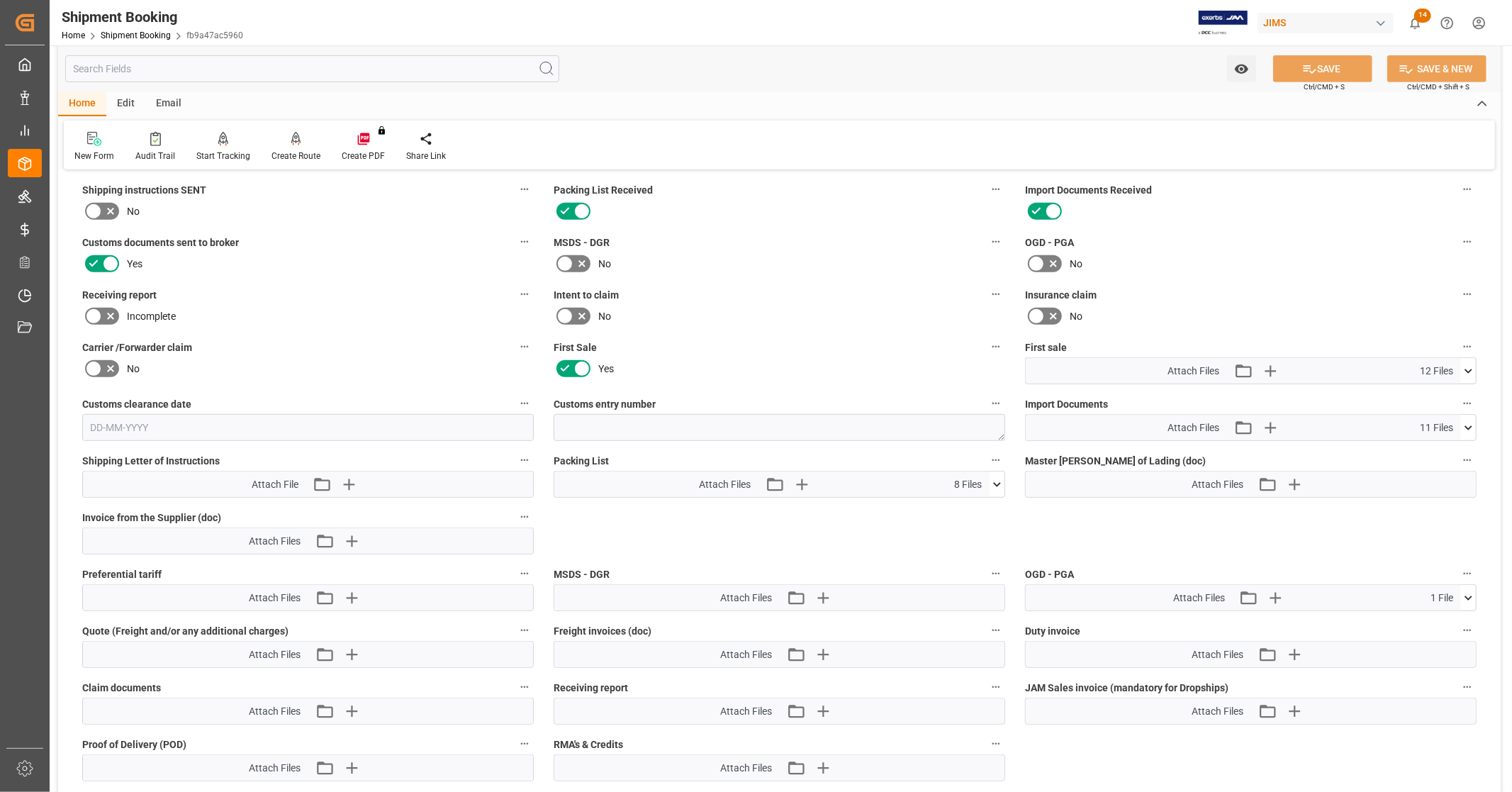
click at [1469, 422] on icon at bounding box center [1468, 427] width 14 height 14
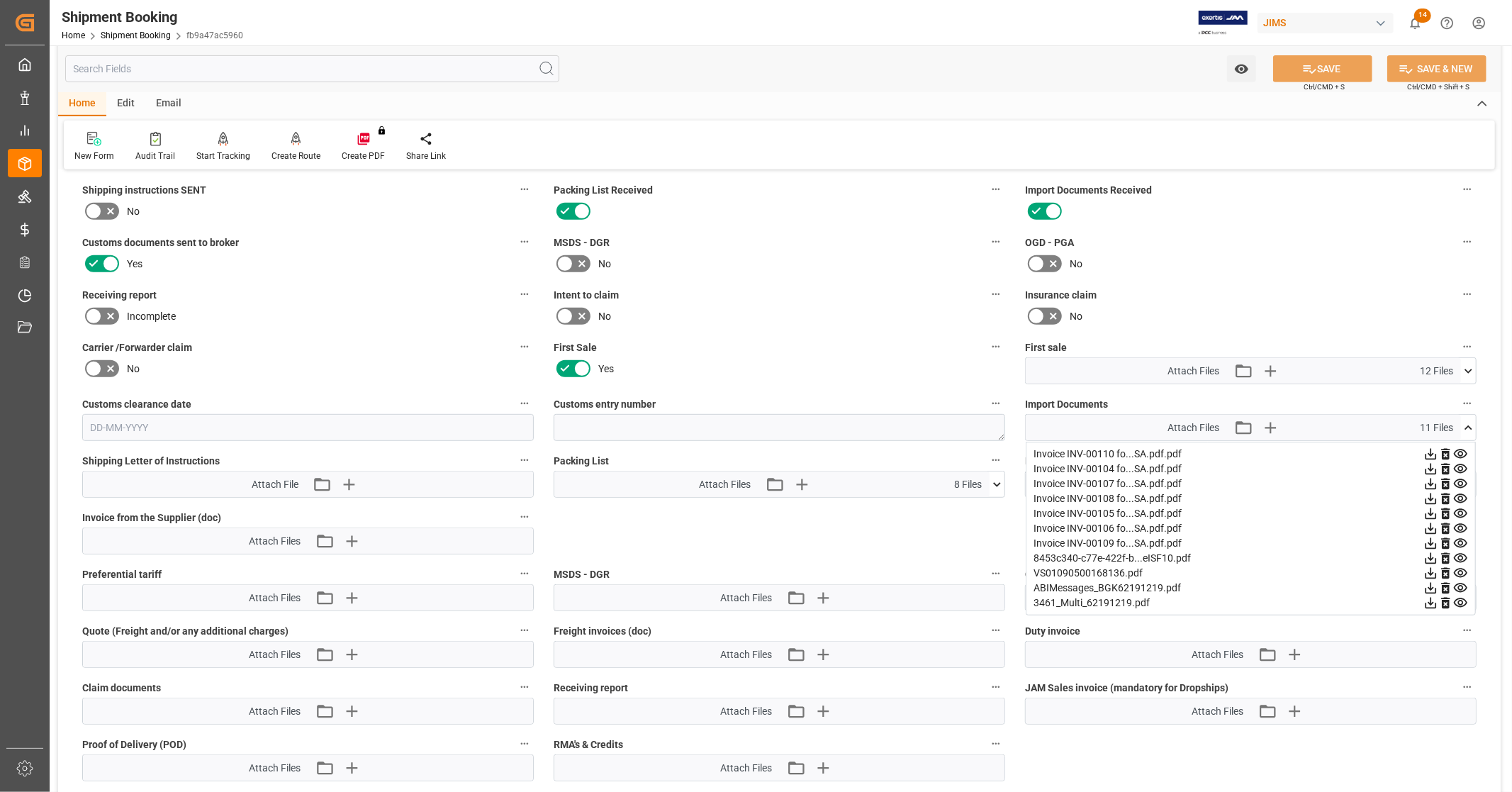
click at [1469, 422] on icon at bounding box center [1468, 427] width 14 height 14
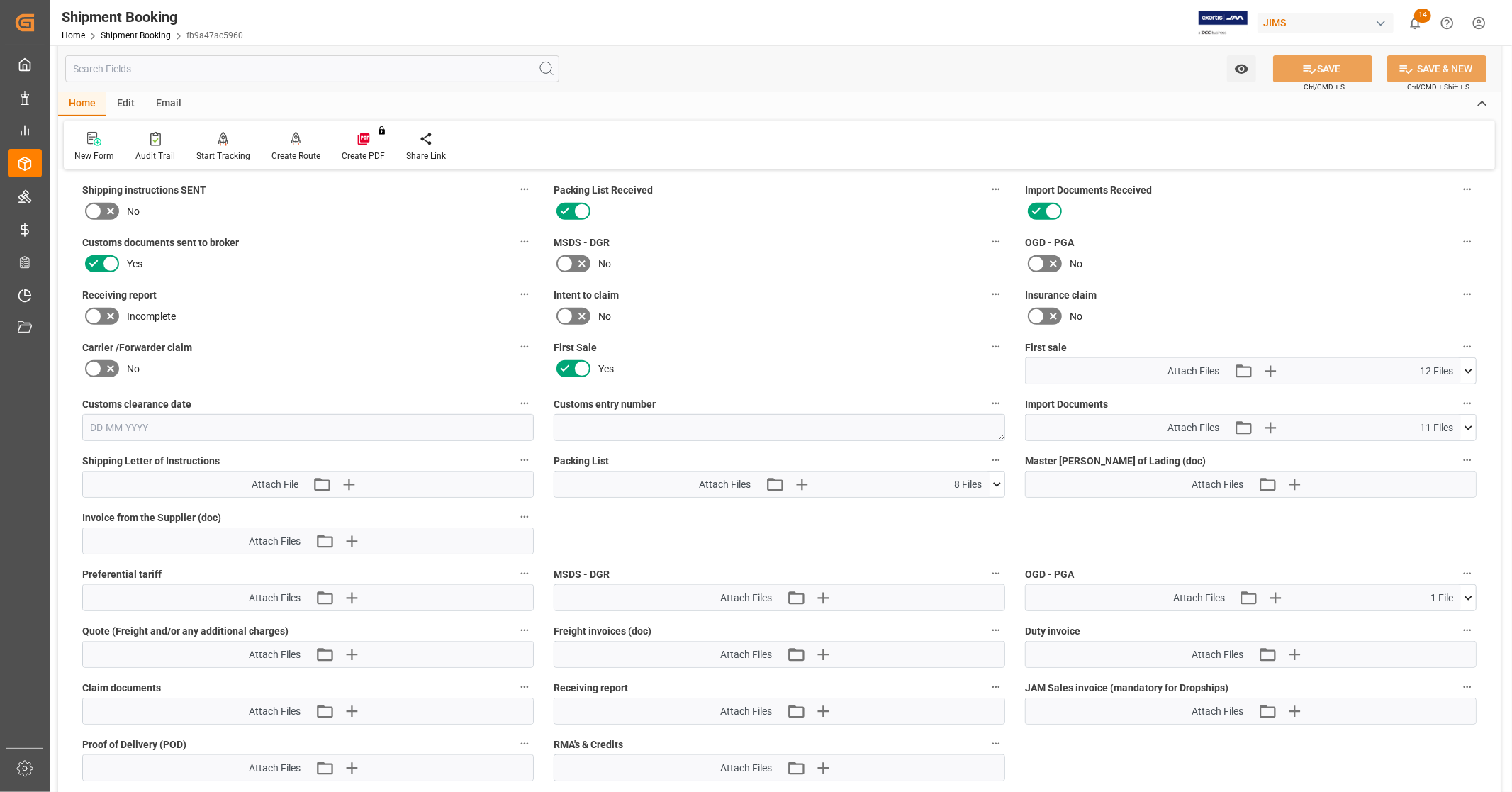
click at [1469, 370] on icon at bounding box center [1468, 370] width 14 height 14
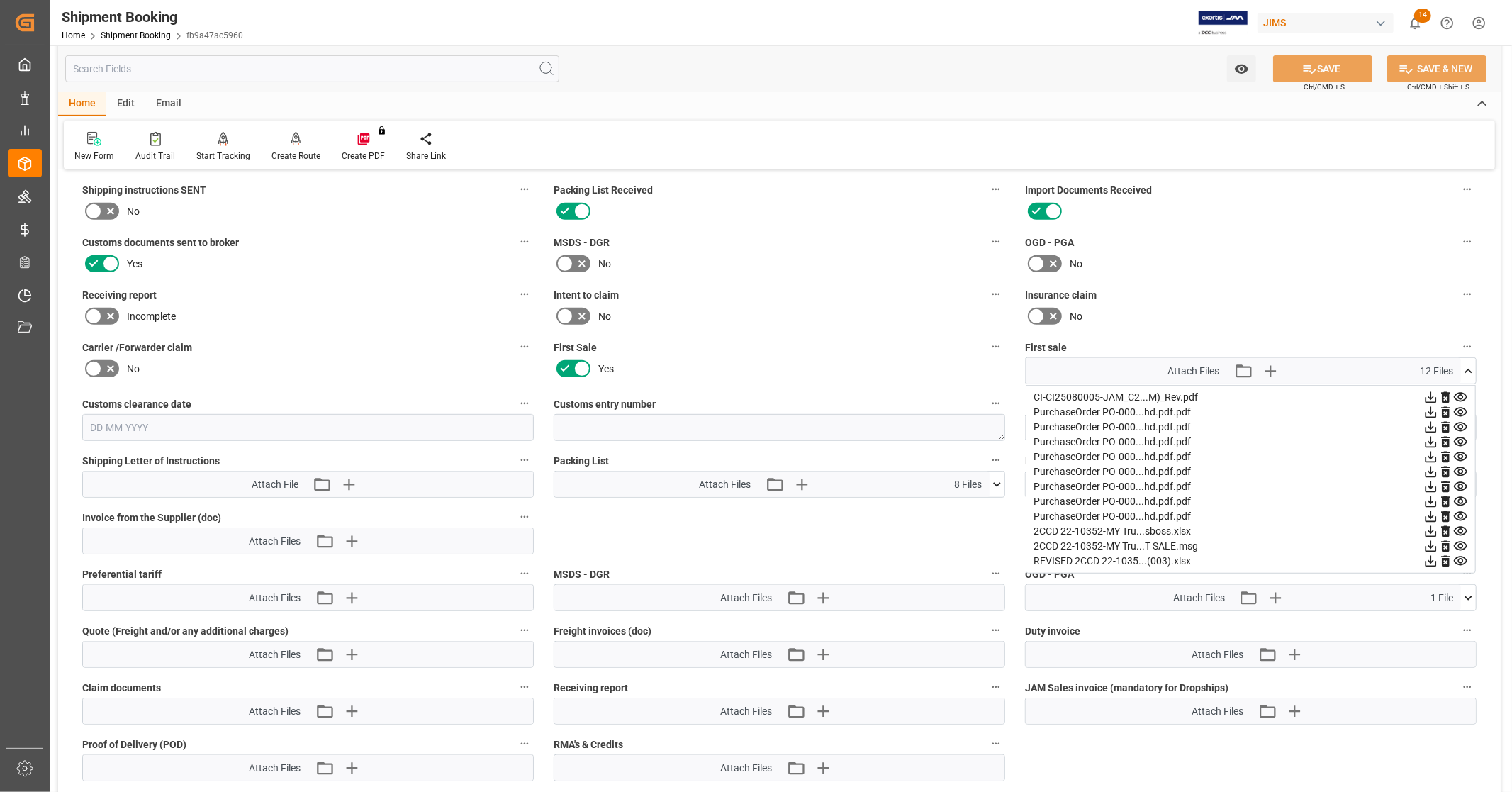
click at [1463, 393] on icon at bounding box center [1461, 398] width 14 height 10
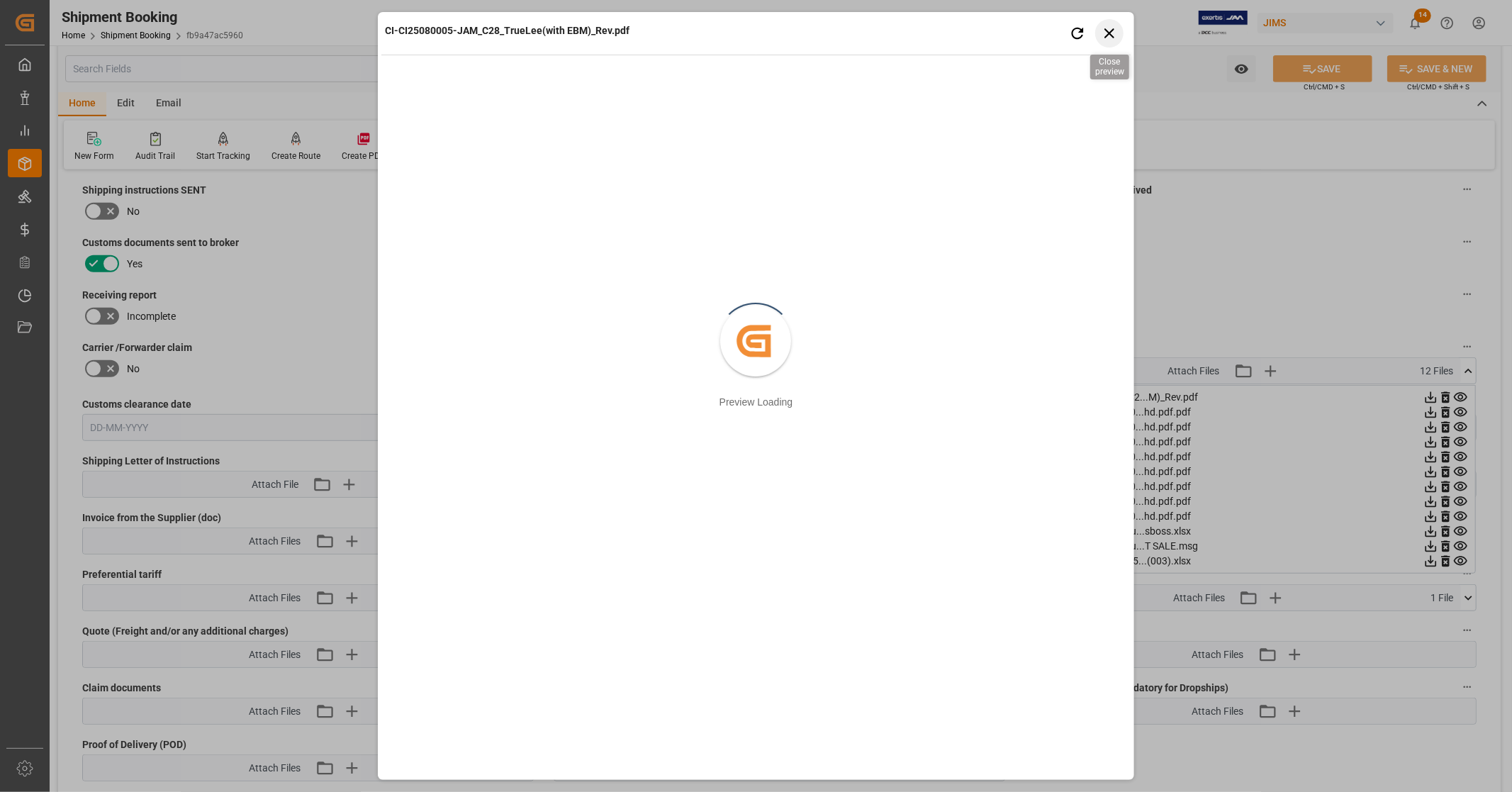
click at [1109, 31] on icon "button" at bounding box center [1109, 33] width 17 height 17
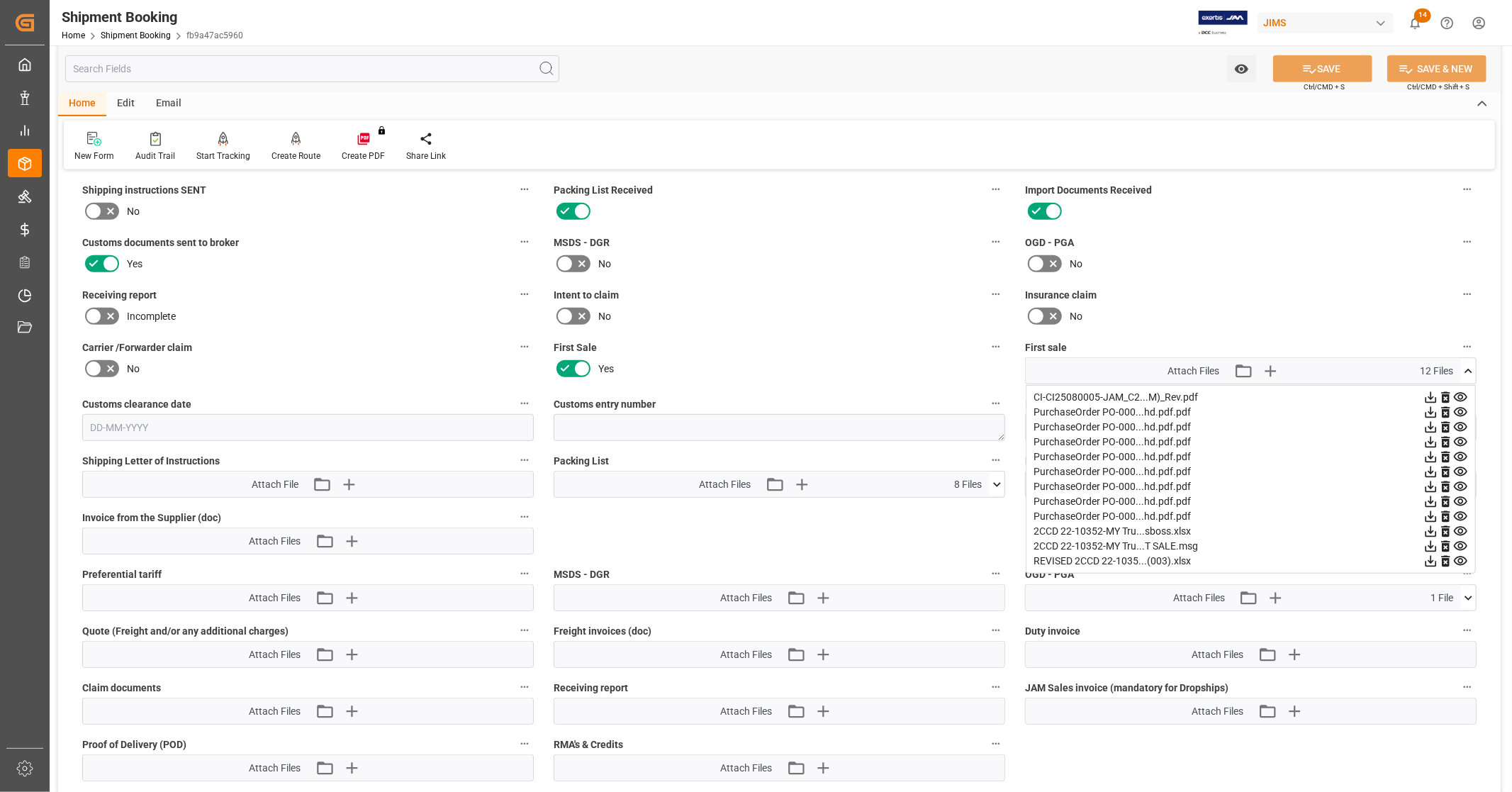
click at [1468, 369] on icon at bounding box center [1469, 371] width 8 height 4
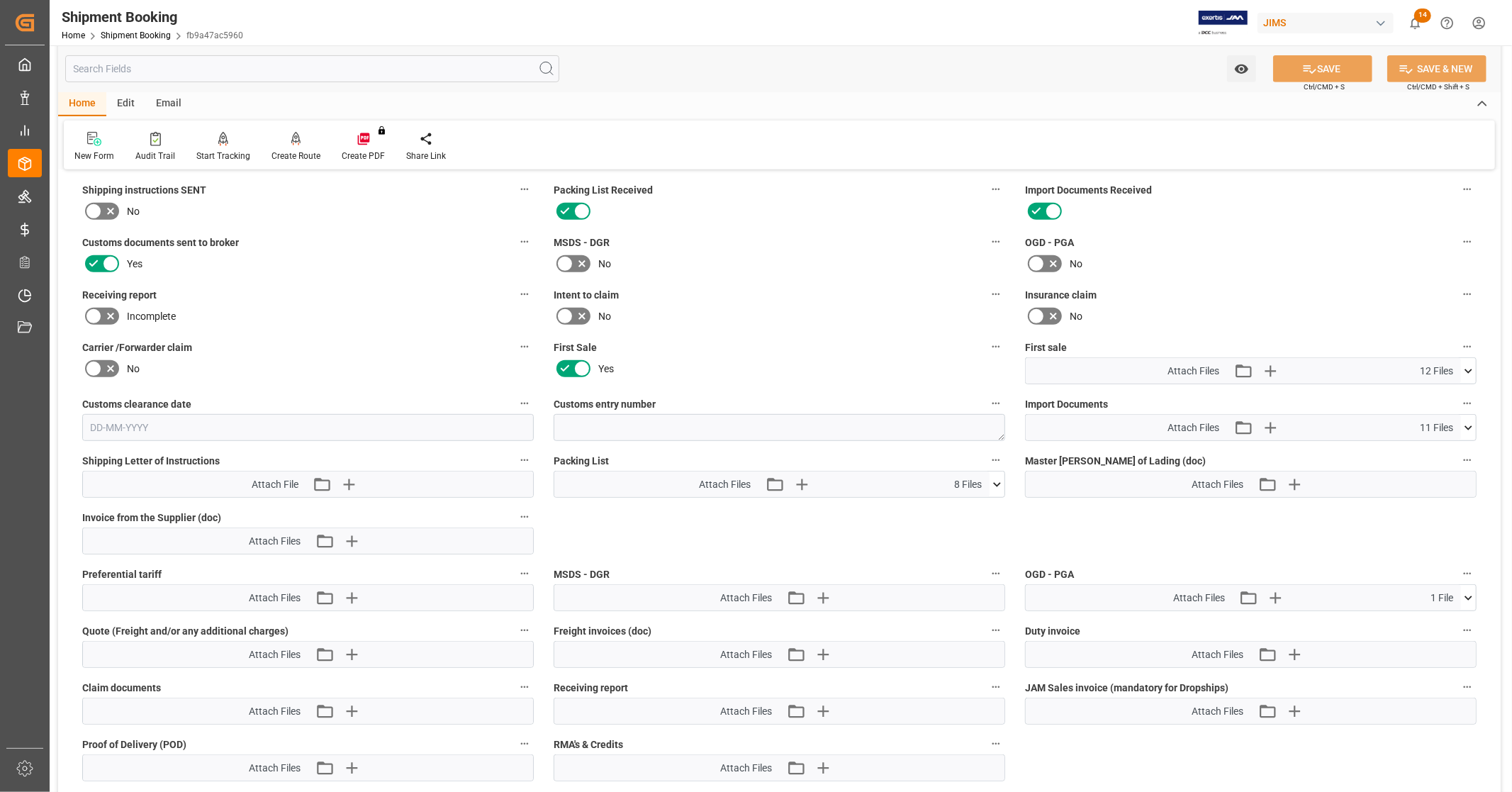
click at [1469, 420] on icon at bounding box center [1468, 427] width 14 height 14
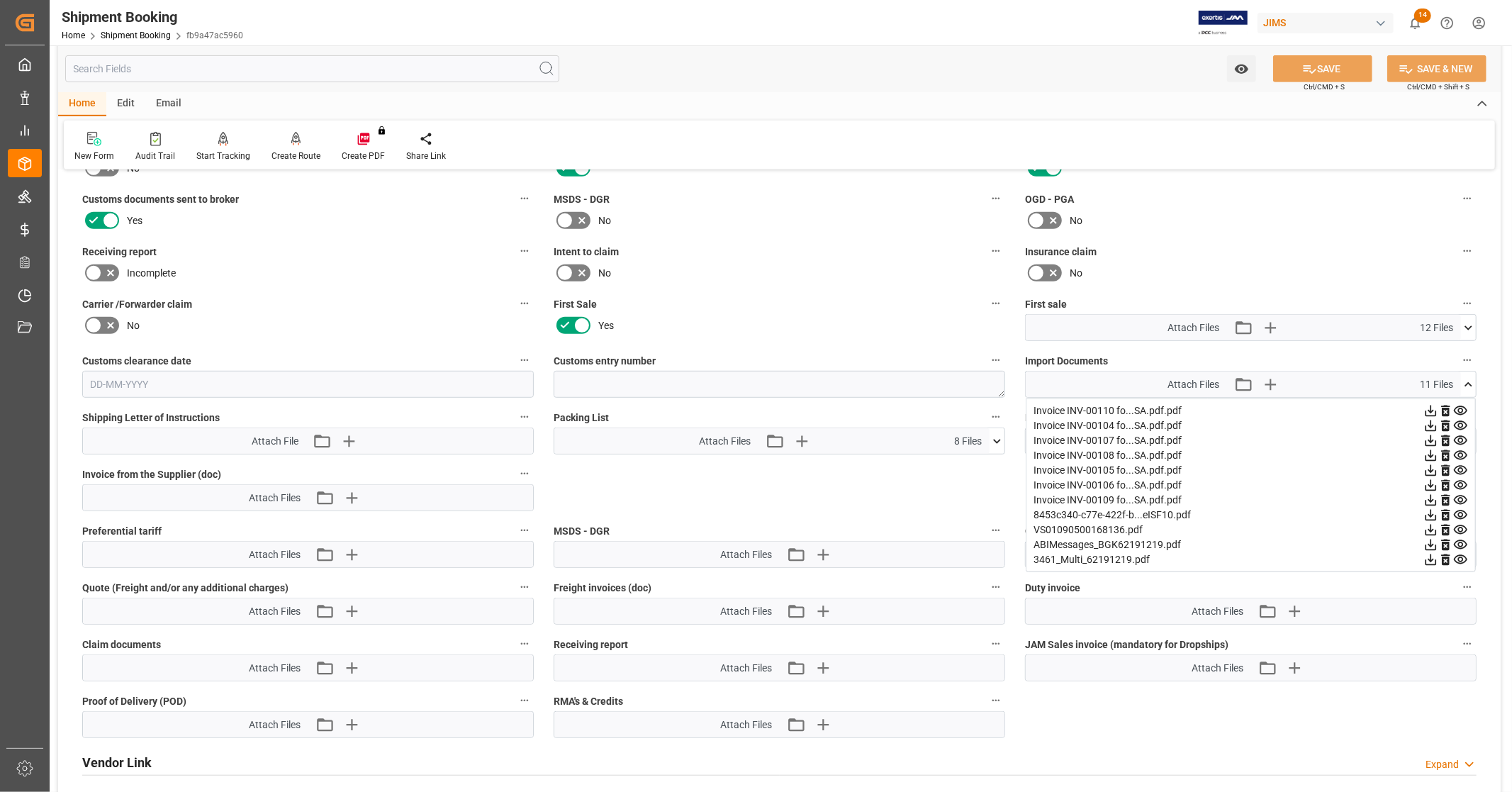
scroll to position [630, 0]
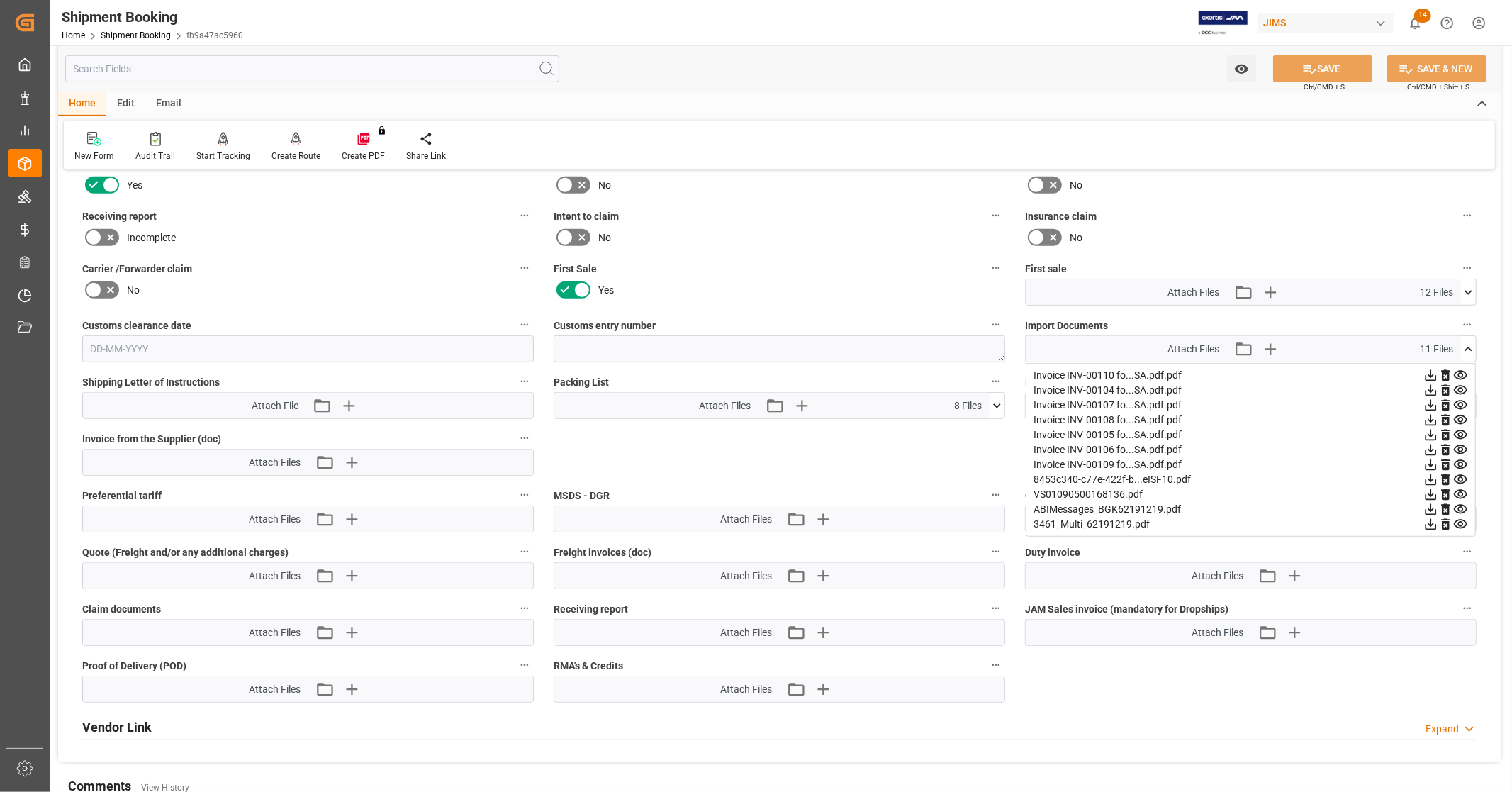
click at [1461, 372] on icon at bounding box center [1460, 375] width 14 height 14
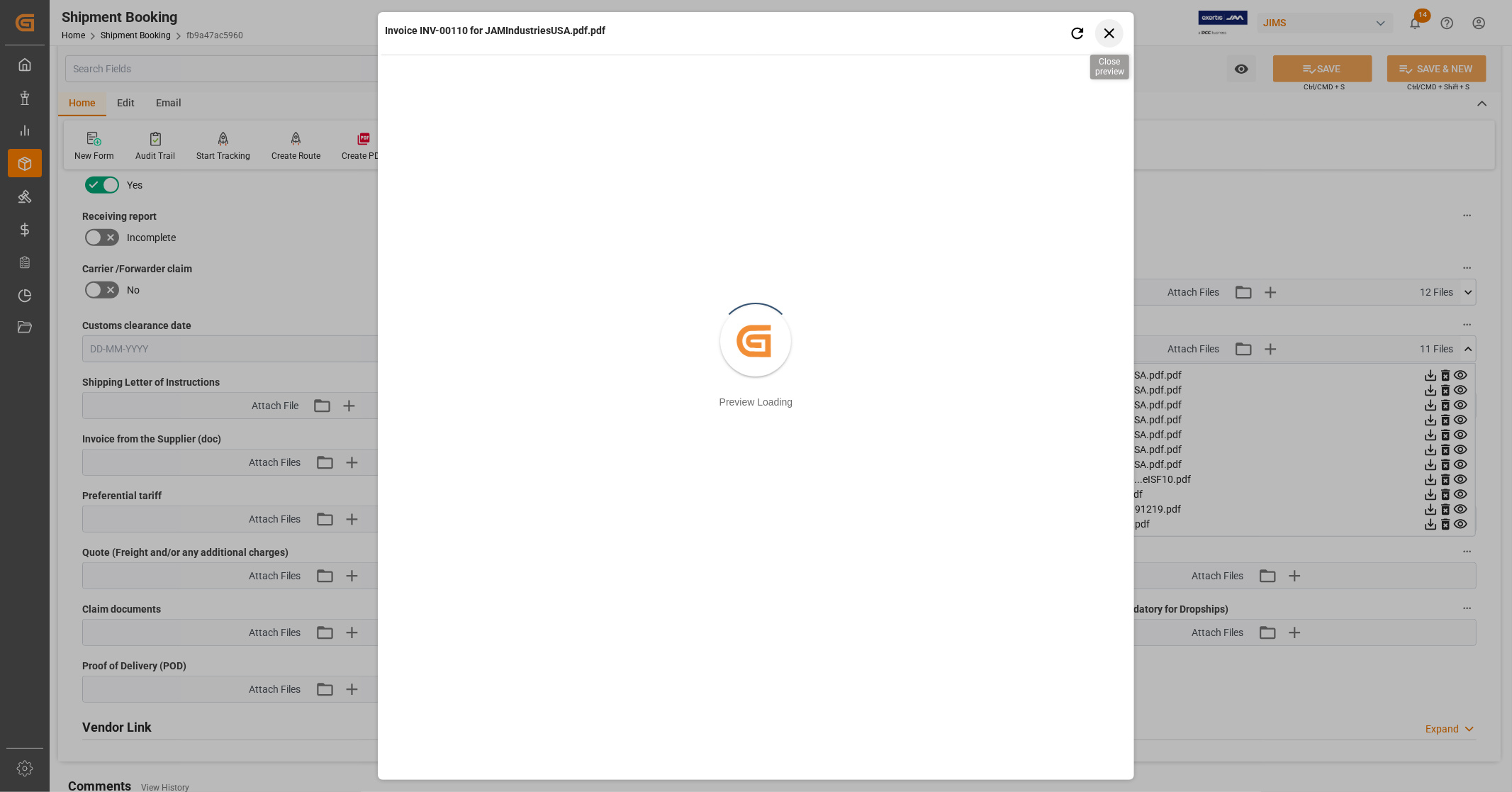
click at [1114, 31] on icon "button" at bounding box center [1109, 33] width 17 height 17
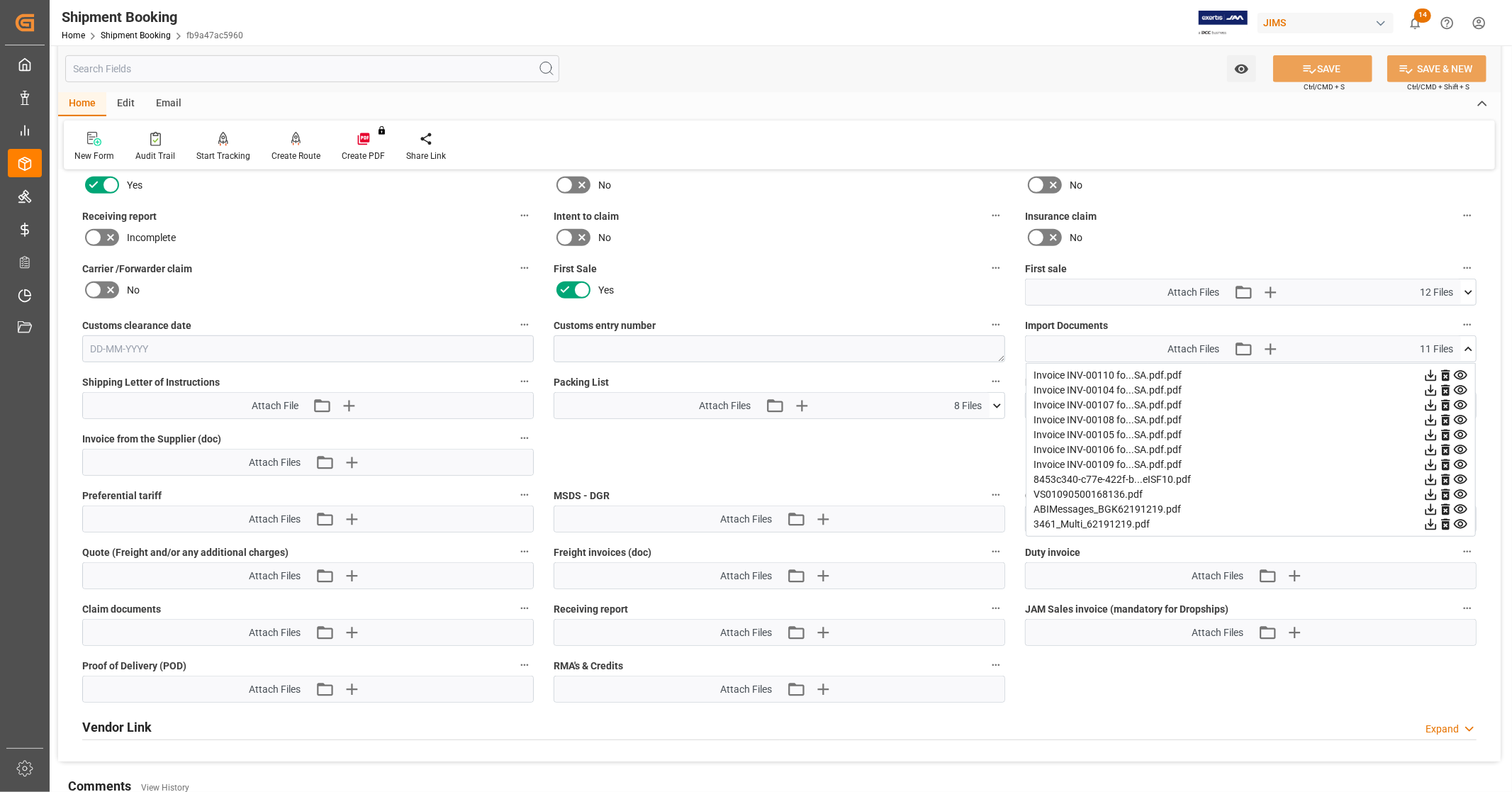
click at [1461, 460] on icon at bounding box center [1461, 465] width 14 height 10
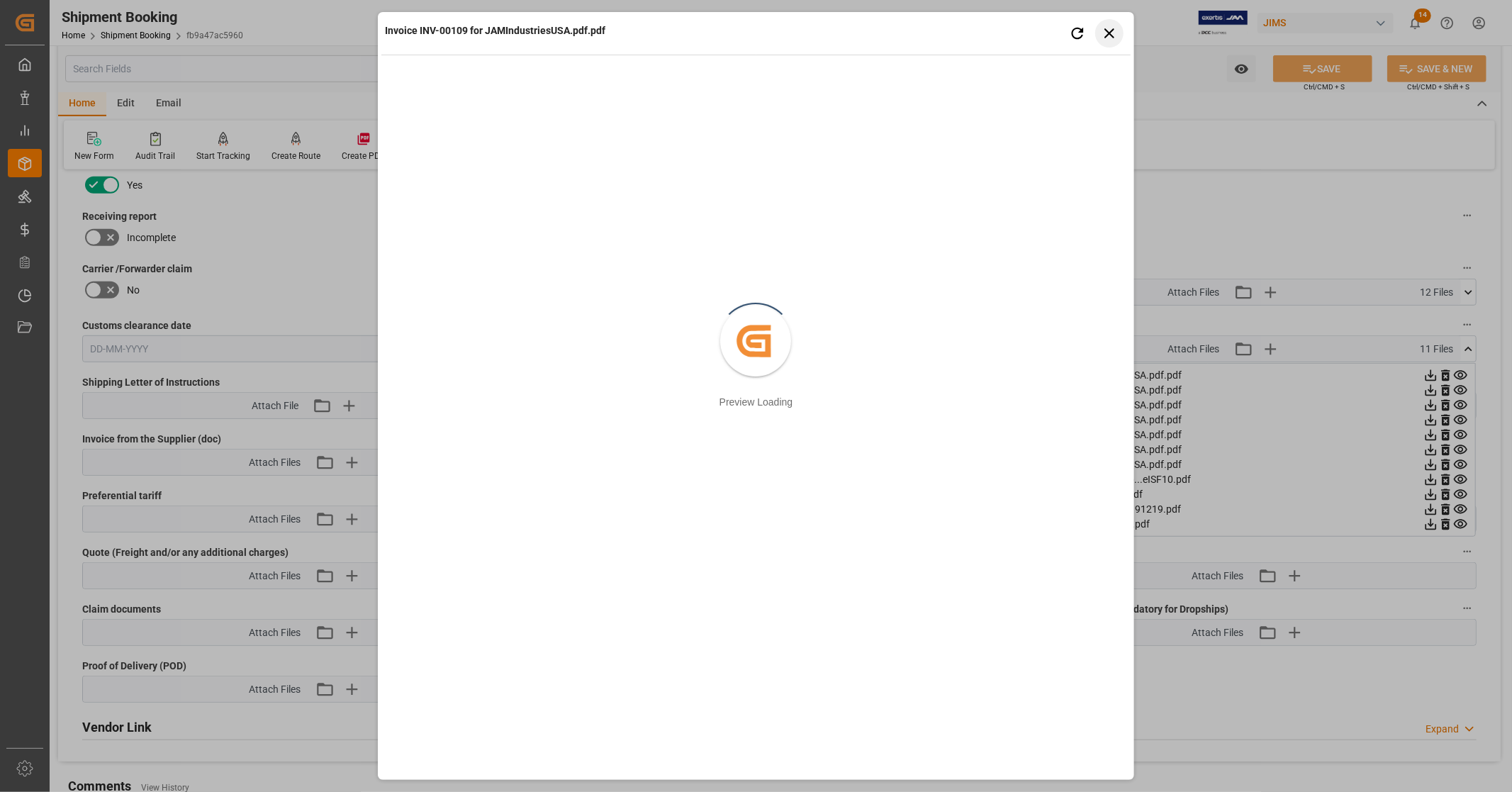
click at [1109, 31] on icon "button" at bounding box center [1109, 33] width 17 height 17
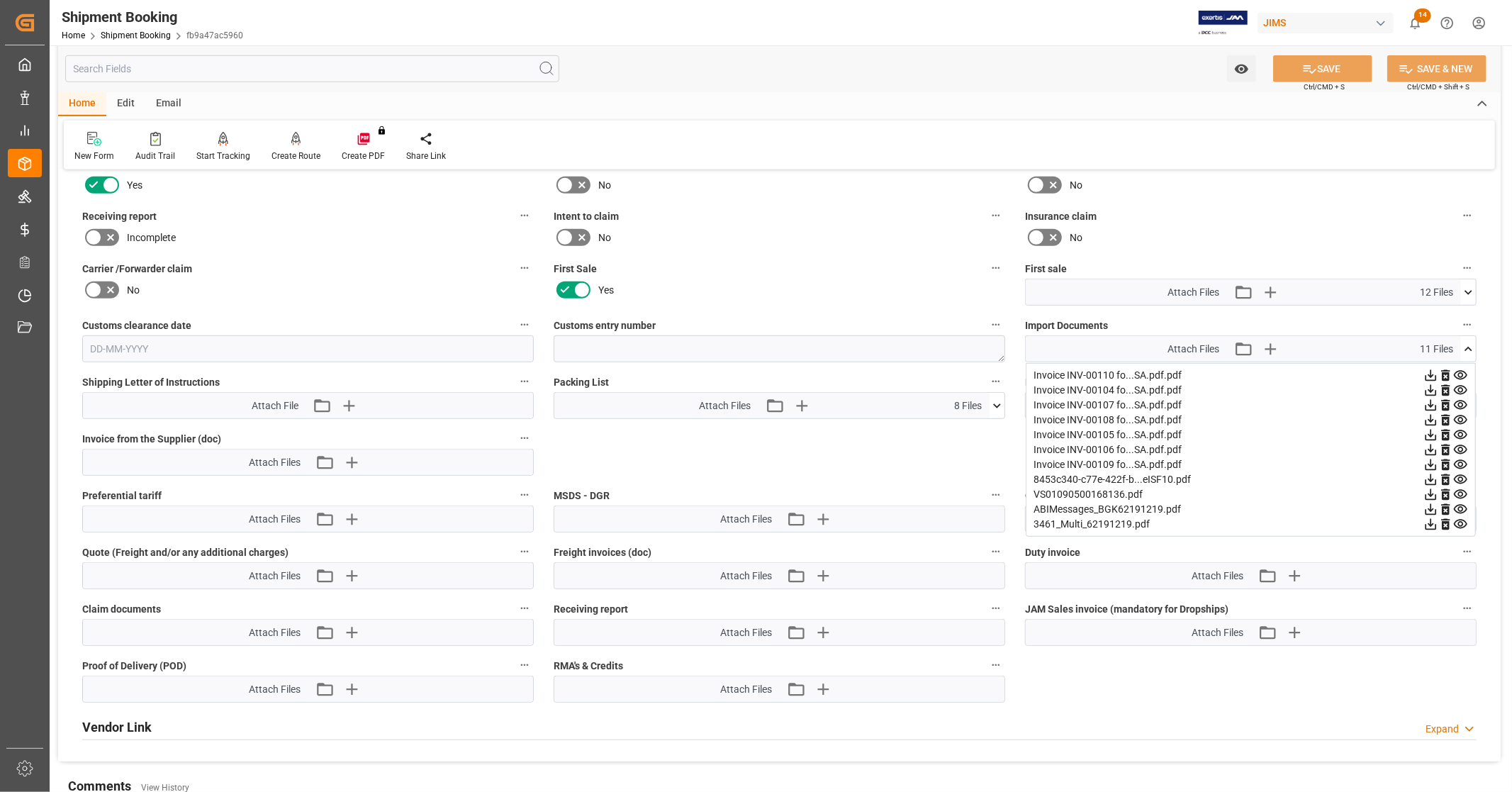
click at [1461, 459] on icon at bounding box center [1460, 464] width 14 height 14
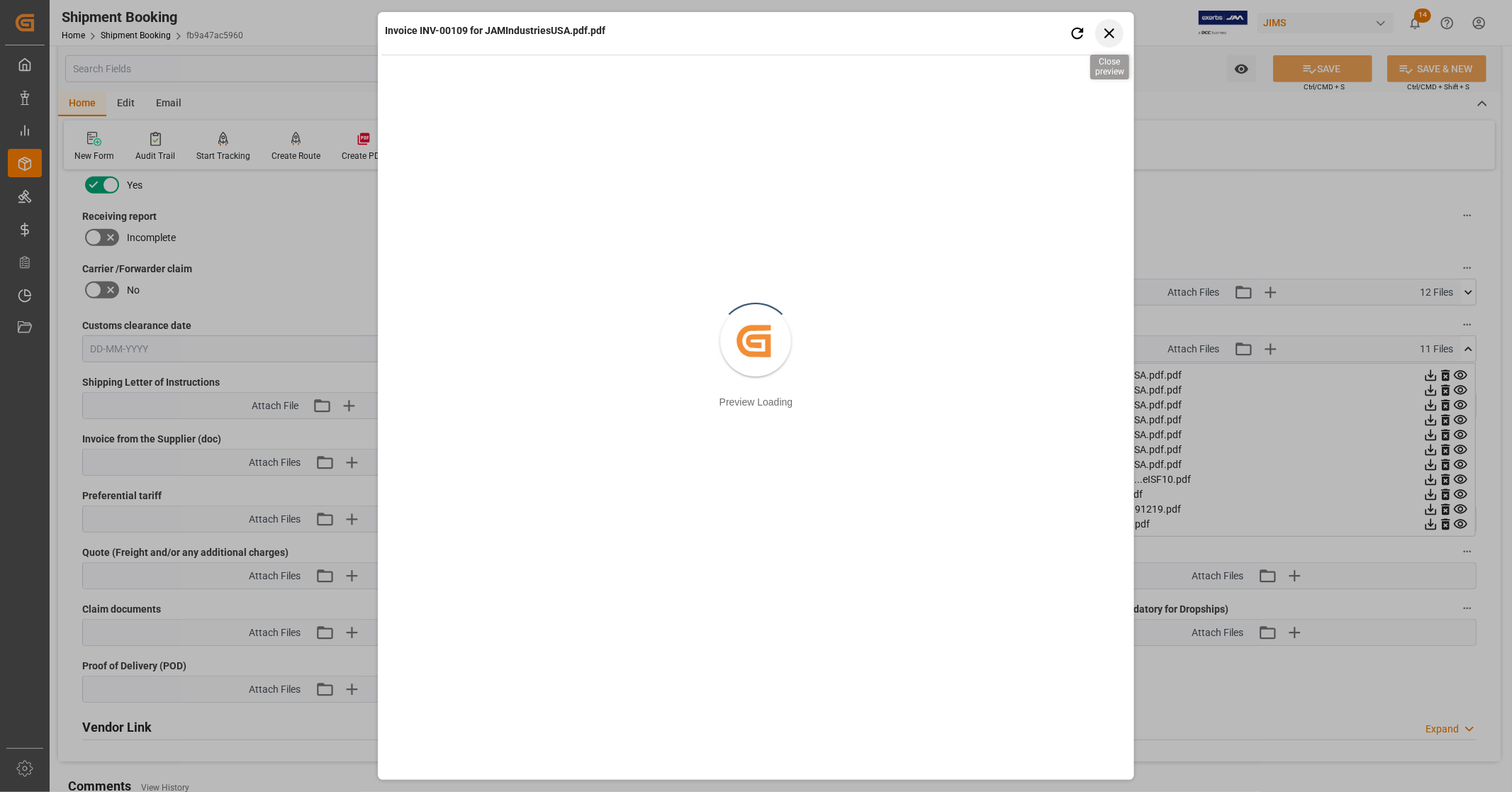
click at [1109, 30] on icon "button" at bounding box center [1109, 33] width 17 height 17
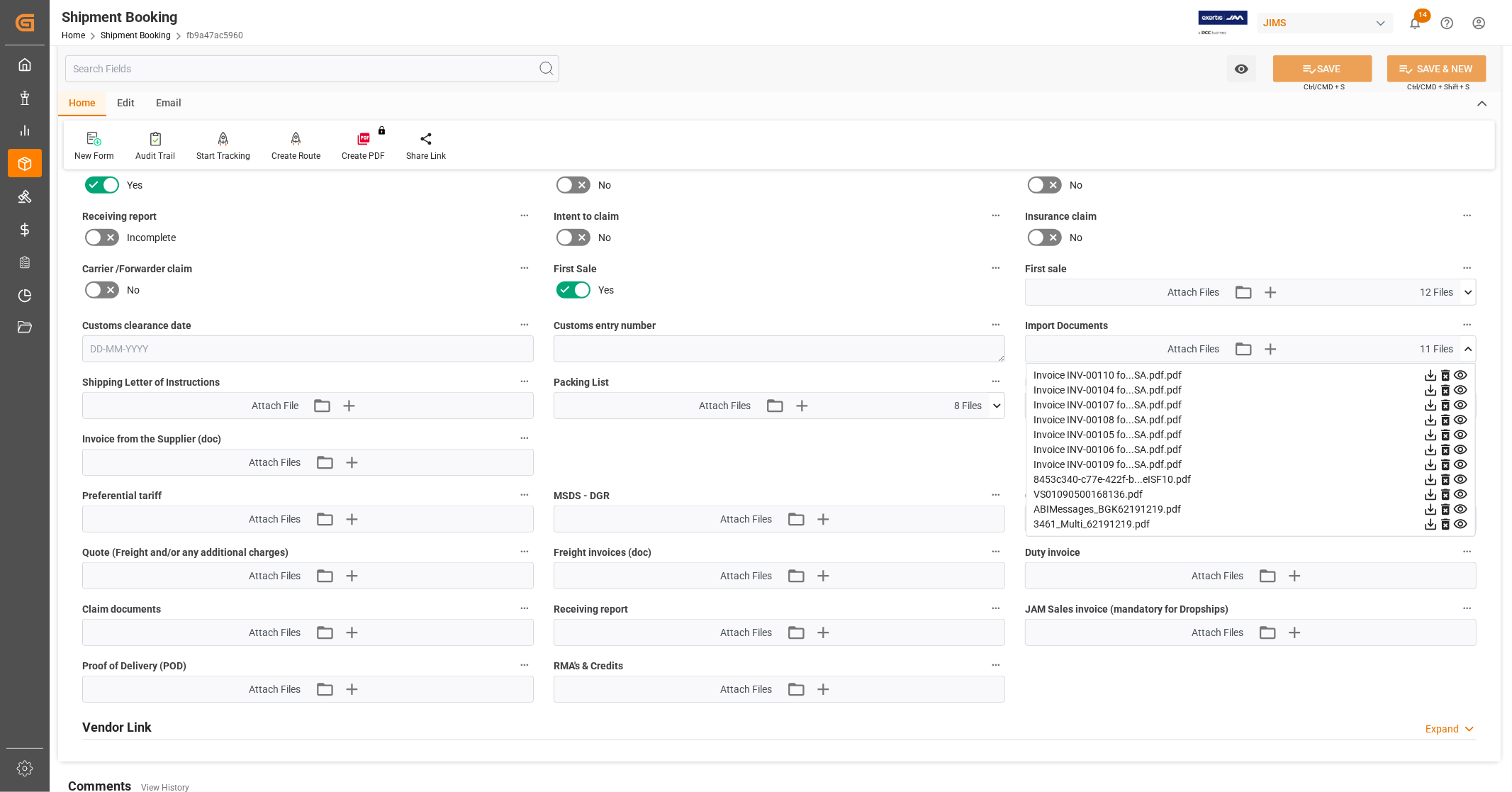
click at [1469, 348] on icon at bounding box center [1468, 349] width 14 height 14
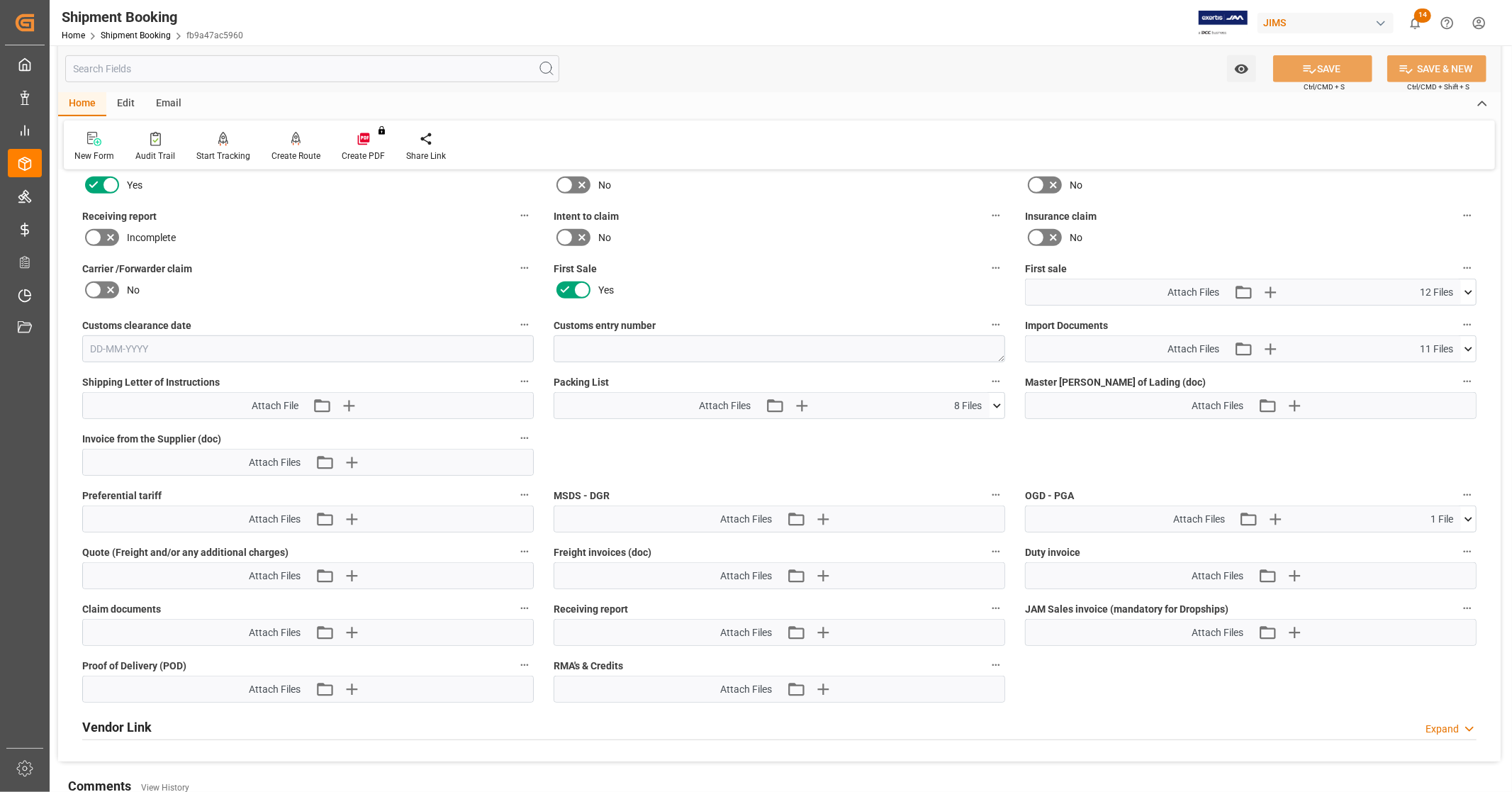
click at [1470, 289] on icon at bounding box center [1468, 292] width 14 height 14
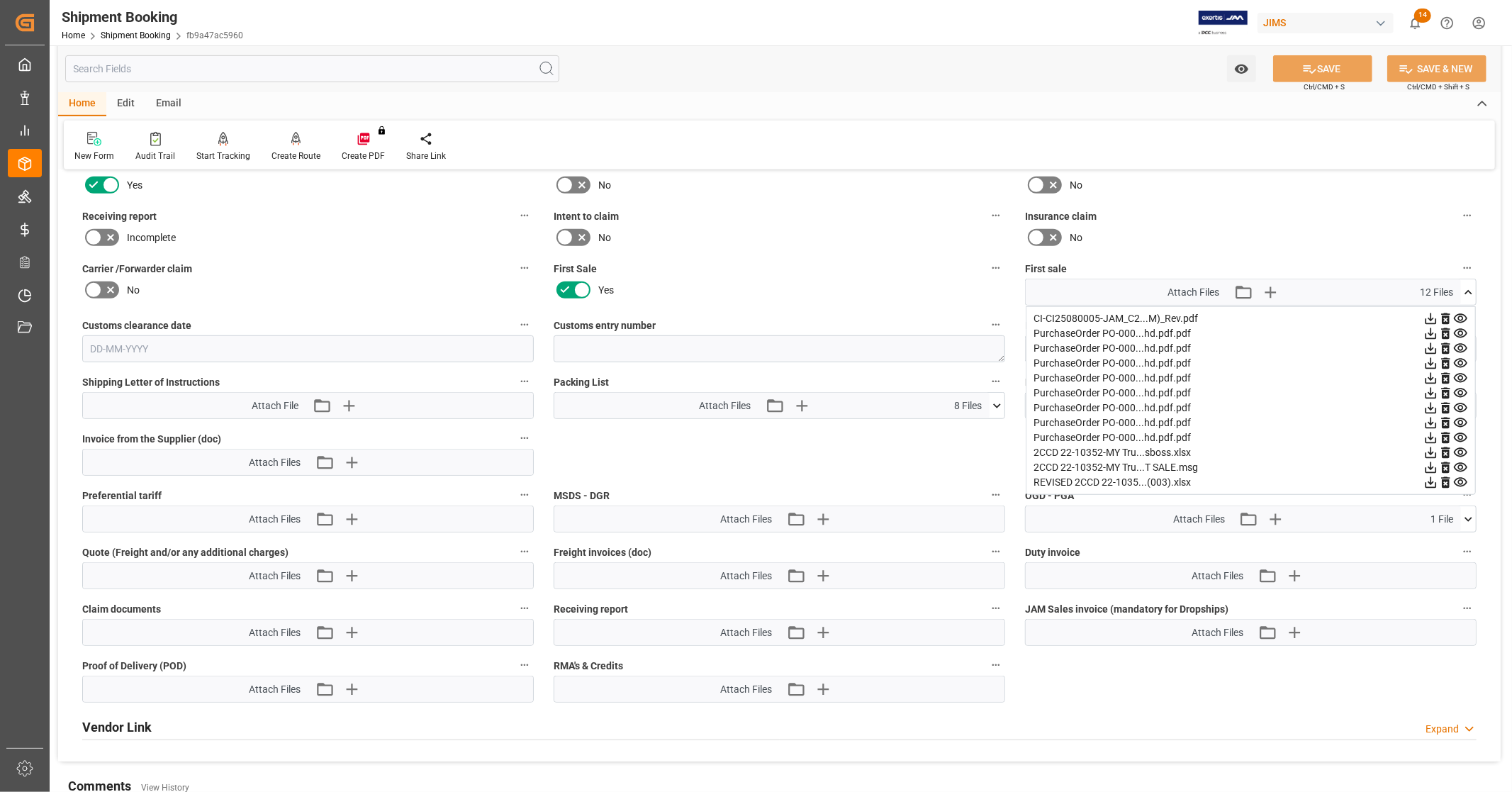
click at [1430, 480] on icon at bounding box center [1432, 483] width 12 height 12
click at [956, 99] on div "Home Edit Email" at bounding box center [779, 103] width 1442 height 24
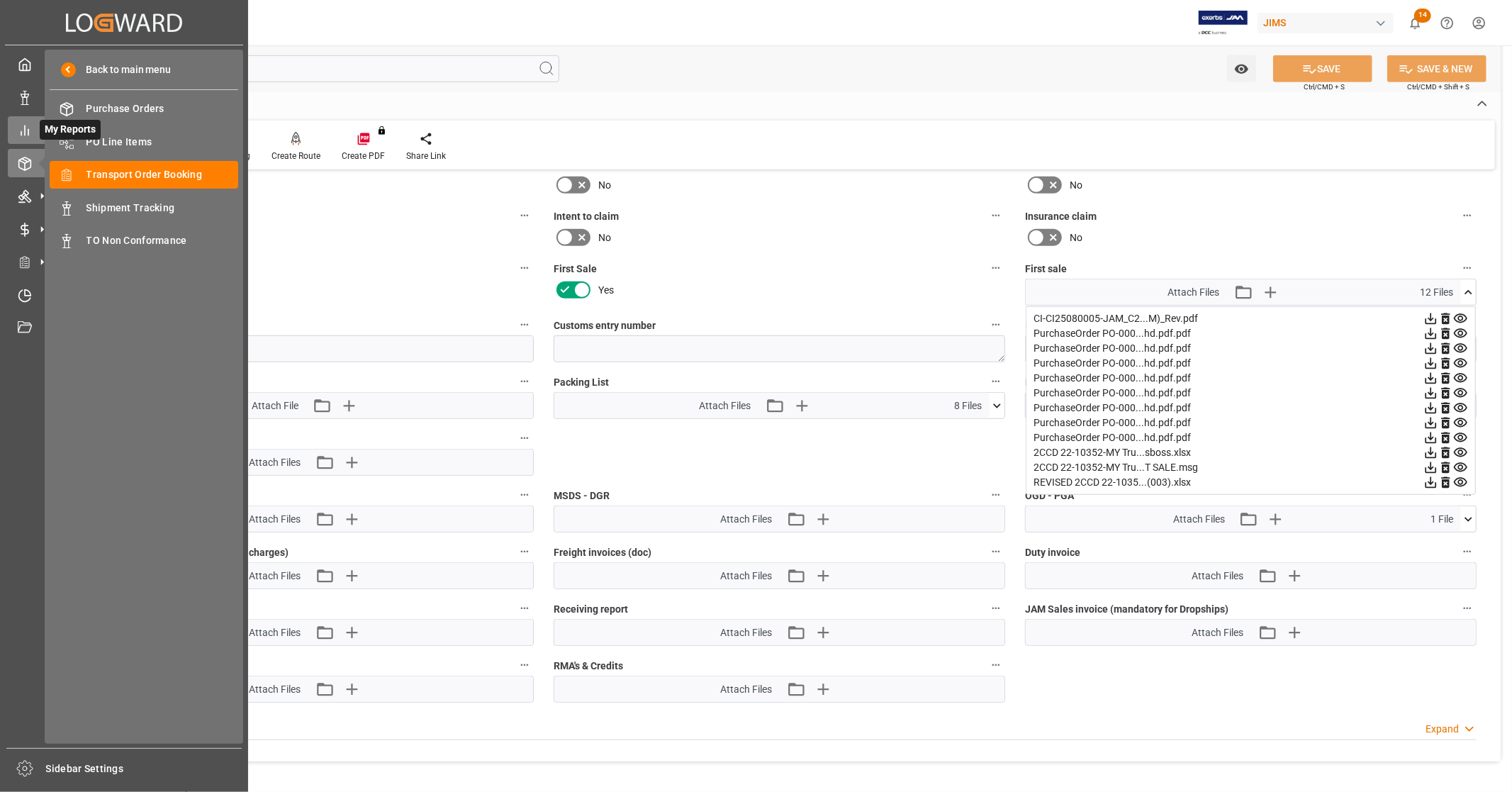
click at [25, 129] on icon at bounding box center [24, 130] width 14 height 14
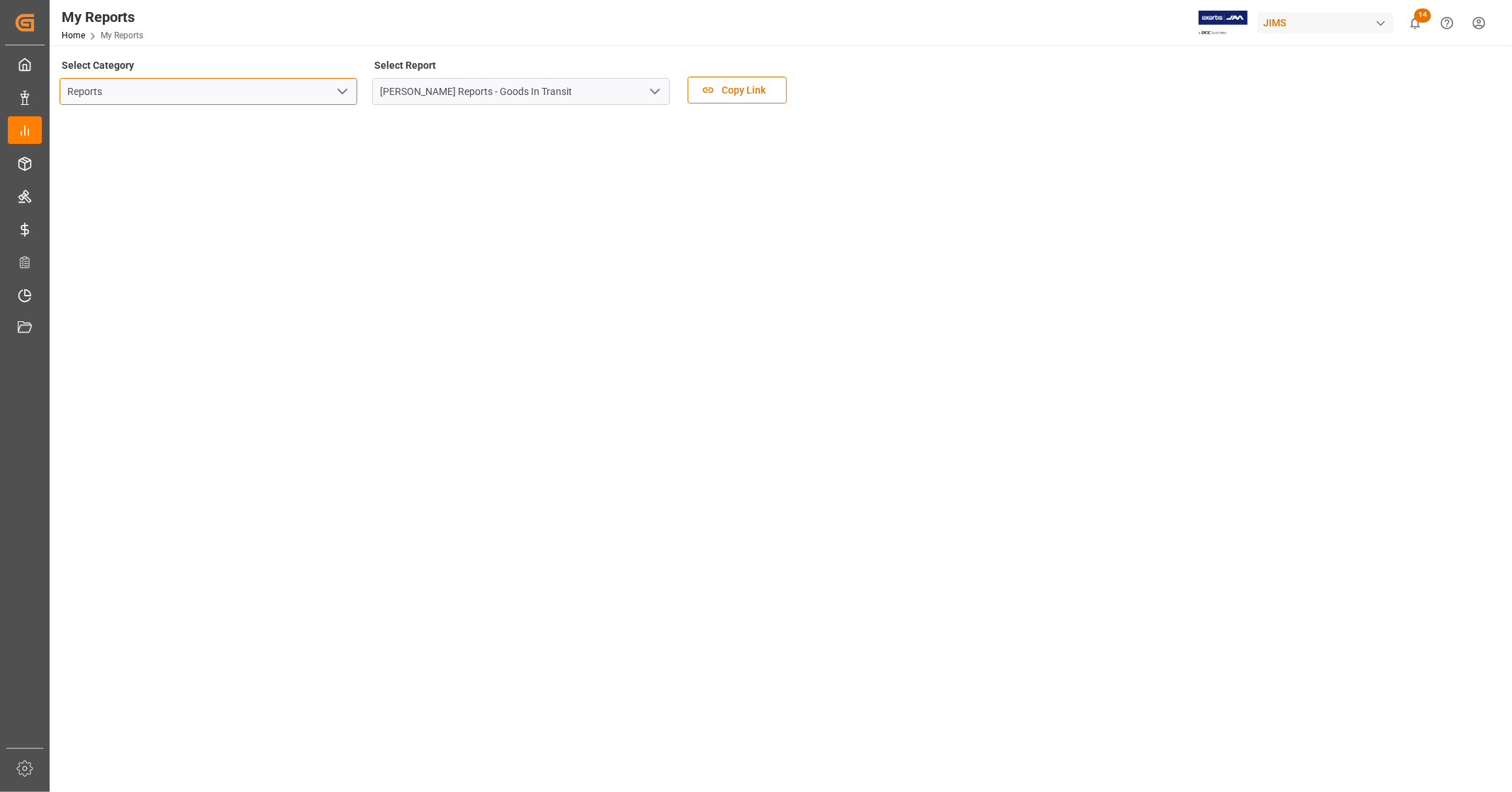
click at [119, 87] on input "Reports" at bounding box center [209, 92] width 298 height 27
click at [338, 89] on polyline "open menu" at bounding box center [342, 91] width 9 height 4
click at [345, 87] on icon "close menu" at bounding box center [343, 92] width 17 height 17
click at [1279, 209] on tableau-viz at bounding box center [779, 417] width 1437 height 603
click at [1381, 19] on div "button" at bounding box center [1381, 23] width 14 height 14
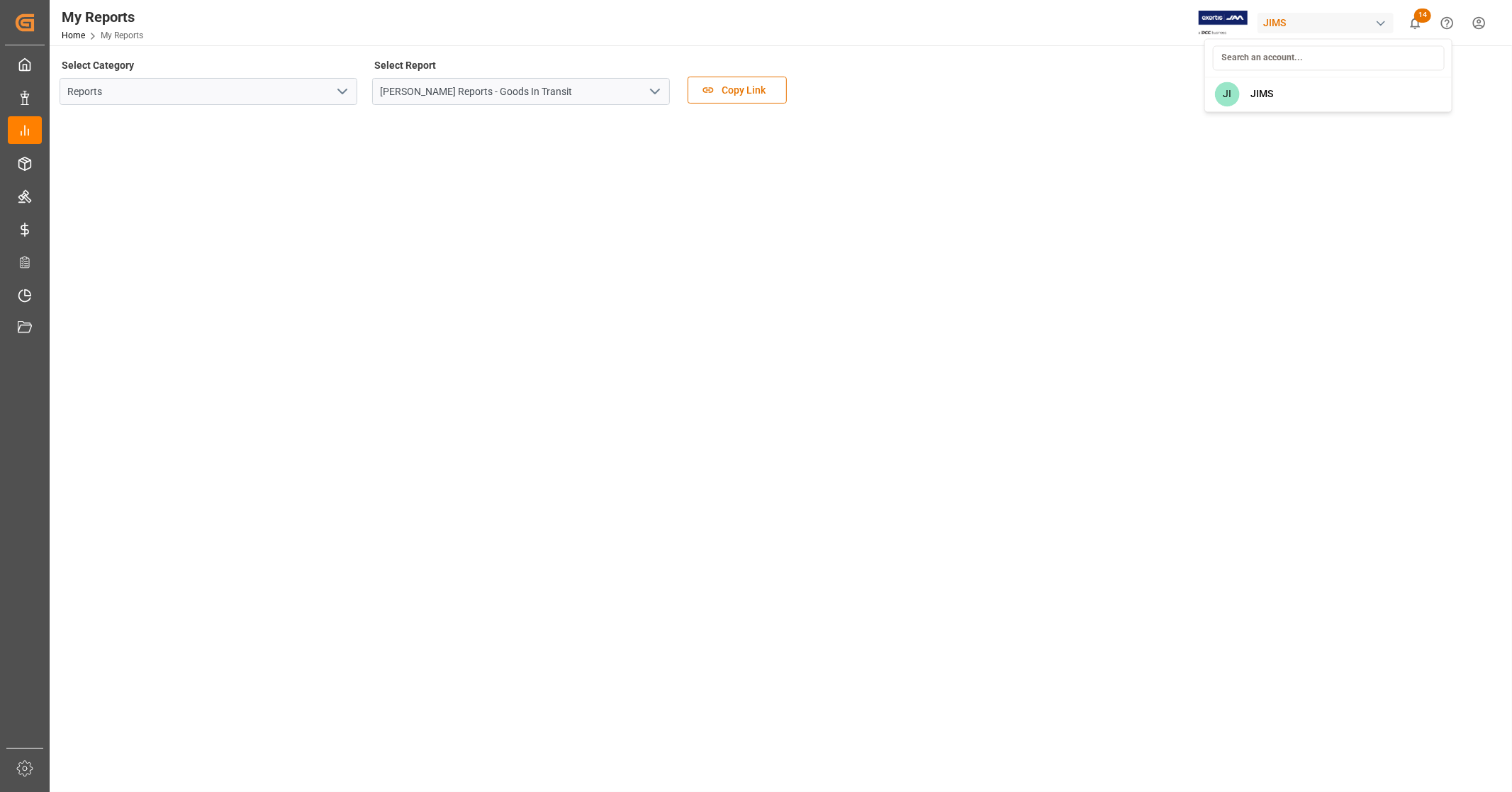
click at [1381, 19] on html "Created by potrace 1.15, written by [PERSON_NAME] [DATE]-[DATE] Created by potr…" at bounding box center [756, 396] width 1512 height 792
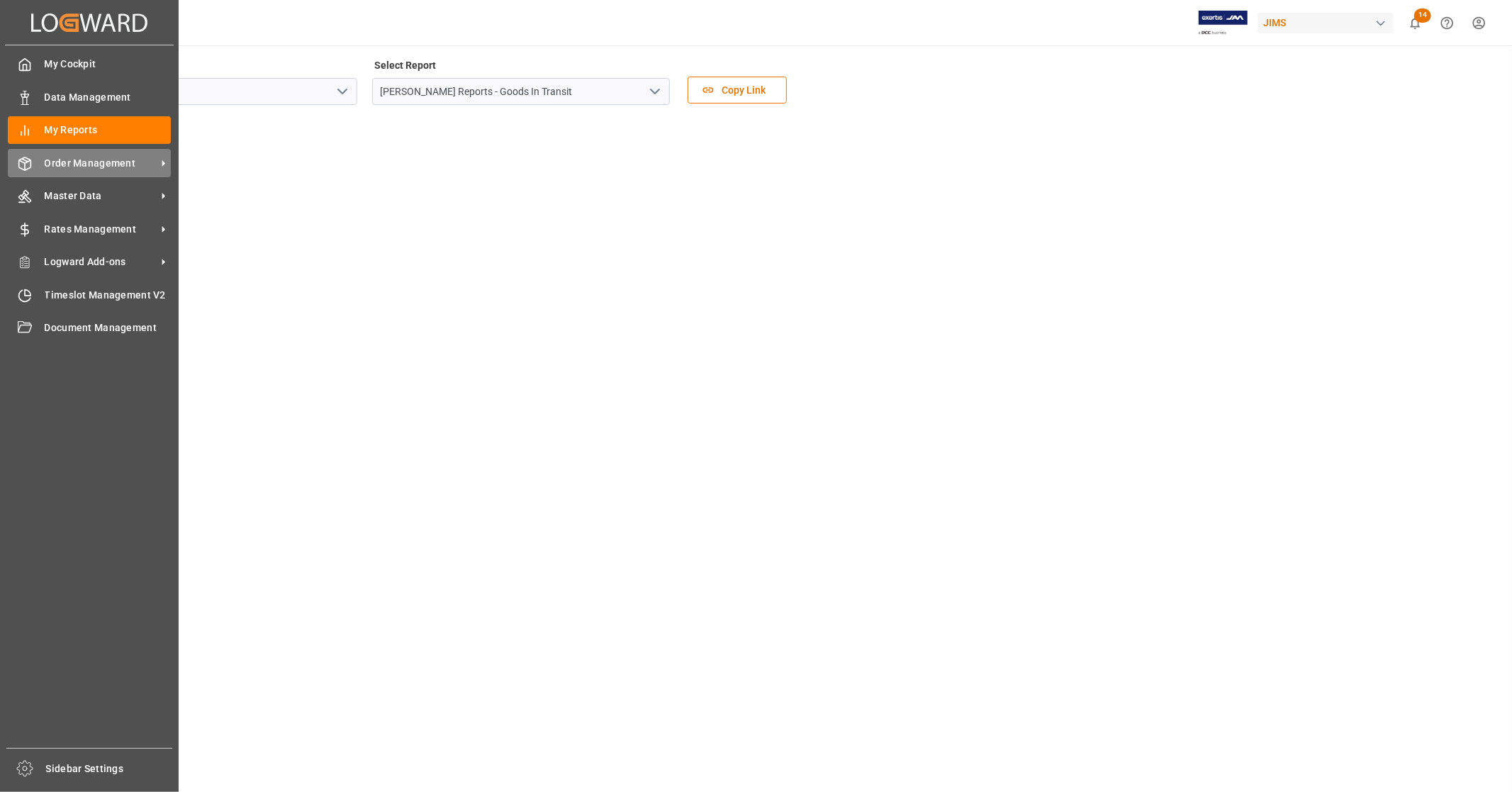
click at [73, 163] on span "Order Management" at bounding box center [100, 162] width 112 height 14
click at [78, 324] on span "Document Management" at bounding box center [107, 327] width 127 height 14
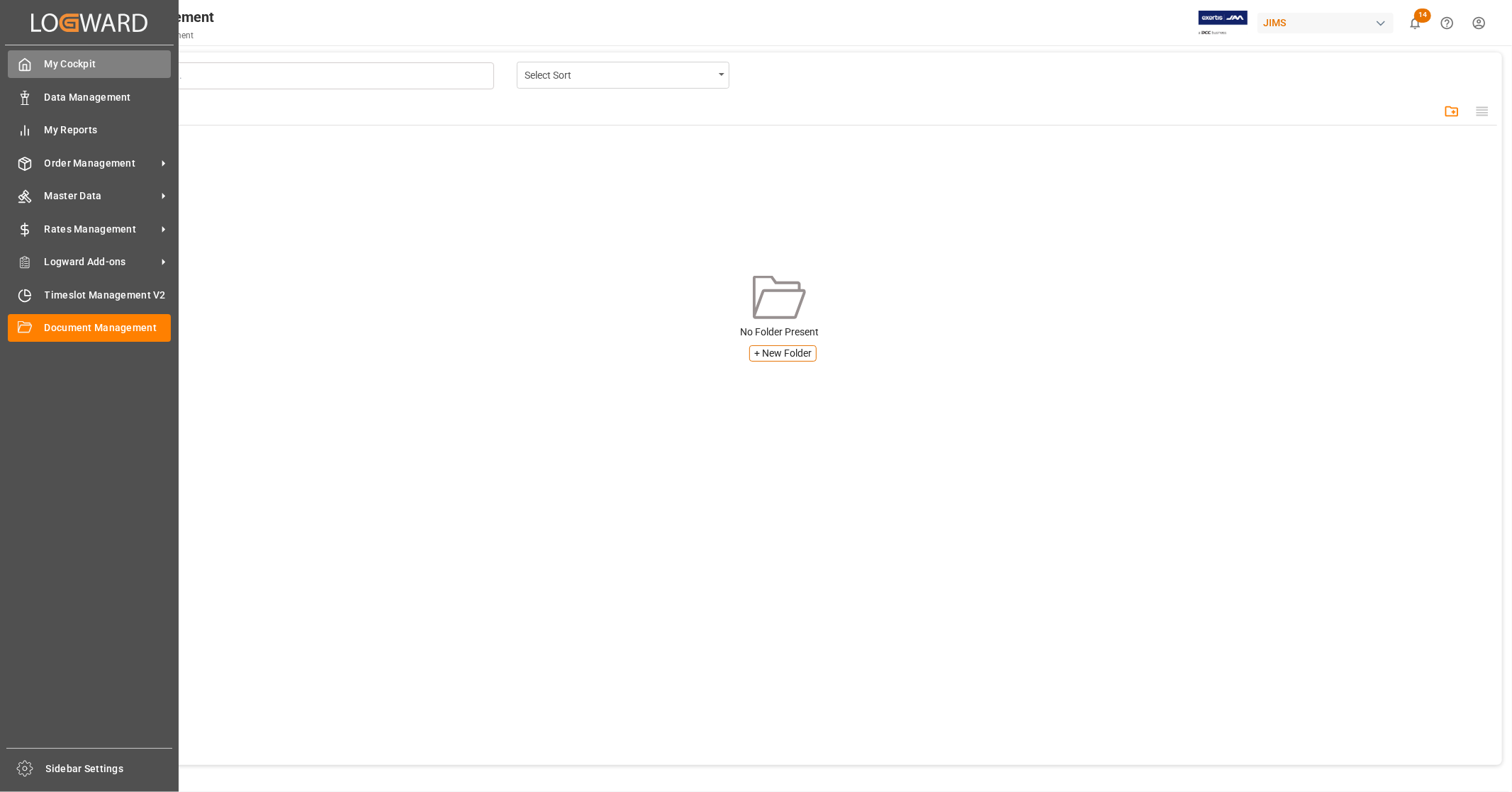
click at [39, 61] on div "My Cockpit My Cockpit" at bounding box center [89, 64] width 163 height 28
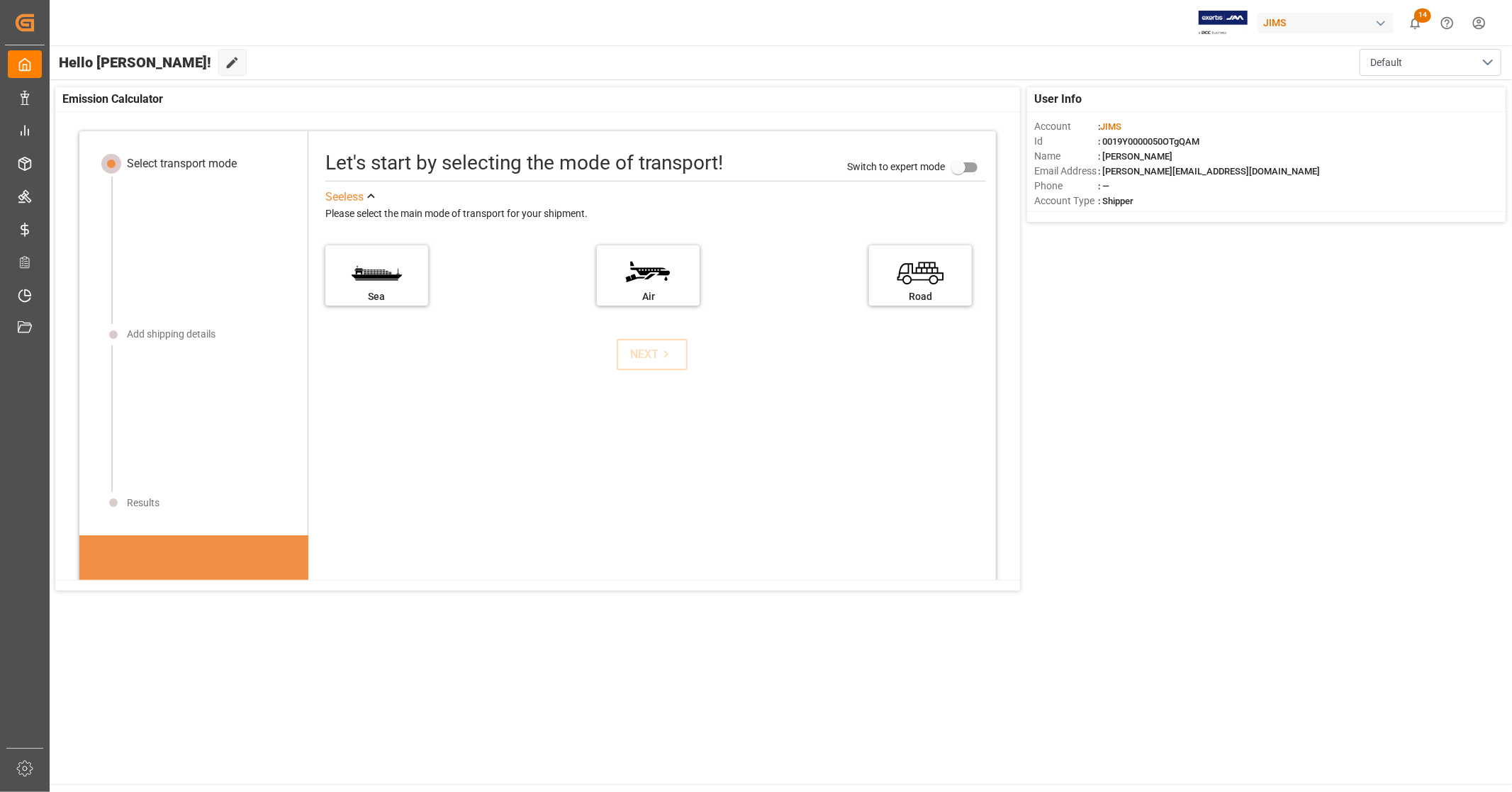
click at [430, 42] on div "[PERSON_NAME] 14 Notifications Only show unread All Watching [PERSON_NAME] all …" at bounding box center [776, 22] width 1472 height 45
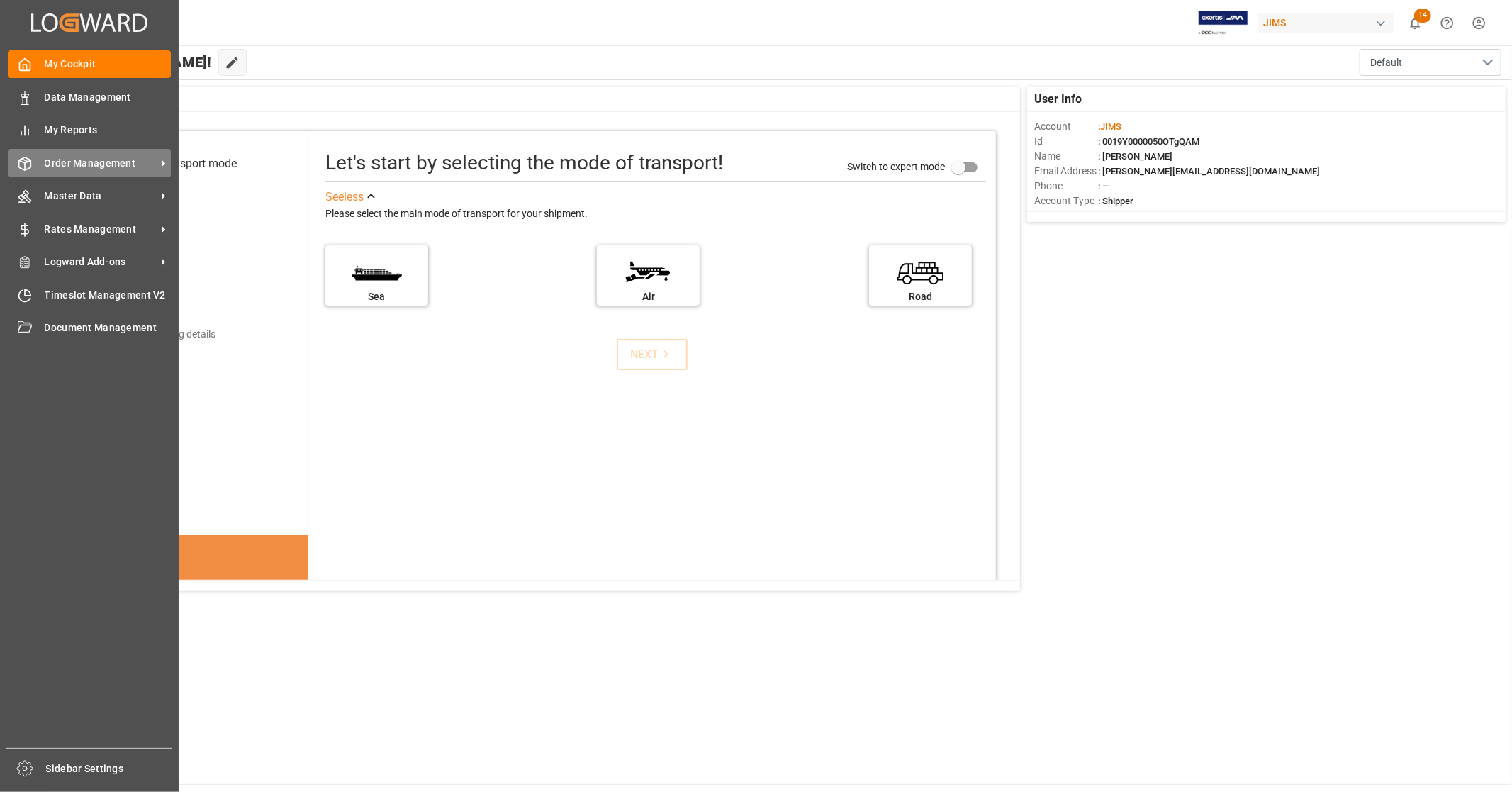
click at [96, 157] on span "Order Management" at bounding box center [100, 162] width 112 height 14
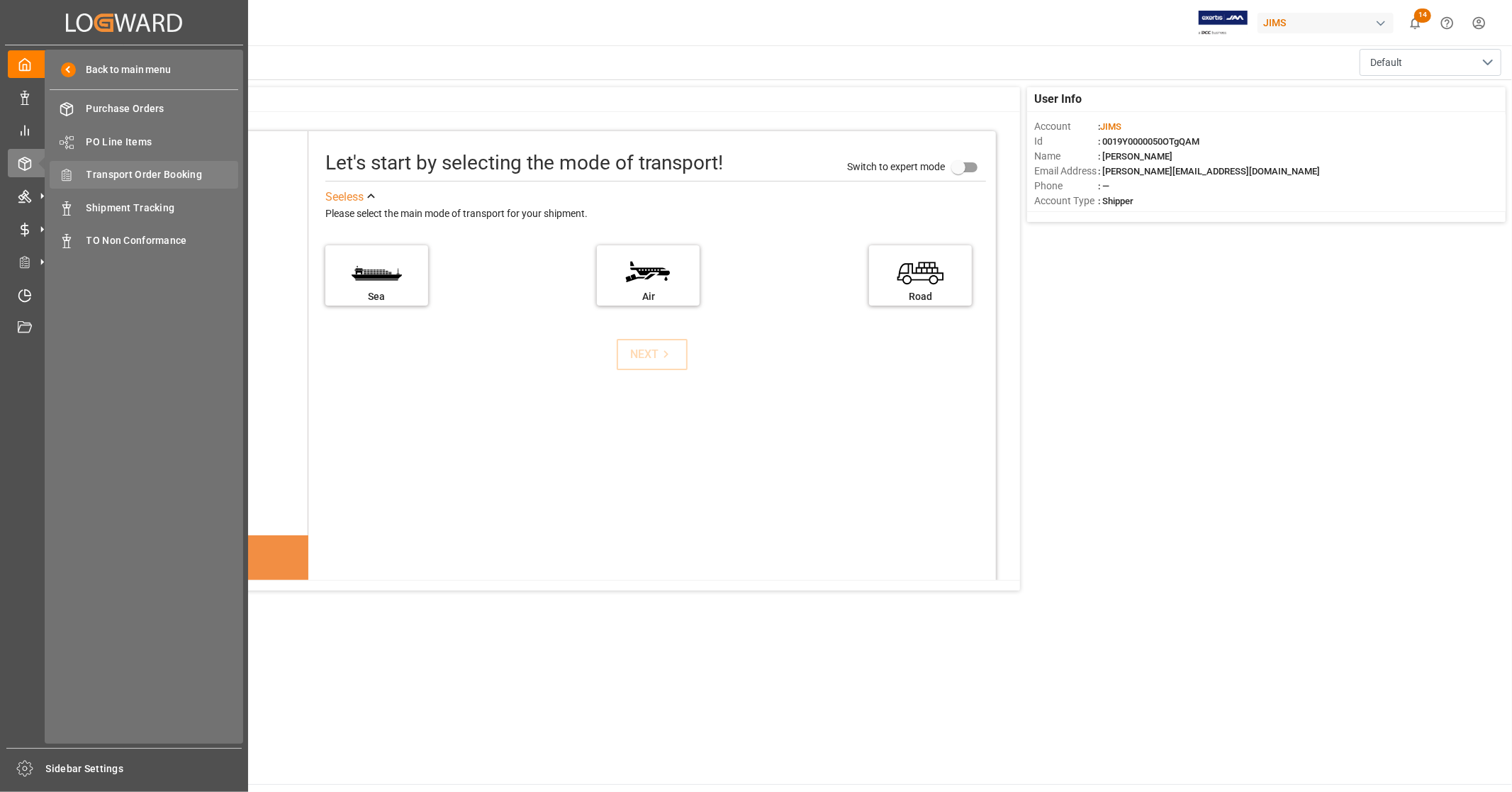
click at [175, 174] on span "Transport Order Booking" at bounding box center [163, 174] width 153 height 14
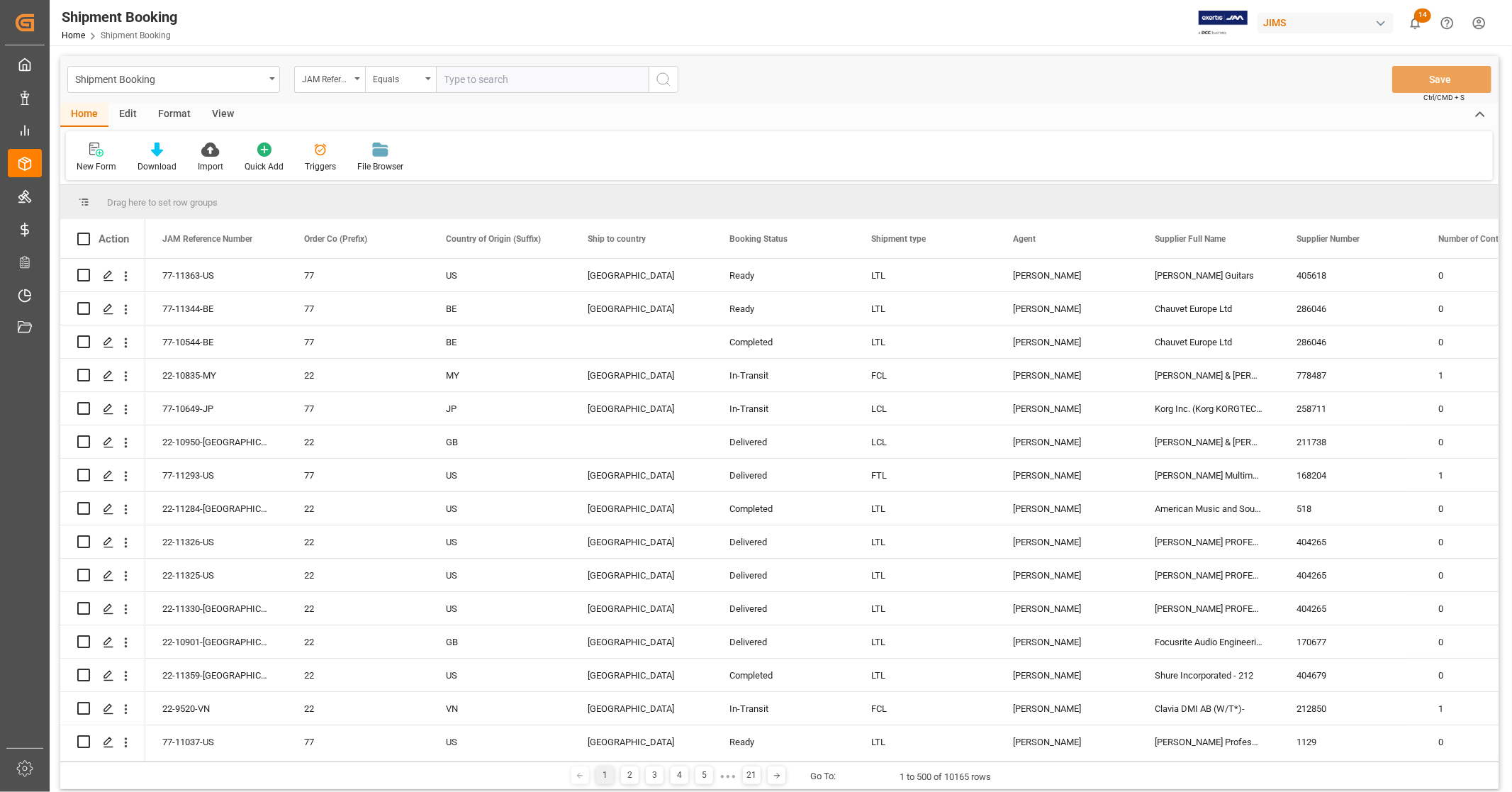
click at [225, 109] on div "View" at bounding box center [222, 114] width 43 height 24
click at [180, 116] on div "Format" at bounding box center [175, 114] width 54 height 24
click at [124, 116] on div "Edit" at bounding box center [128, 114] width 39 height 24
click at [81, 114] on div "Home" at bounding box center [84, 114] width 48 height 24
click at [148, 154] on div at bounding box center [157, 149] width 39 height 14
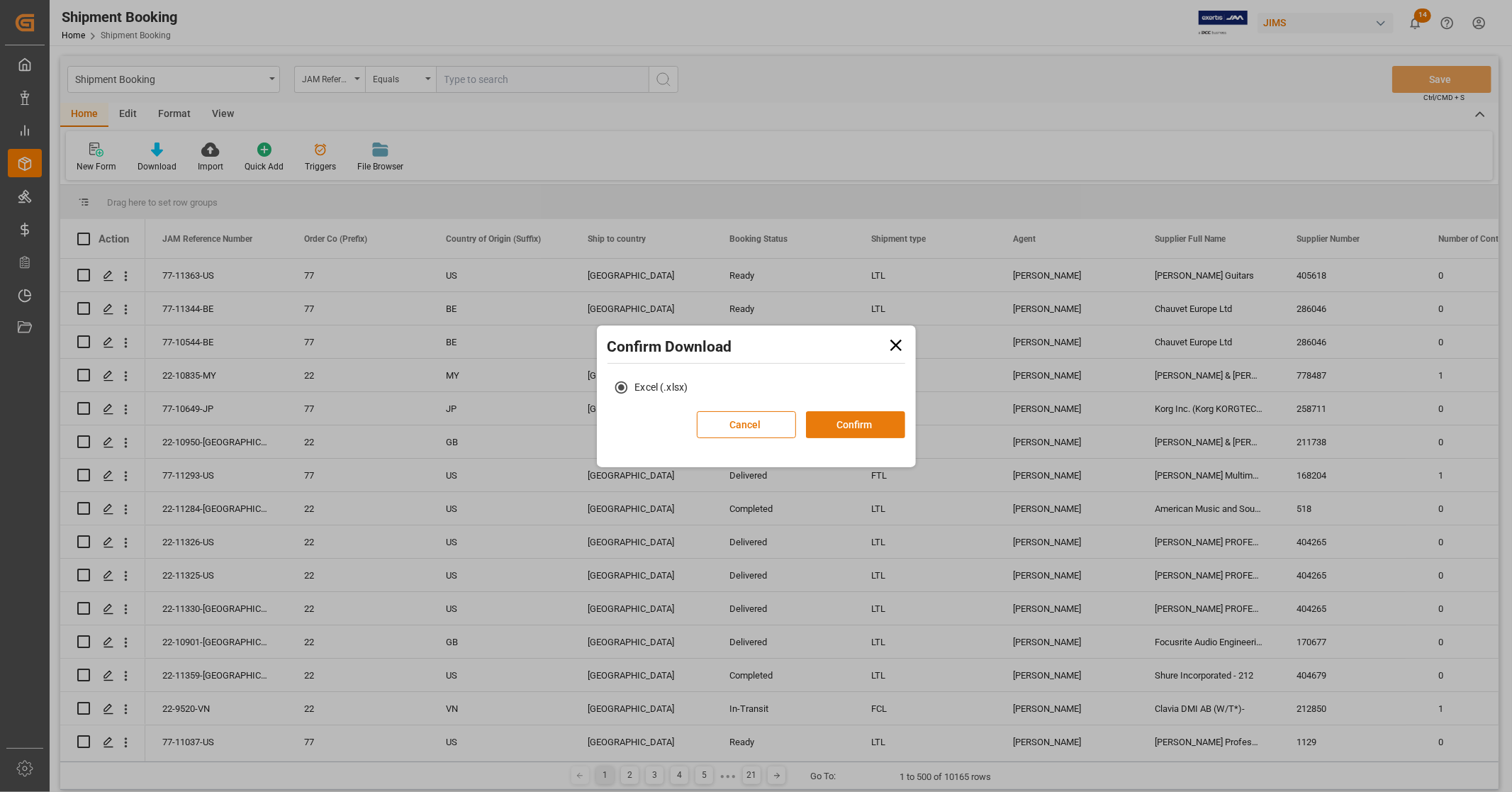
click at [838, 421] on button "Confirm" at bounding box center [855, 425] width 100 height 27
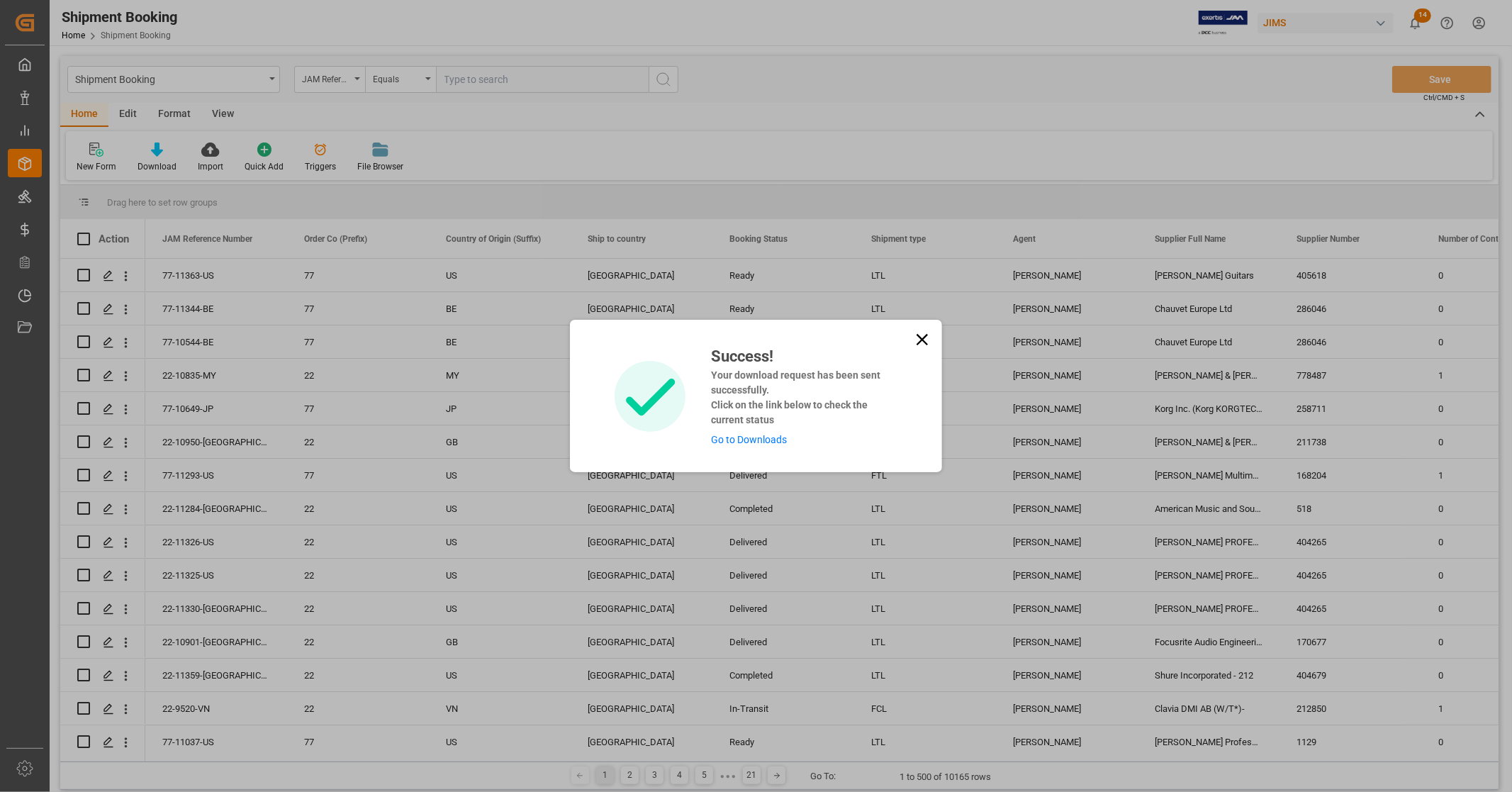
click at [768, 438] on link "Go to Downloads" at bounding box center [749, 439] width 76 height 12
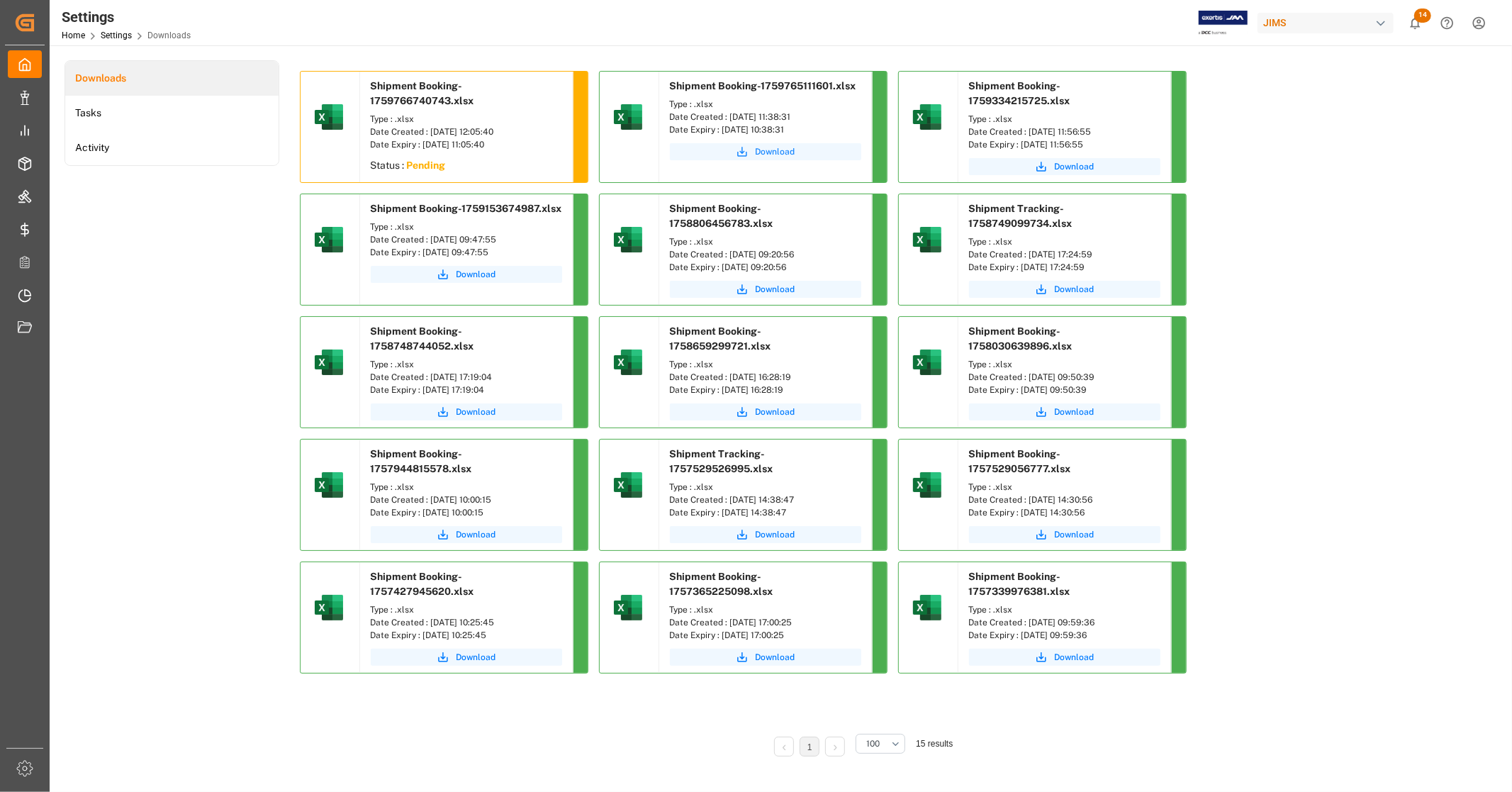
click at [782, 152] on span "Download" at bounding box center [775, 151] width 40 height 13
